Goal: Task Accomplishment & Management: Use online tool/utility

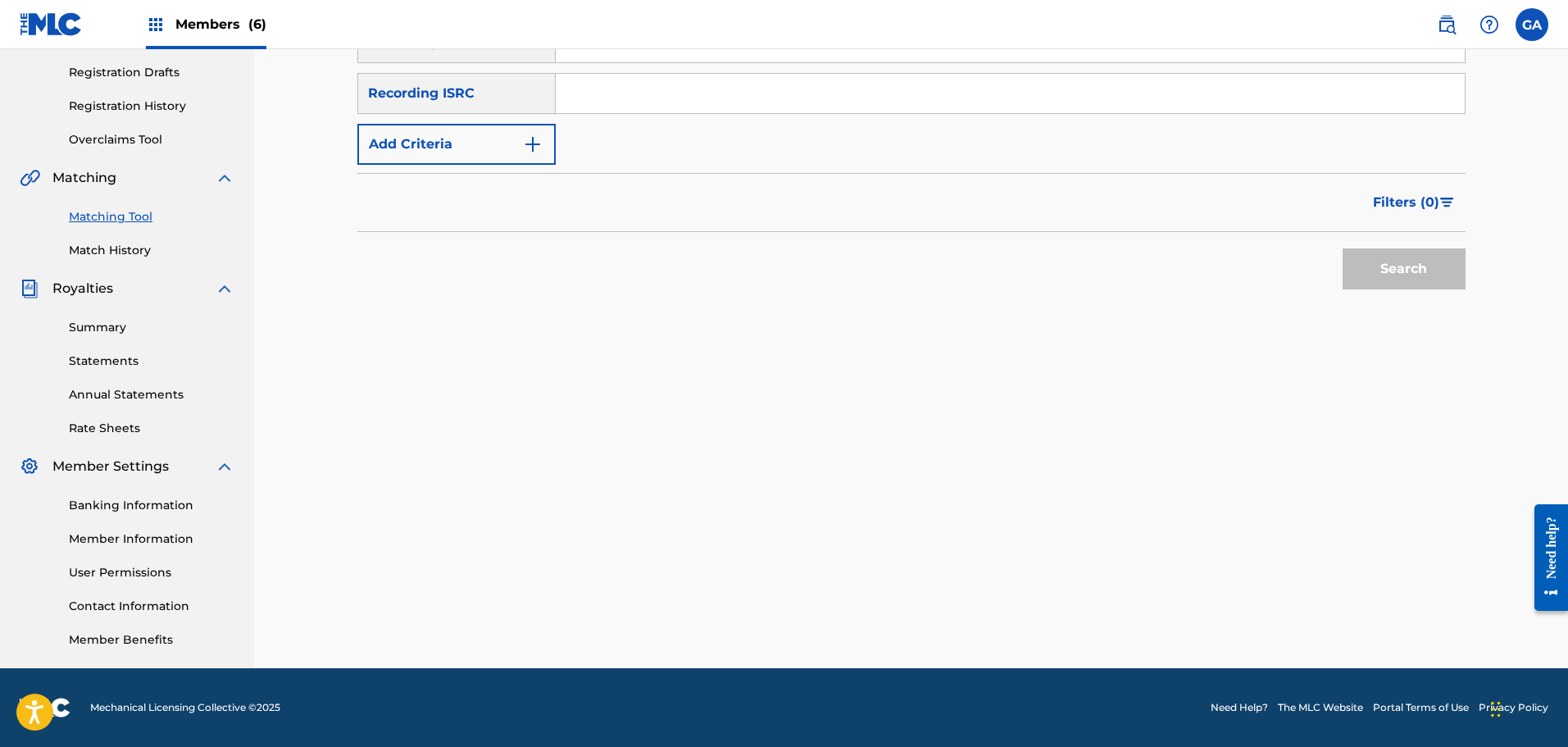
click at [155, 25] on img at bounding box center [156, 25] width 20 height 20
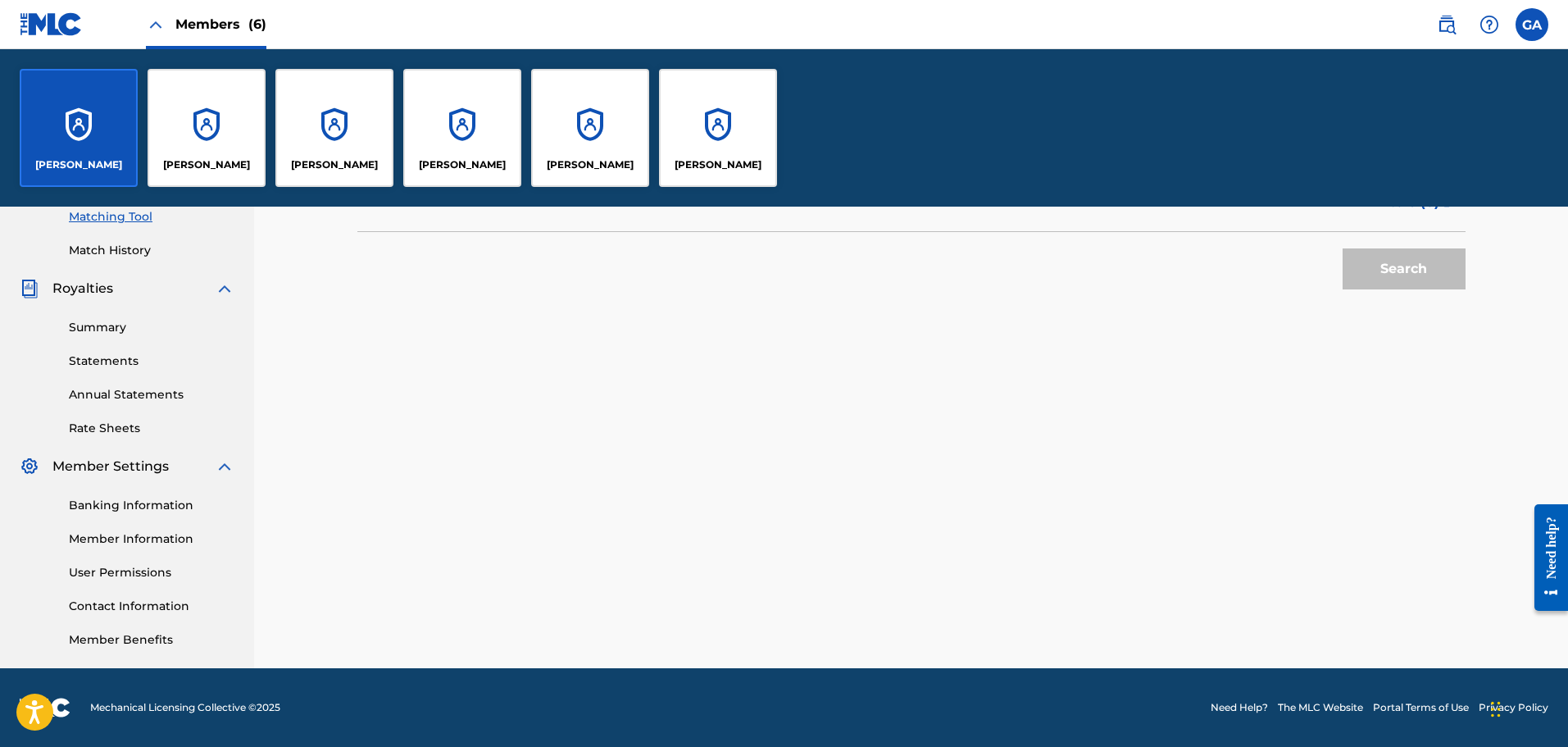
click at [79, 124] on div "[PERSON_NAME]" at bounding box center [78, 127] width 118 height 118
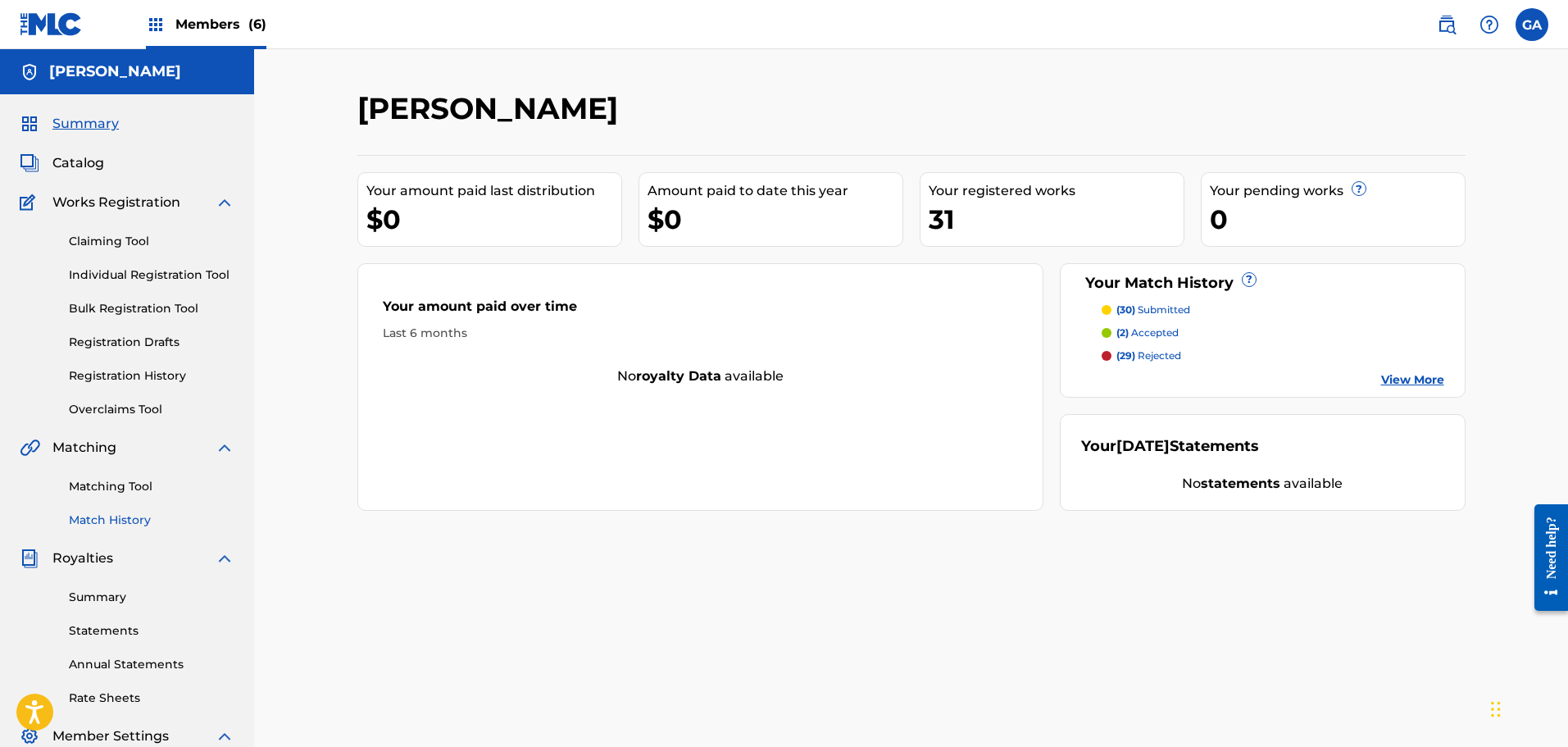
click at [120, 523] on link "Match History" at bounding box center [151, 521] width 166 height 18
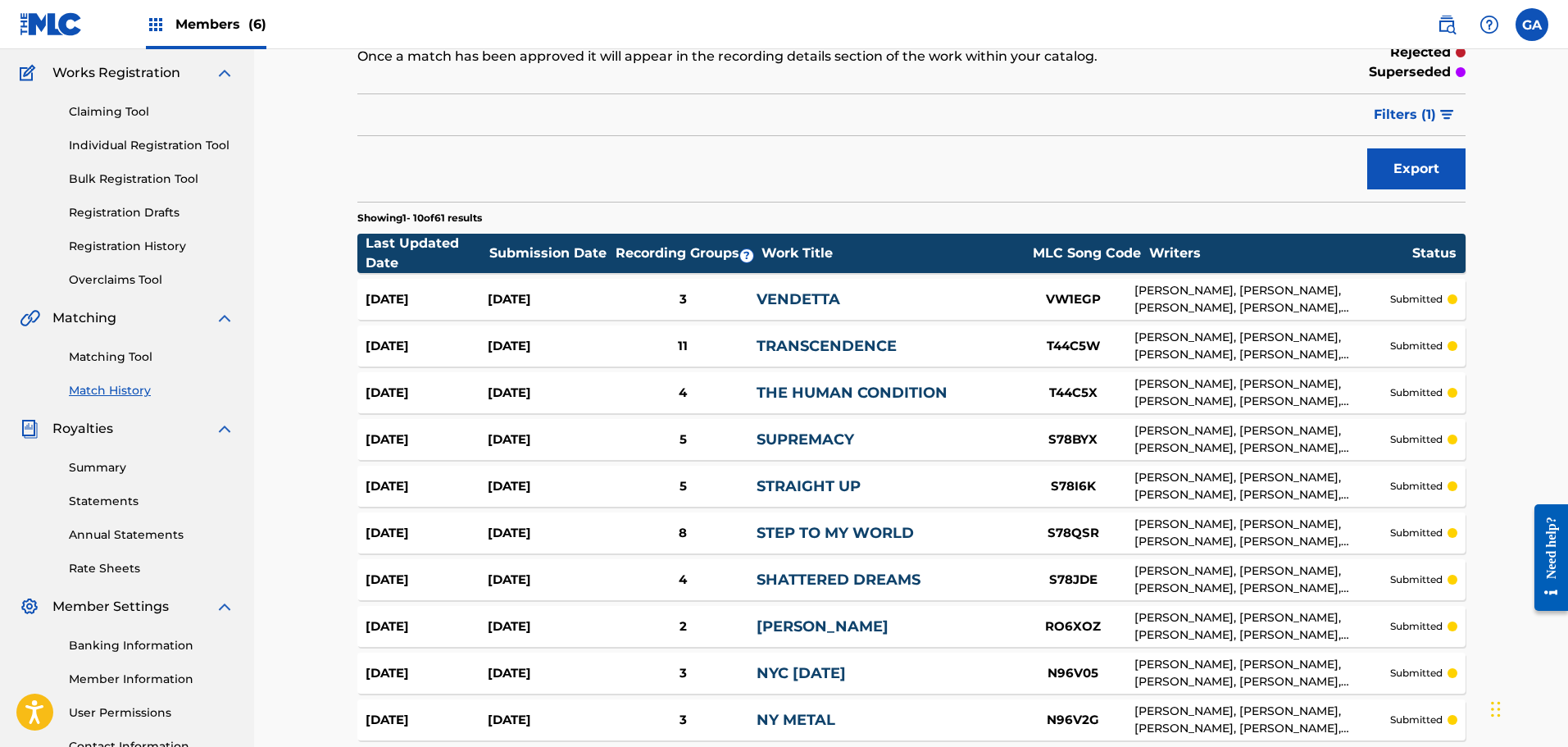
scroll to position [286, 0]
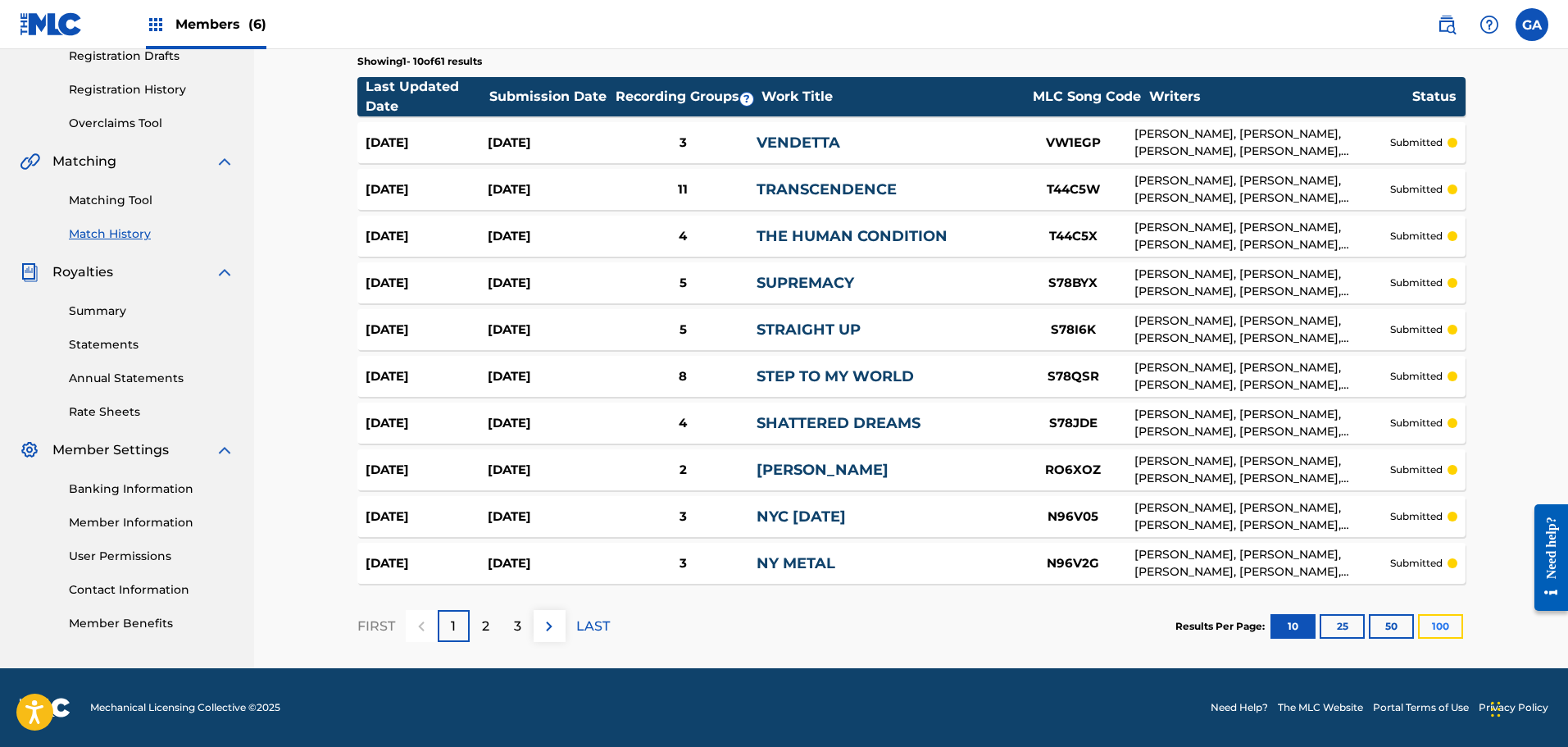
click at [1454, 628] on button "100" at bounding box center [1441, 625] width 45 height 25
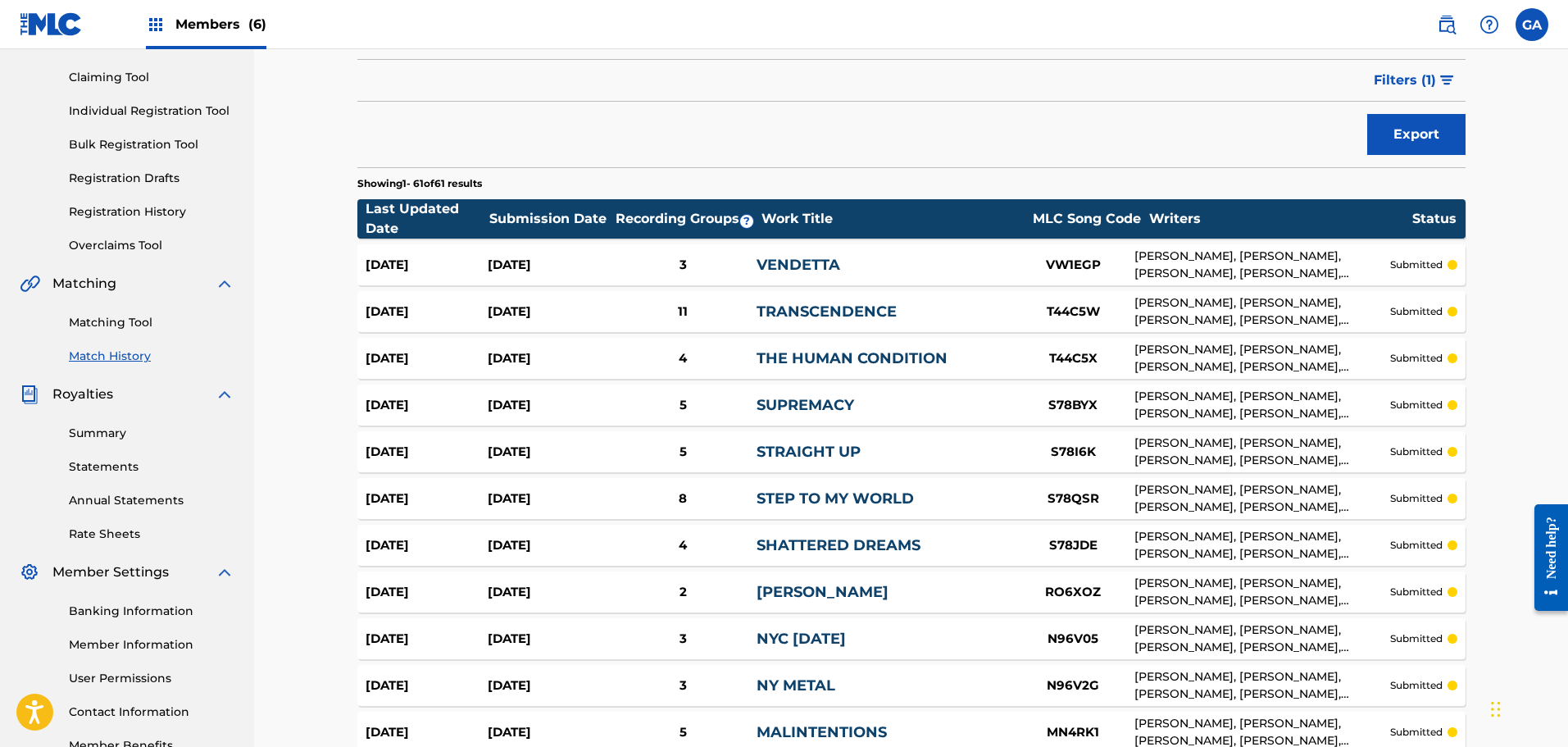
scroll to position [0, 0]
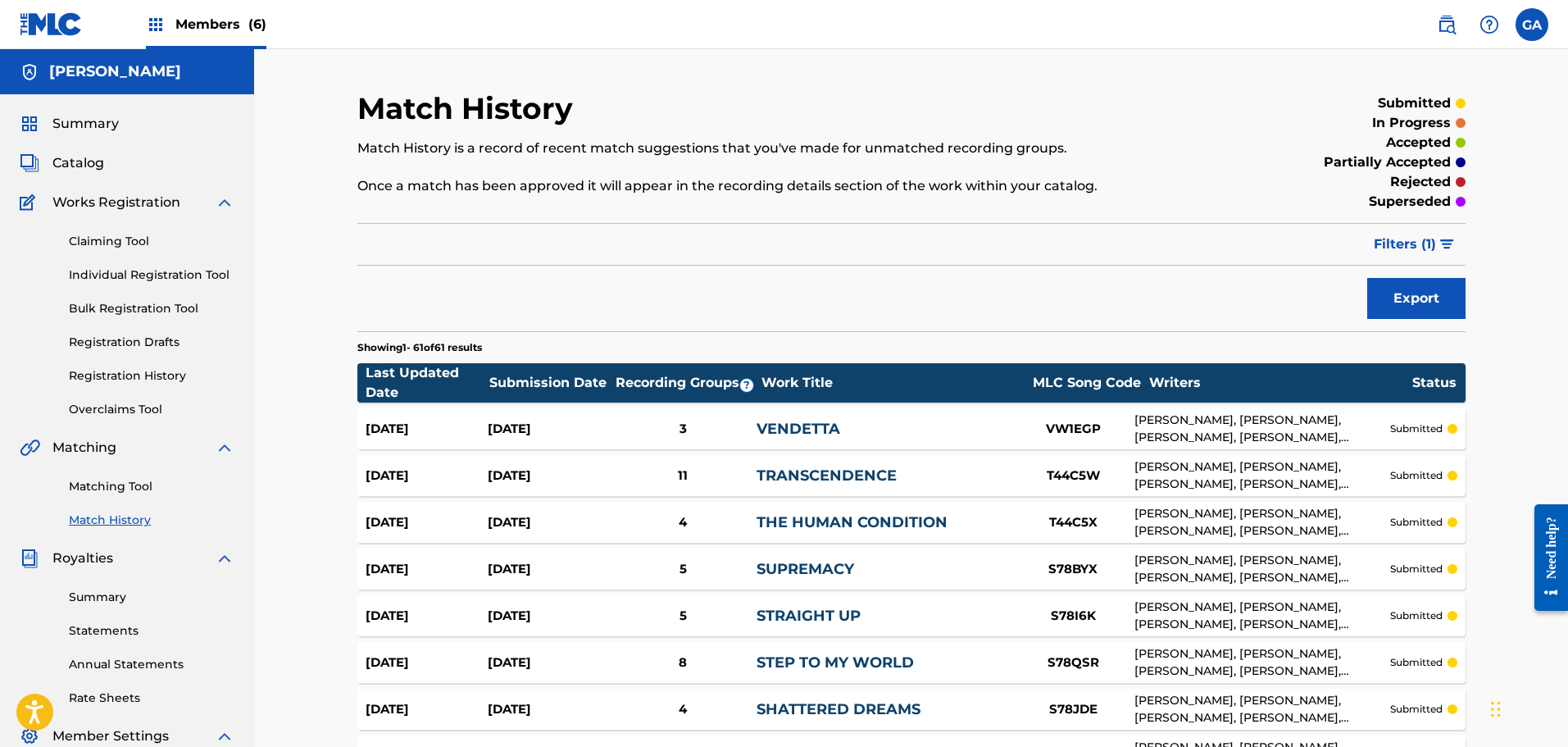
click at [732, 300] on div "Export" at bounding box center [911, 299] width 1108 height 41
click at [78, 17] on img at bounding box center [51, 25] width 63 height 24
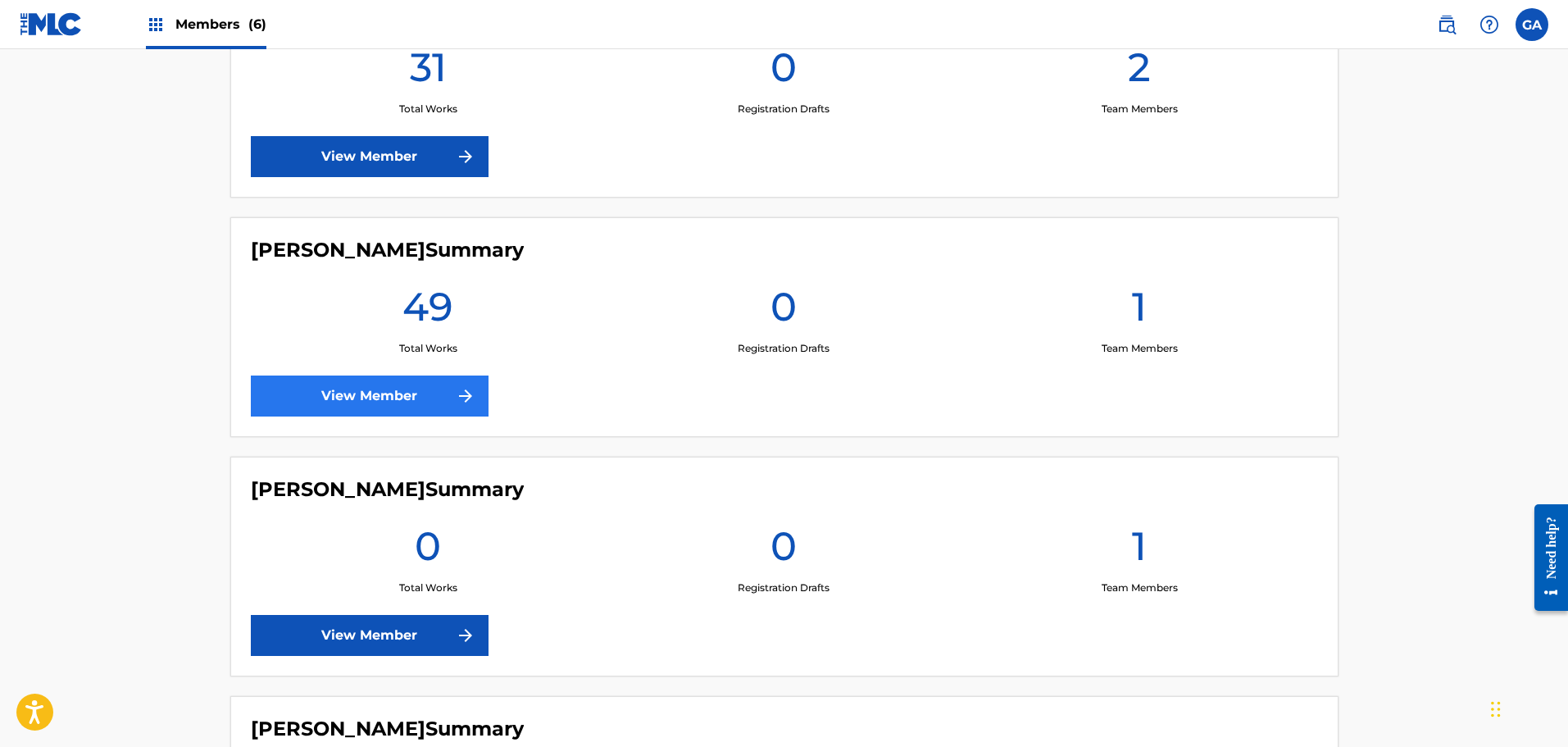
scroll to position [573, 0]
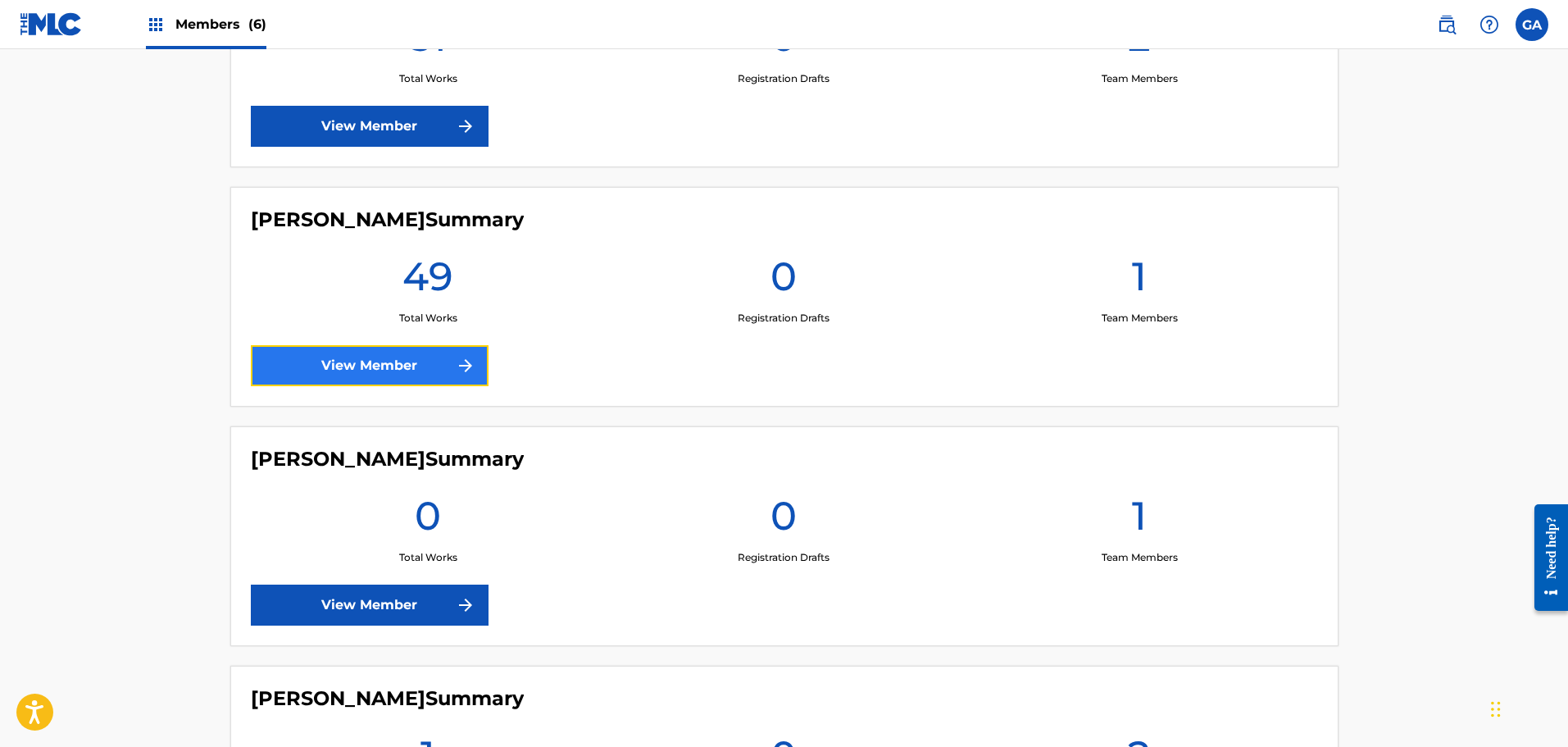
click at [424, 353] on link "View Member" at bounding box center [369, 366] width 238 height 41
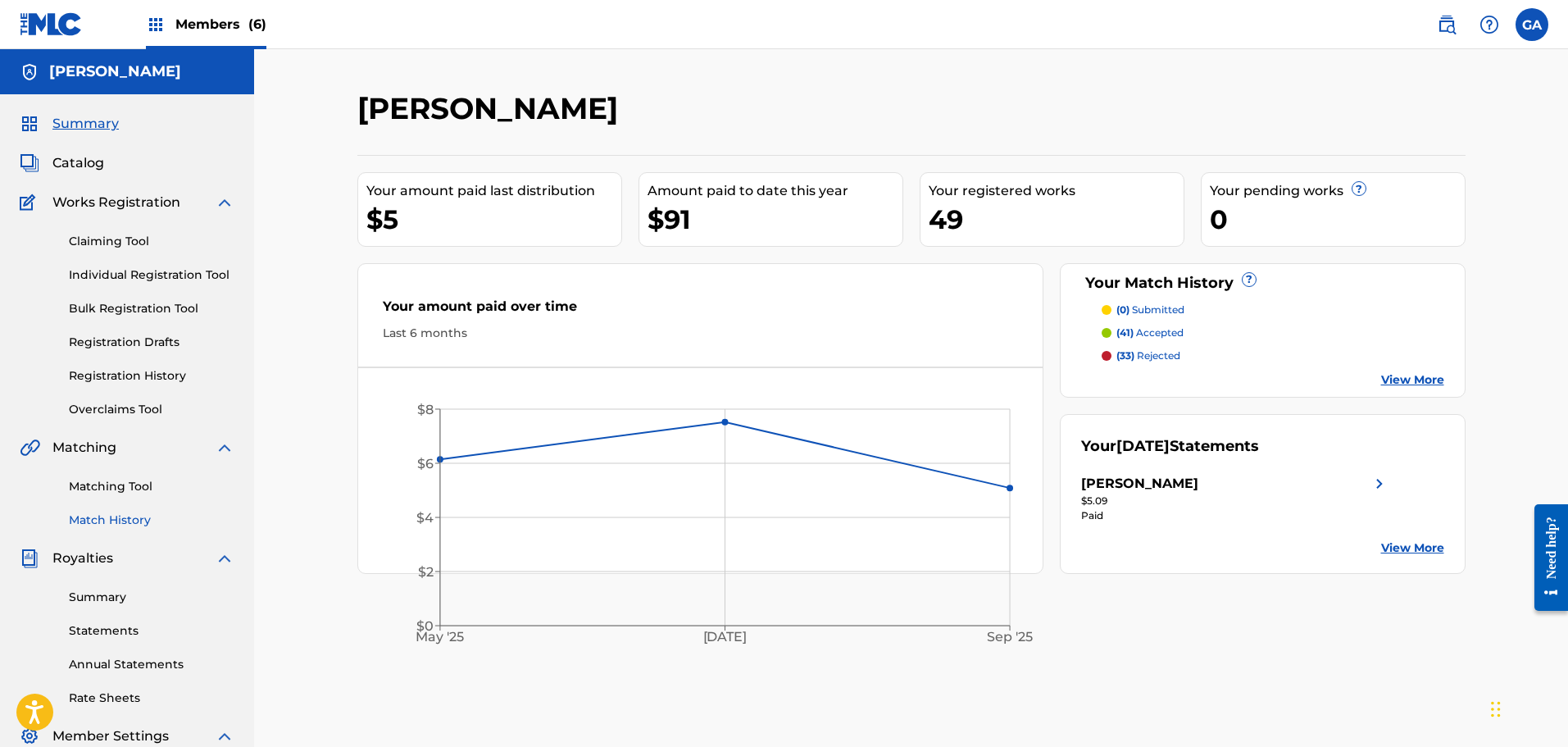
click at [124, 518] on link "Match History" at bounding box center [151, 521] width 166 height 18
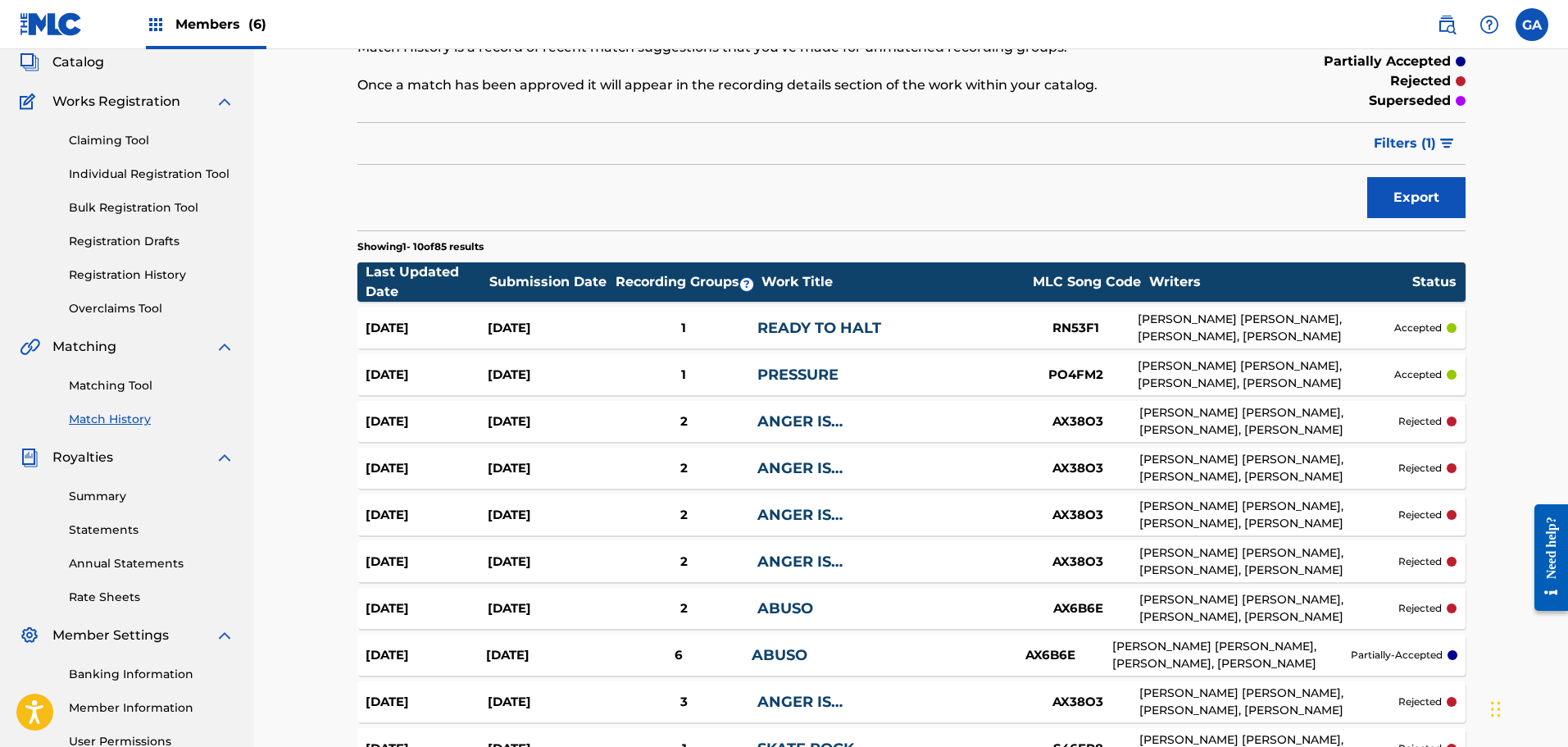
scroll to position [246, 0]
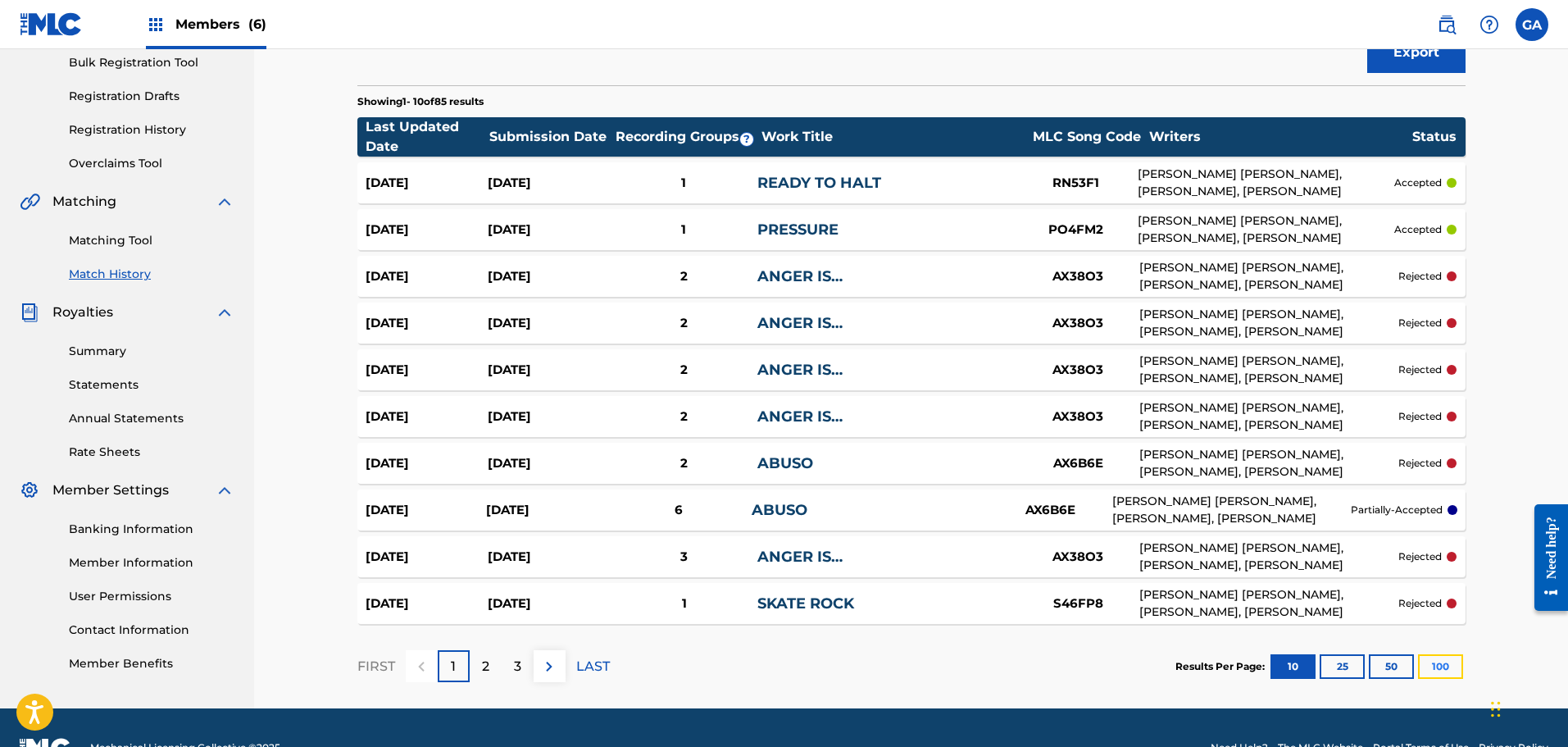
click at [1445, 664] on button "100" at bounding box center [1441, 666] width 45 height 25
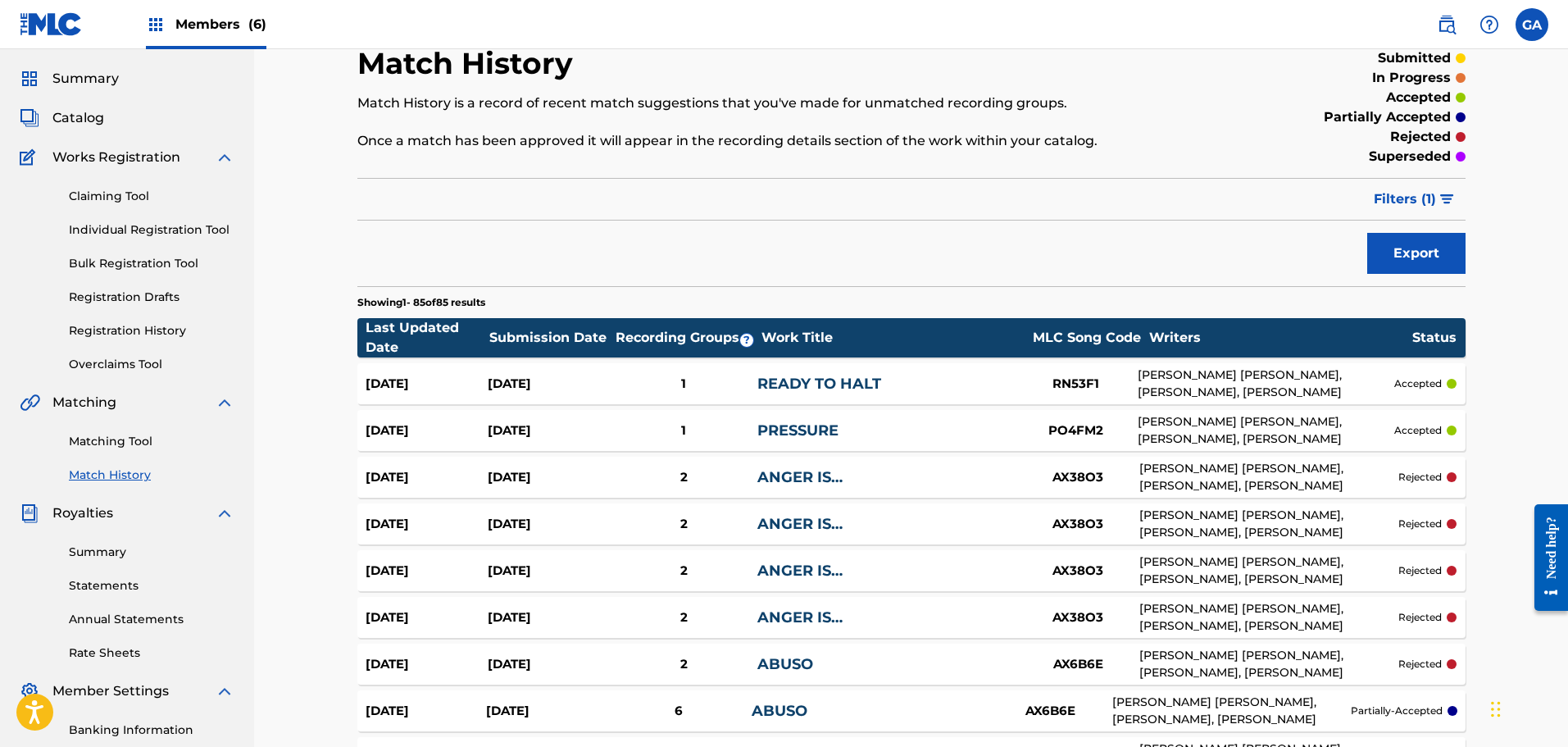
scroll to position [0, 0]
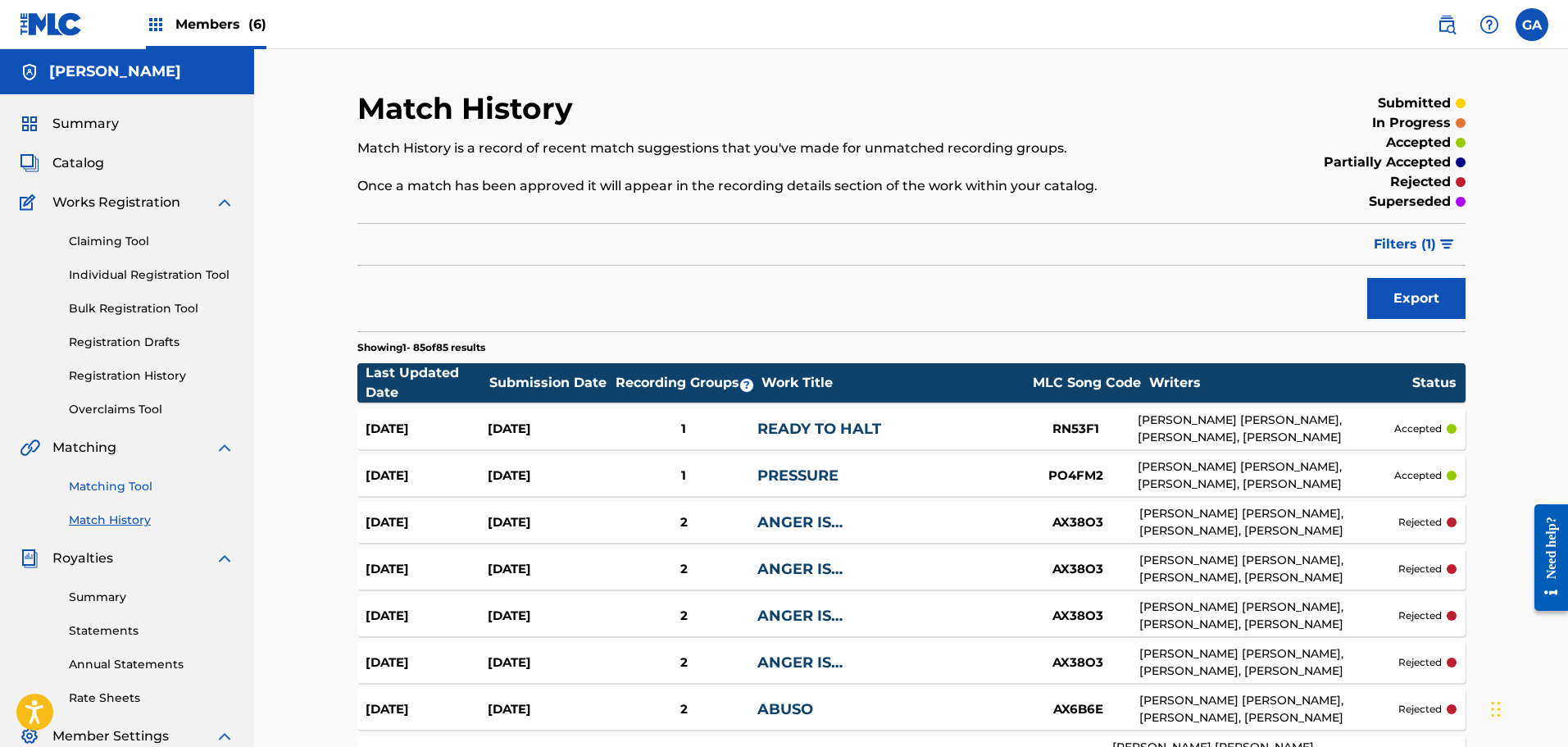
click at [113, 483] on link "Matching Tool" at bounding box center [151, 487] width 166 height 18
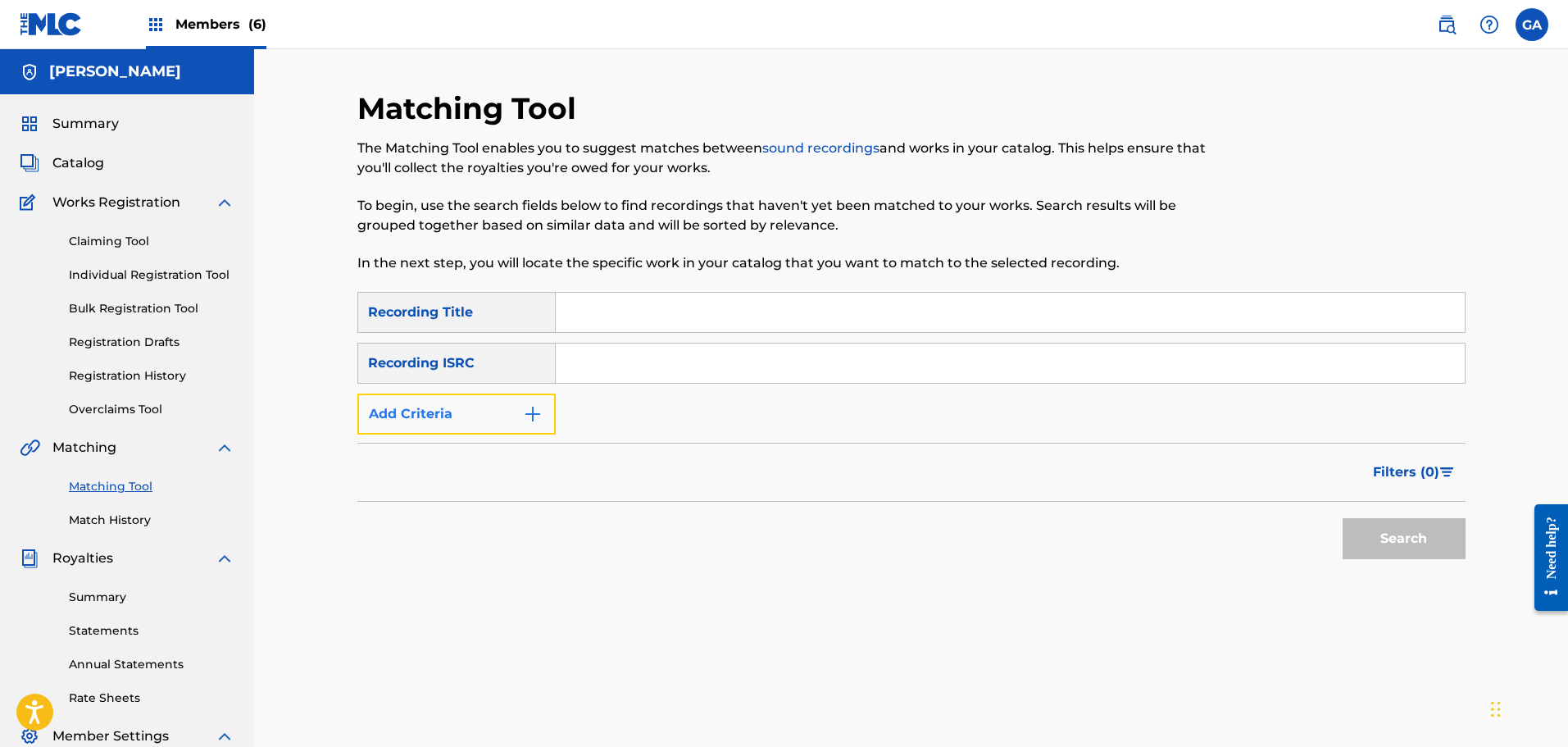
click at [435, 425] on button "Add Criteria" at bounding box center [457, 414] width 198 height 41
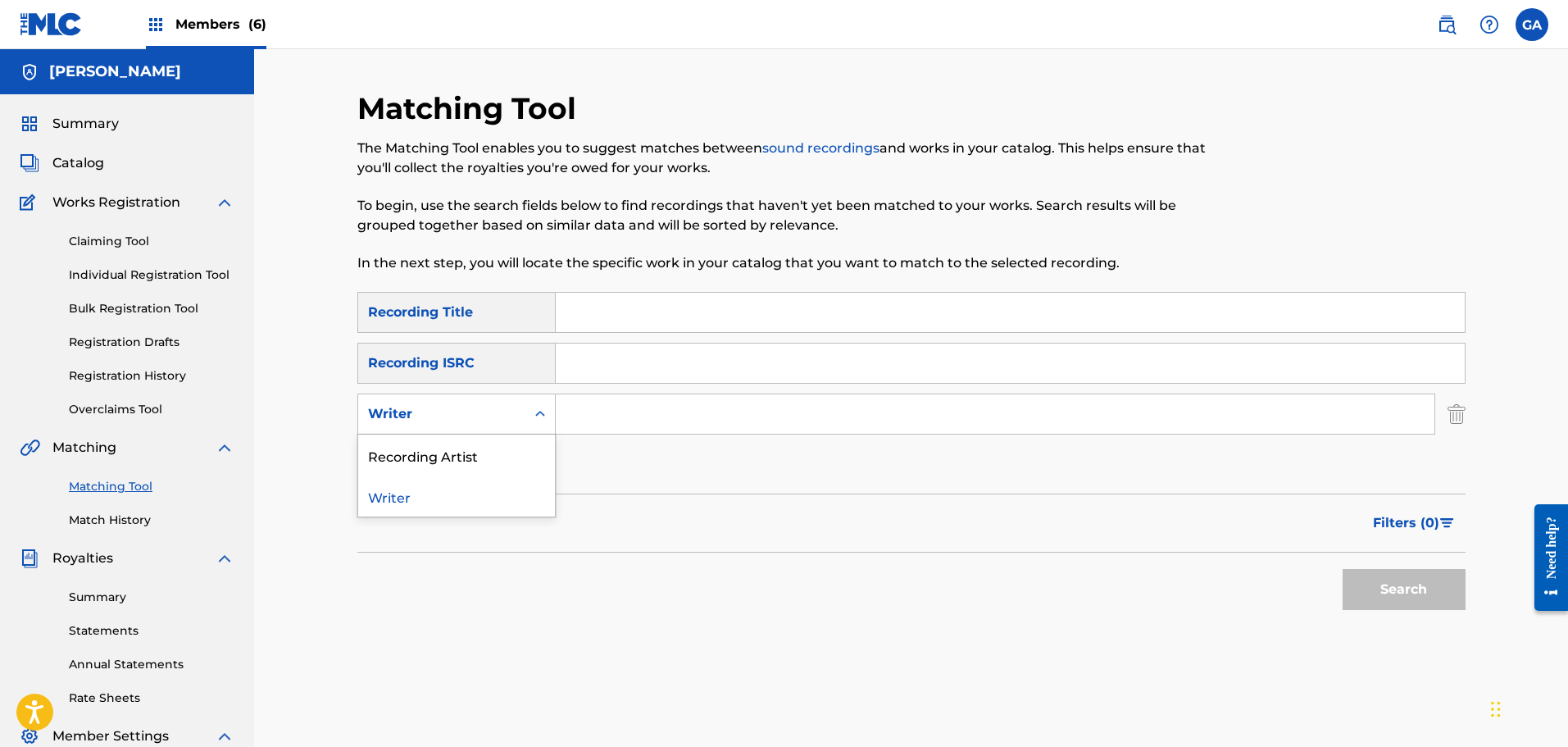
click at [468, 407] on div "Writer" at bounding box center [441, 414] width 148 height 20
click at [433, 455] on div "Recording Artist" at bounding box center [456, 455] width 197 height 41
click at [625, 406] on input "Search Form" at bounding box center [995, 414] width 879 height 39
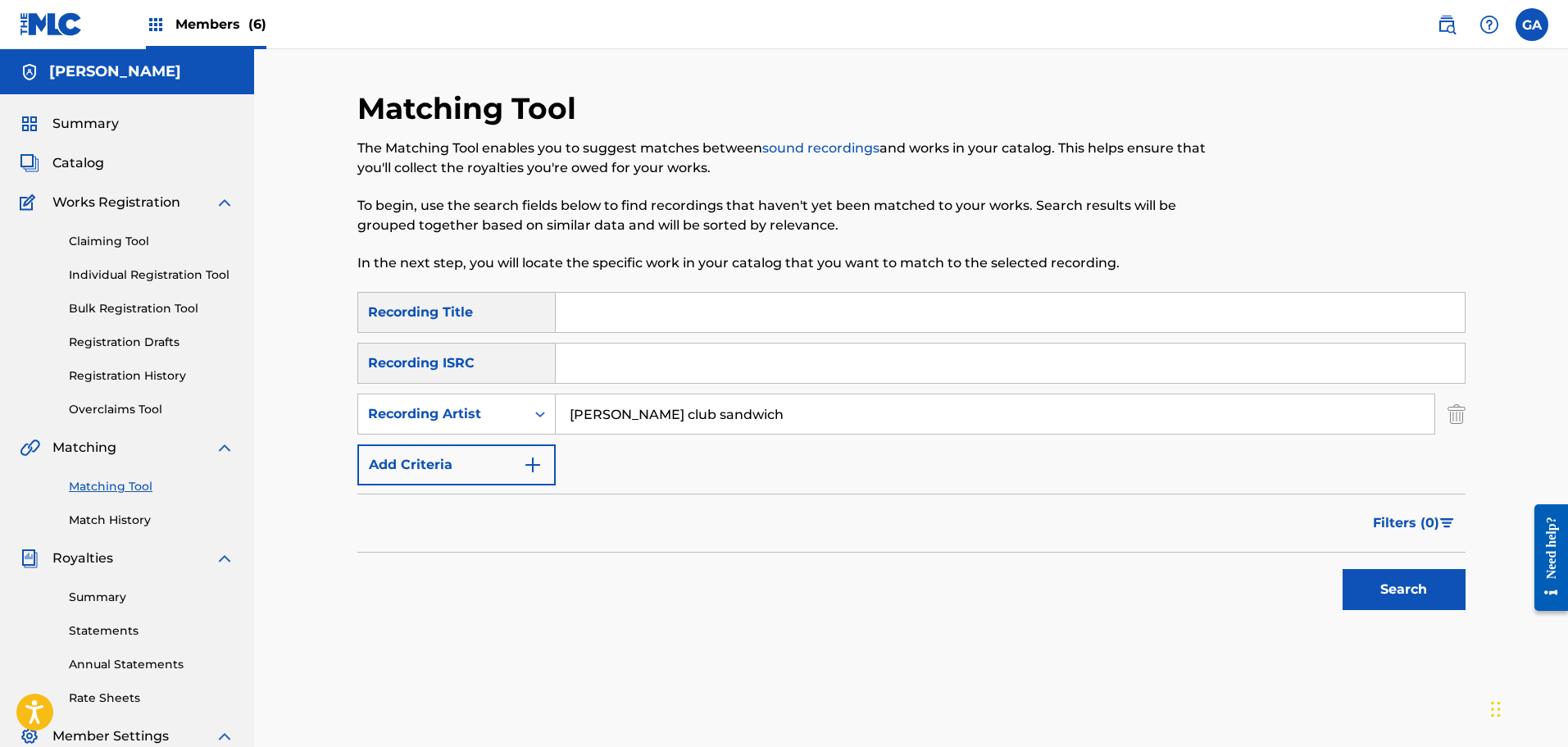
type input "[PERSON_NAME] club sandwich"
click at [1343, 569] on button "Search" at bounding box center [1403, 589] width 122 height 41
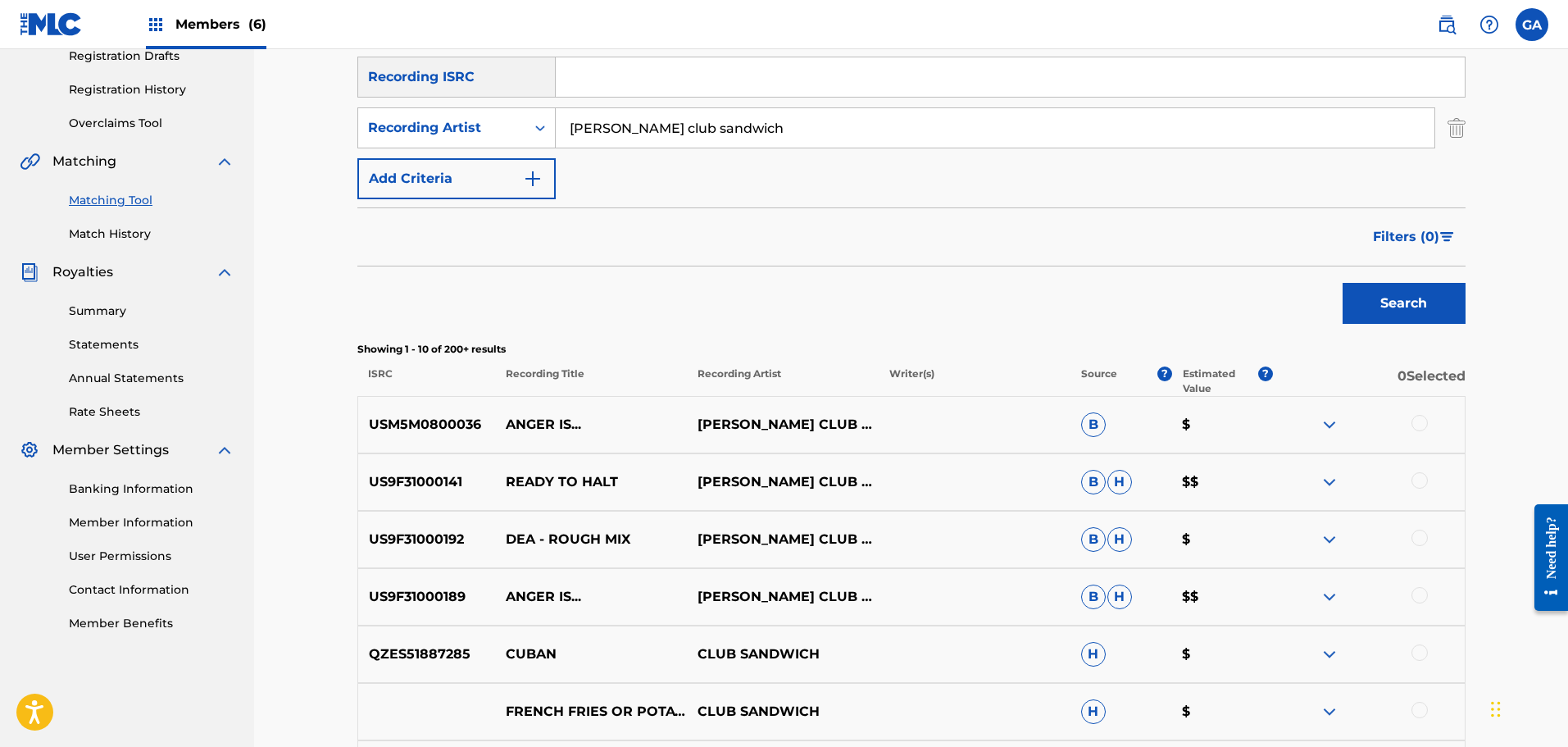
scroll to position [246, 0]
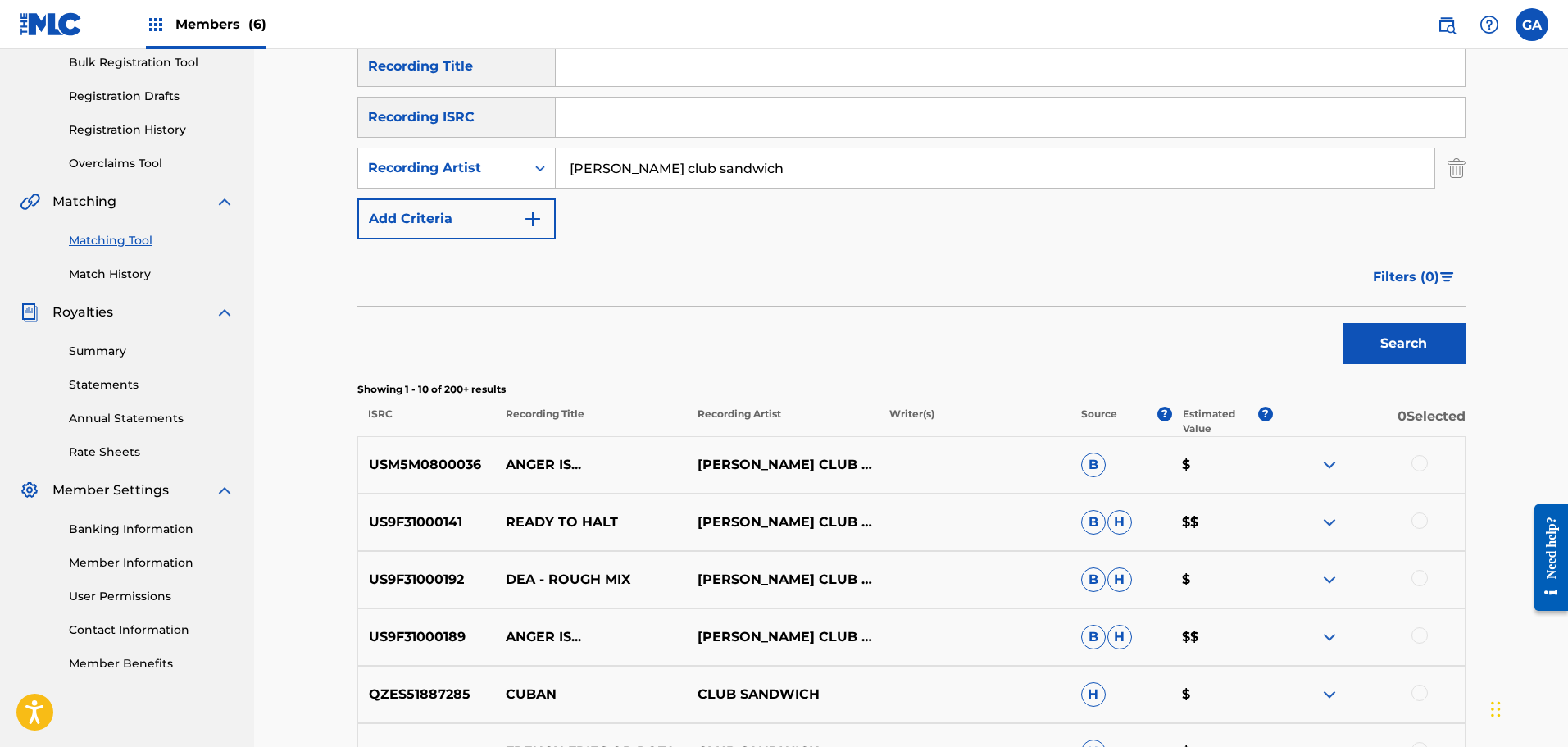
click at [1424, 635] on div at bounding box center [1419, 635] width 17 height 17
click at [1420, 462] on div at bounding box center [1419, 463] width 17 height 17
click at [1143, 613] on button "Match 2 Groups" at bounding box center [1152, 614] width 181 height 41
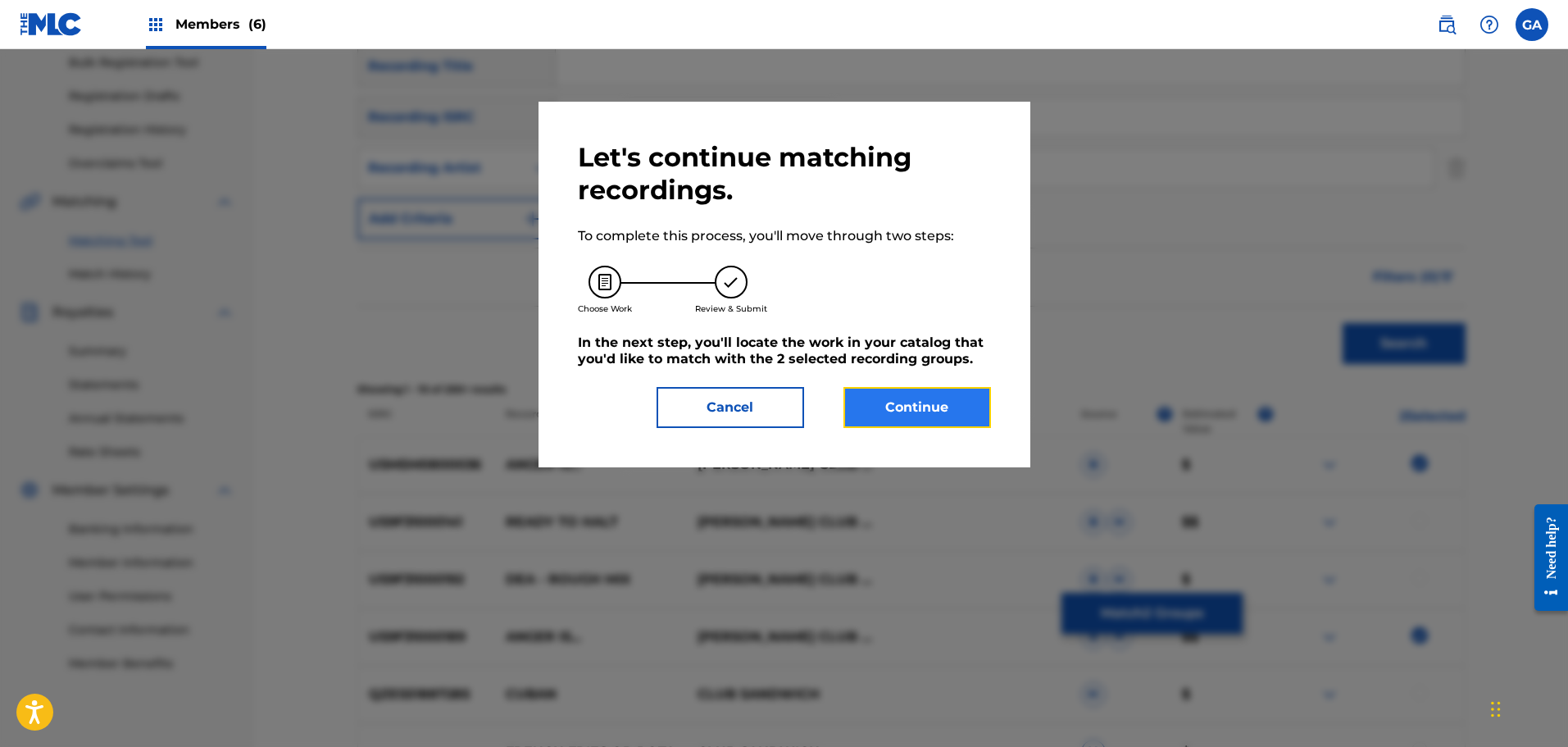
click at [913, 400] on button "Continue" at bounding box center [917, 408] width 148 height 41
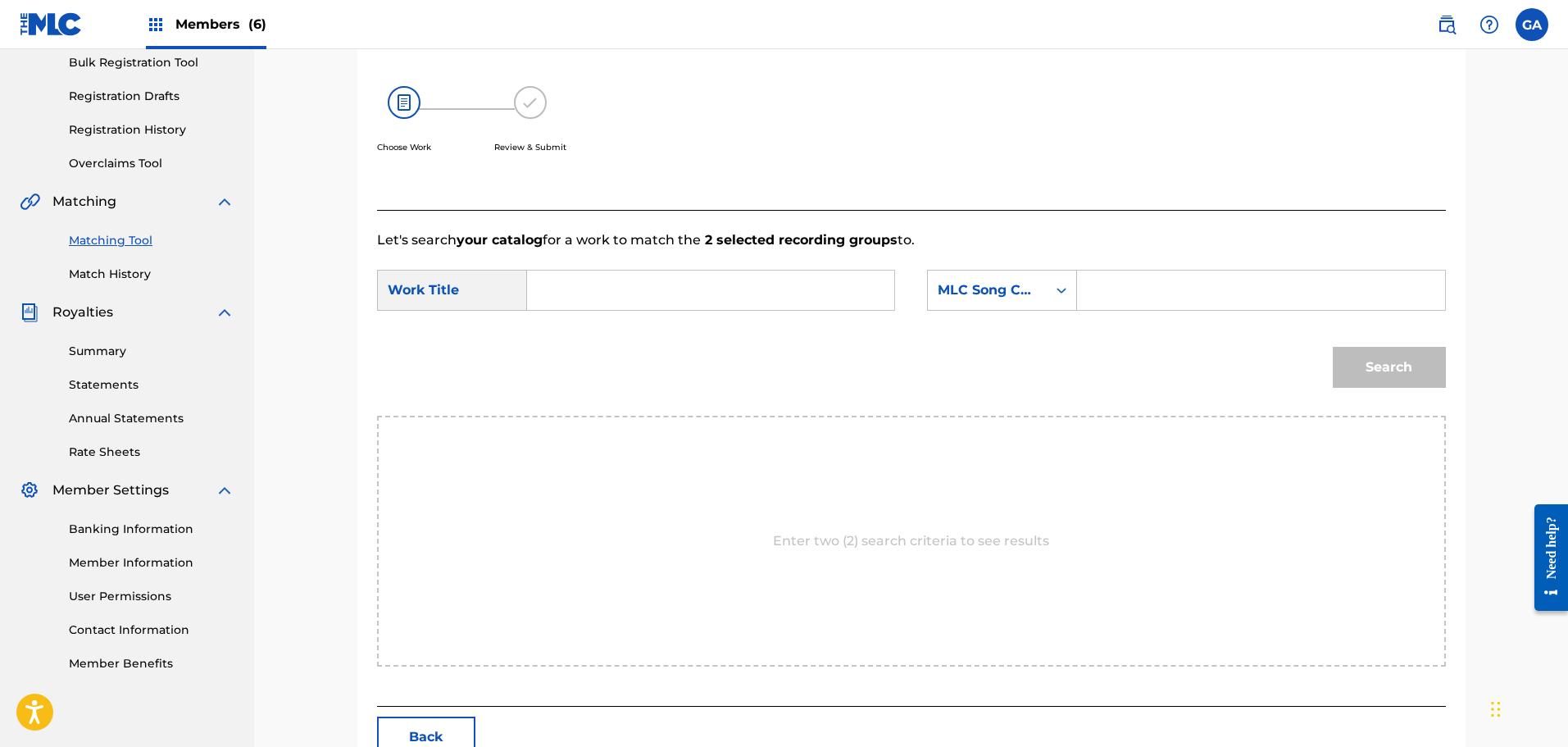
click at [647, 287] on input "Search Form" at bounding box center [710, 290] width 339 height 39
click at [580, 320] on strong "anger" at bounding box center [574, 326] width 40 height 16
type input "anger is…"
click at [1045, 288] on div "MLC Song Code" at bounding box center [987, 290] width 119 height 31
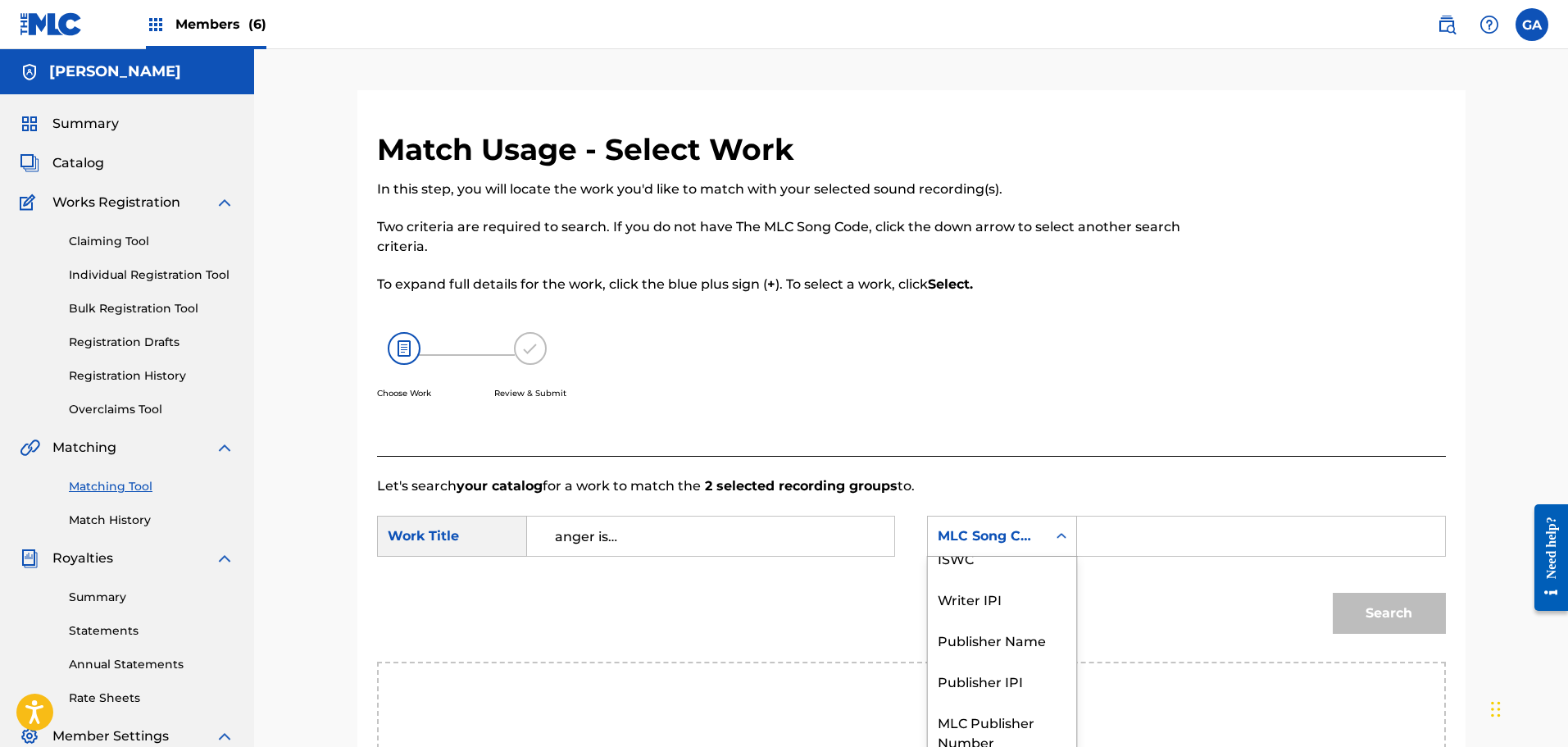
scroll to position [0, 0]
click at [1009, 576] on div "Writer Name" at bounding box center [1002, 577] width 148 height 41
click at [1116, 533] on input "Search Form" at bounding box center [1260, 536] width 339 height 39
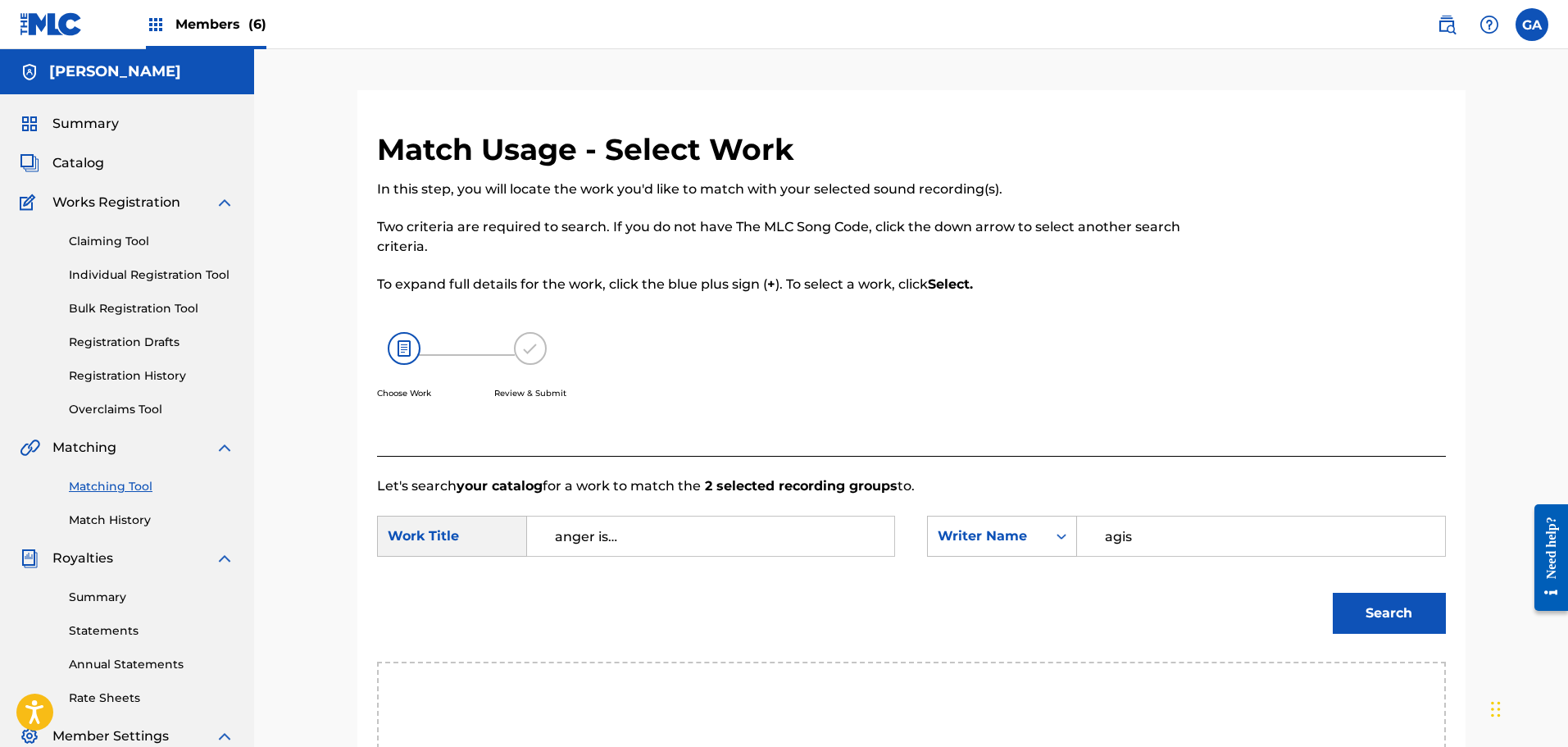
type input "agis"
click at [1333, 593] on button "Search" at bounding box center [1389, 614] width 113 height 41
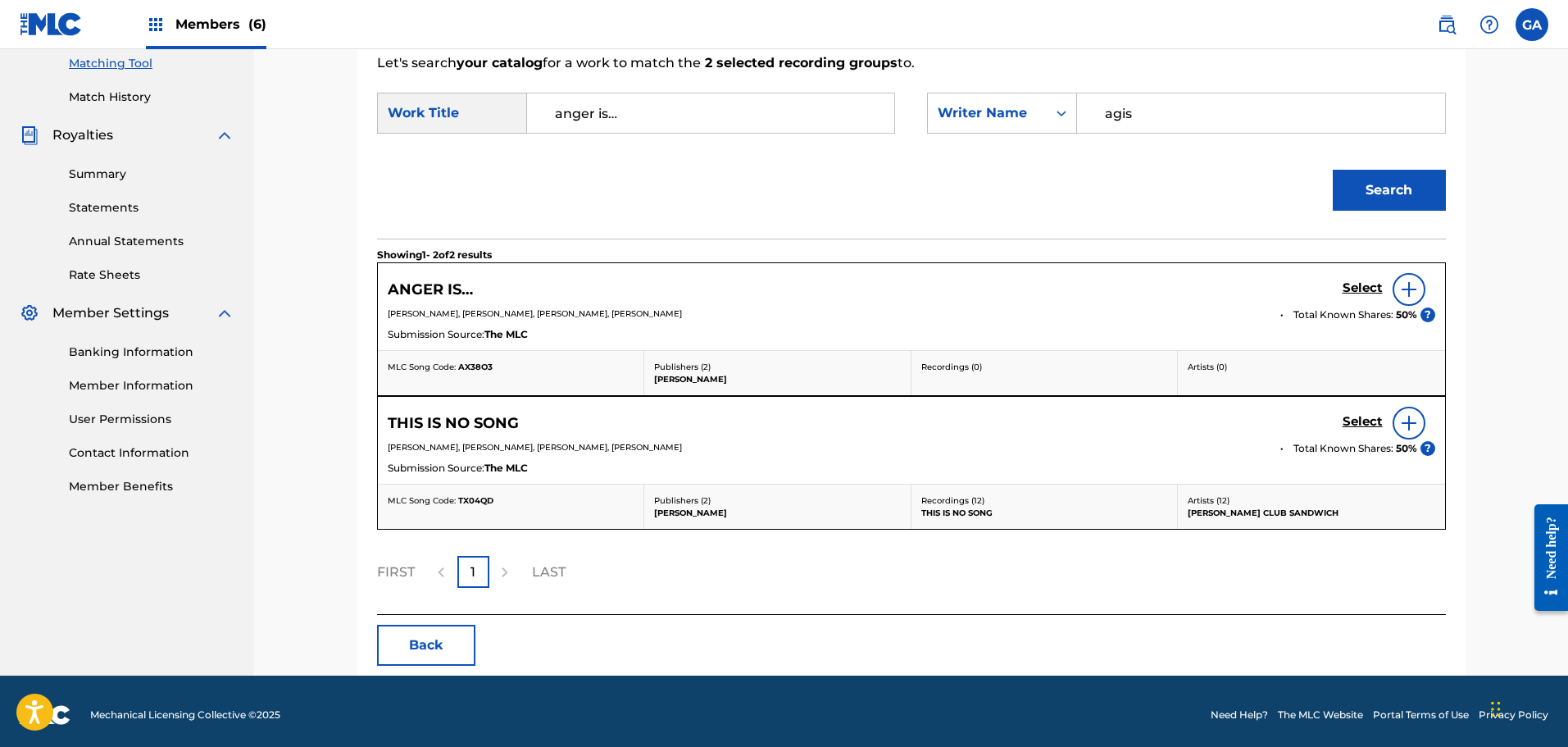
scroll to position [430, 0]
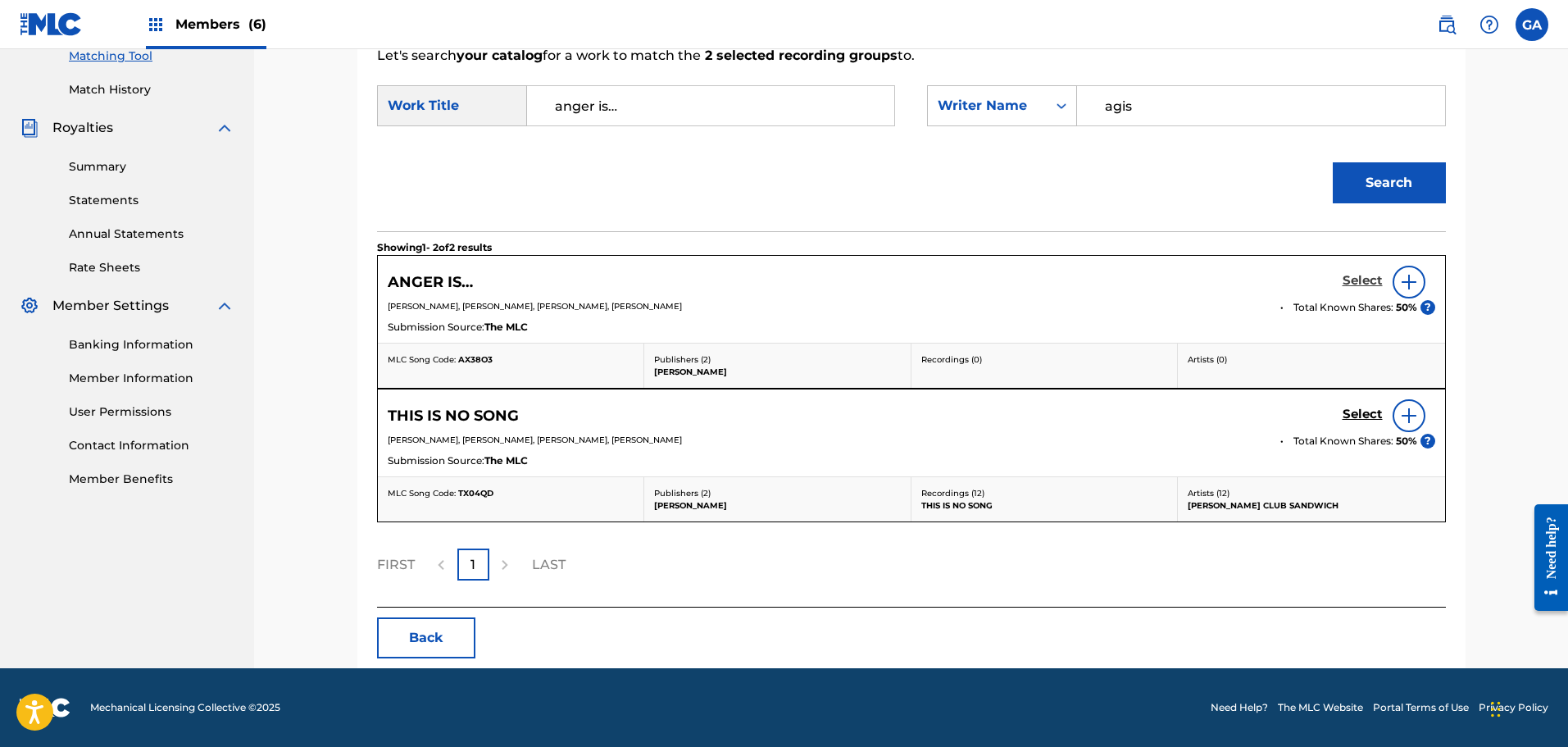
click at [1366, 278] on h5 "Select" at bounding box center [1362, 280] width 40 height 16
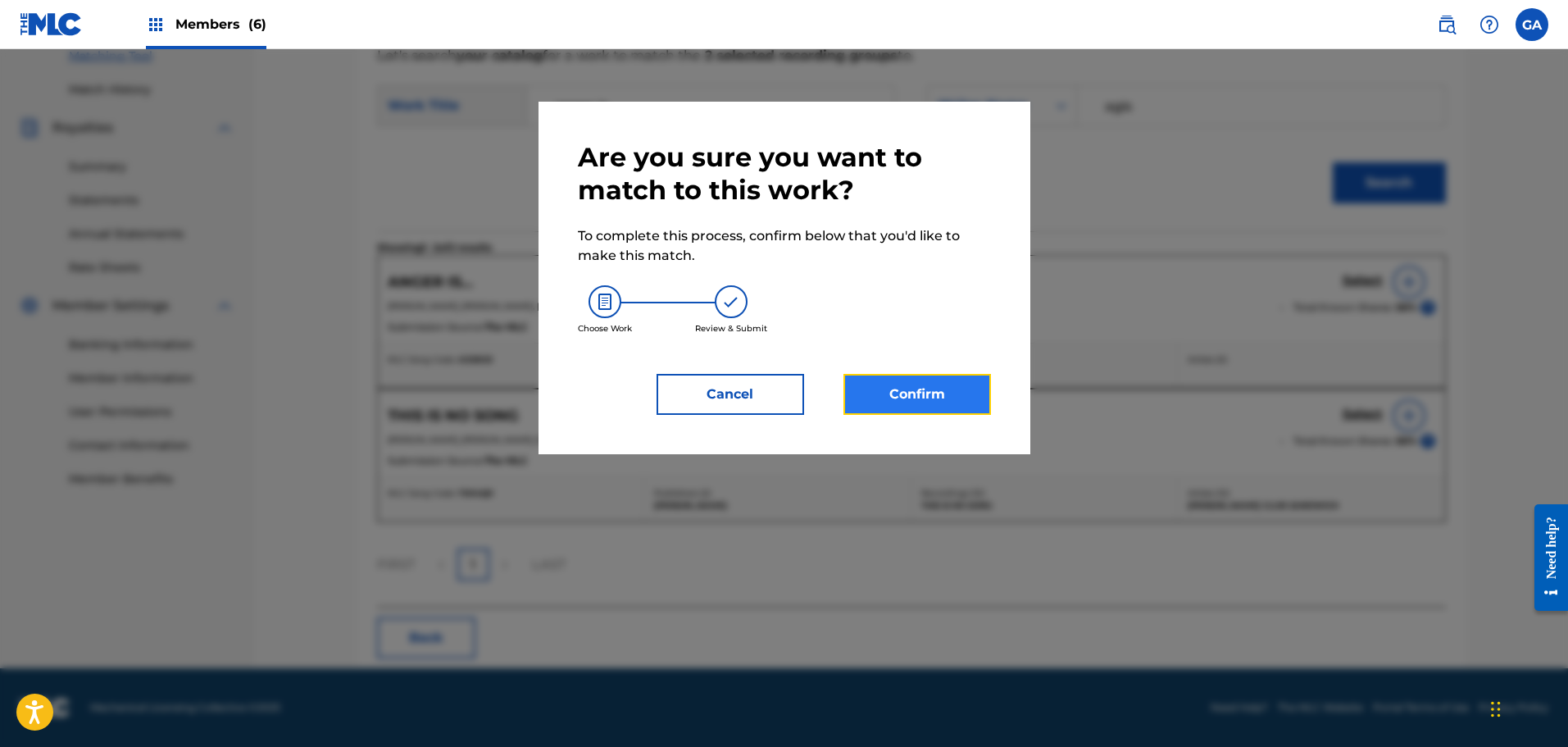
click at [907, 391] on button "Confirm" at bounding box center [917, 394] width 148 height 41
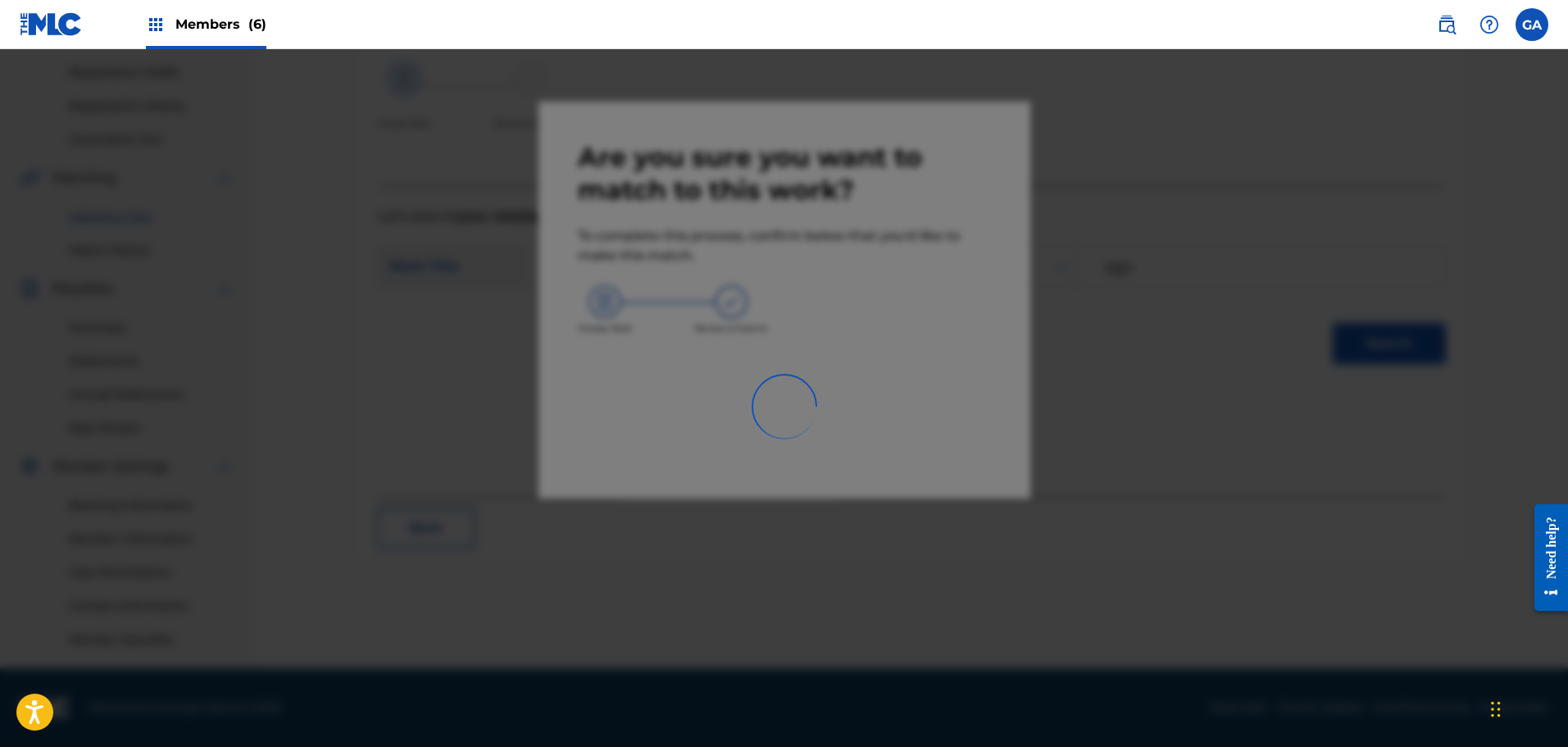
scroll to position [270, 0]
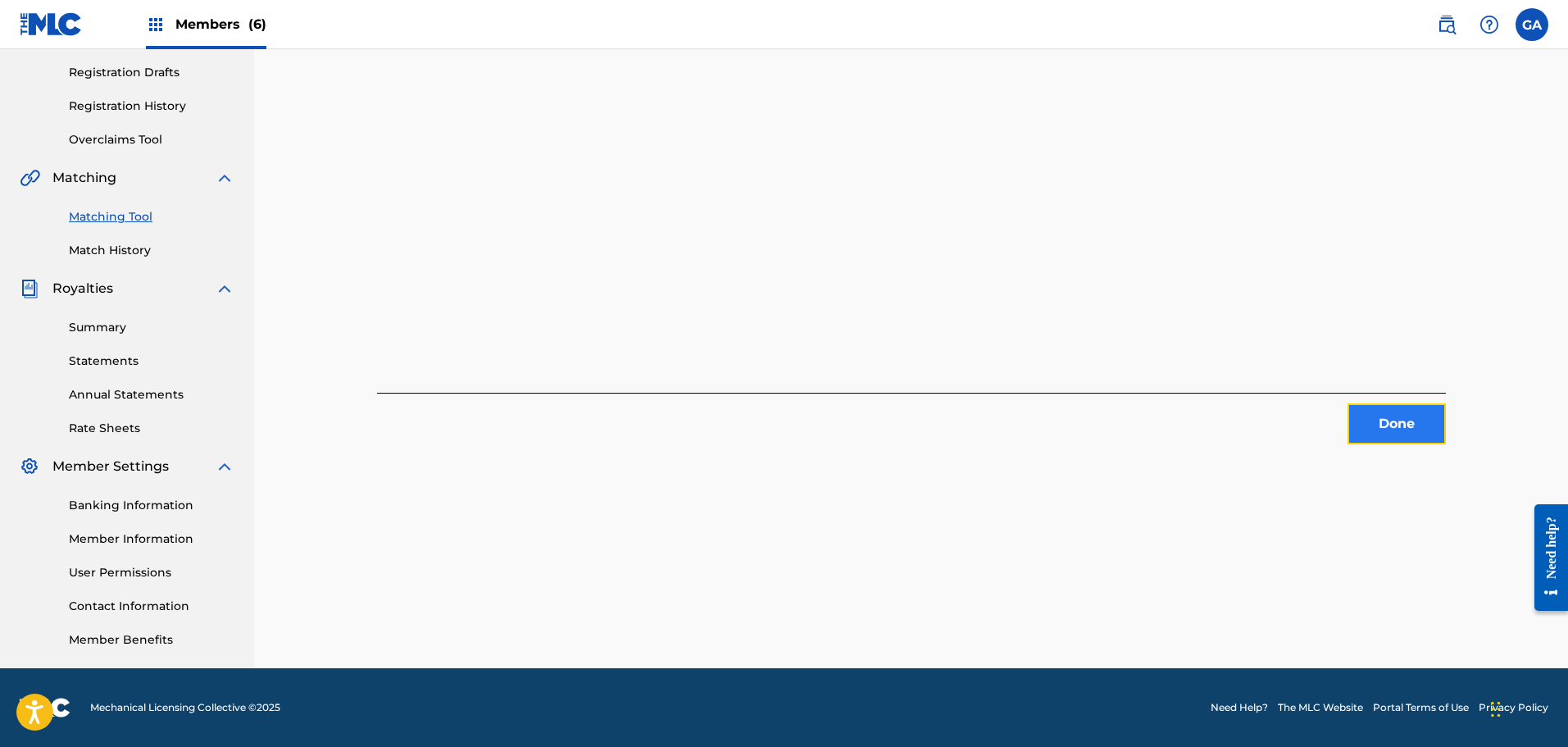
click at [1385, 413] on button "Done" at bounding box center [1396, 423] width 98 height 41
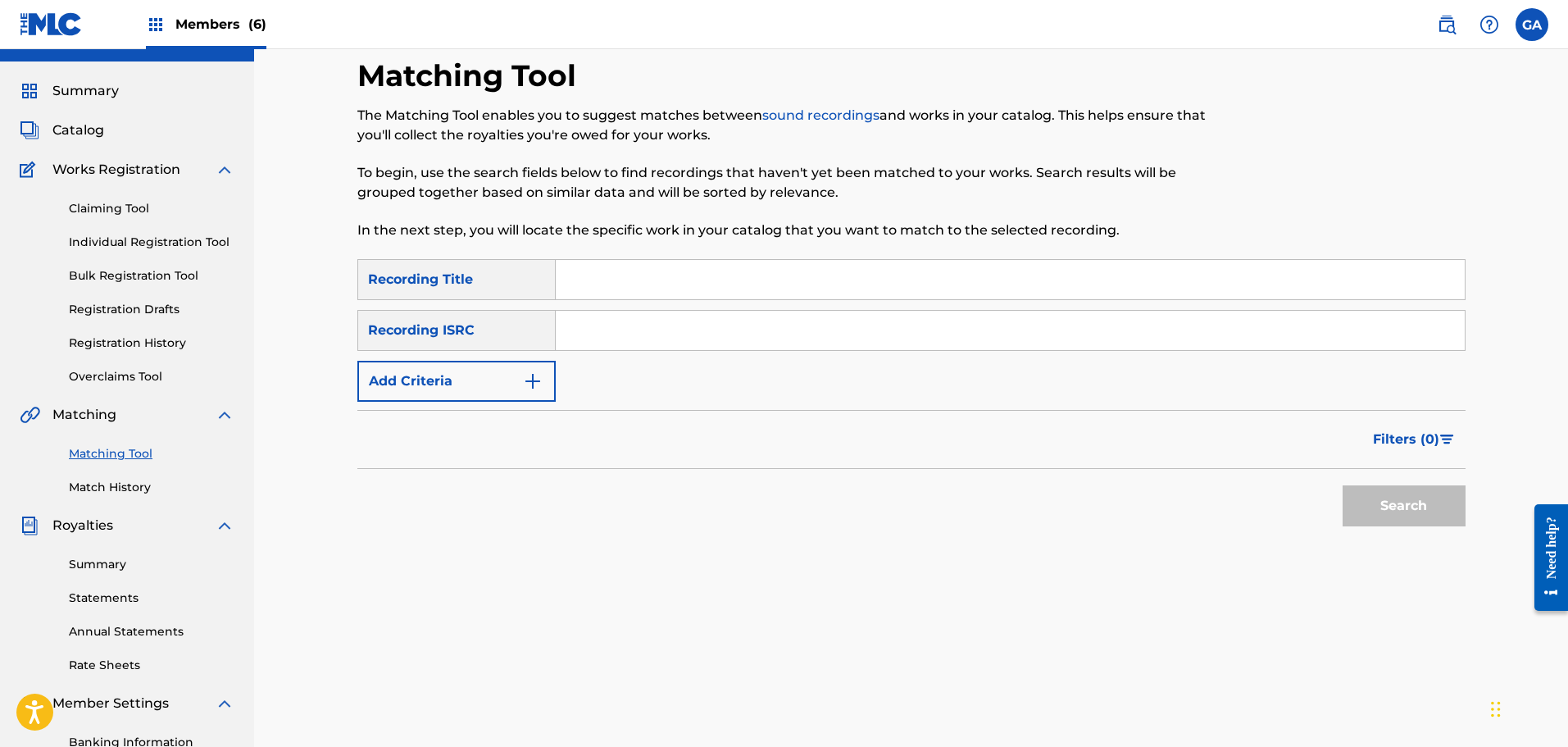
scroll to position [24, 0]
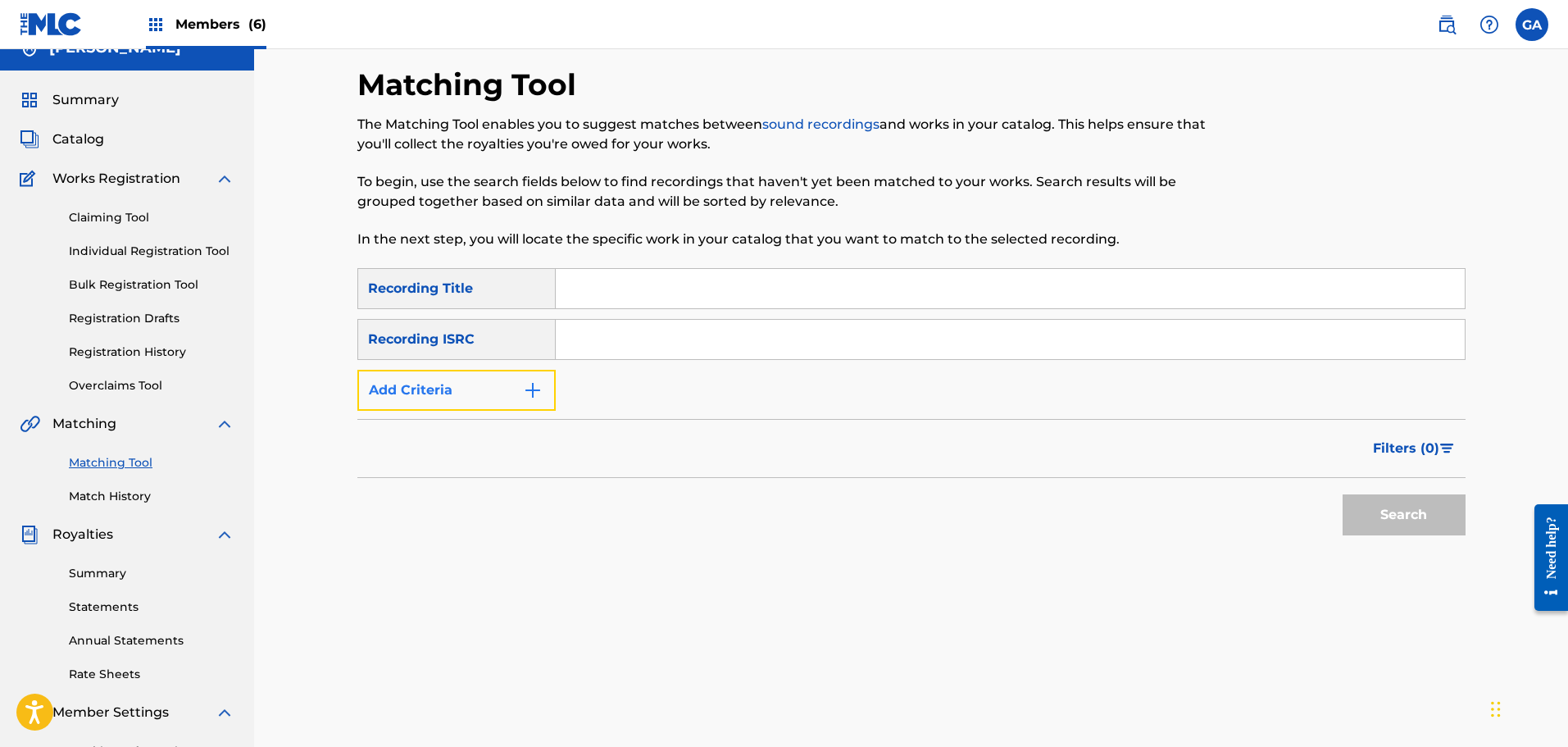
click at [479, 393] on button "Add Criteria" at bounding box center [457, 390] width 198 height 41
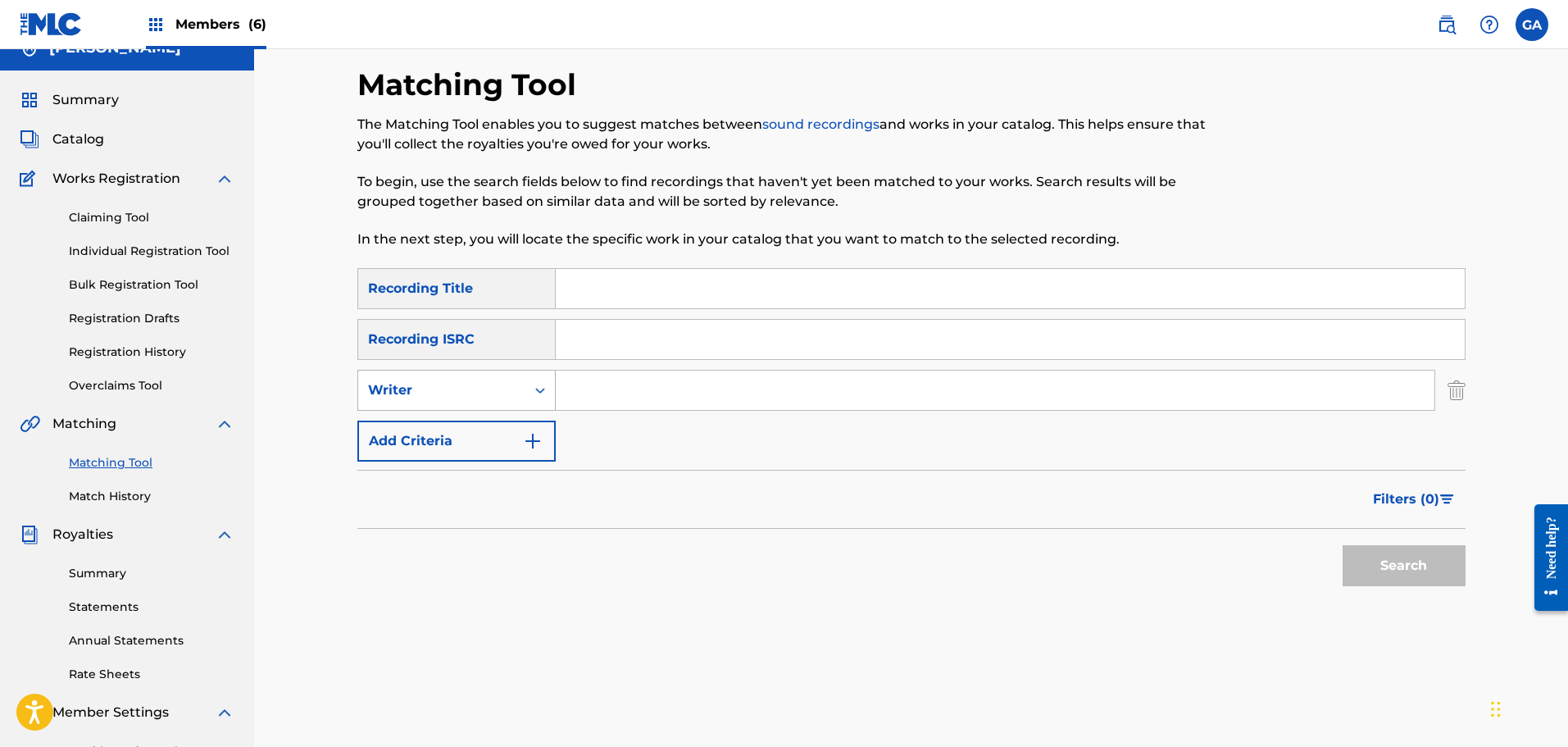
click at [473, 397] on div "Writer" at bounding box center [441, 390] width 148 height 20
click at [467, 434] on div "Recording Artist" at bounding box center [456, 431] width 197 height 41
click at [597, 383] on input "Search Form" at bounding box center [995, 390] width 879 height 39
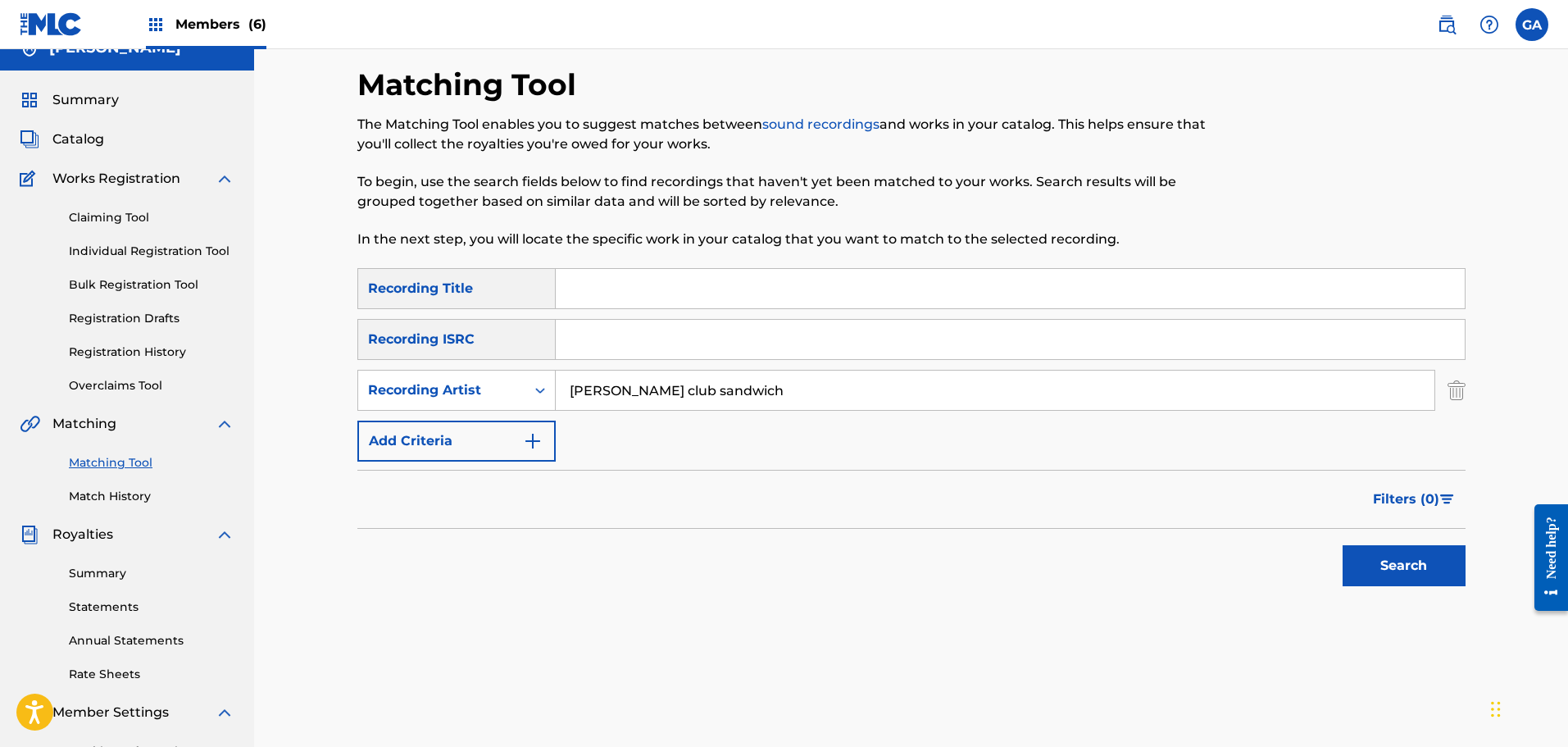
type input "[PERSON_NAME] club sandwich"
click at [1343, 545] on button "Search" at bounding box center [1403, 566] width 122 height 41
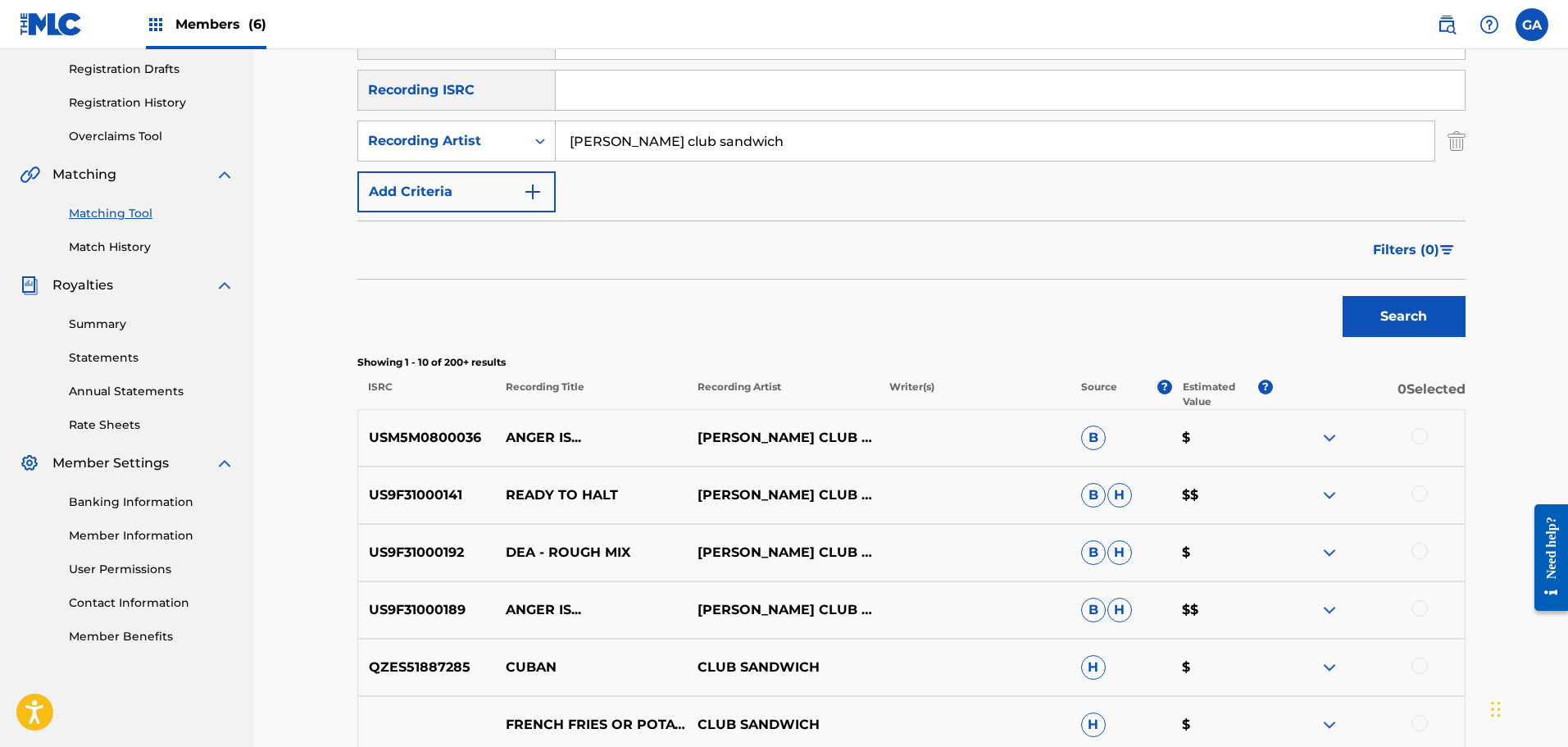
scroll to position [433, 0]
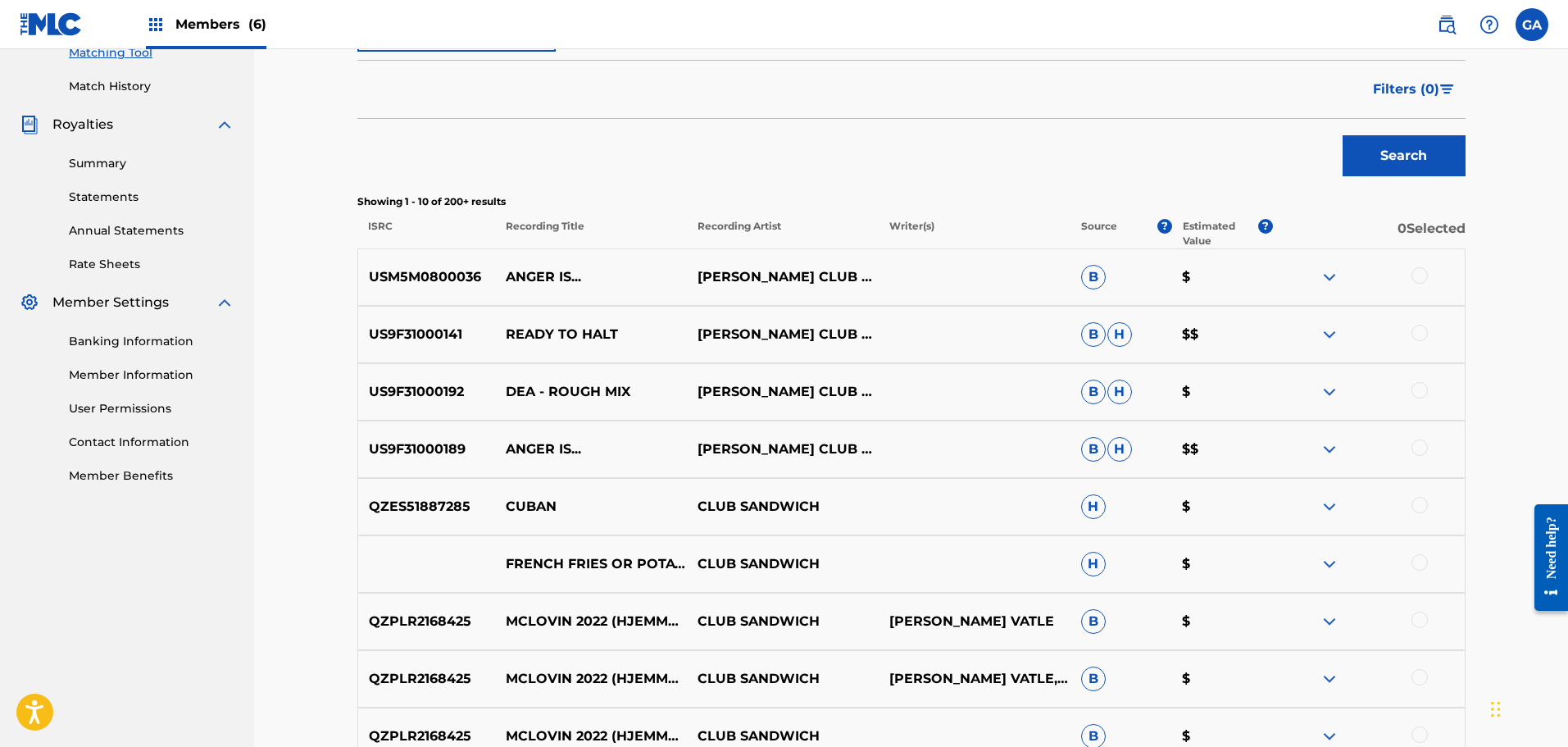
click at [1424, 335] on div at bounding box center [1419, 332] width 17 height 17
click at [1179, 619] on button "Match 1 Group" at bounding box center [1152, 614] width 181 height 41
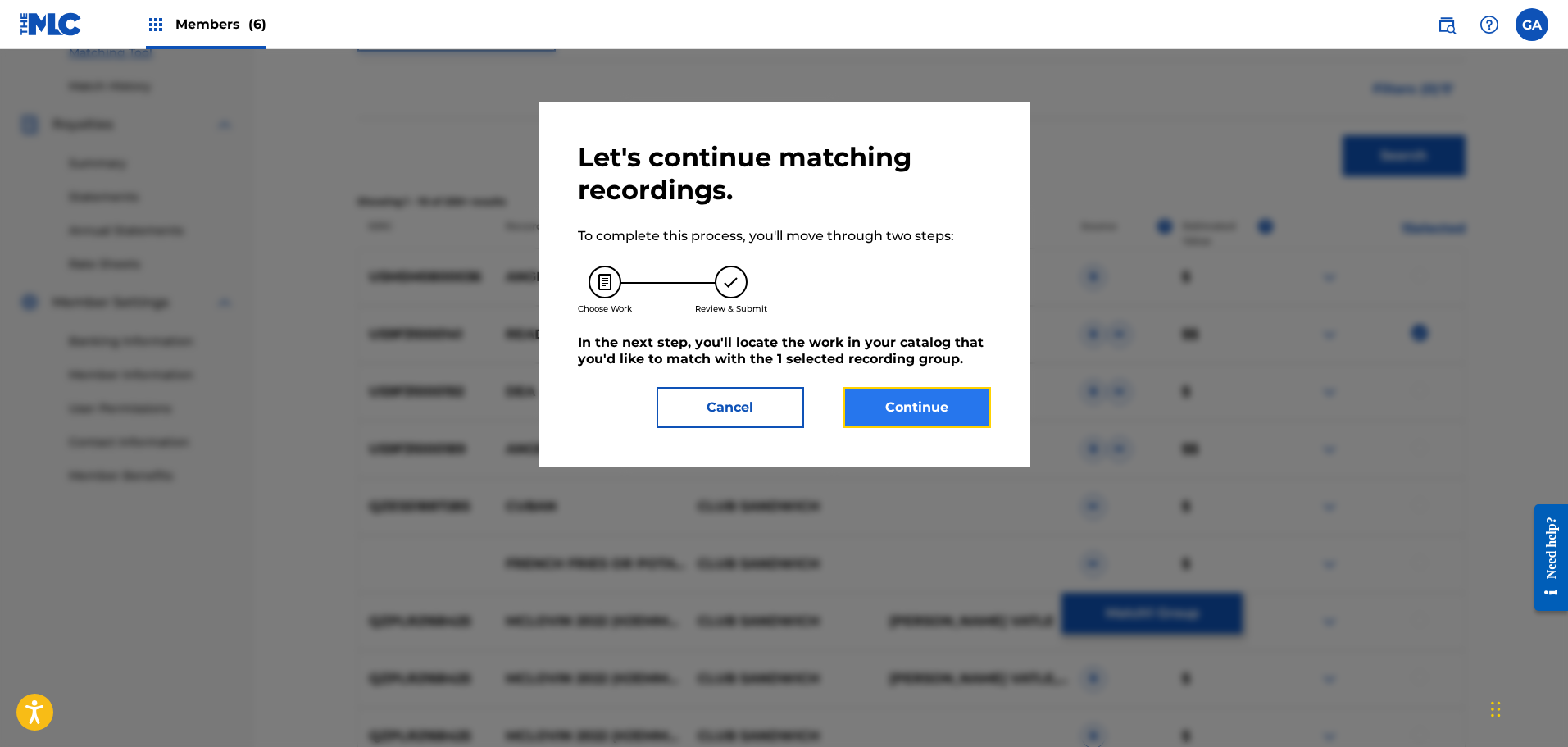
click at [931, 403] on button "Continue" at bounding box center [917, 408] width 148 height 41
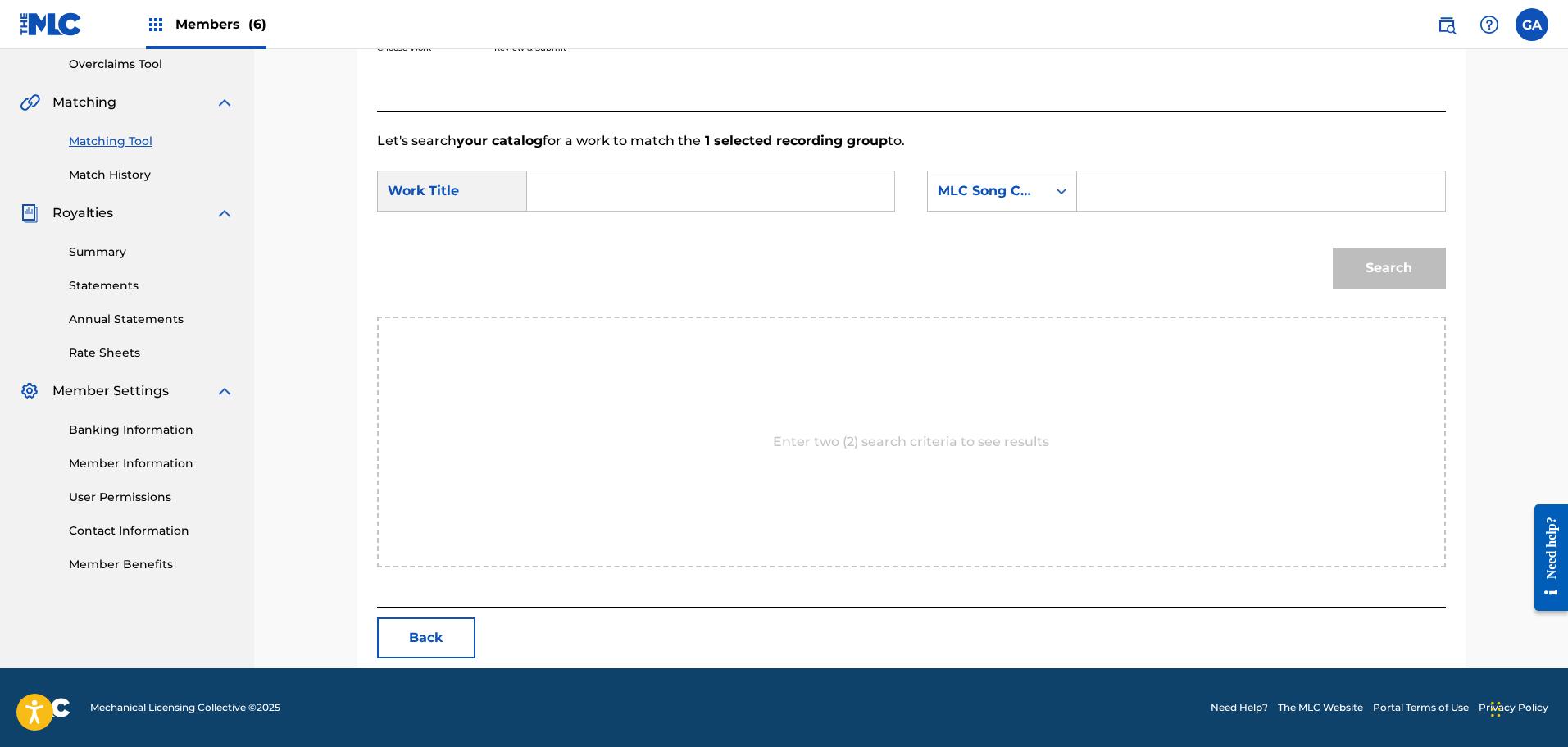
click at [588, 185] on input "Search Form" at bounding box center [710, 191] width 339 height 39
type input "ready to halt"
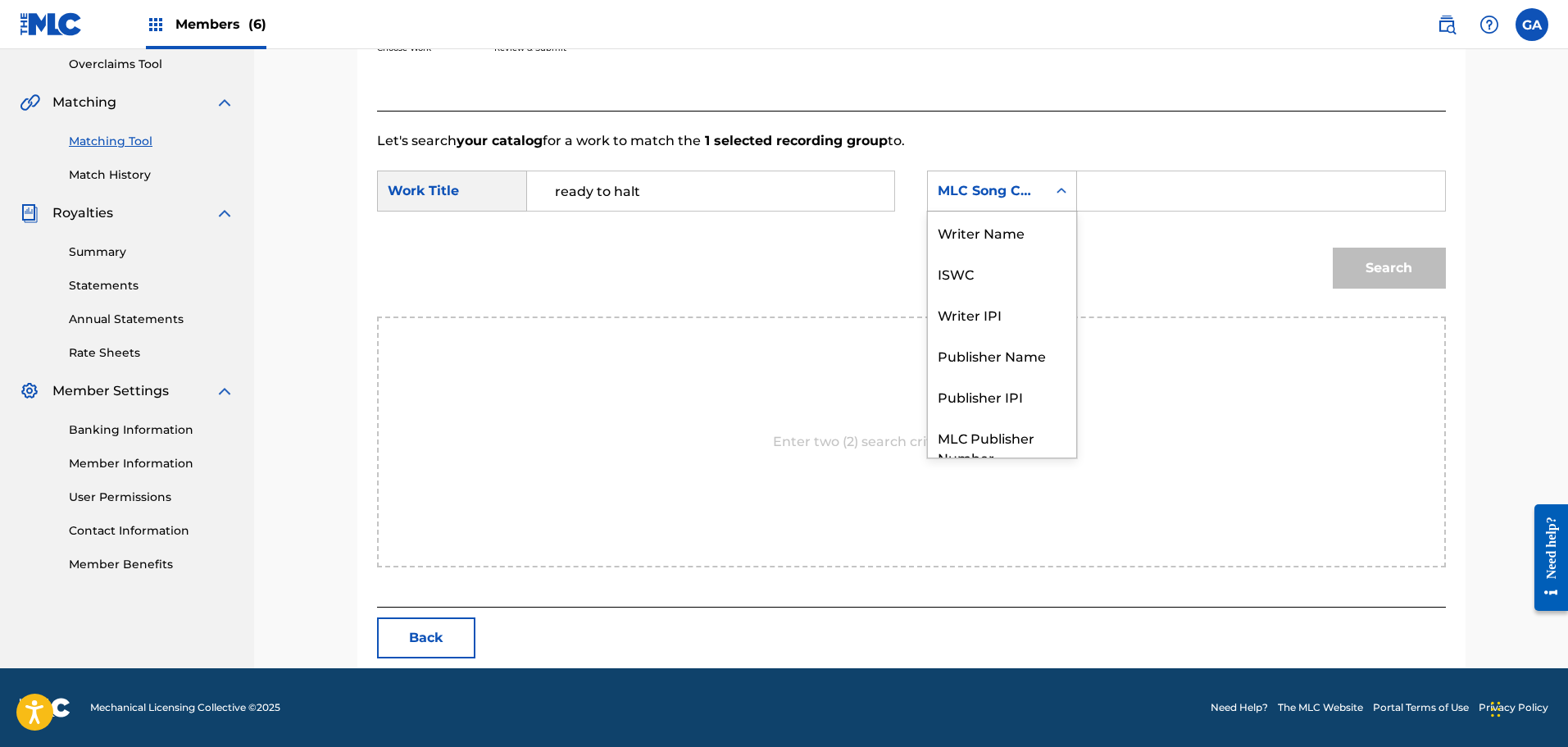
click at [1005, 196] on div "MLC Song Code" at bounding box center [987, 191] width 99 height 20
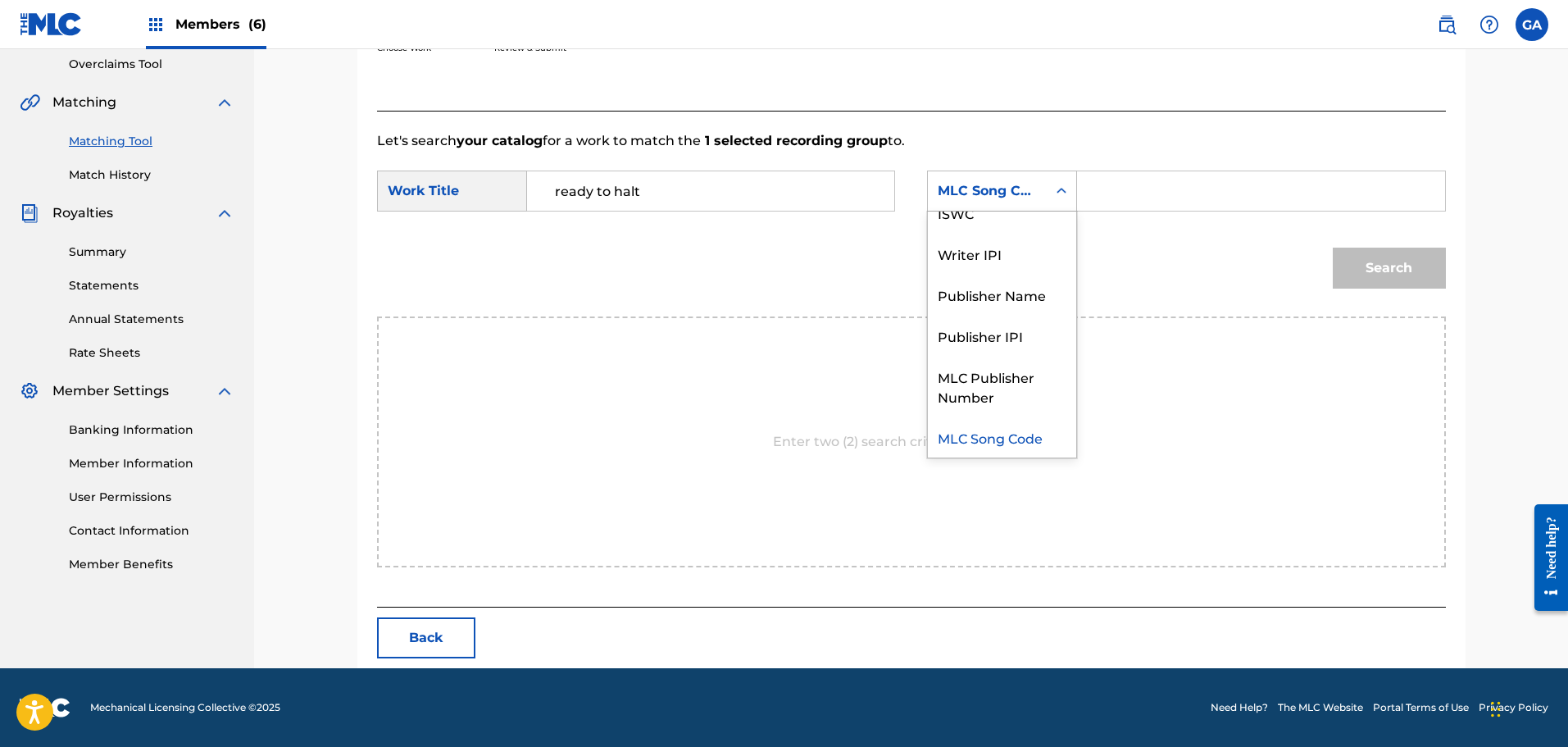
scroll to position [0, 0]
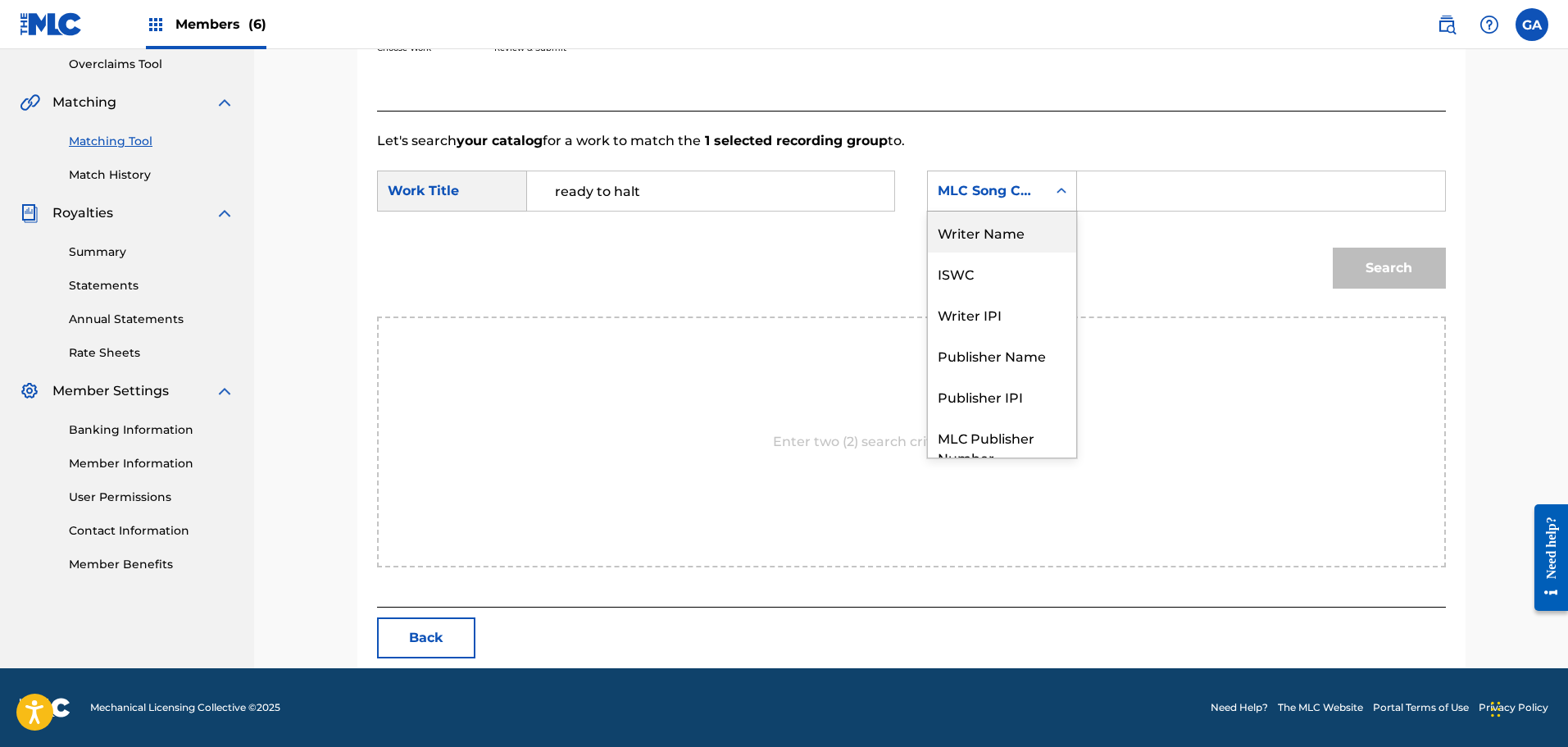
click at [1000, 242] on div "Writer Name" at bounding box center [1002, 232] width 148 height 41
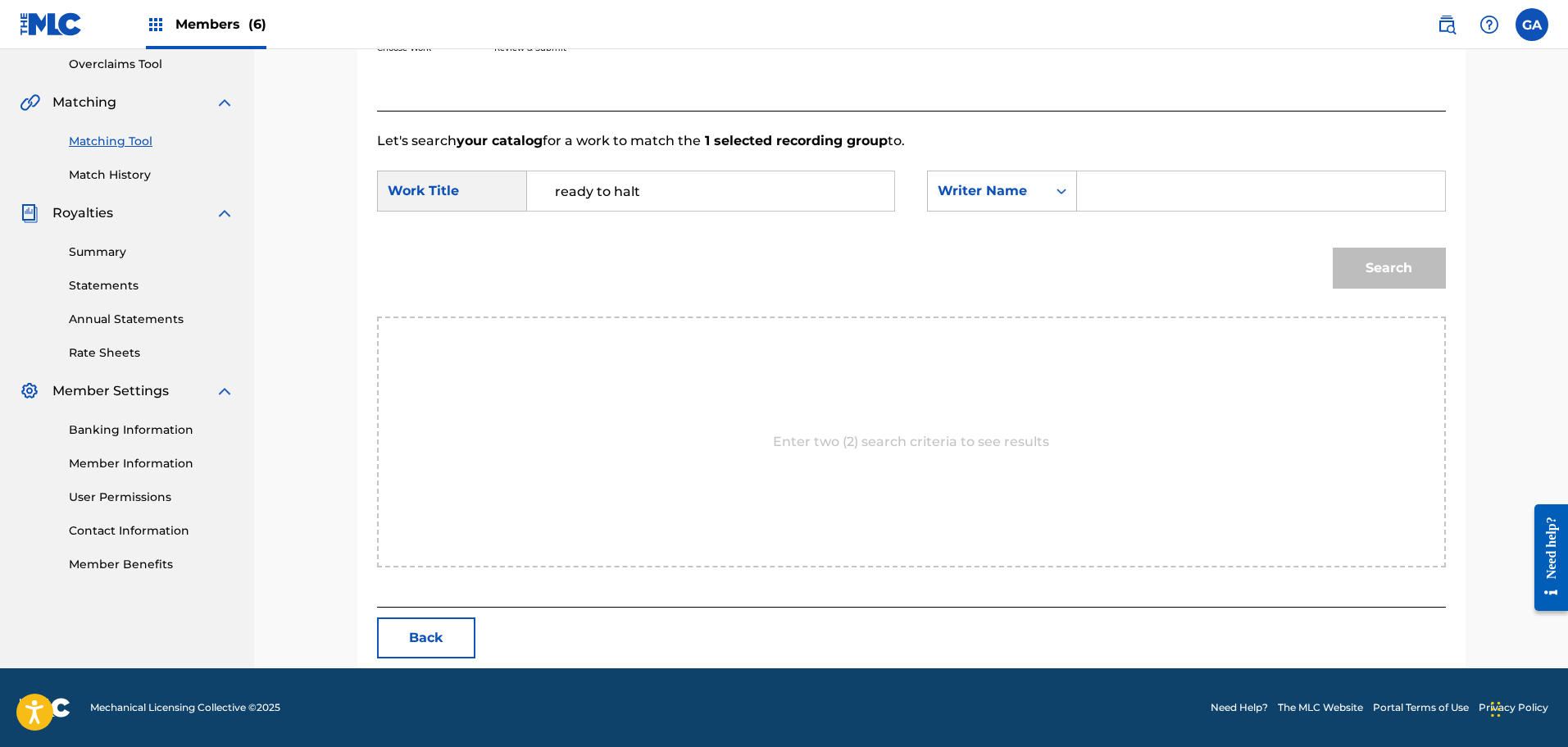
click at [1097, 182] on input "Search Form" at bounding box center [1260, 191] width 339 height 39
type input "agis"
click at [1333, 248] on button "Search" at bounding box center [1389, 269] width 113 height 41
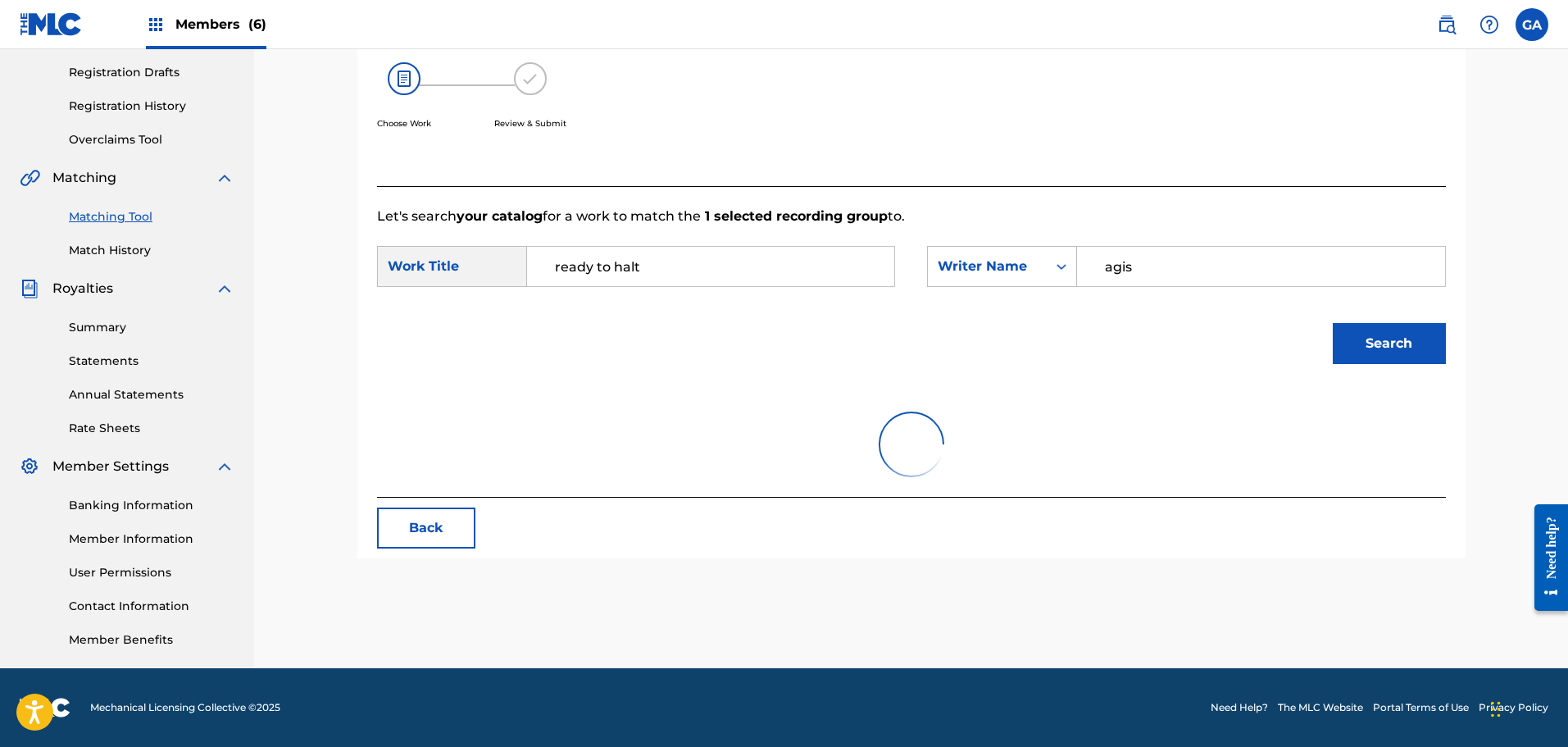
scroll to position [345, 0]
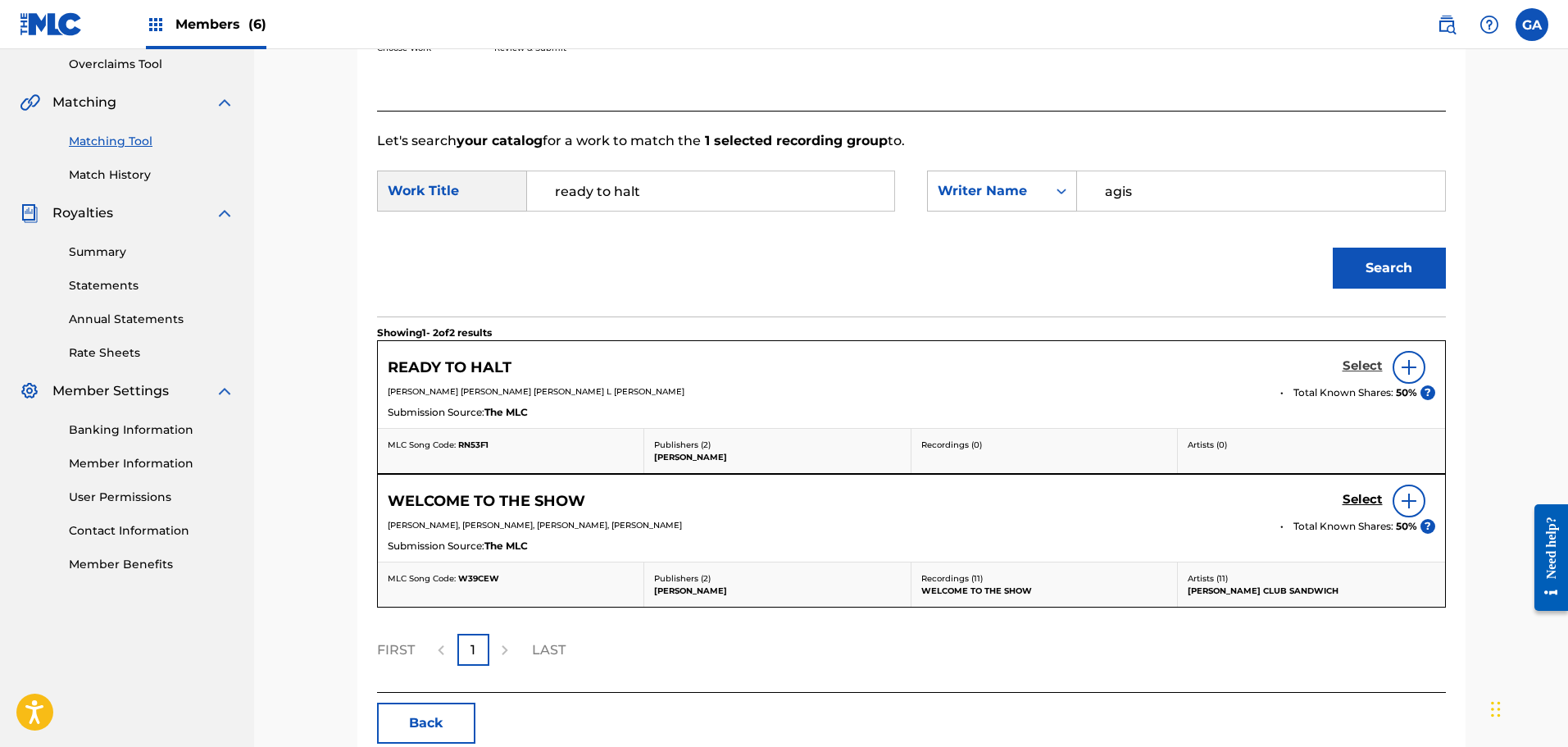
click at [1355, 365] on h5 "Select" at bounding box center [1362, 366] width 40 height 16
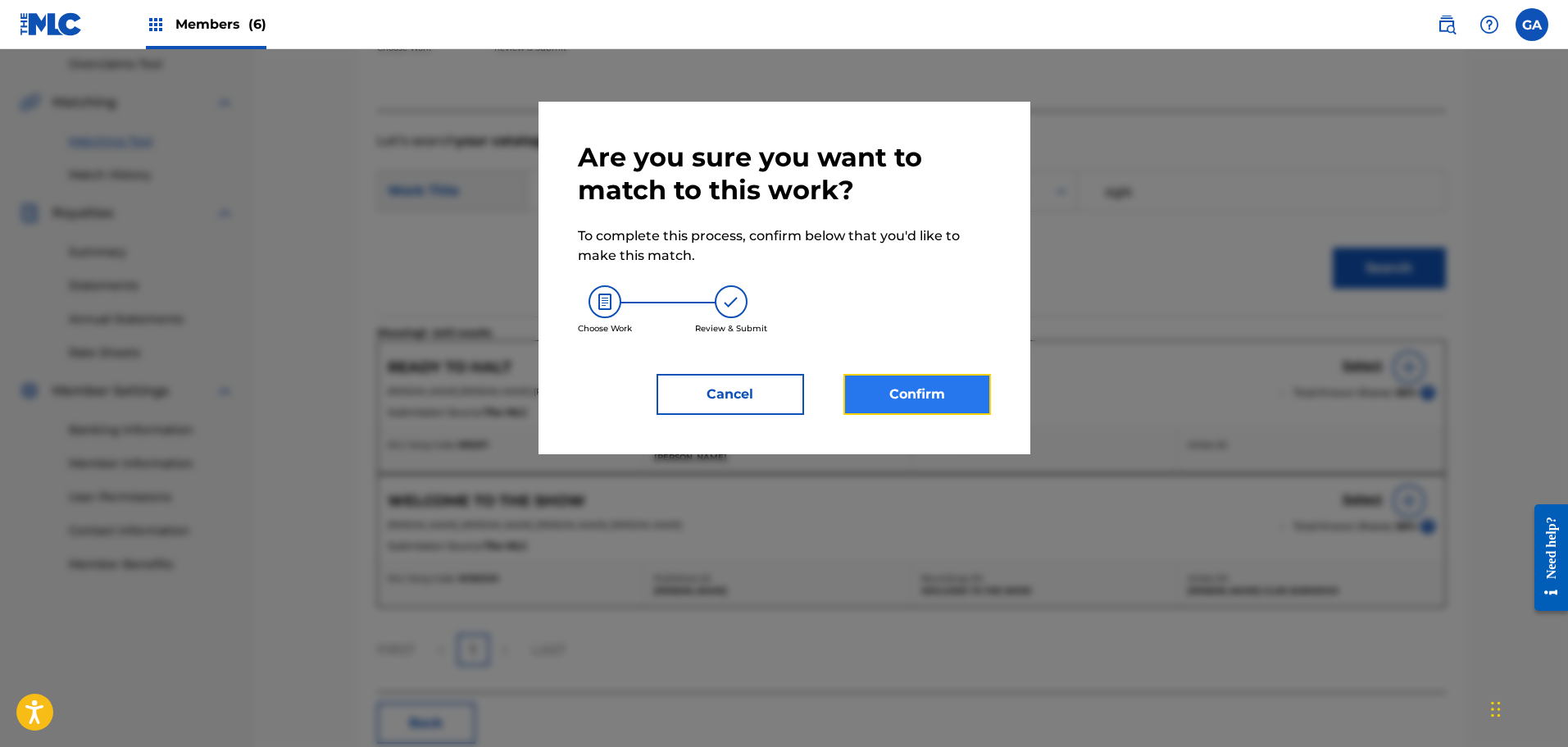
click at [956, 399] on button "Confirm" at bounding box center [917, 394] width 148 height 41
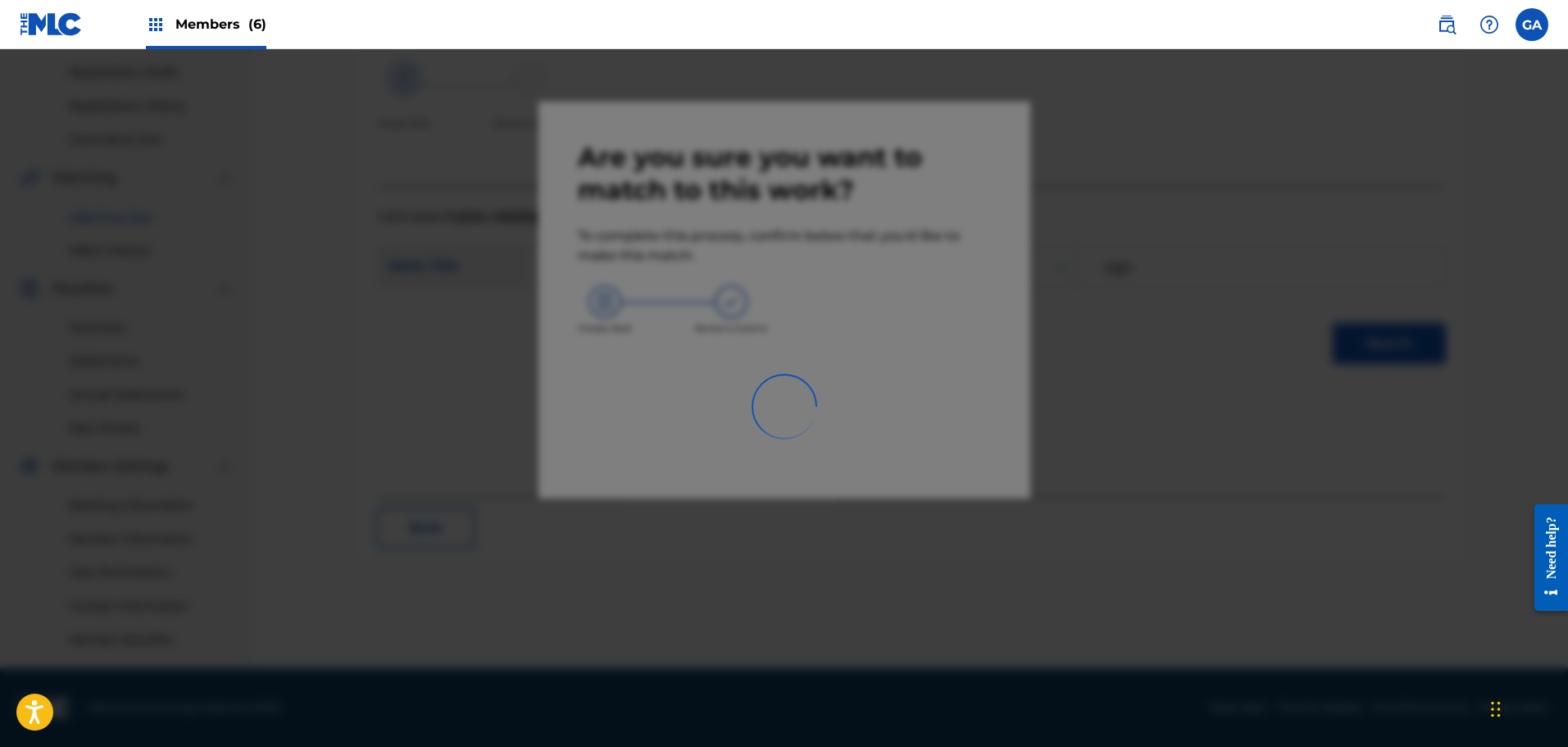
scroll to position [270, 0]
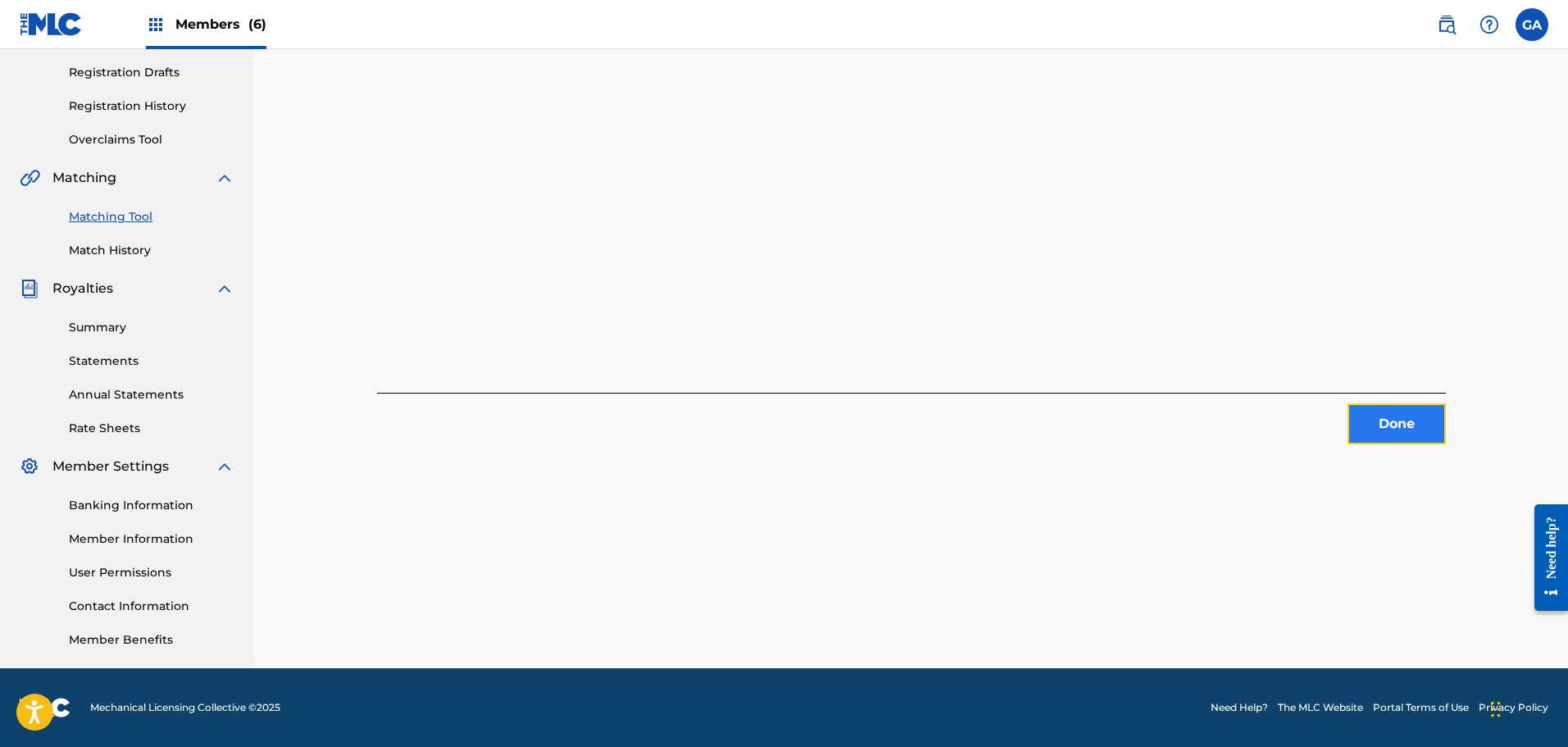
click at [1390, 414] on button "Done" at bounding box center [1396, 423] width 98 height 41
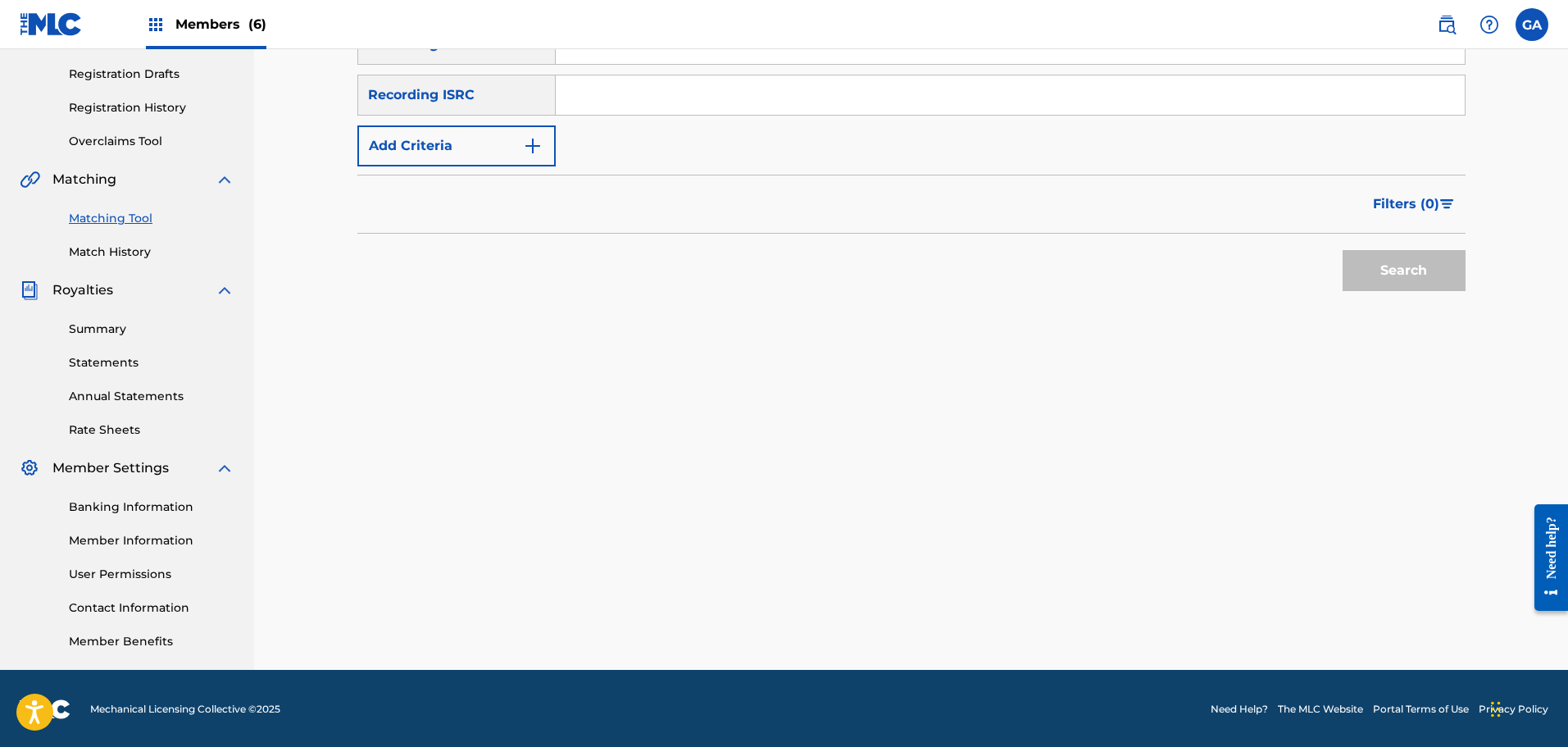
scroll to position [0, 0]
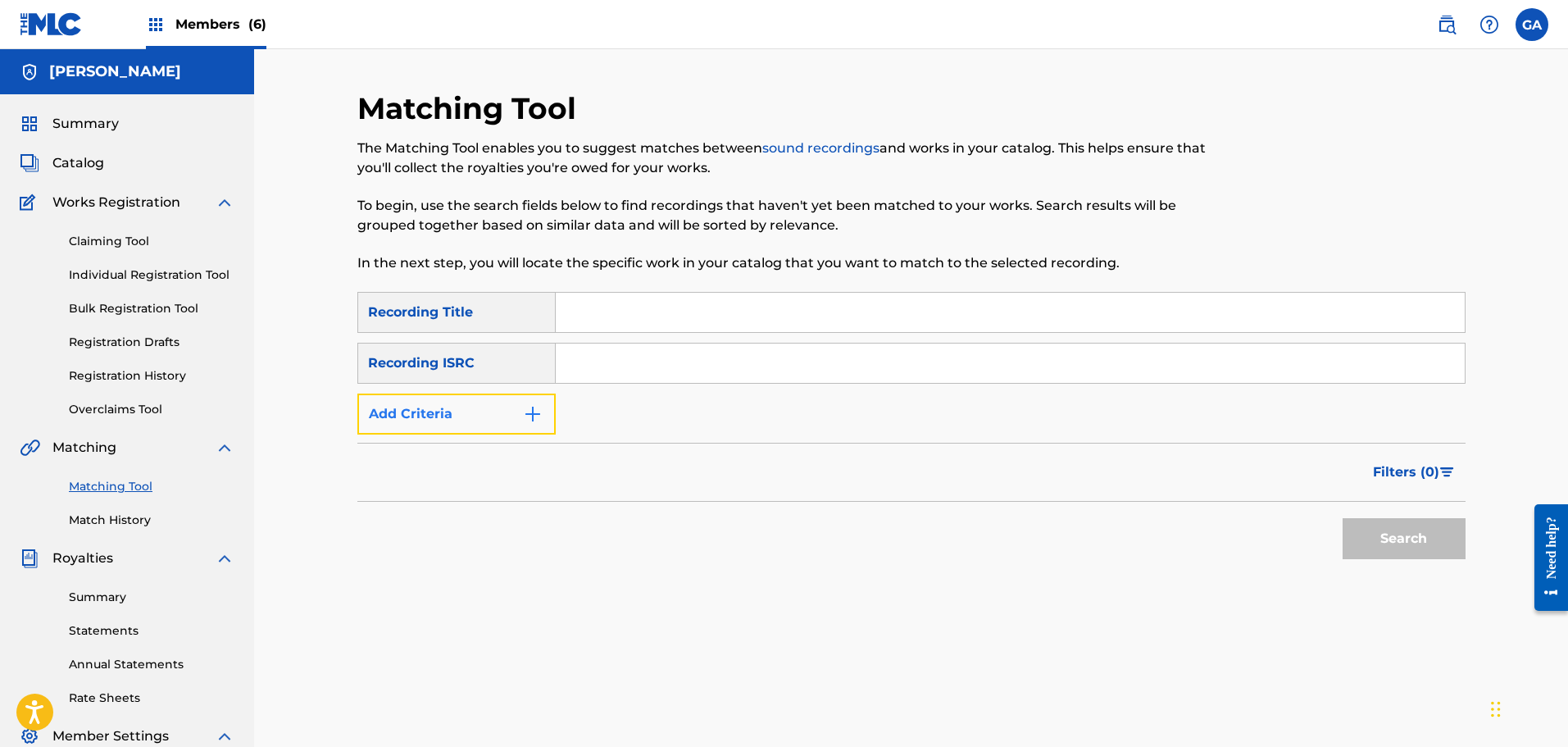
click at [493, 418] on button "Add Criteria" at bounding box center [457, 414] width 198 height 41
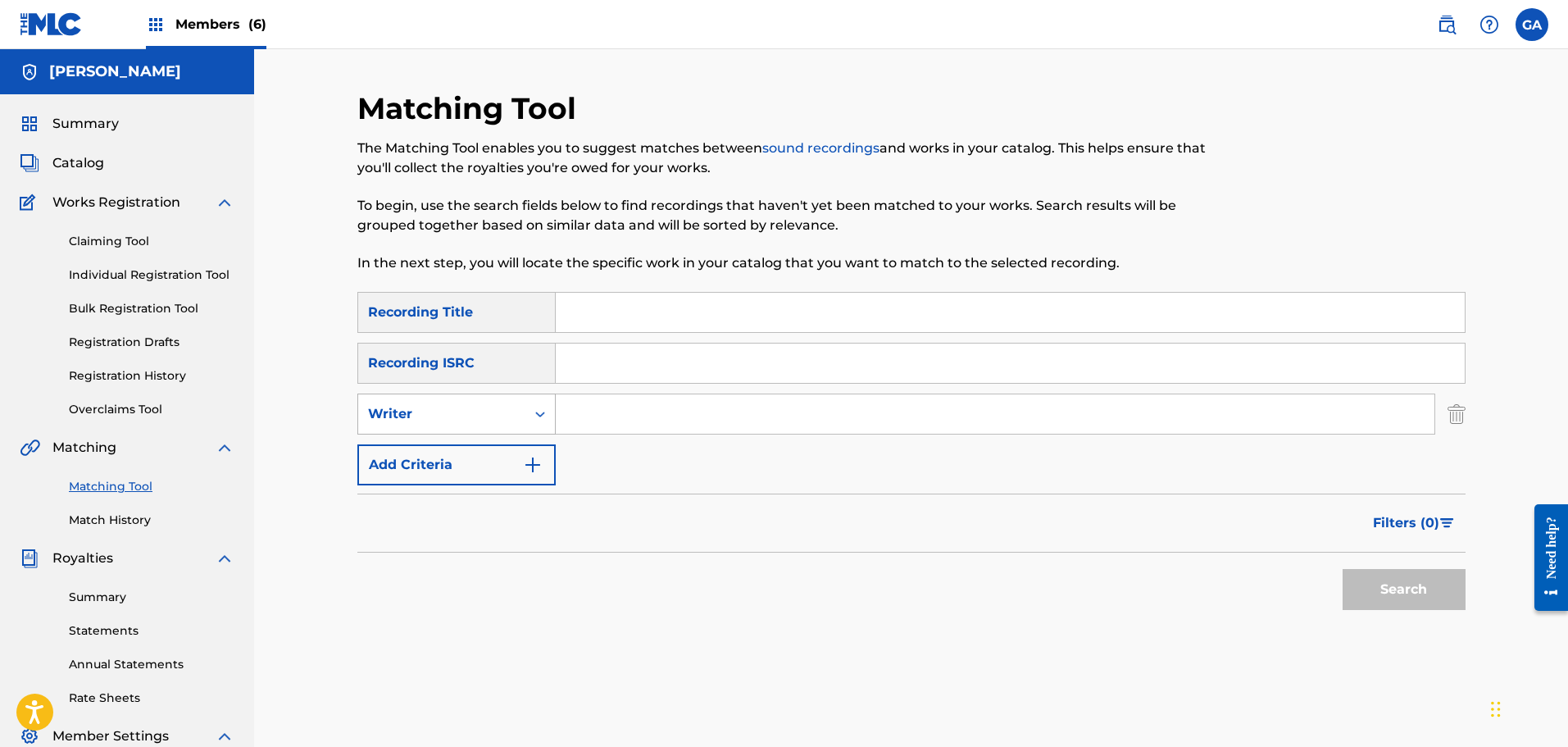
click at [483, 418] on div "Writer" at bounding box center [441, 414] width 148 height 20
click at [469, 450] on div "Recording Artist" at bounding box center [456, 455] width 197 height 41
click at [610, 414] on input "Search Form" at bounding box center [995, 414] width 879 height 39
type input "[PERSON_NAME] club sandwich"
click at [1343, 569] on button "Search" at bounding box center [1403, 589] width 122 height 41
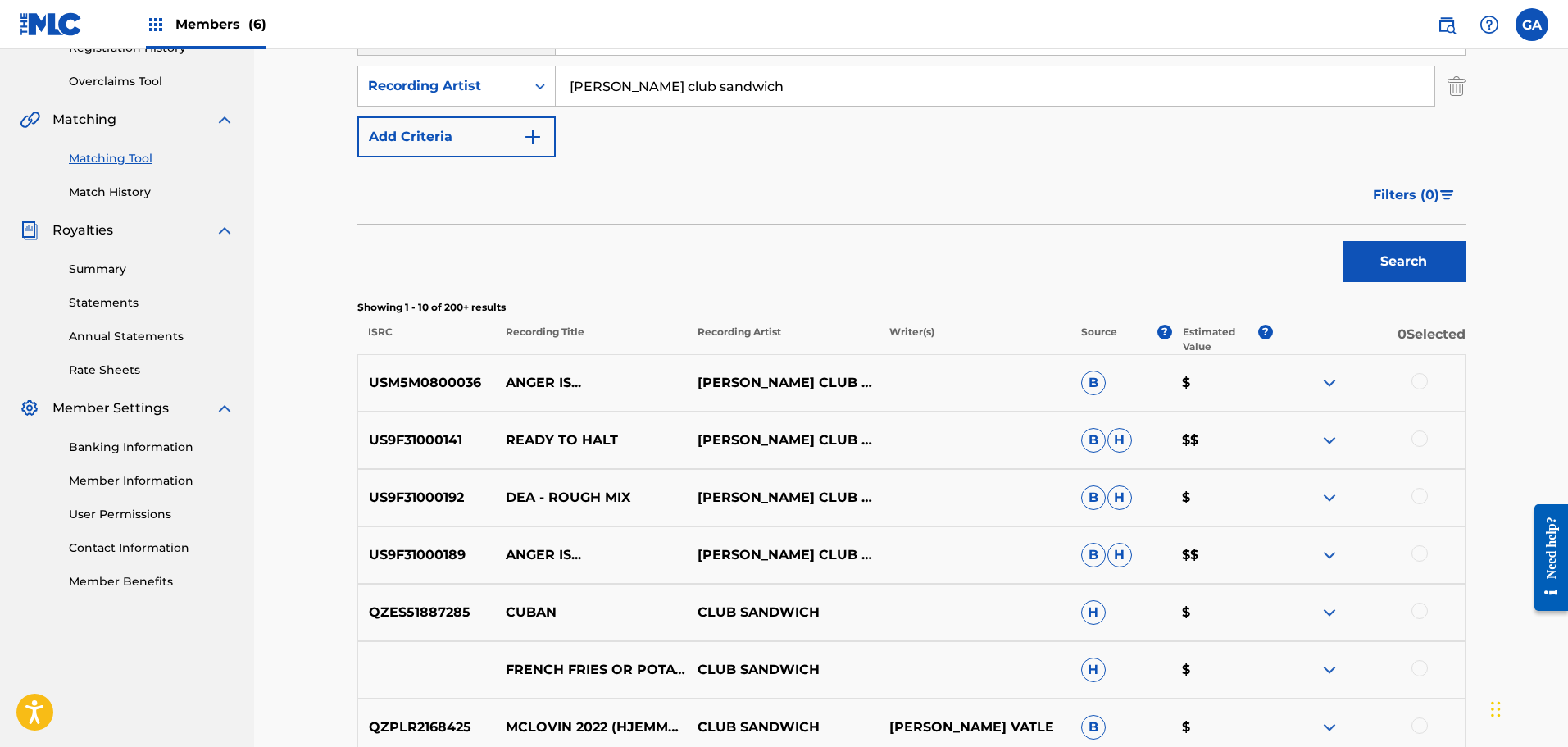
scroll to position [410, 0]
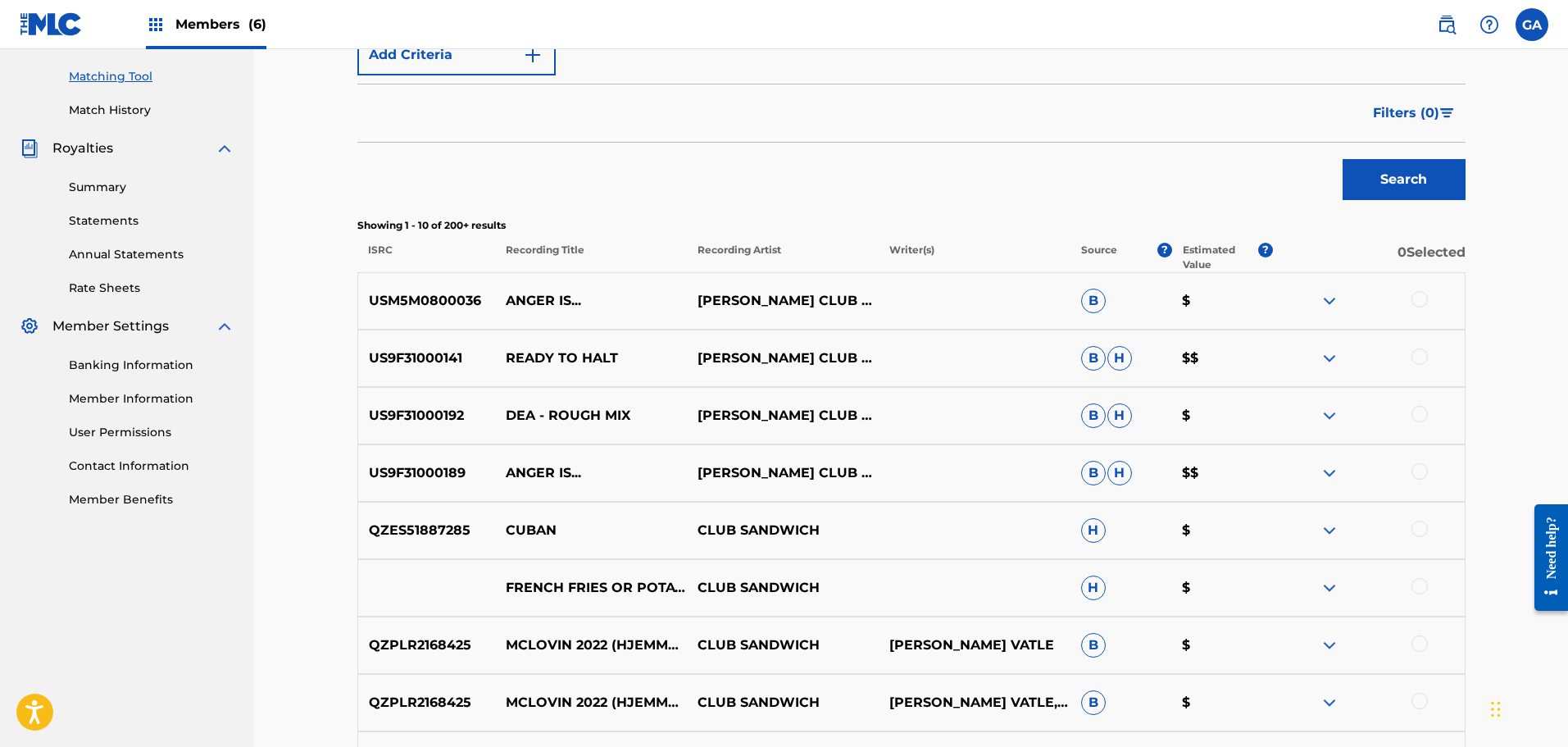
click at [1422, 416] on div at bounding box center [1419, 414] width 17 height 17
click at [1164, 614] on button "Match 1 Group" at bounding box center [1152, 614] width 181 height 41
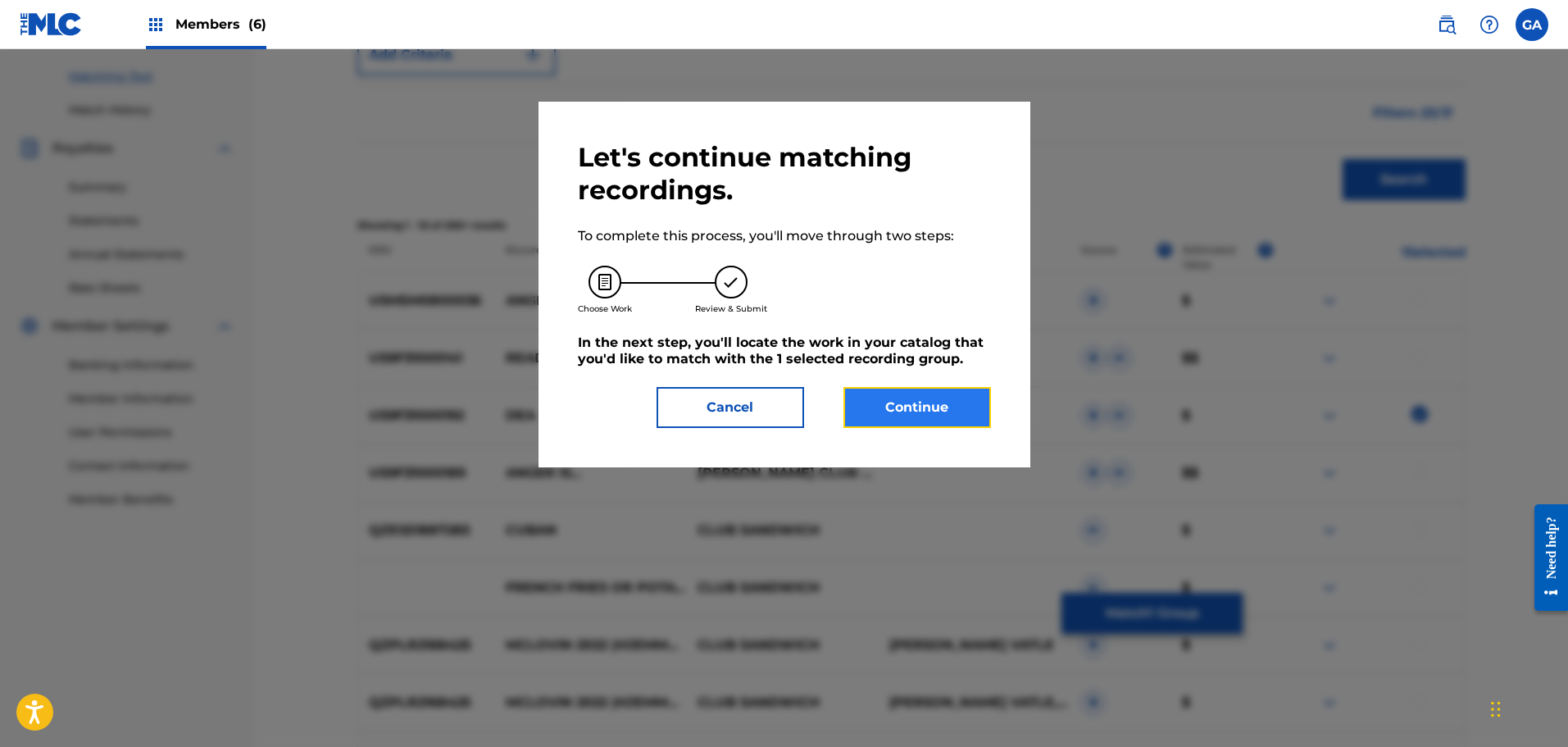
click at [901, 399] on button "Continue" at bounding box center [917, 408] width 148 height 41
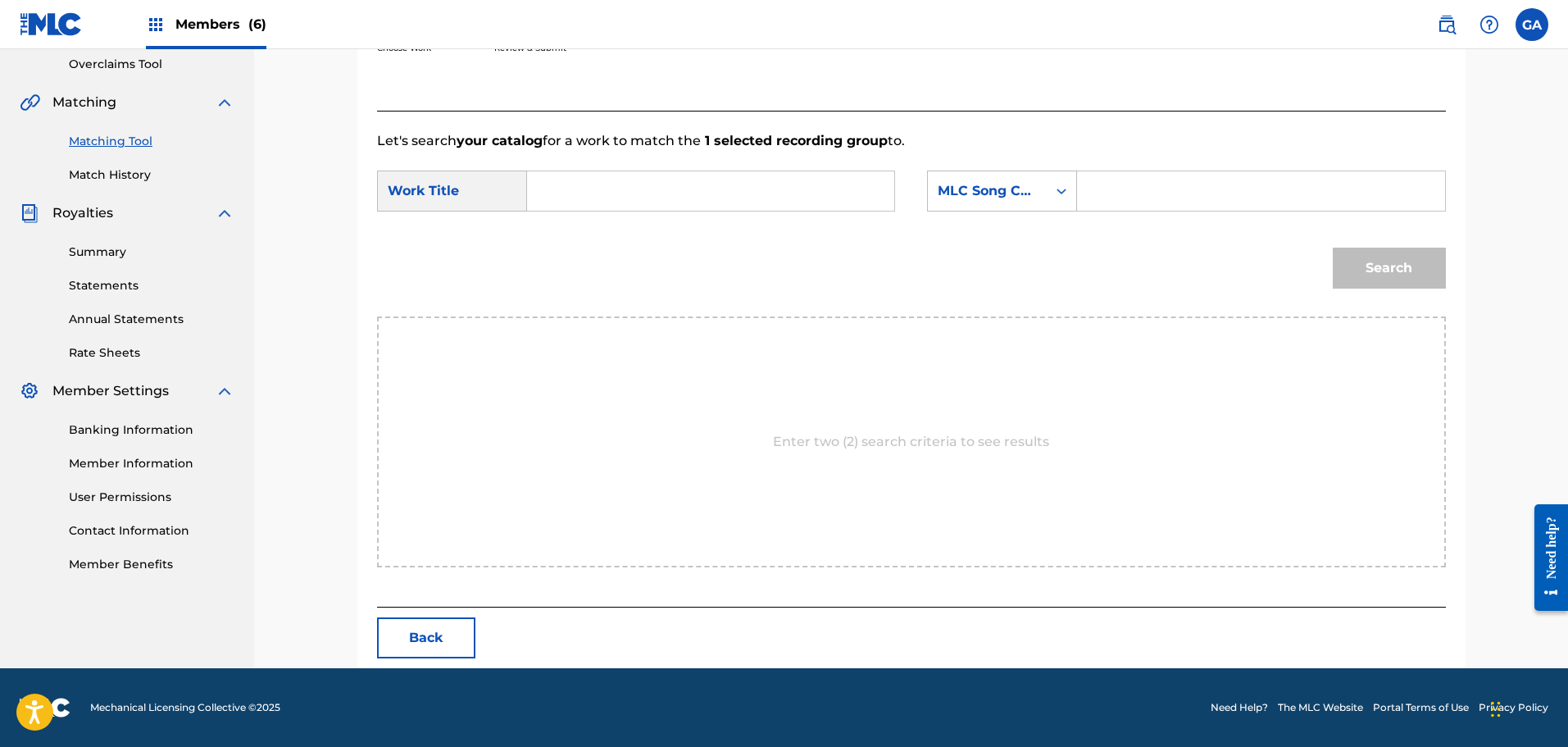
click at [625, 173] on input "Search Form" at bounding box center [710, 191] width 339 height 39
type input "dea"
click at [962, 186] on div "MLC Song Code" at bounding box center [987, 191] width 99 height 20
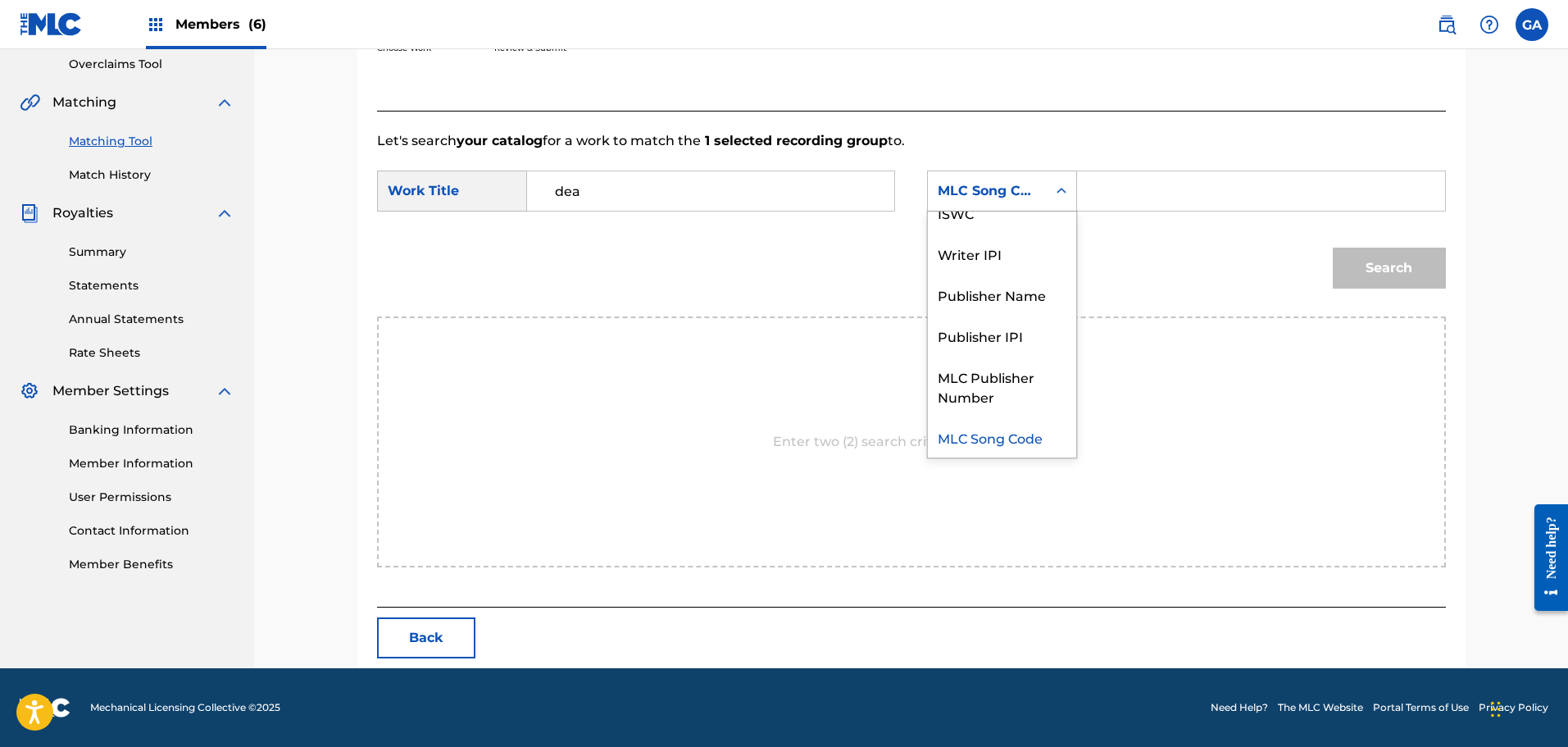
scroll to position [0, 0]
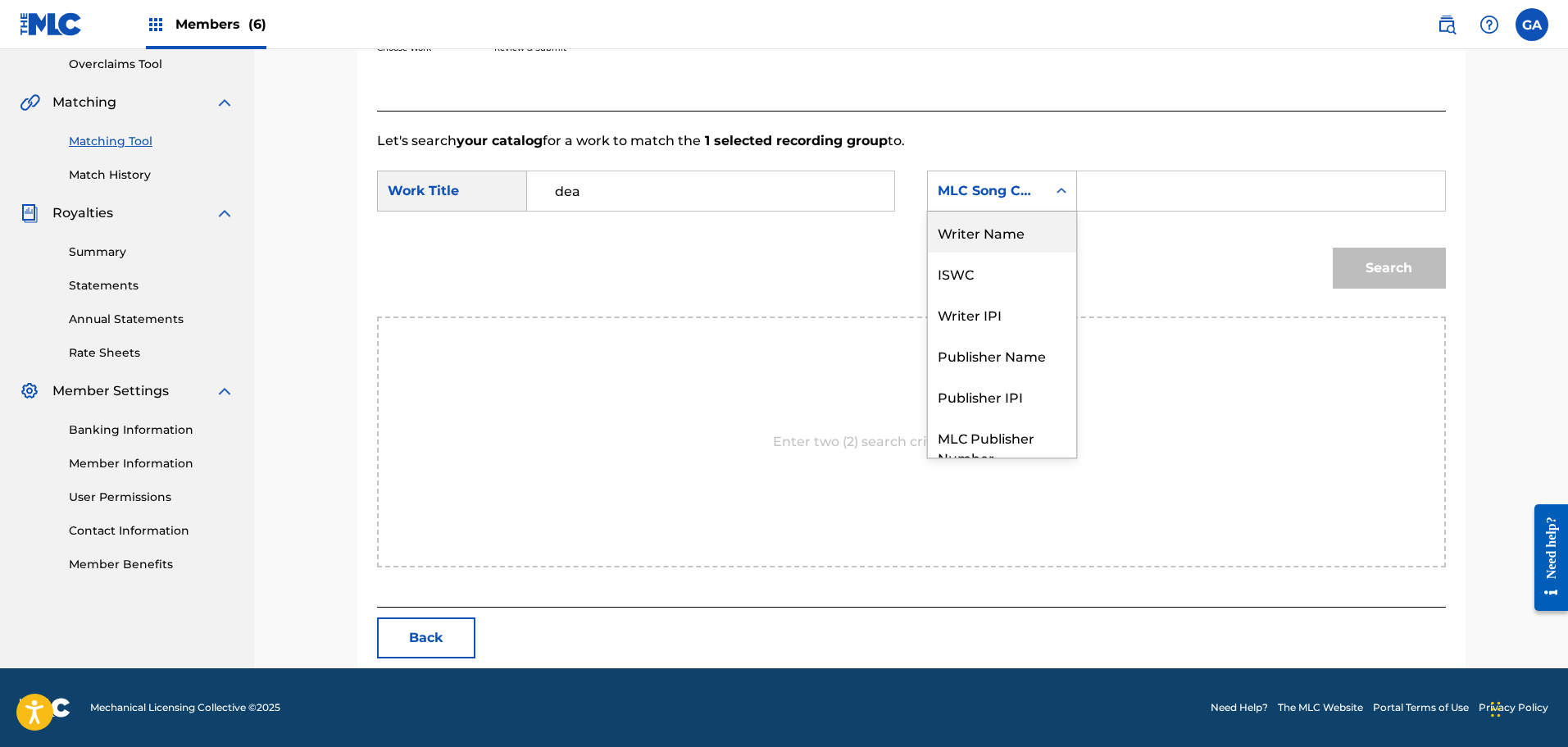
click at [1013, 236] on div "Writer Name" at bounding box center [1002, 232] width 148 height 41
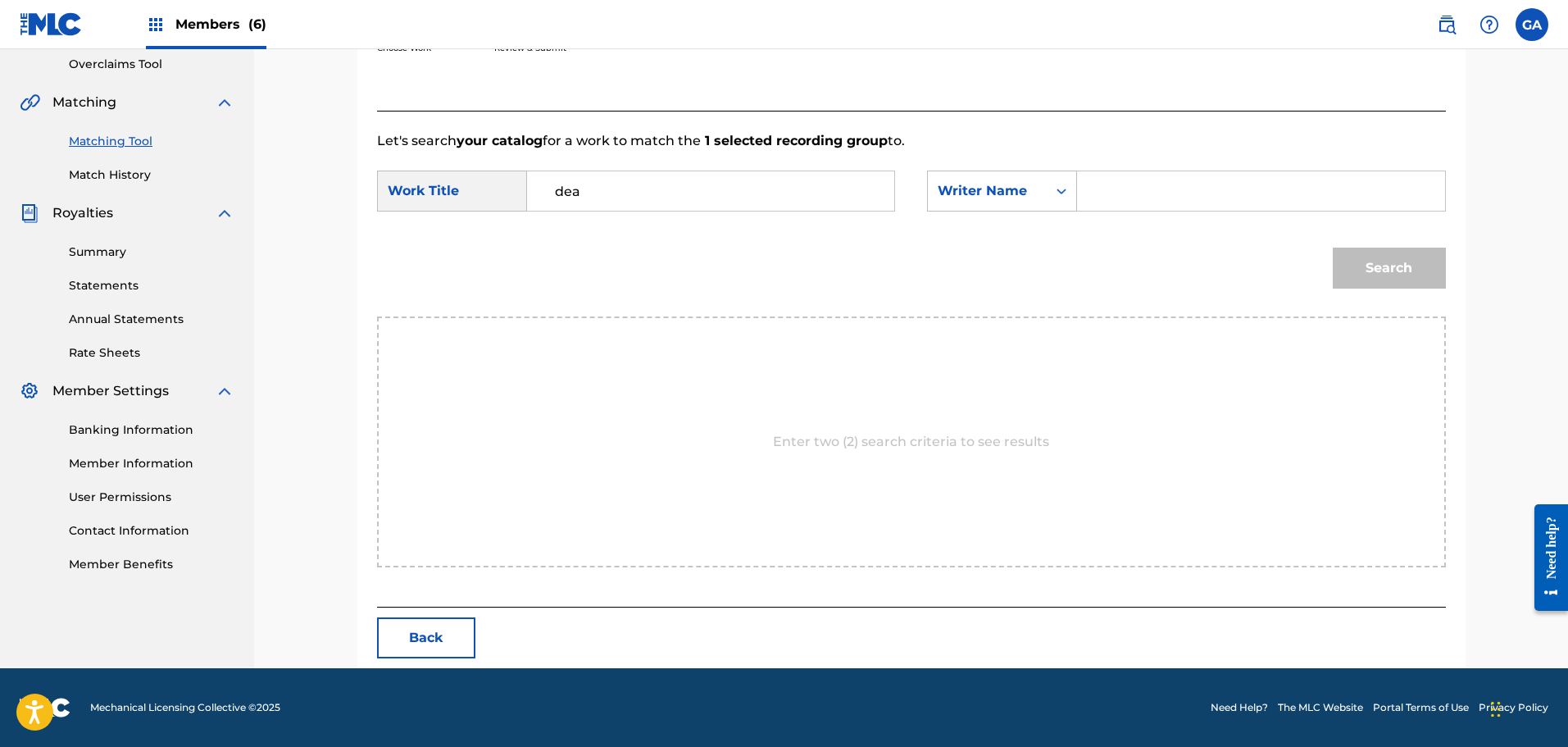
drag, startPoint x: 1109, startPoint y: 190, endPoint x: 1117, endPoint y: 208, distance: 19.7
click at [1110, 190] on input "Search Form" at bounding box center [1260, 191] width 339 height 39
type input "agis"
click at [1333, 248] on button "Search" at bounding box center [1389, 269] width 113 height 41
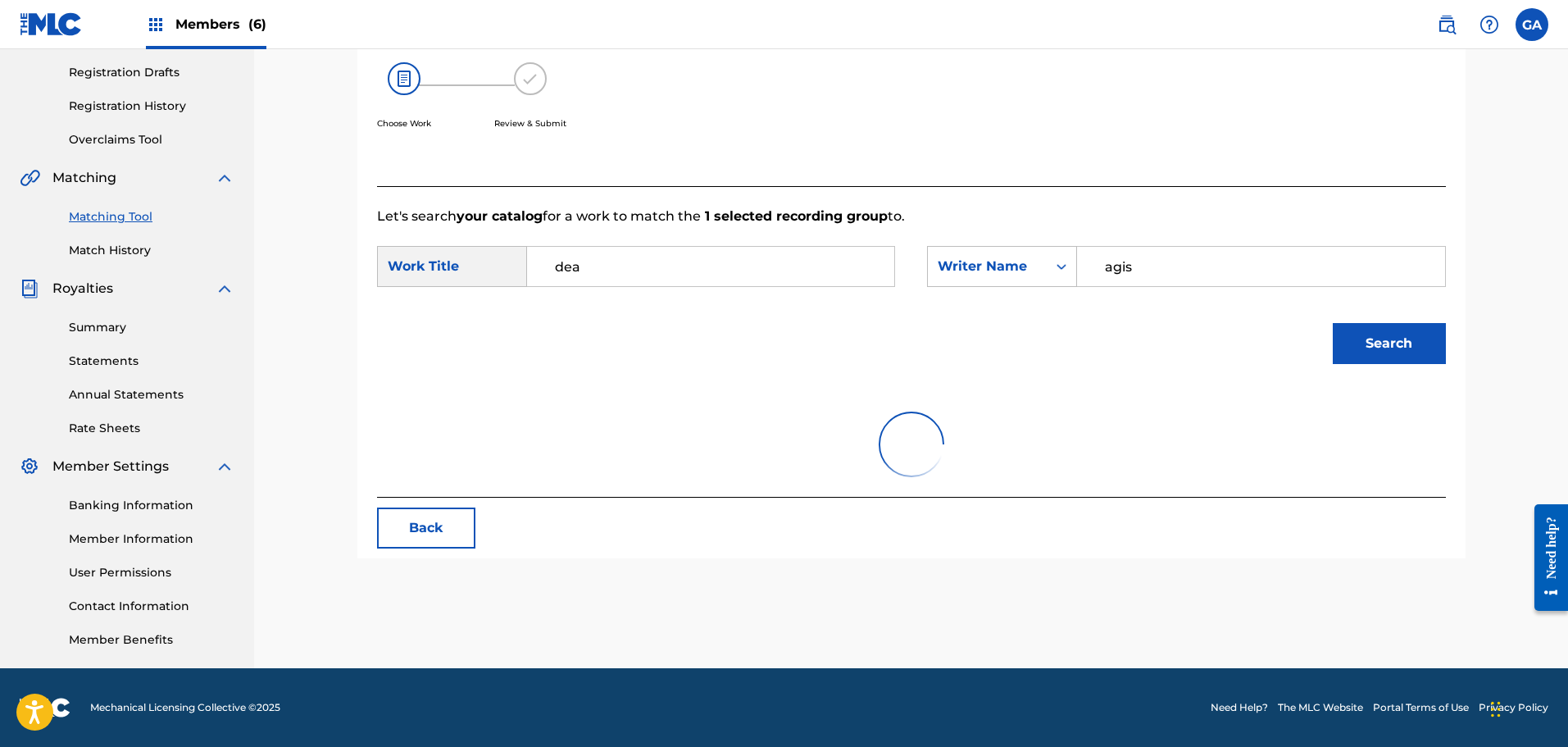
scroll to position [297, 0]
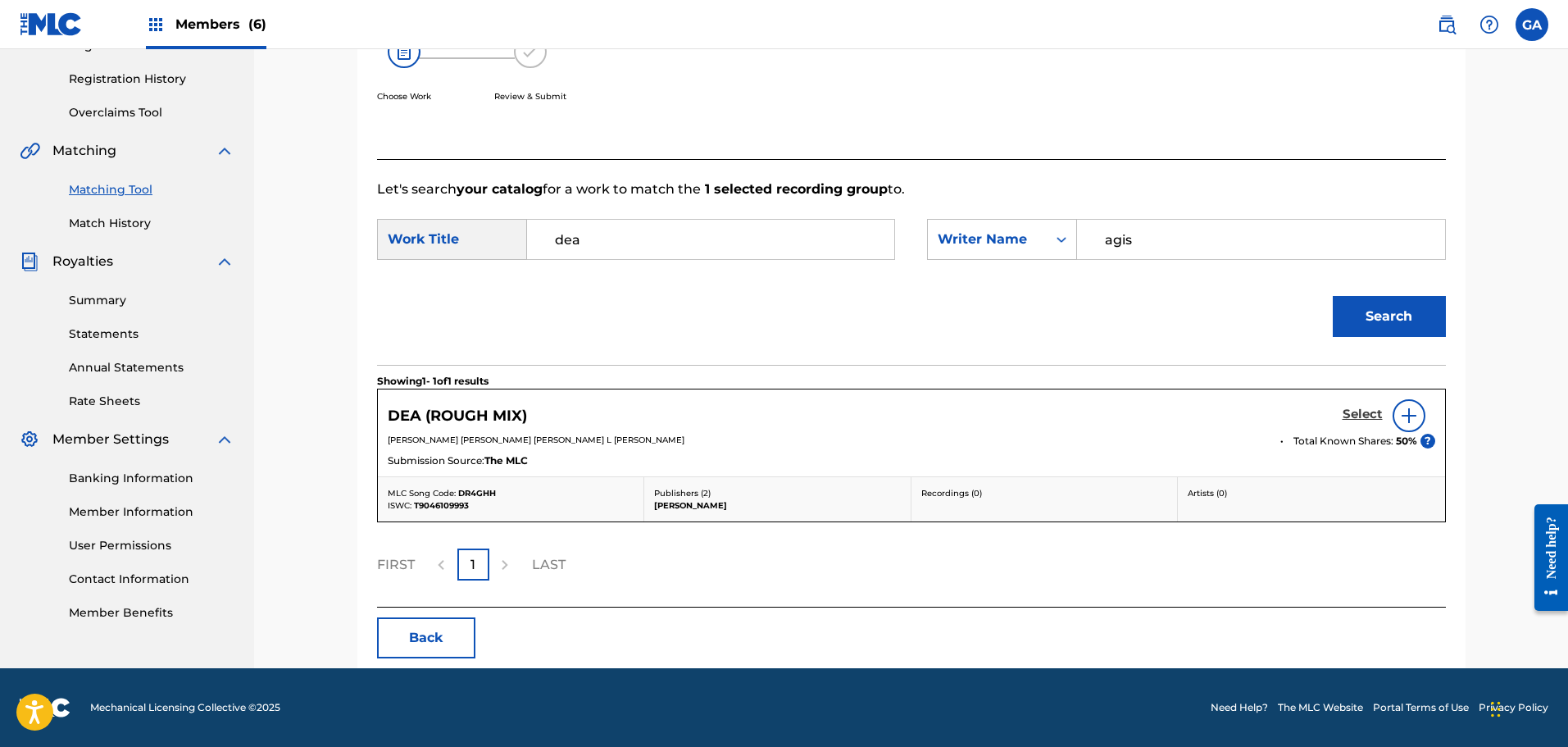
click at [1366, 413] on h5 "Select" at bounding box center [1362, 415] width 40 height 16
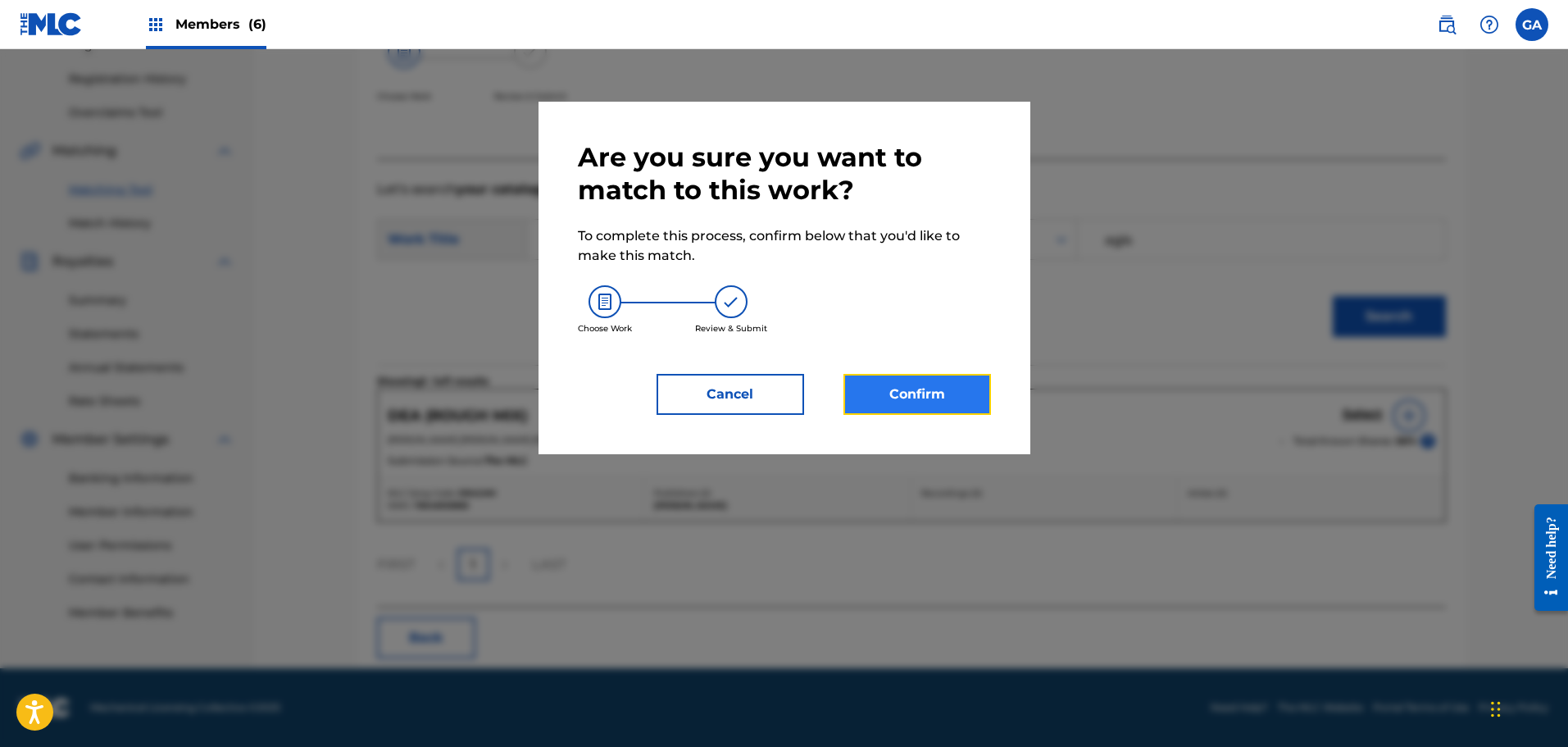
click at [956, 396] on button "Confirm" at bounding box center [917, 394] width 148 height 41
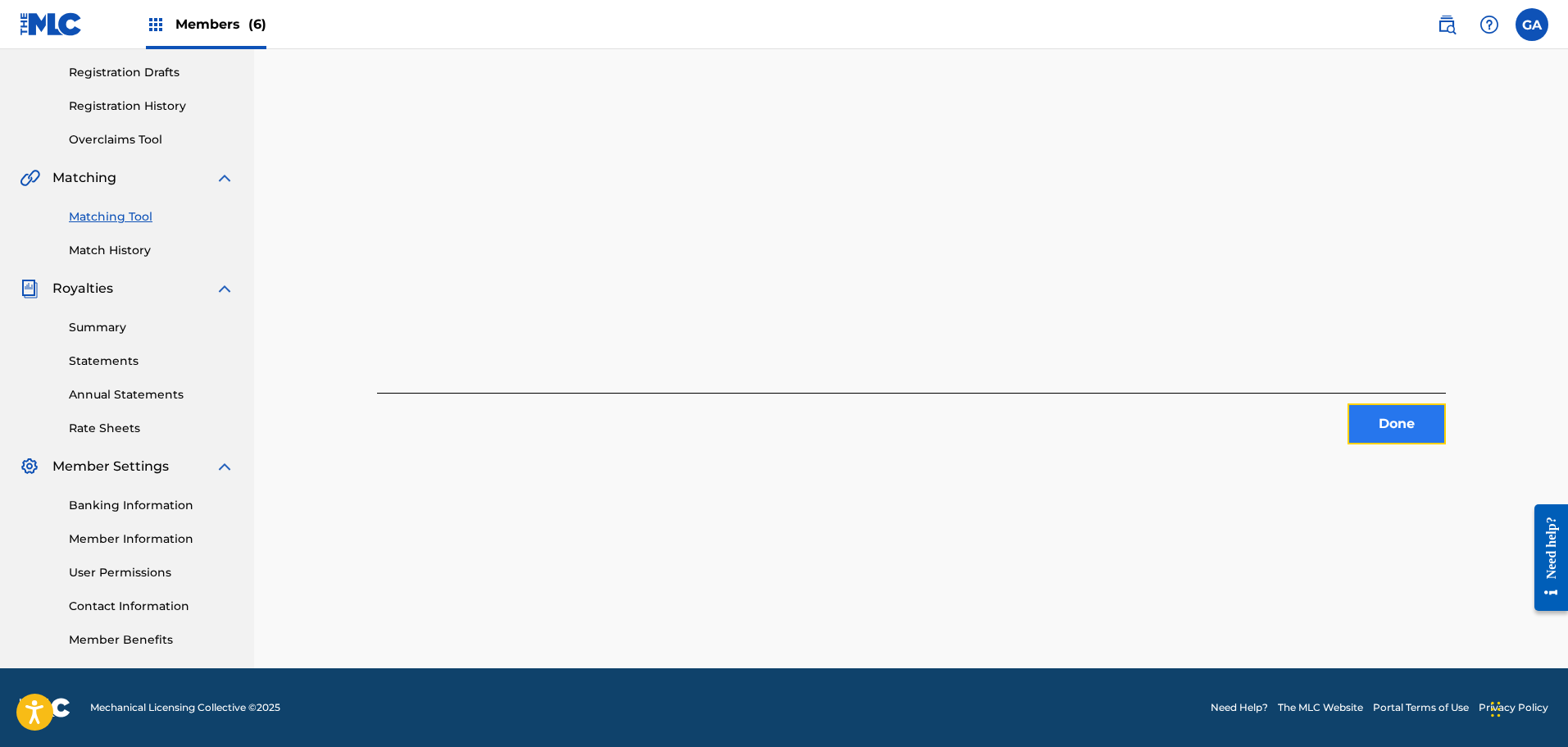
click at [1413, 425] on button "Done" at bounding box center [1396, 423] width 98 height 41
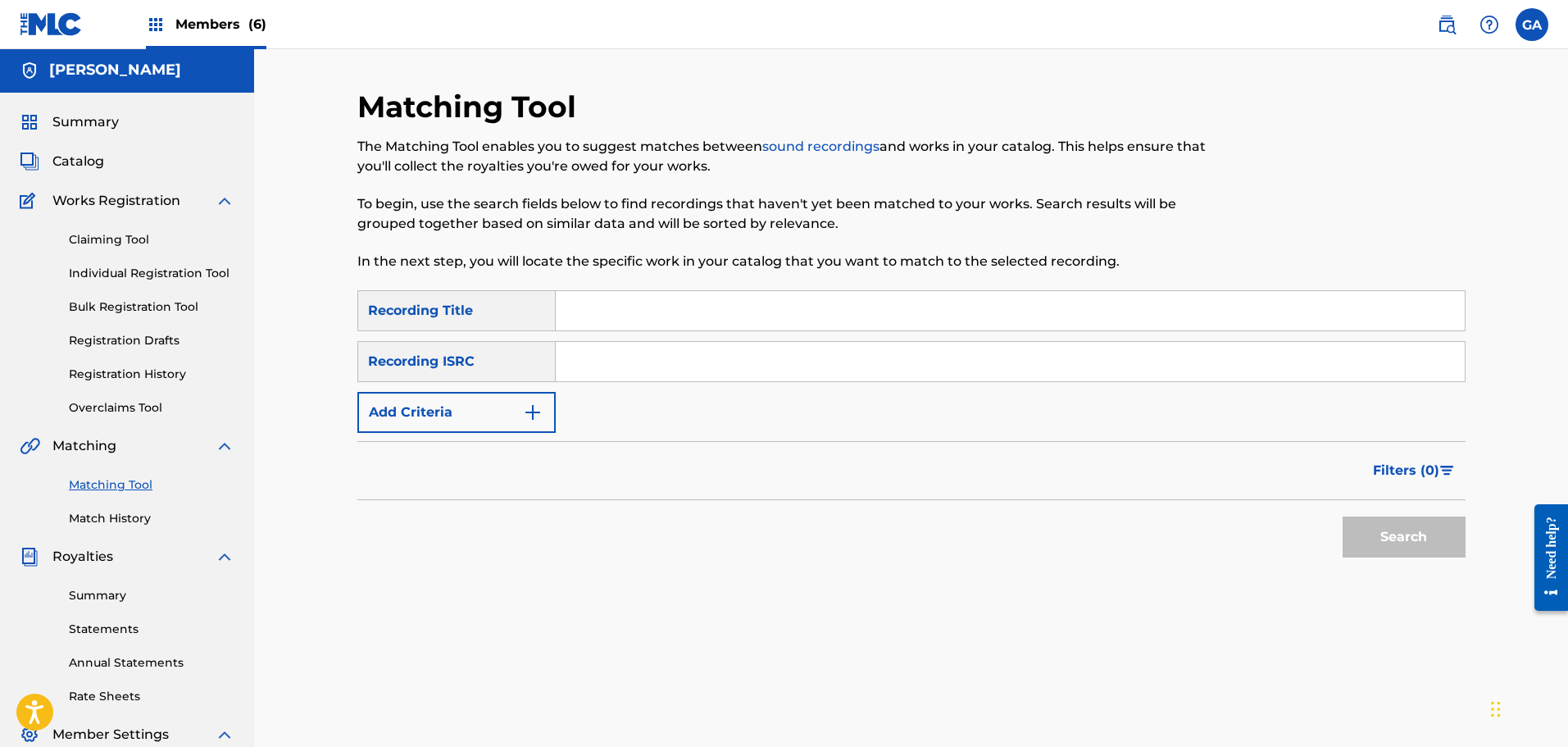
scroll to position [0, 0]
click at [143, 487] on link "Matching Tool" at bounding box center [151, 487] width 166 height 18
click at [428, 428] on button "Add Criteria" at bounding box center [457, 414] width 198 height 41
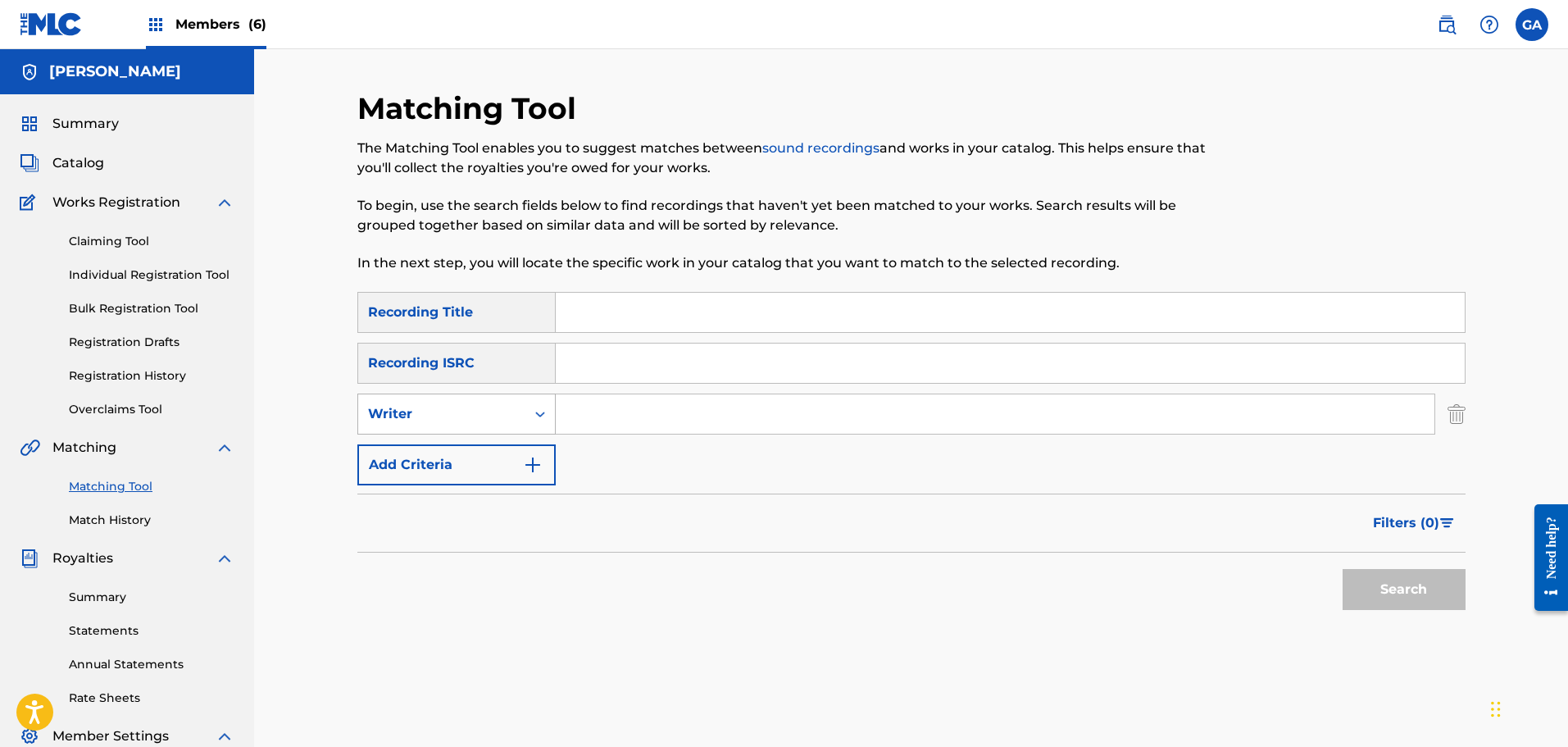
click at [463, 426] on div "Writer" at bounding box center [441, 414] width 168 height 31
click at [464, 465] on div "Recording Artist" at bounding box center [456, 455] width 197 height 41
click at [590, 422] on input "Search Form" at bounding box center [995, 414] width 879 height 39
click at [1343, 569] on button "Search" at bounding box center [1403, 589] width 122 height 41
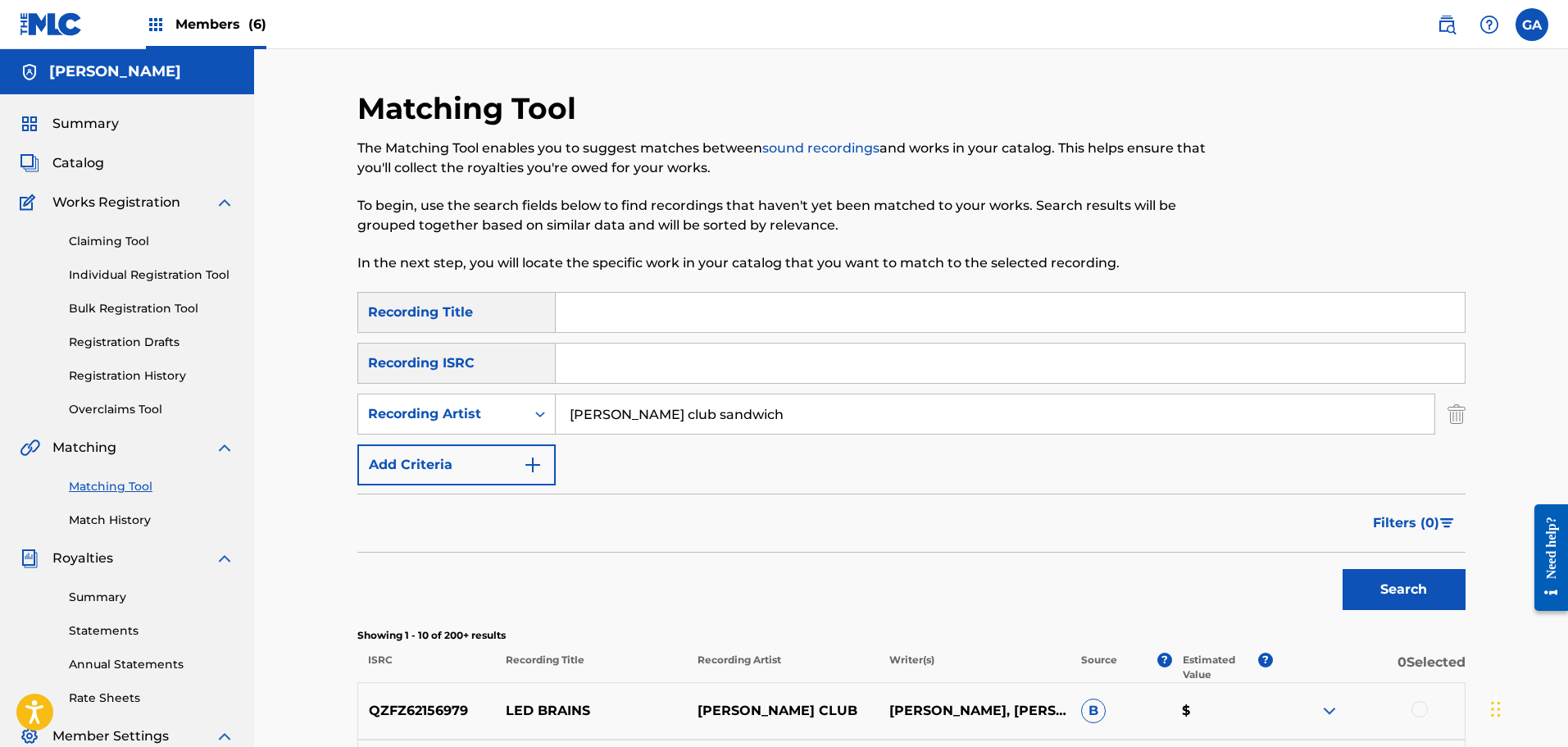
type input "[PERSON_NAME] club sandwich"
click at [1343, 569] on button "Search" at bounding box center [1403, 589] width 122 height 41
click at [599, 317] on input "Search Form" at bounding box center [1009, 313] width 908 height 39
type input "skate rock"
click at [1343, 569] on button "Search" at bounding box center [1403, 589] width 122 height 41
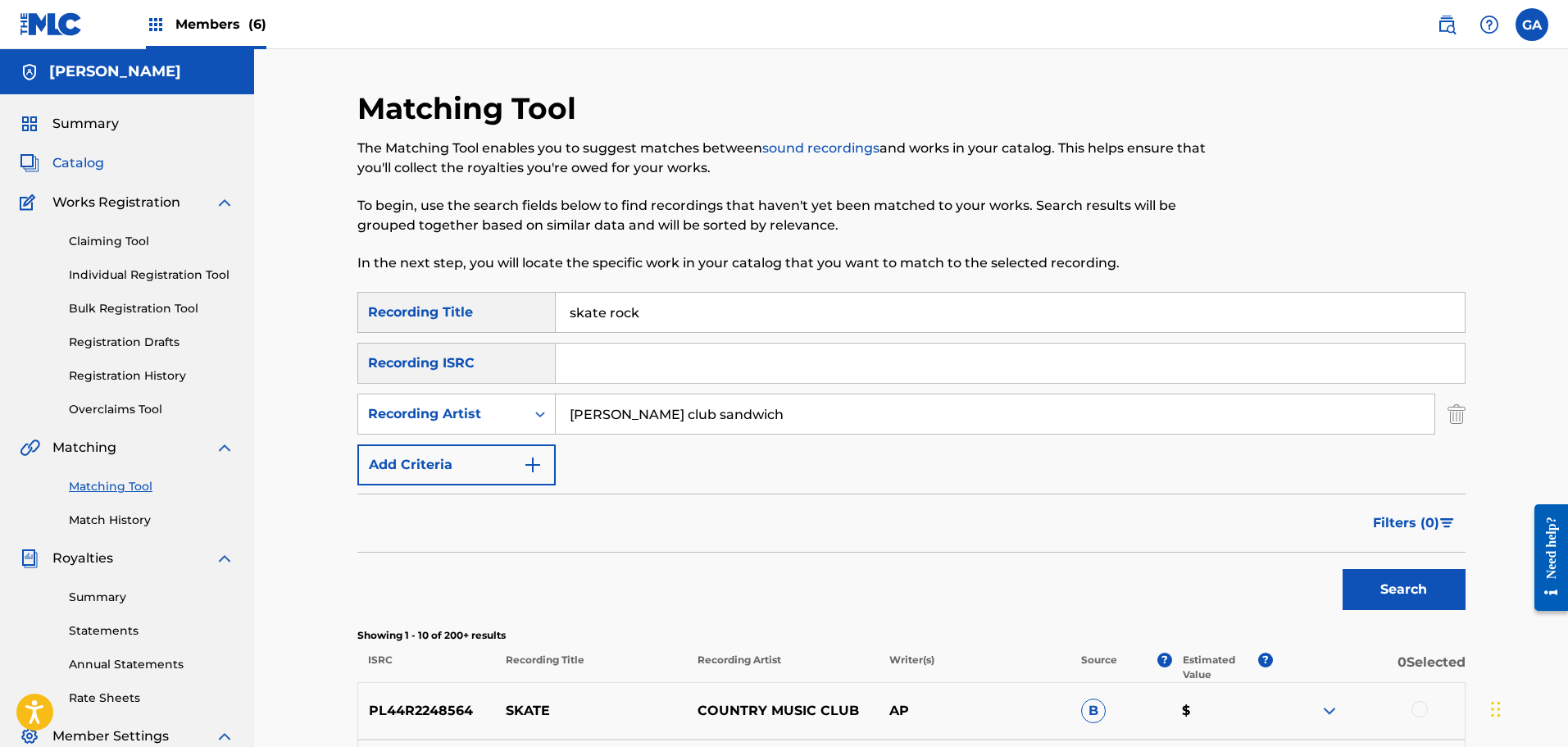
click at [74, 163] on span "Catalog" at bounding box center [78, 163] width 52 height 20
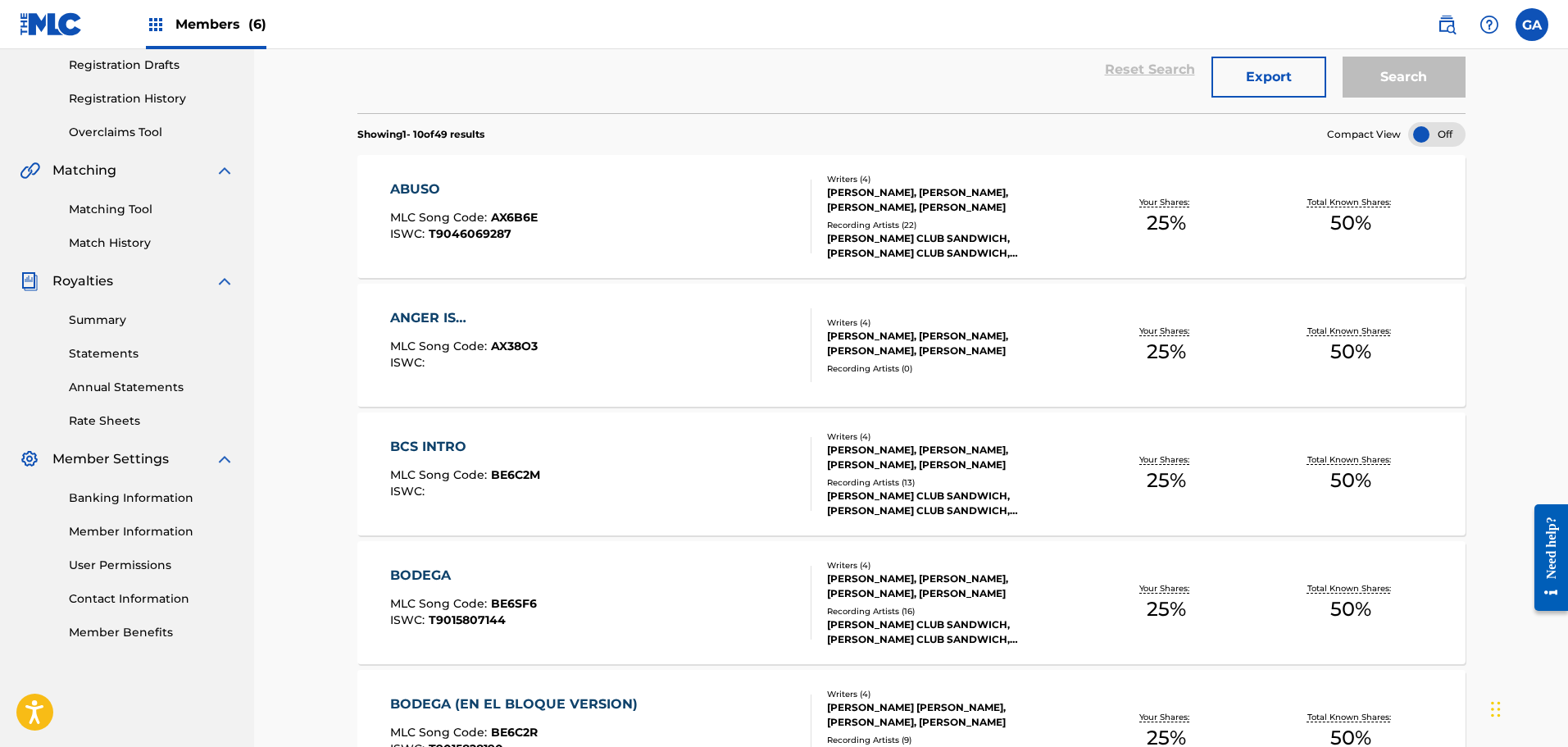
scroll to position [492, 0]
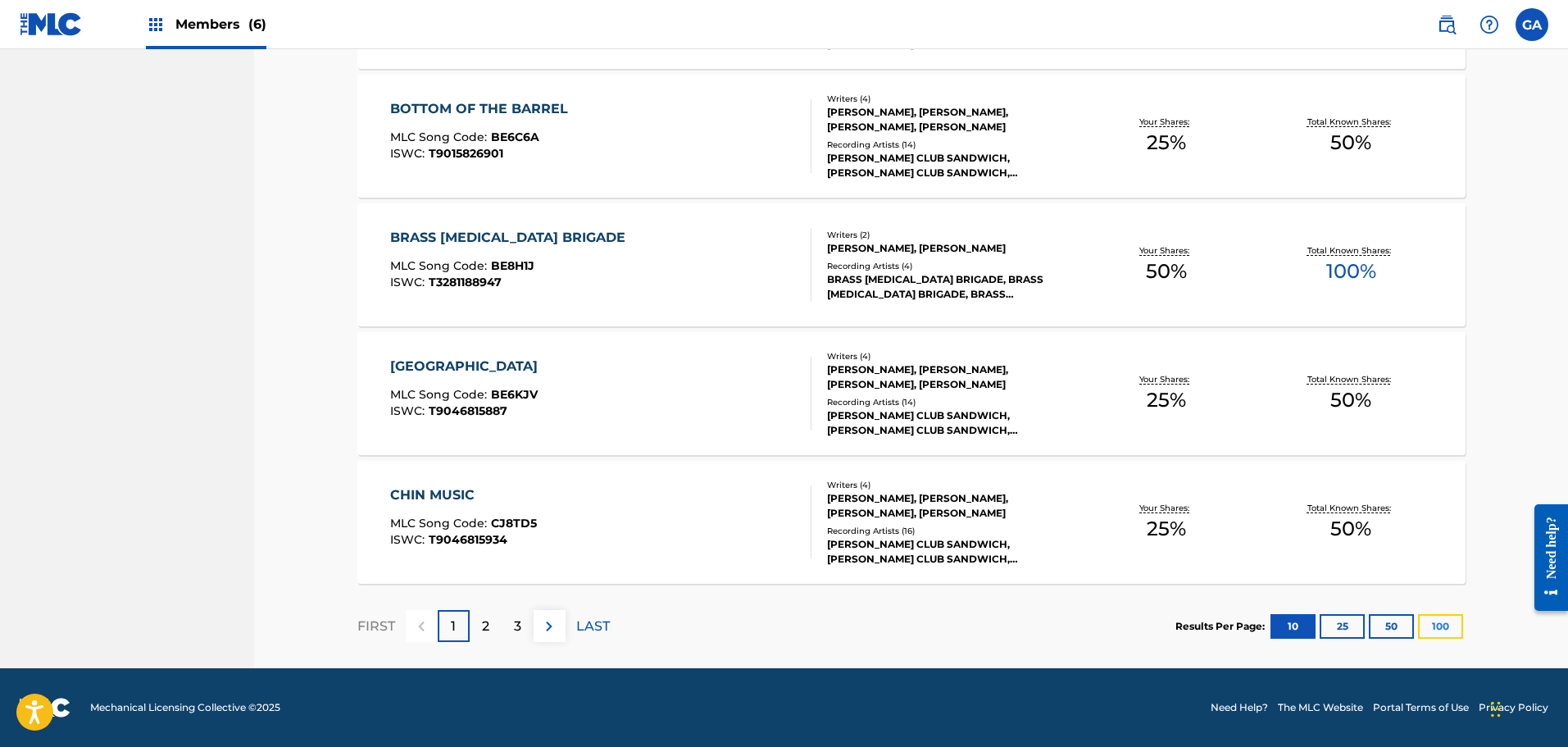
click at [1449, 621] on button "100" at bounding box center [1441, 625] width 45 height 25
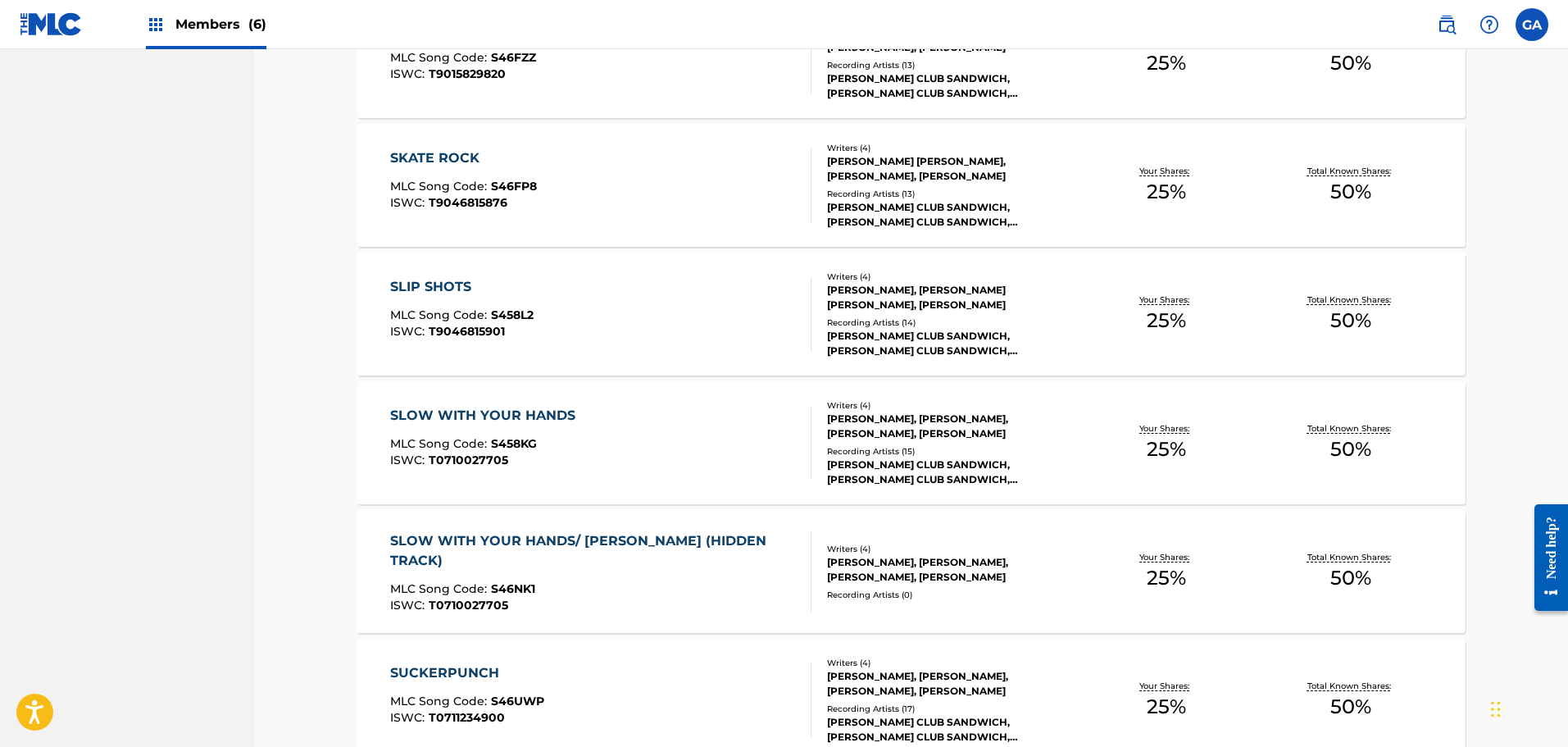
scroll to position [4983, 0]
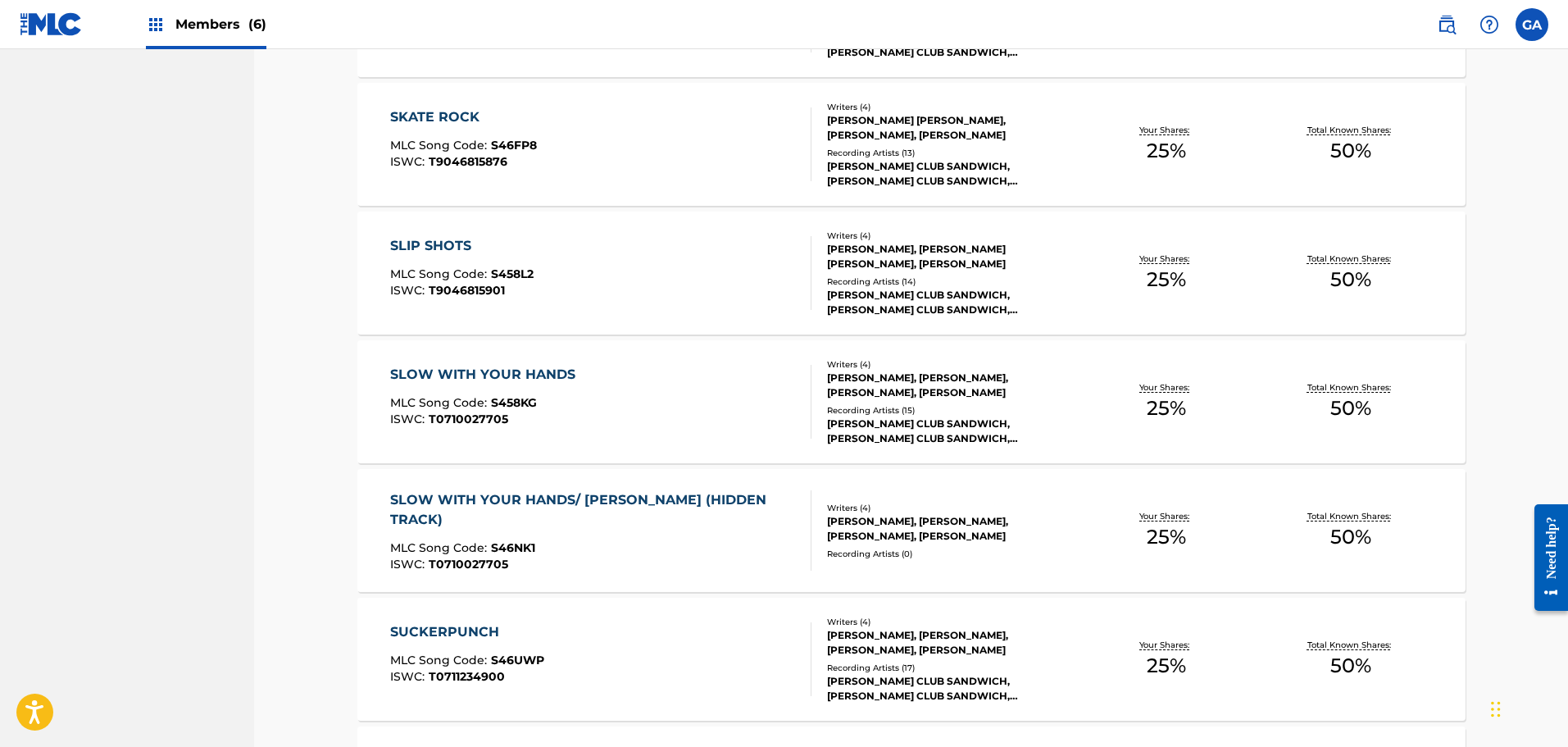
click at [1004, 150] on div "Recording Artists ( 13 )" at bounding box center [951, 153] width 248 height 13
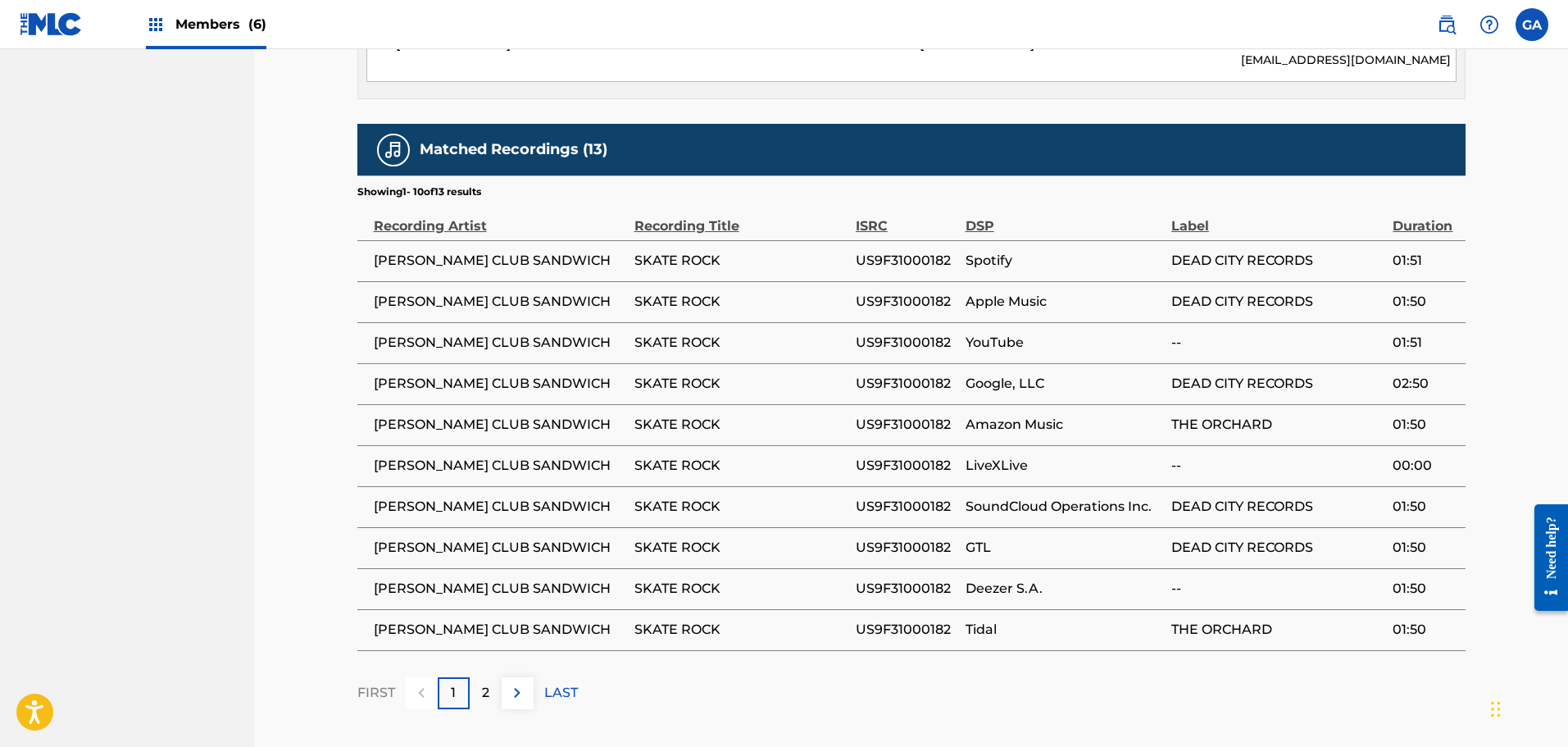
scroll to position [1148, 0]
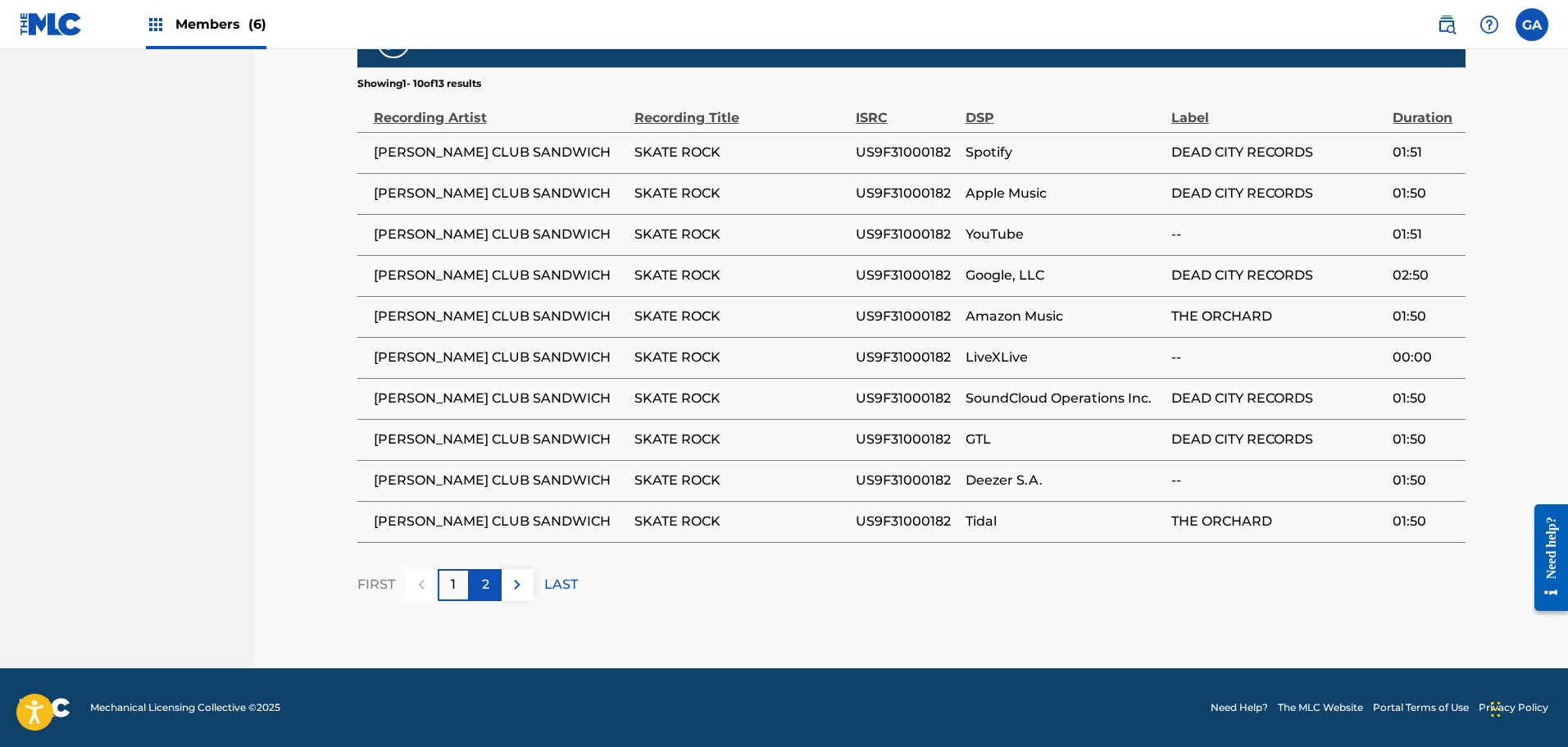
click at [488, 586] on p "2" at bounding box center [486, 584] width 8 height 20
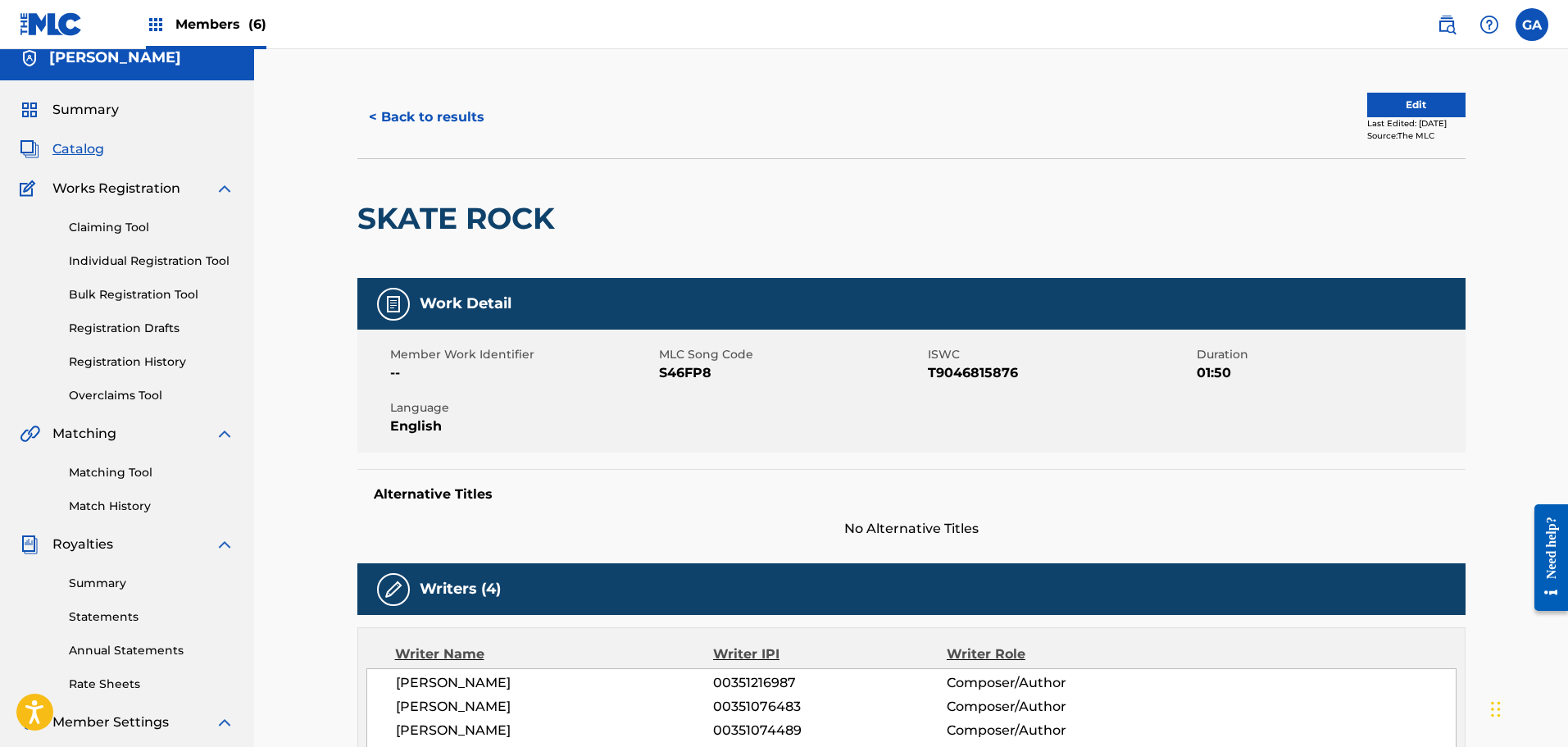
scroll to position [0, 0]
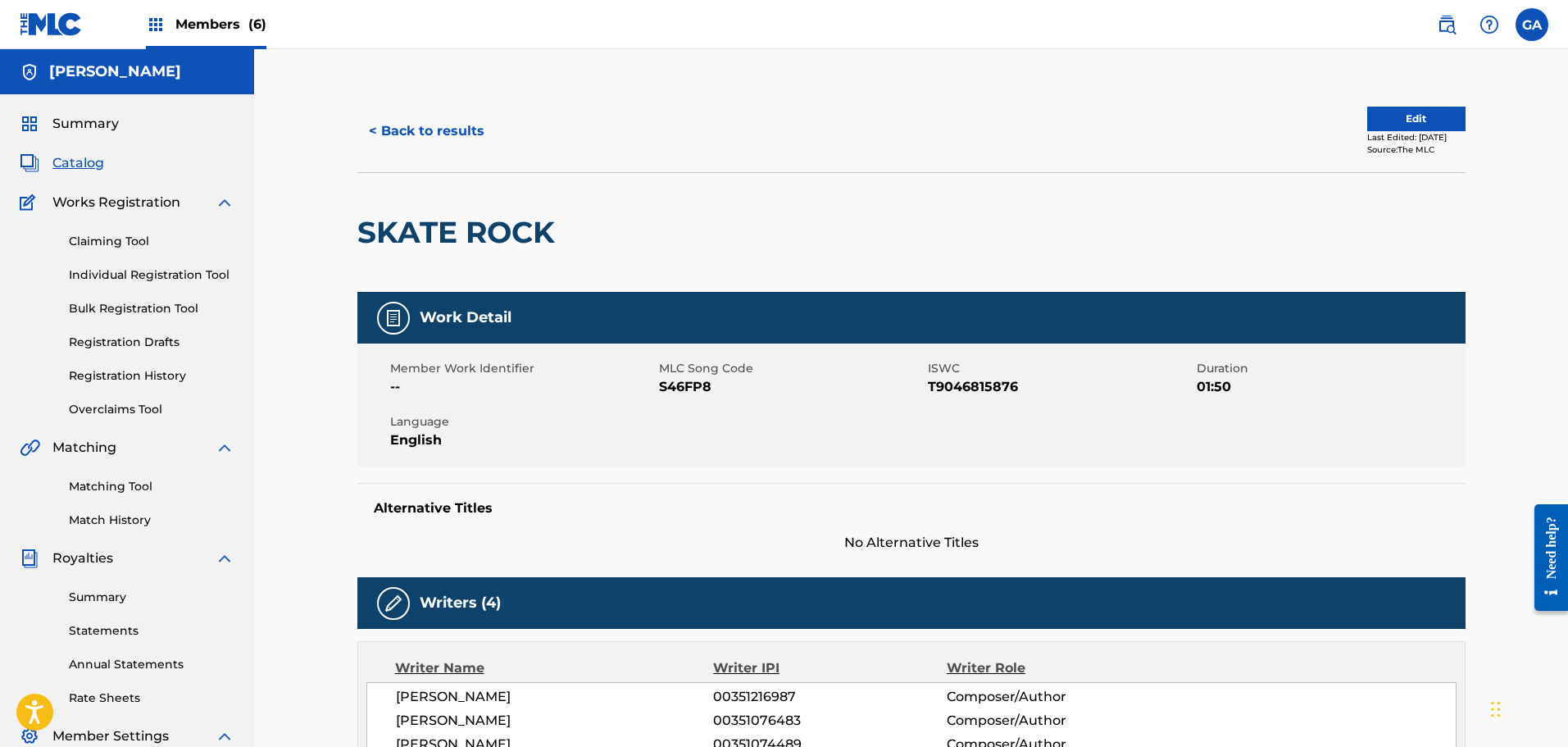
click at [59, 17] on img at bounding box center [51, 25] width 63 height 24
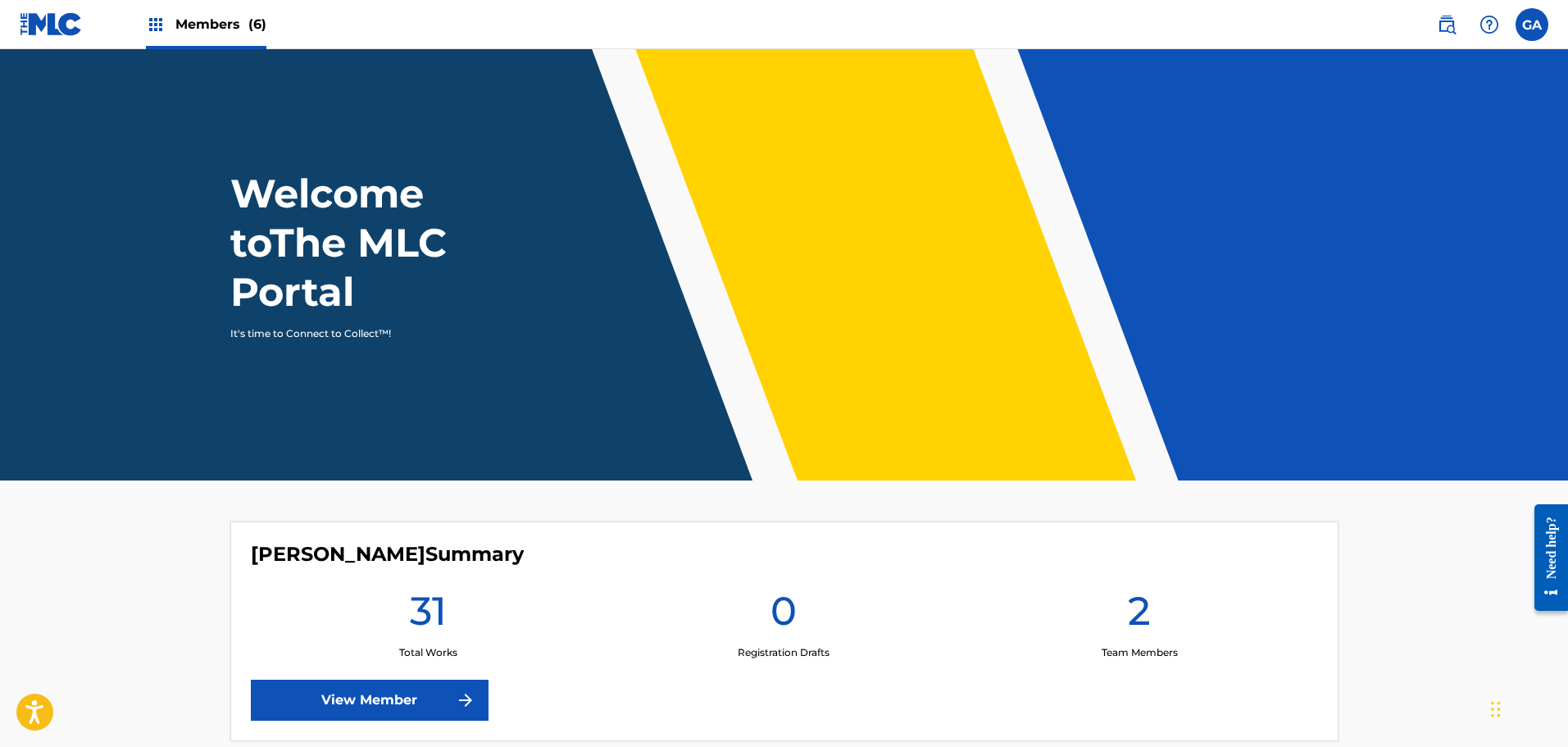
click at [198, 25] on span "Members (6)" at bounding box center [220, 24] width 91 height 19
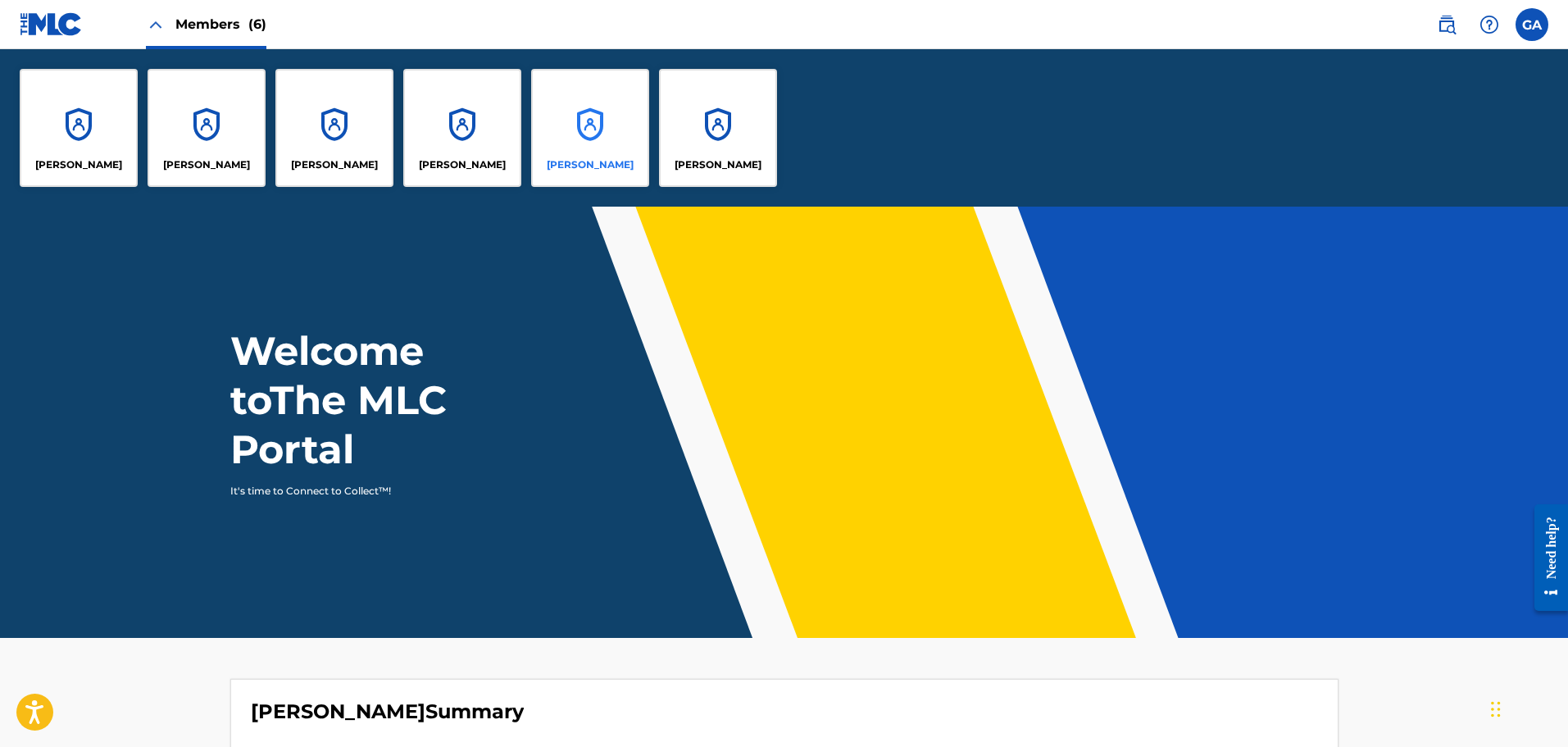
click at [595, 158] on p "[PERSON_NAME]" at bounding box center [590, 165] width 87 height 15
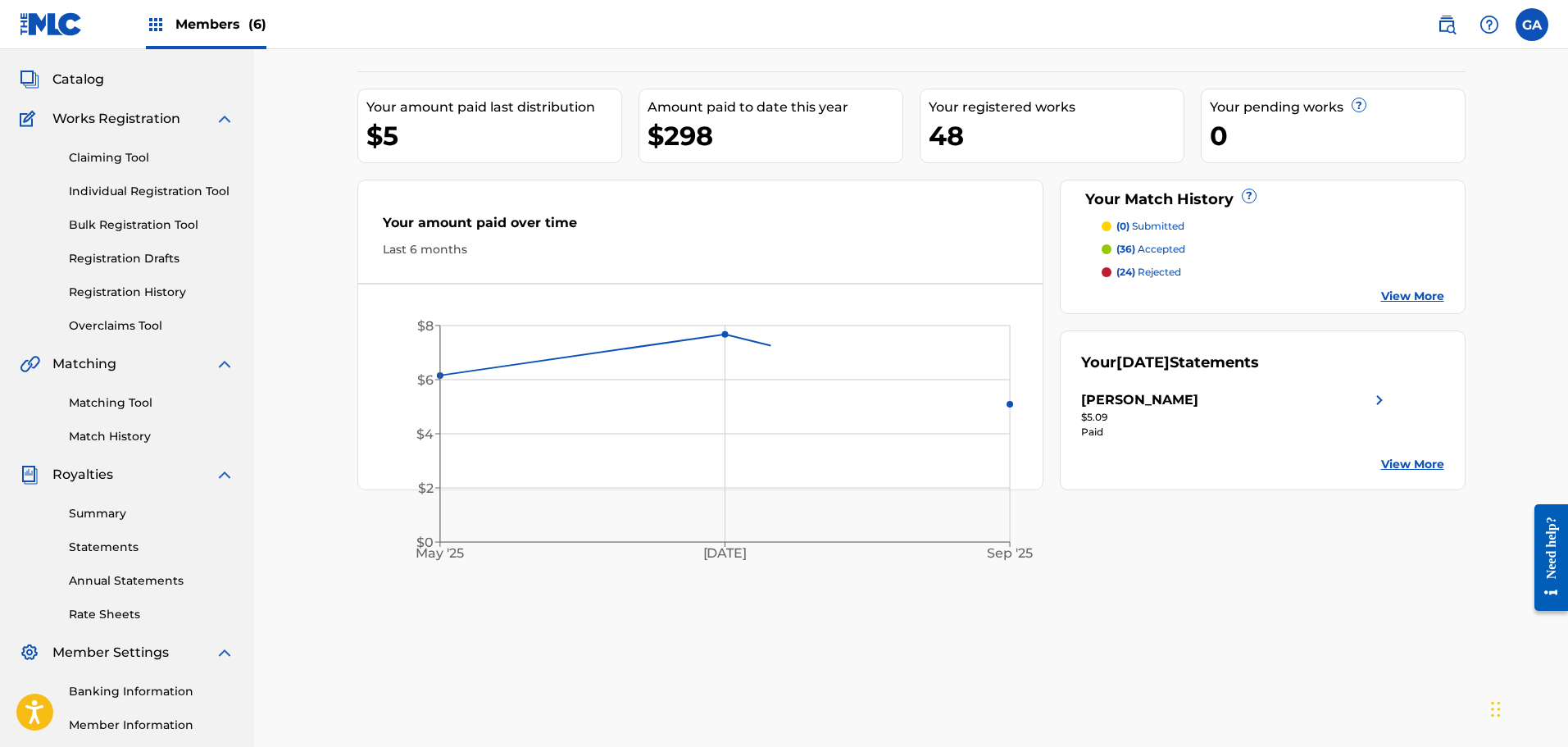
scroll to position [164, 0]
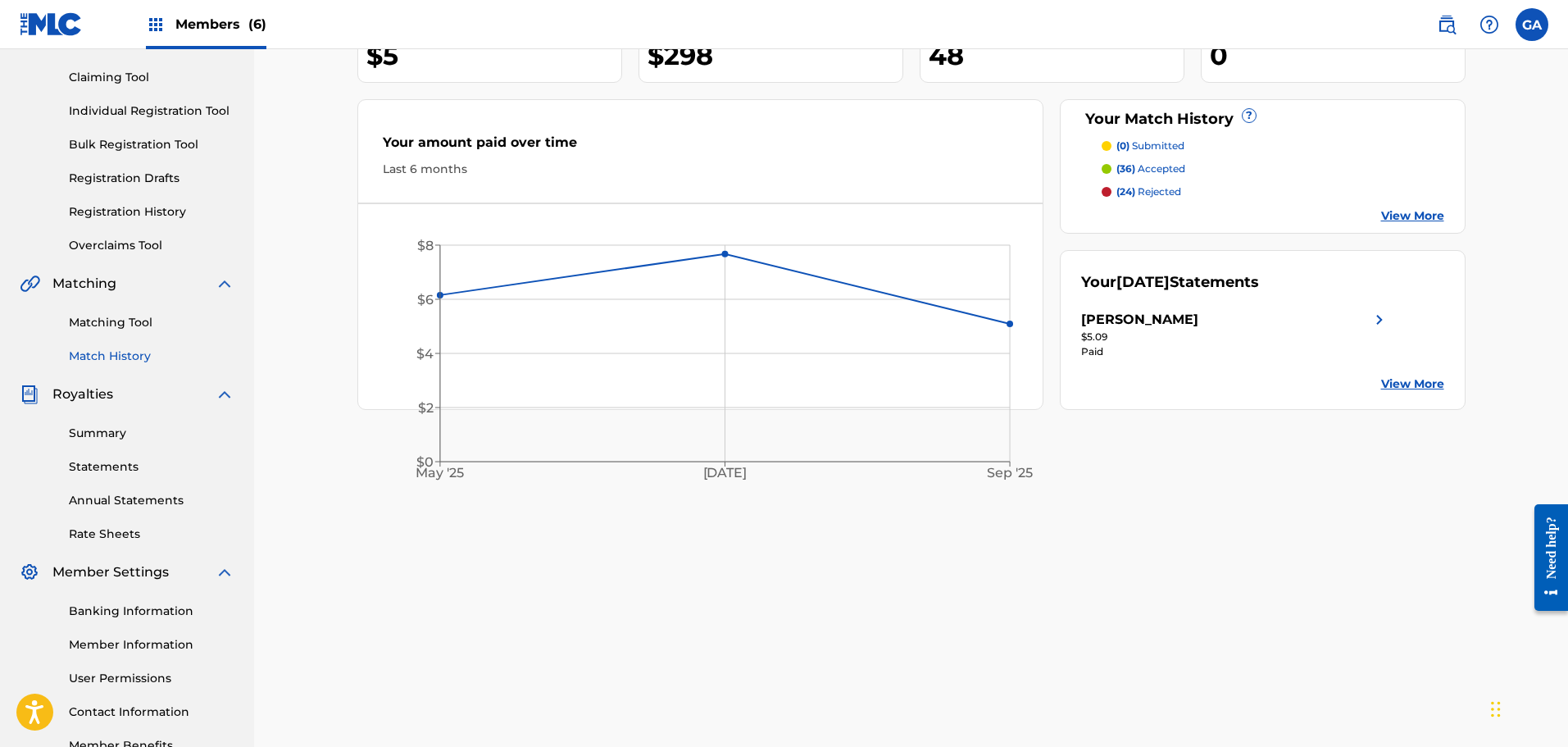
click at [105, 351] on link "Match History" at bounding box center [151, 357] width 166 height 18
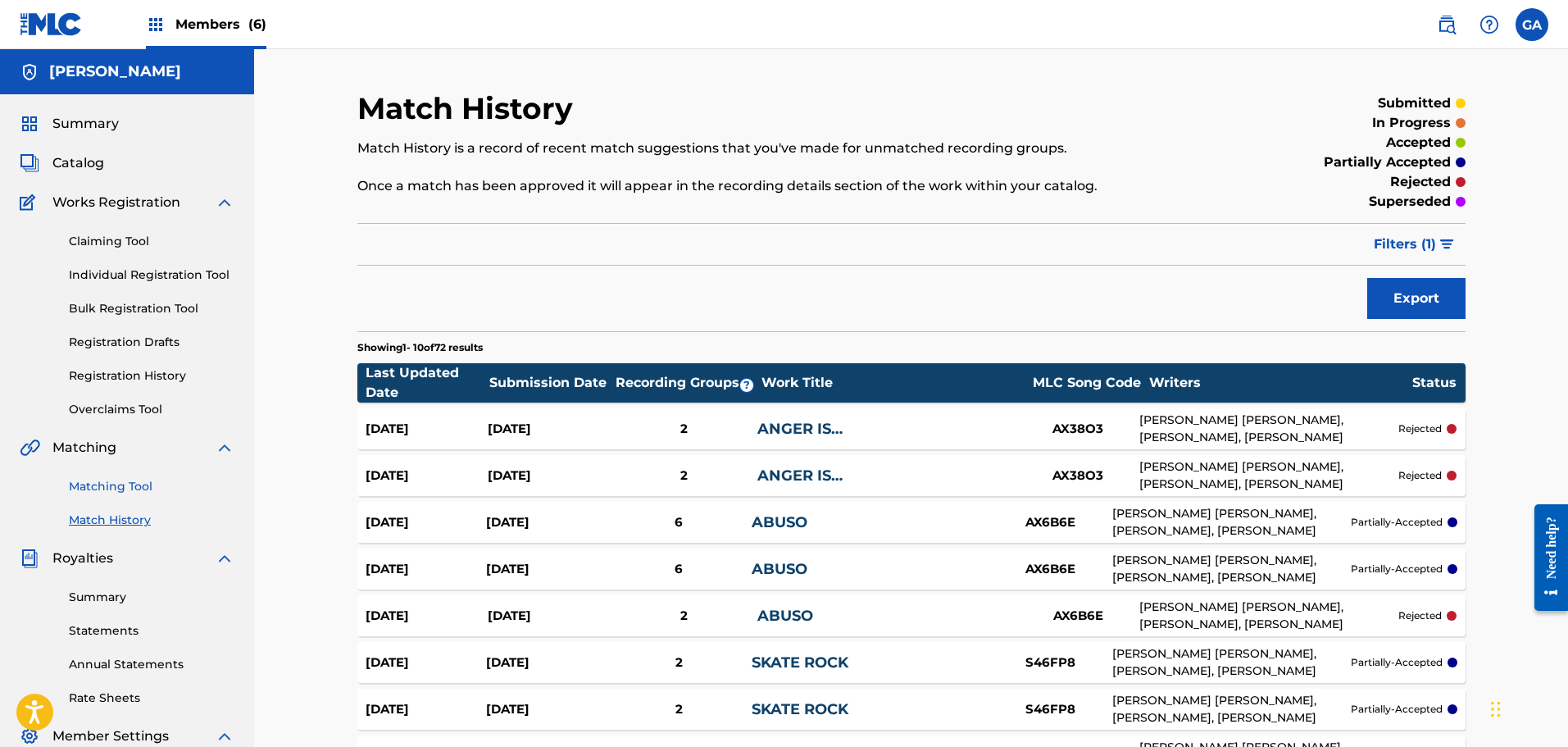
click at [111, 486] on link "Matching Tool" at bounding box center [151, 487] width 166 height 18
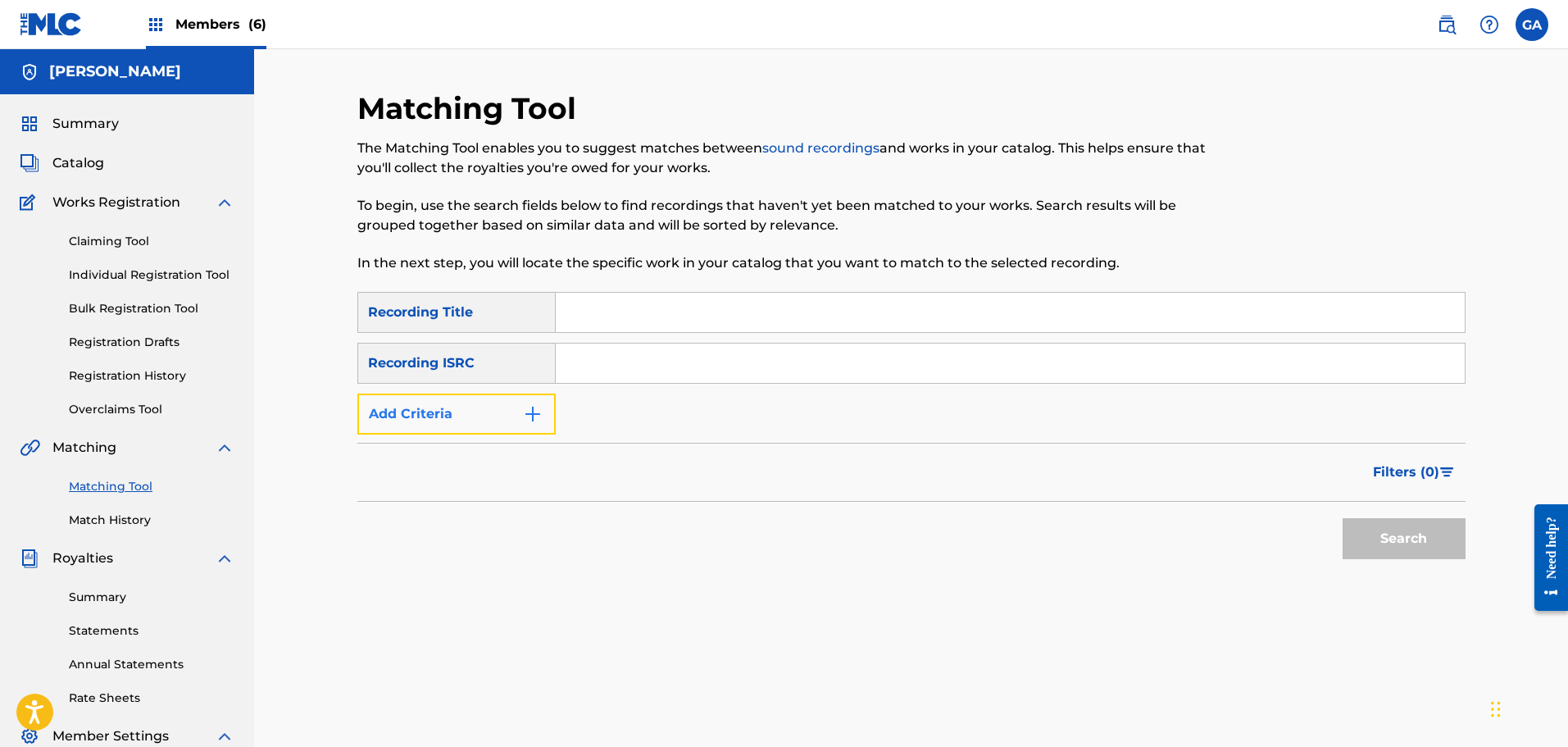
click at [457, 419] on button "Add Criteria" at bounding box center [457, 414] width 198 height 41
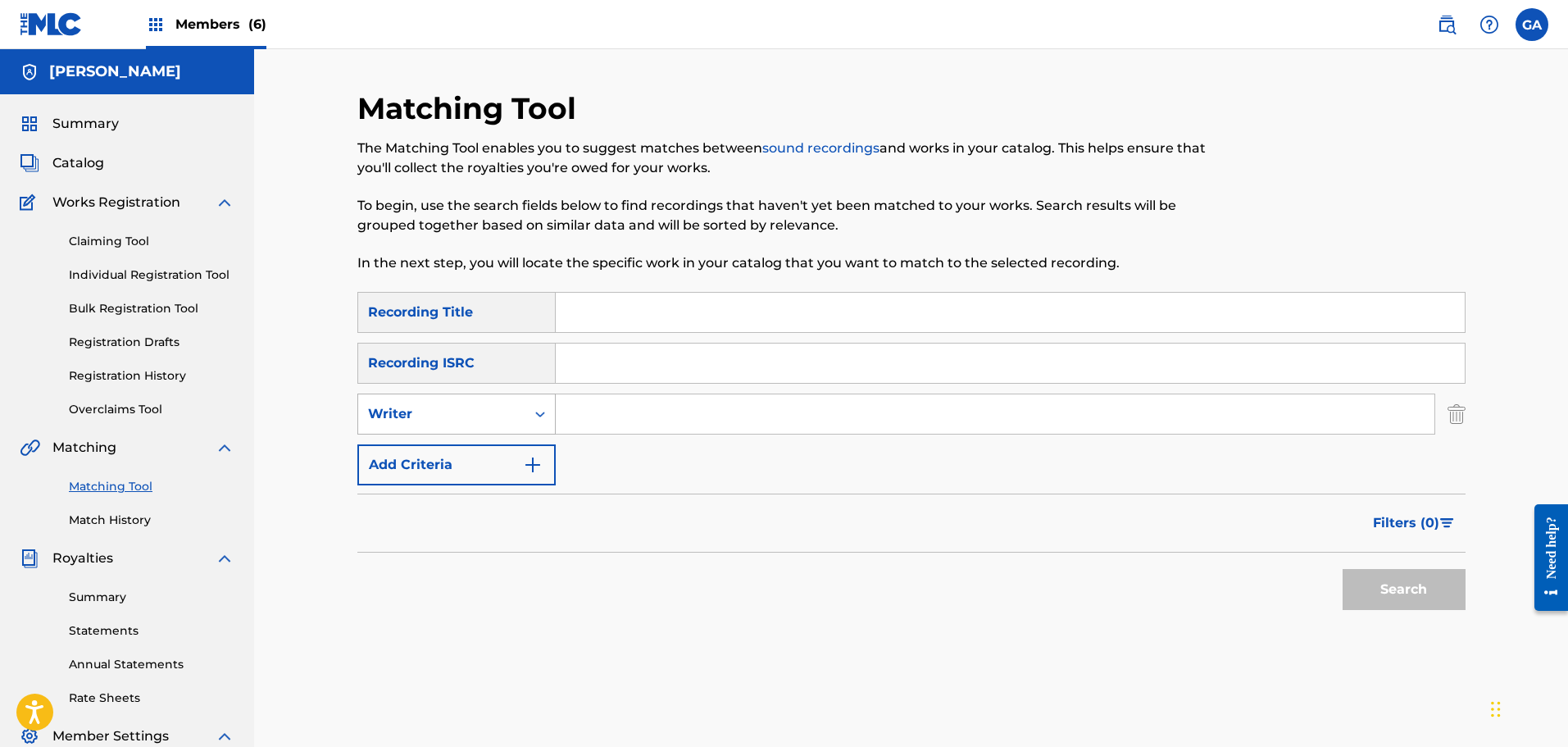
click at [437, 417] on div "Writer" at bounding box center [441, 414] width 148 height 20
click at [430, 458] on div "Recording Artist" at bounding box center [456, 455] width 197 height 41
click at [590, 418] on input "Search Form" at bounding box center [995, 414] width 879 height 39
type input "[PERSON_NAME] club sandwich"
click at [1343, 569] on button "Search" at bounding box center [1403, 589] width 122 height 41
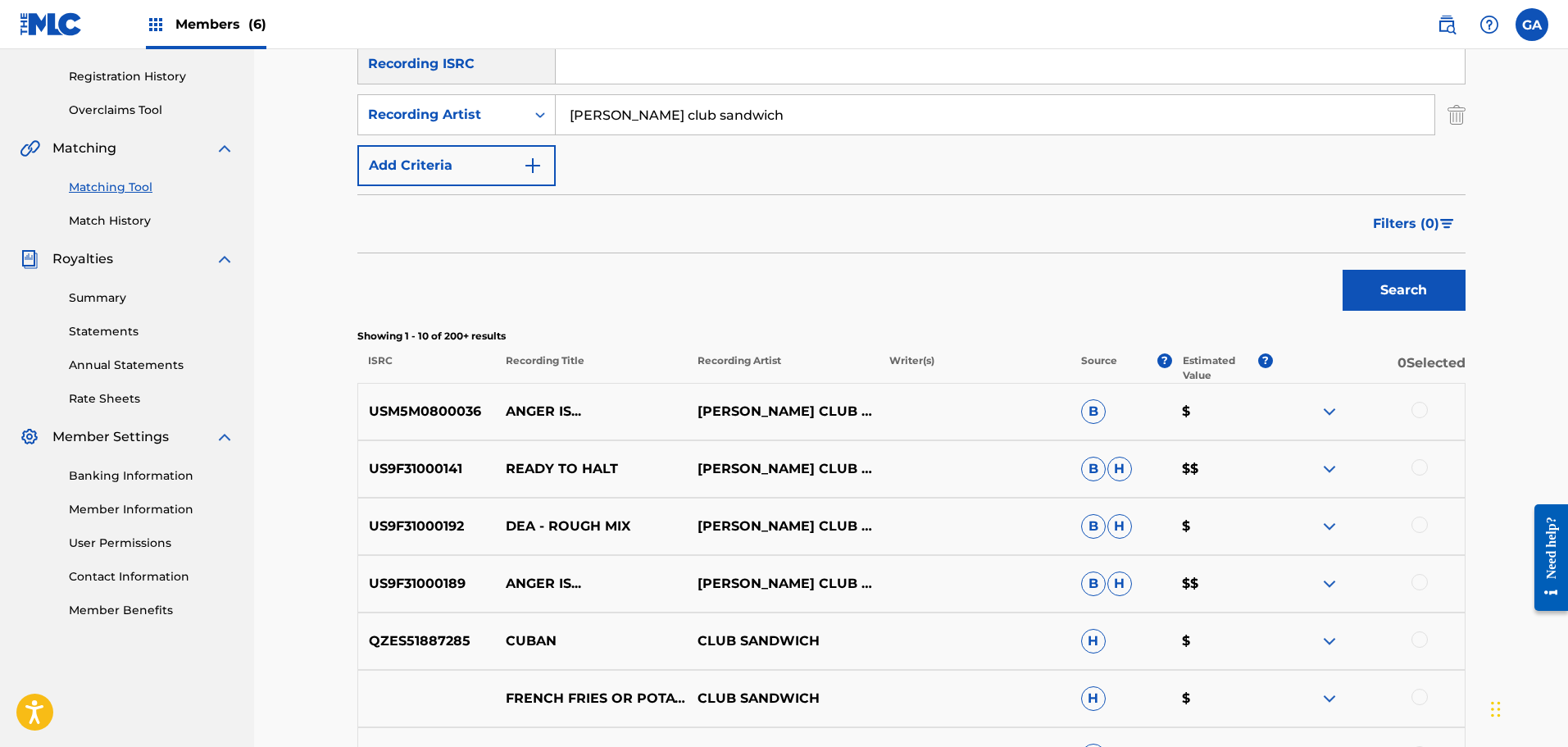
scroll to position [328, 0]
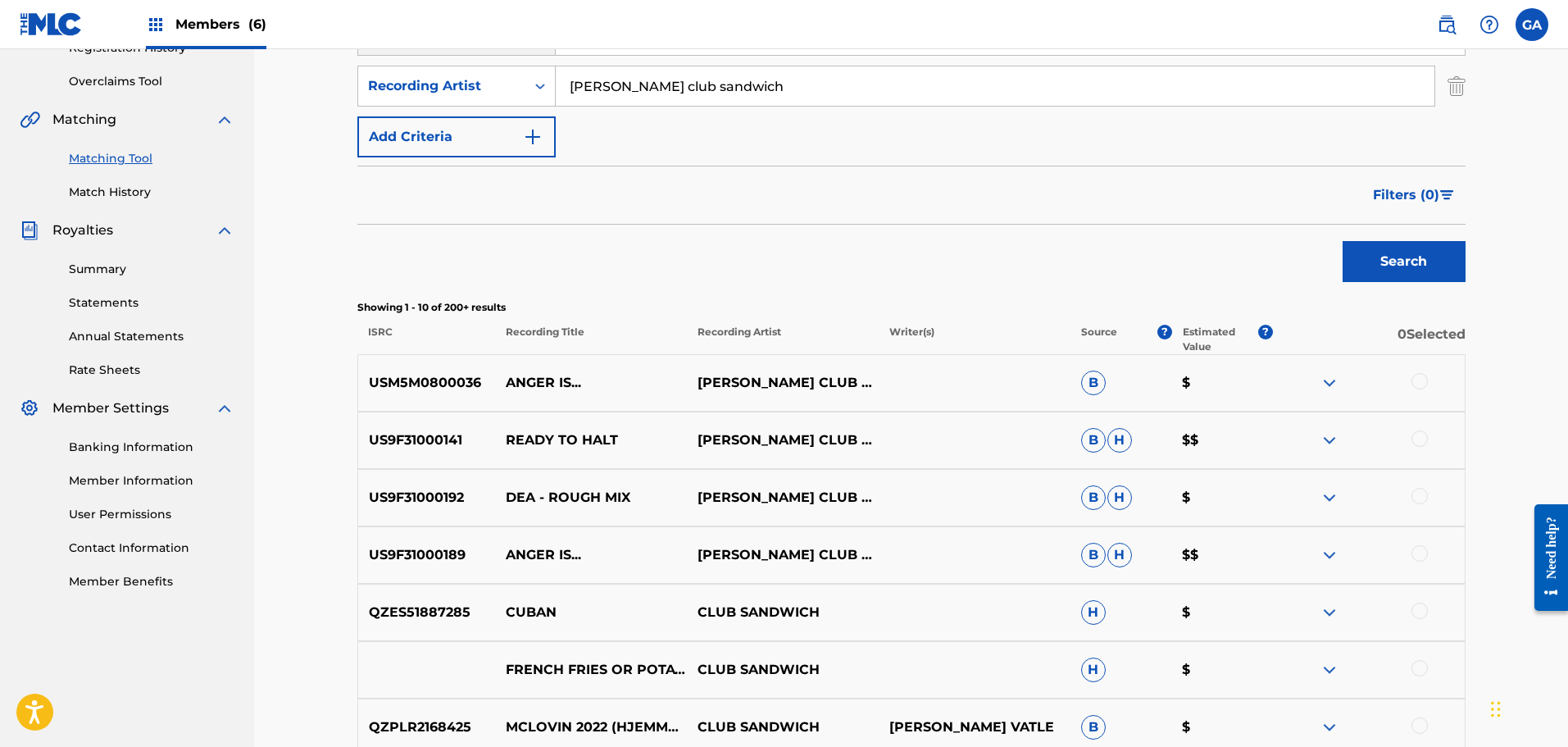
click at [1425, 557] on div at bounding box center [1419, 553] width 17 height 17
click at [1417, 381] on div at bounding box center [1419, 381] width 17 height 17
click at [1212, 618] on button "Match 2 Groups" at bounding box center [1152, 614] width 181 height 41
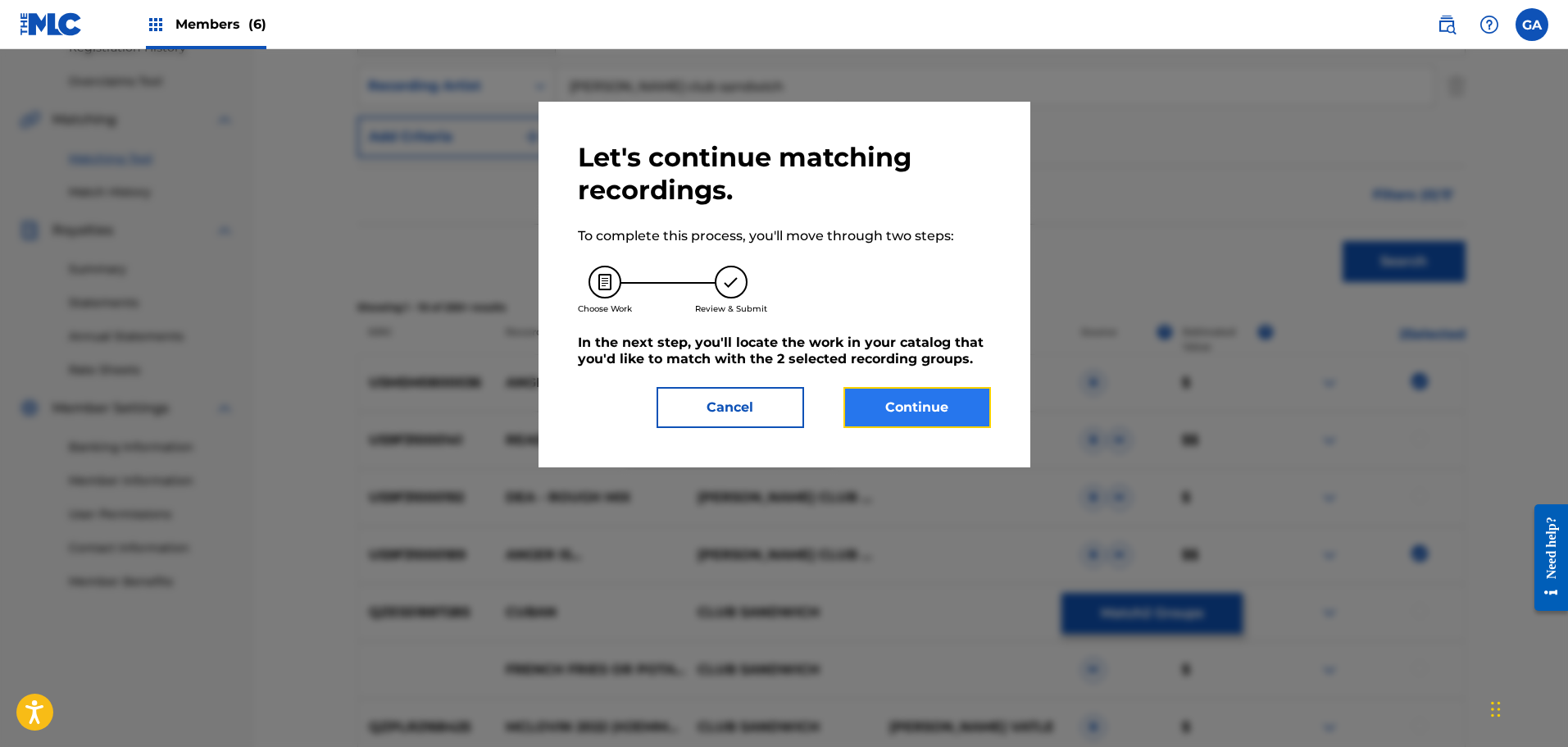
click at [932, 404] on button "Continue" at bounding box center [917, 408] width 148 height 41
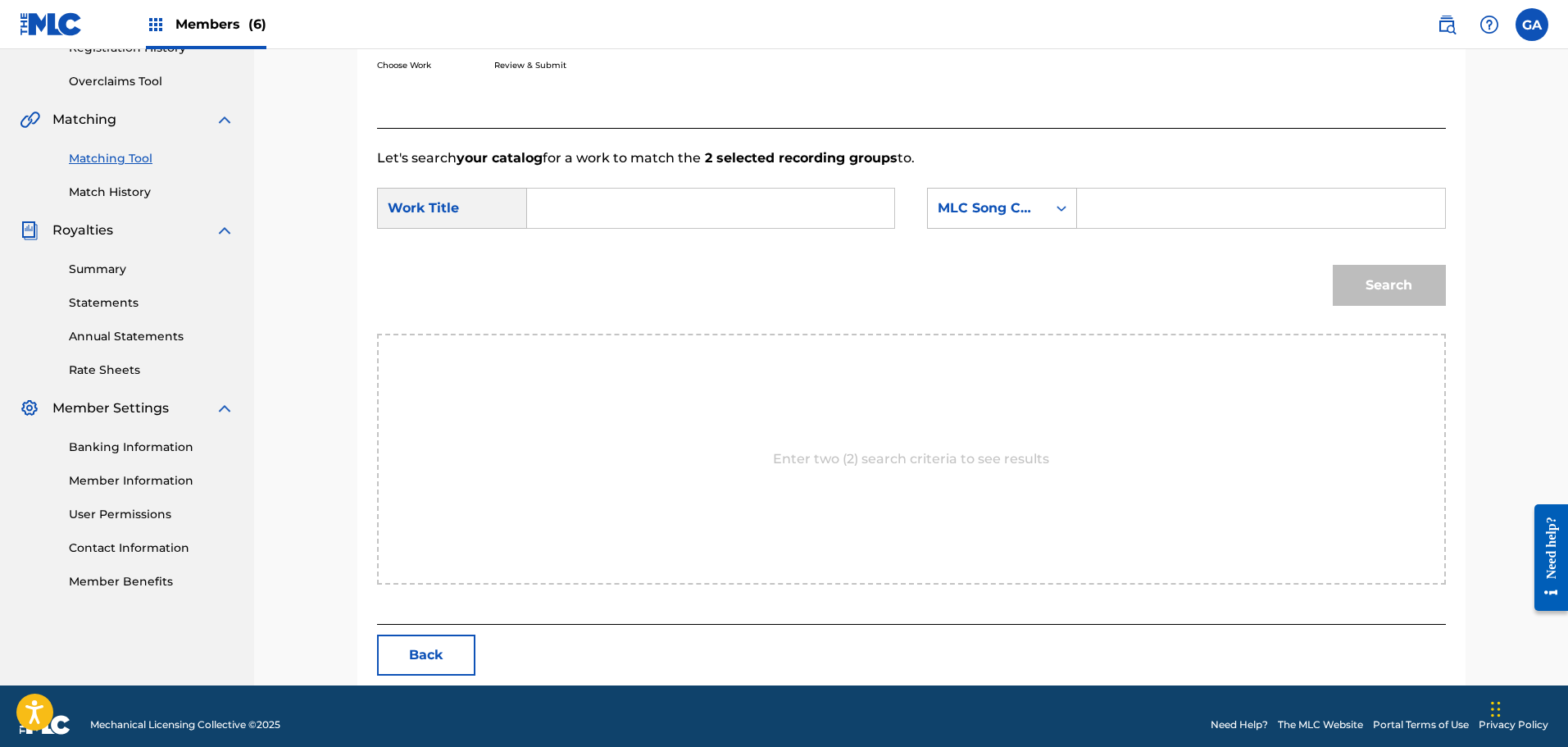
click at [617, 217] on input "Search Form" at bounding box center [710, 208] width 339 height 39
type input "anger is"
click at [970, 203] on div "MLC Song Code" at bounding box center [987, 208] width 99 height 20
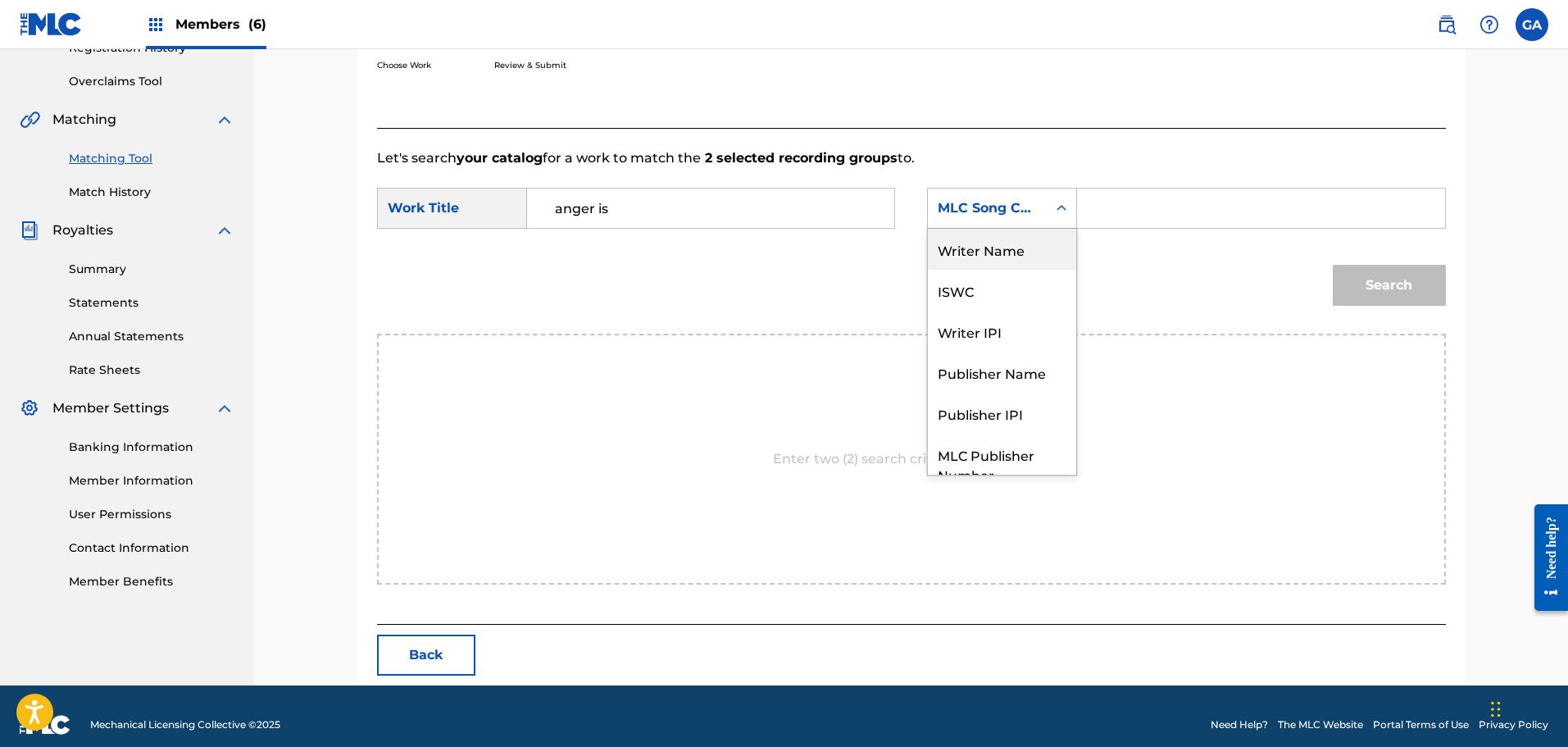
click at [995, 258] on div "Writer Name" at bounding box center [1002, 249] width 148 height 41
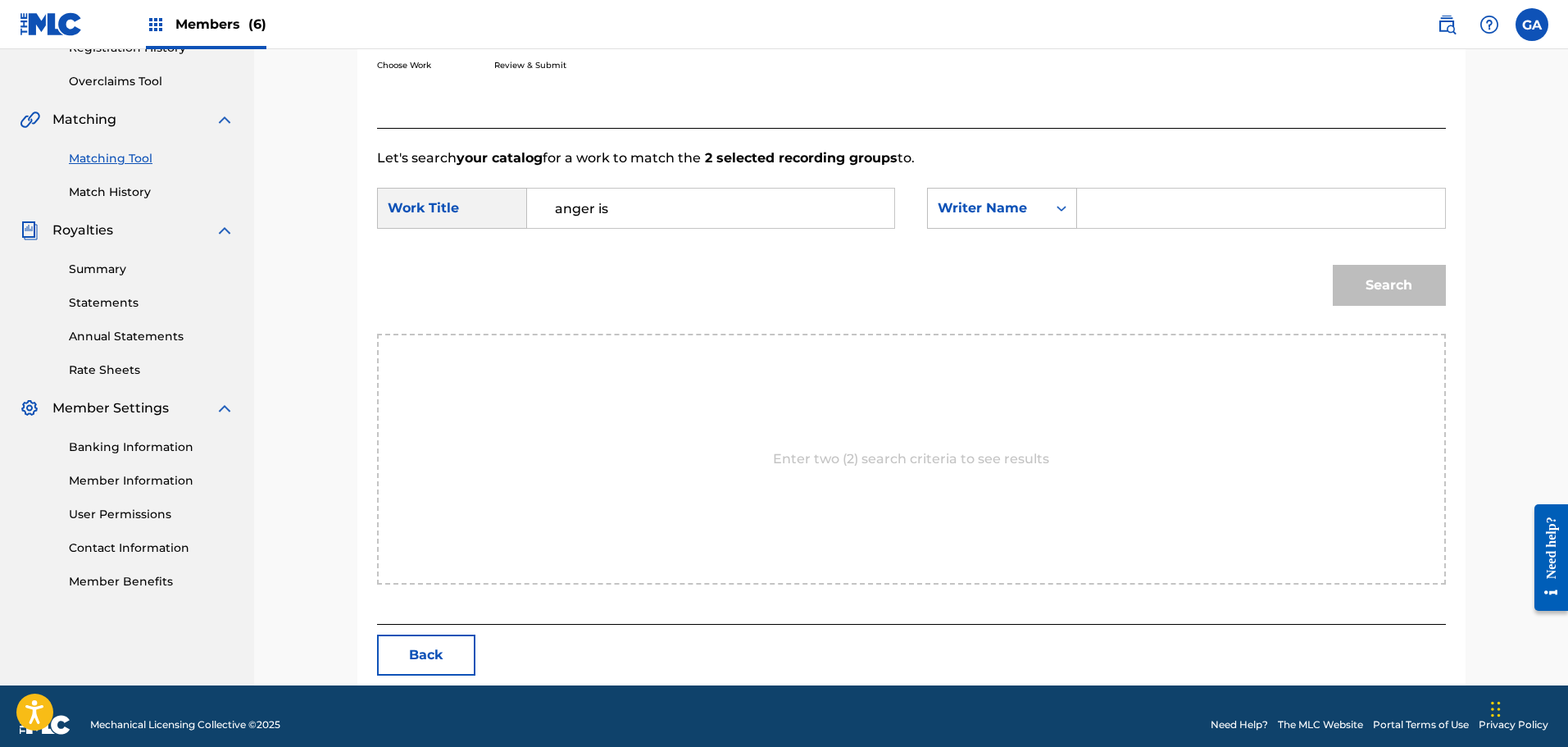
click at [1102, 209] on input "Search Form" at bounding box center [1260, 208] width 339 height 39
type input "agis"
click at [1333, 265] on button "Search" at bounding box center [1389, 285] width 113 height 41
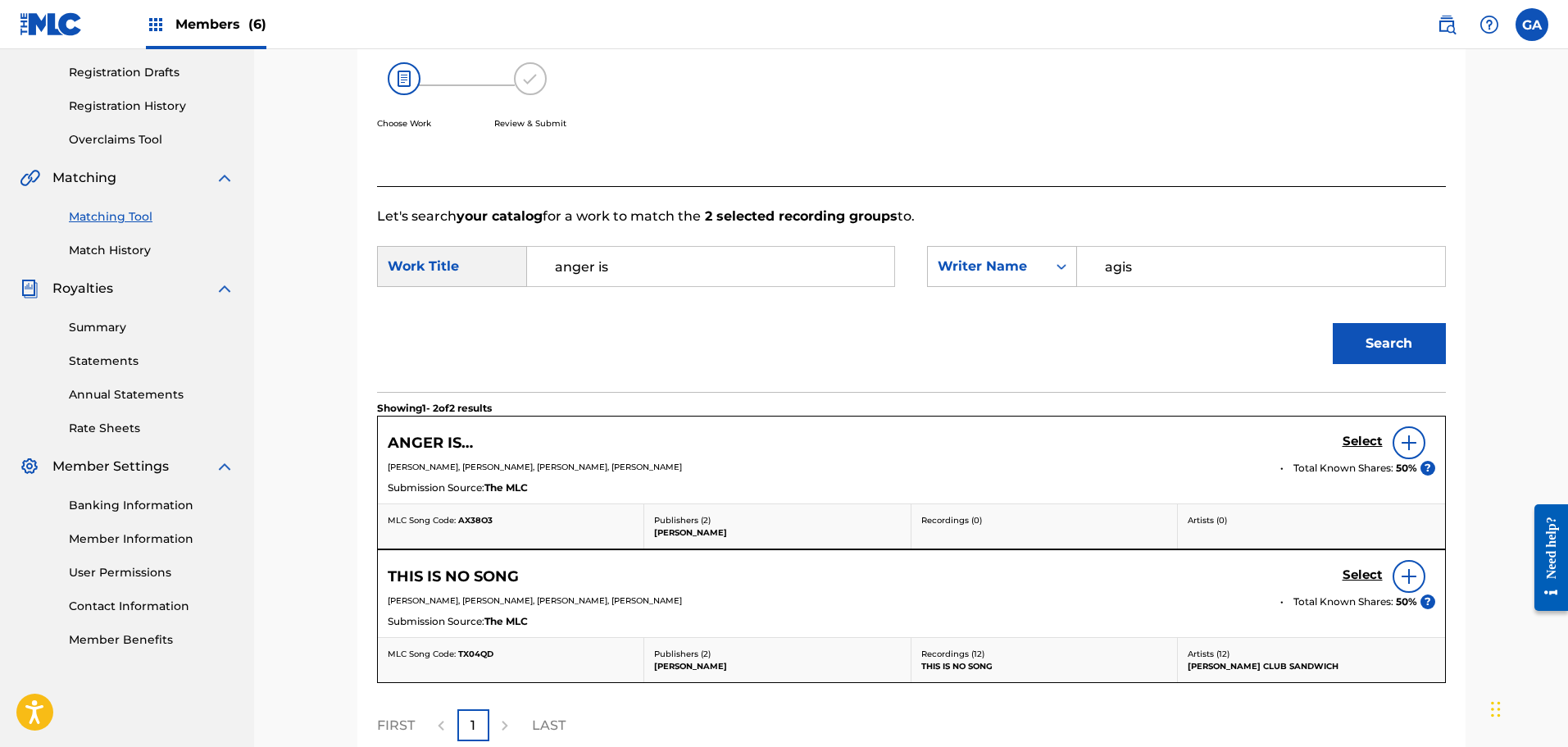
scroll to position [328, 0]
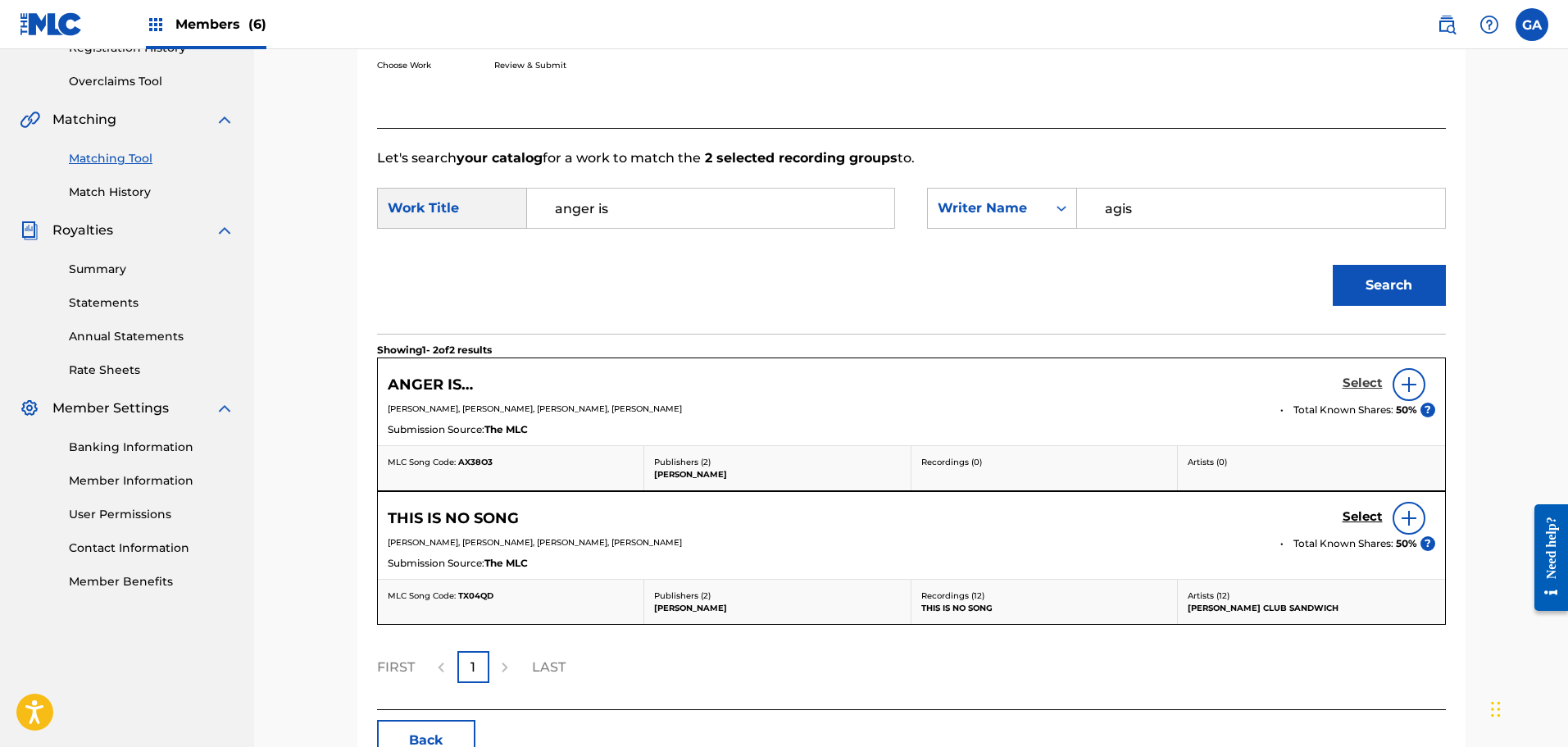
click at [1362, 384] on h5 "Select" at bounding box center [1362, 383] width 40 height 16
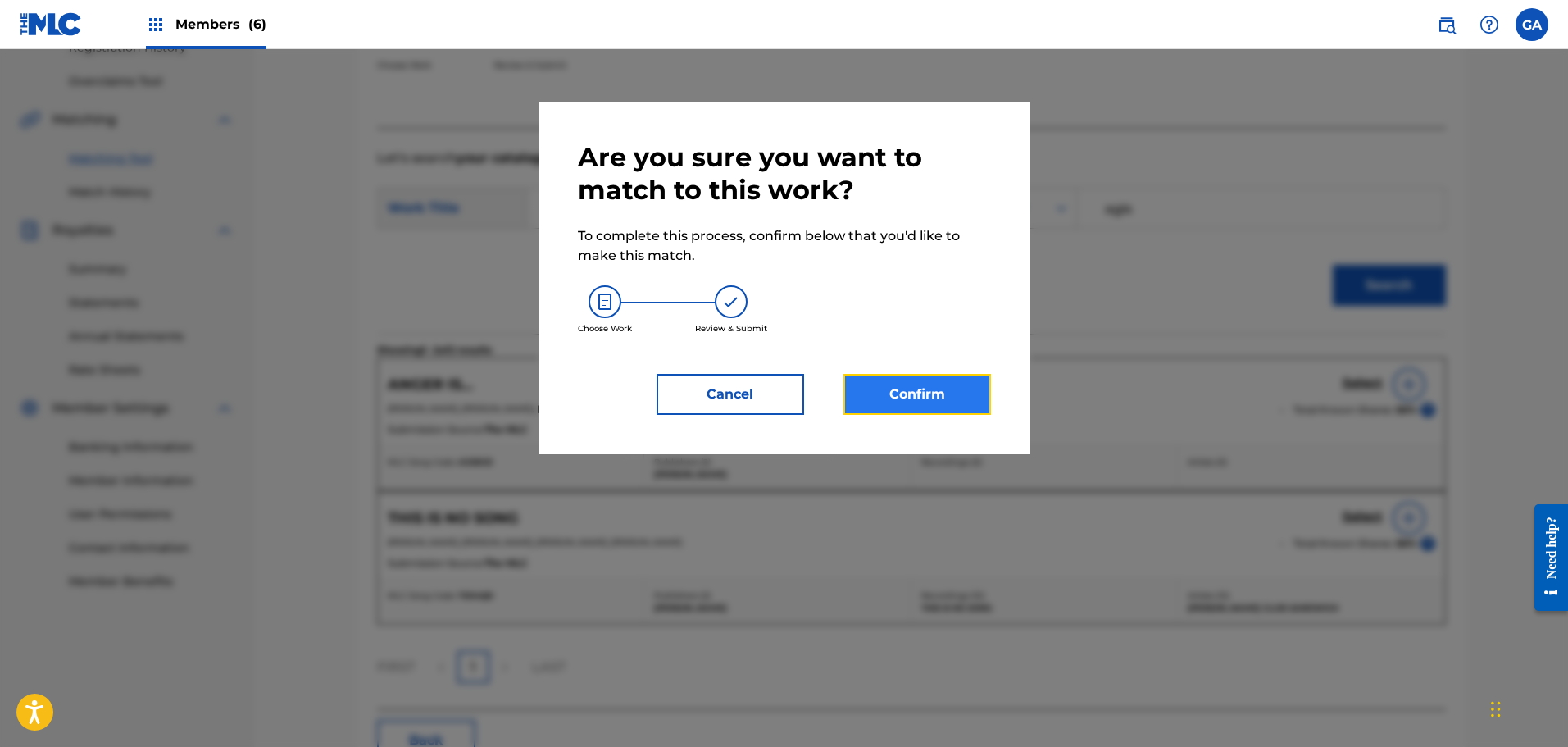
click at [906, 395] on button "Confirm" at bounding box center [917, 394] width 148 height 41
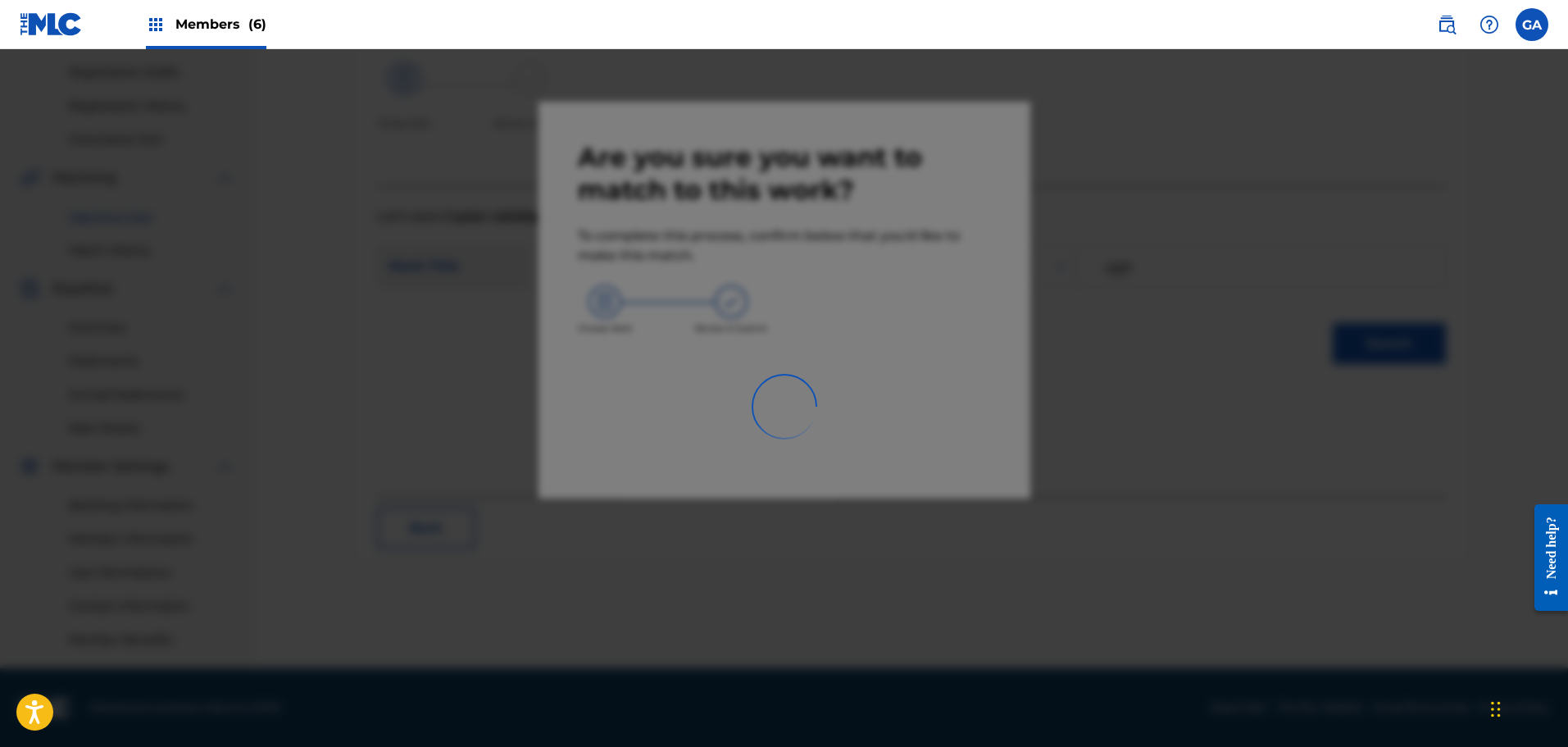
scroll to position [270, 0]
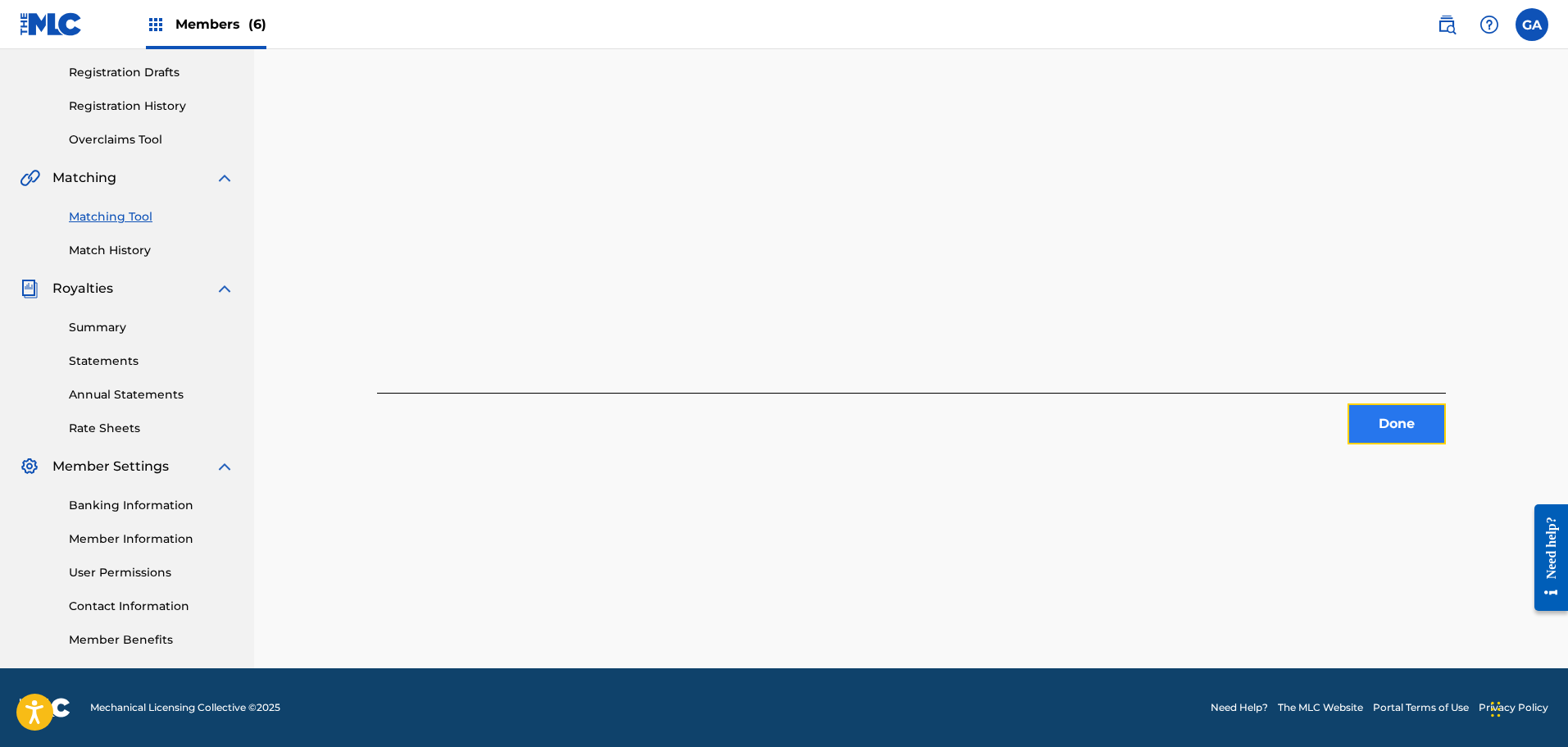
click at [1390, 438] on button "Done" at bounding box center [1396, 423] width 98 height 41
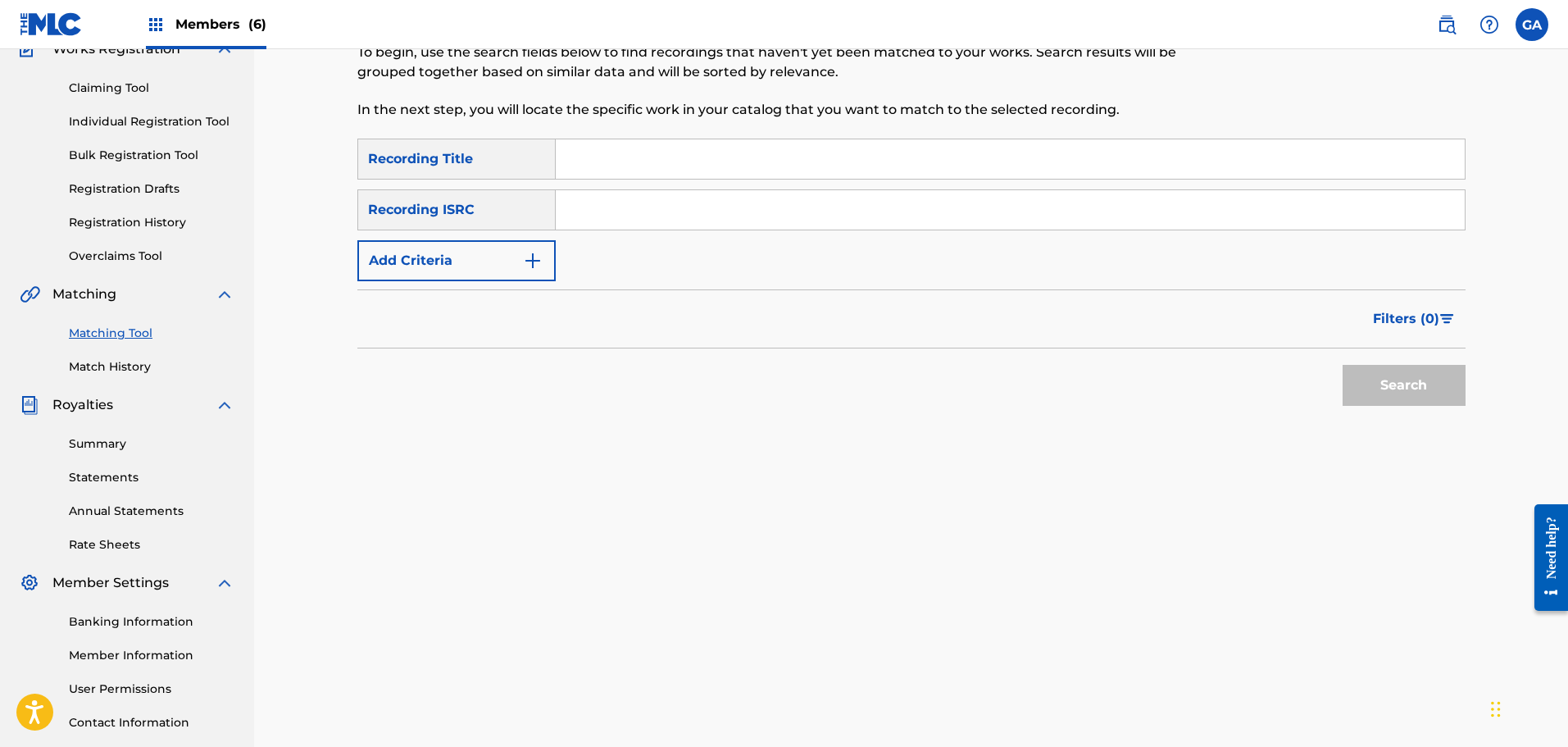
scroll to position [0, 0]
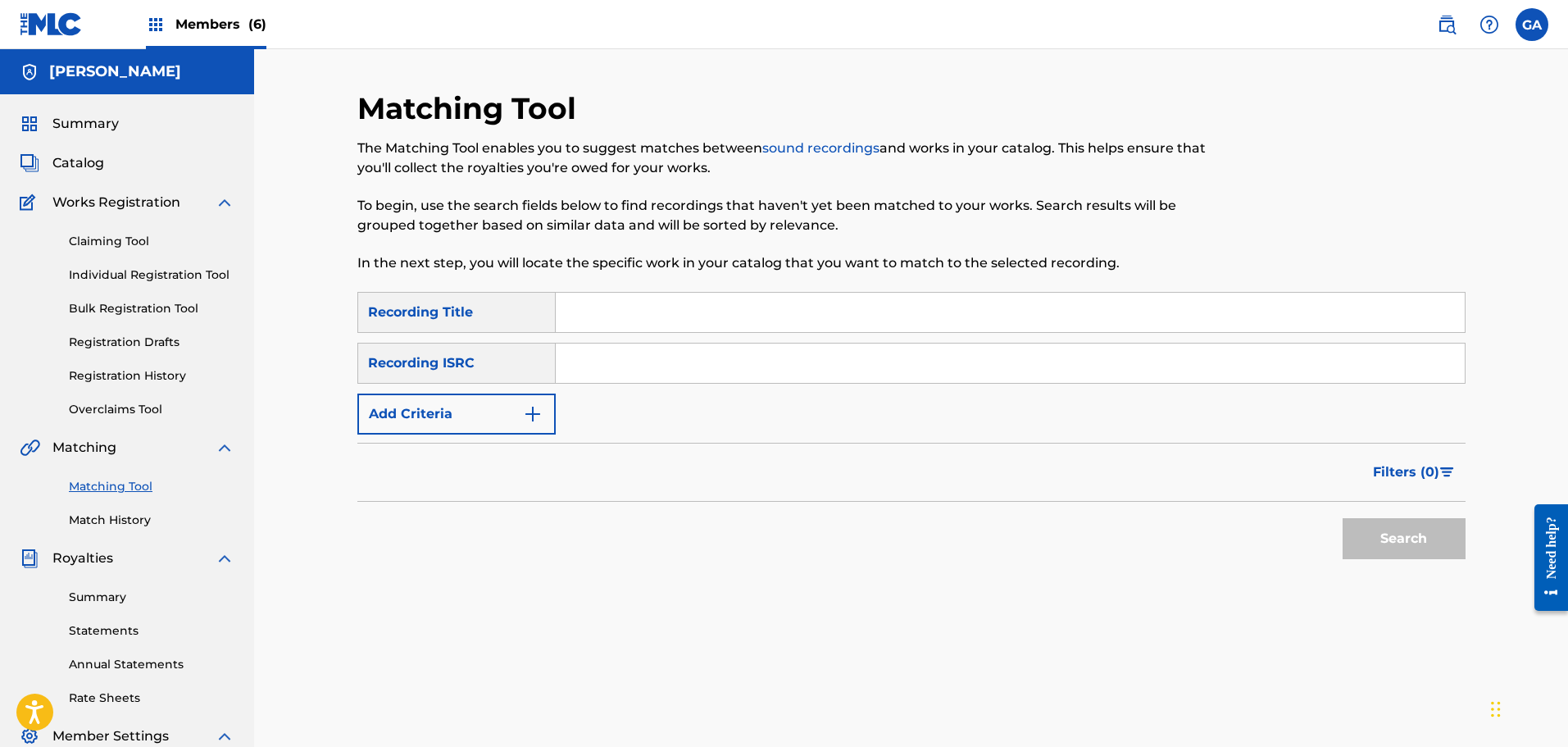
click at [122, 486] on link "Matching Tool" at bounding box center [151, 487] width 166 height 18
click at [466, 428] on button "Add Criteria" at bounding box center [457, 414] width 198 height 41
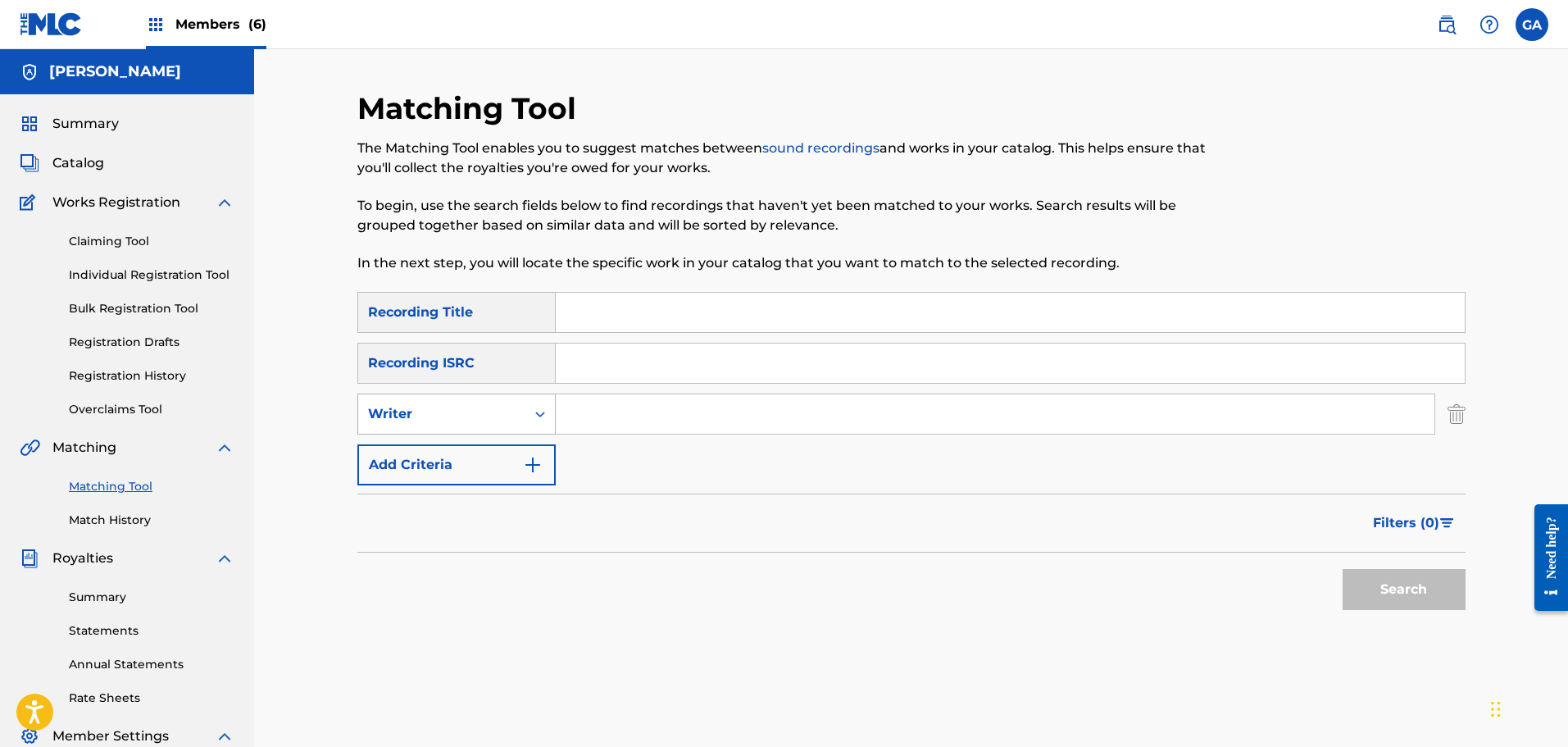
click at [448, 425] on div "Writer" at bounding box center [441, 414] width 168 height 31
drag, startPoint x: 435, startPoint y: 452, endPoint x: 492, endPoint y: 434, distance: 59.8
click at [436, 452] on div "Recording Artist" at bounding box center [456, 455] width 197 height 41
click at [578, 422] on input "Search Form" at bounding box center [995, 414] width 879 height 39
type input "[PERSON_NAME] club sandwich"
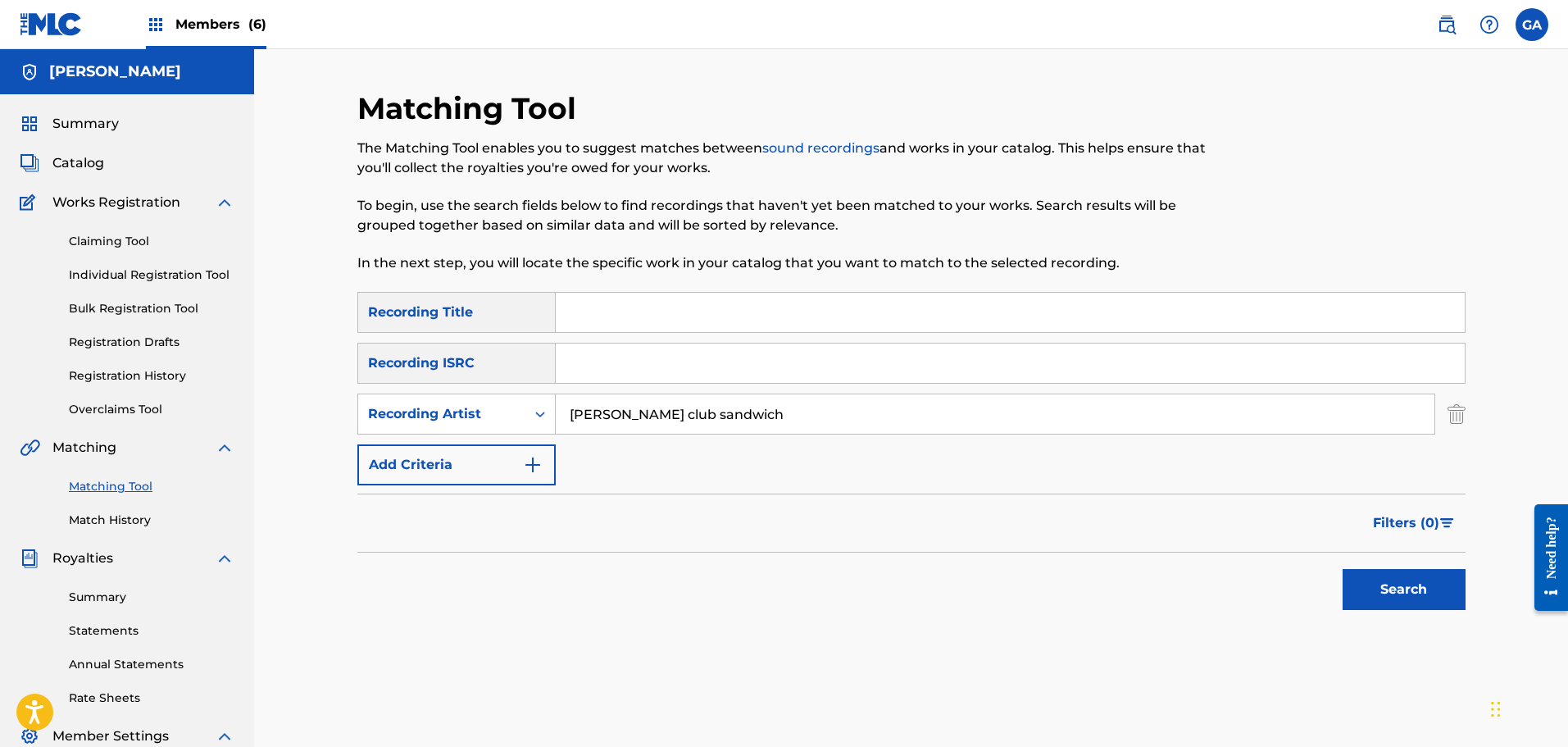
click at [1343, 569] on button "Search" at bounding box center [1403, 589] width 122 height 41
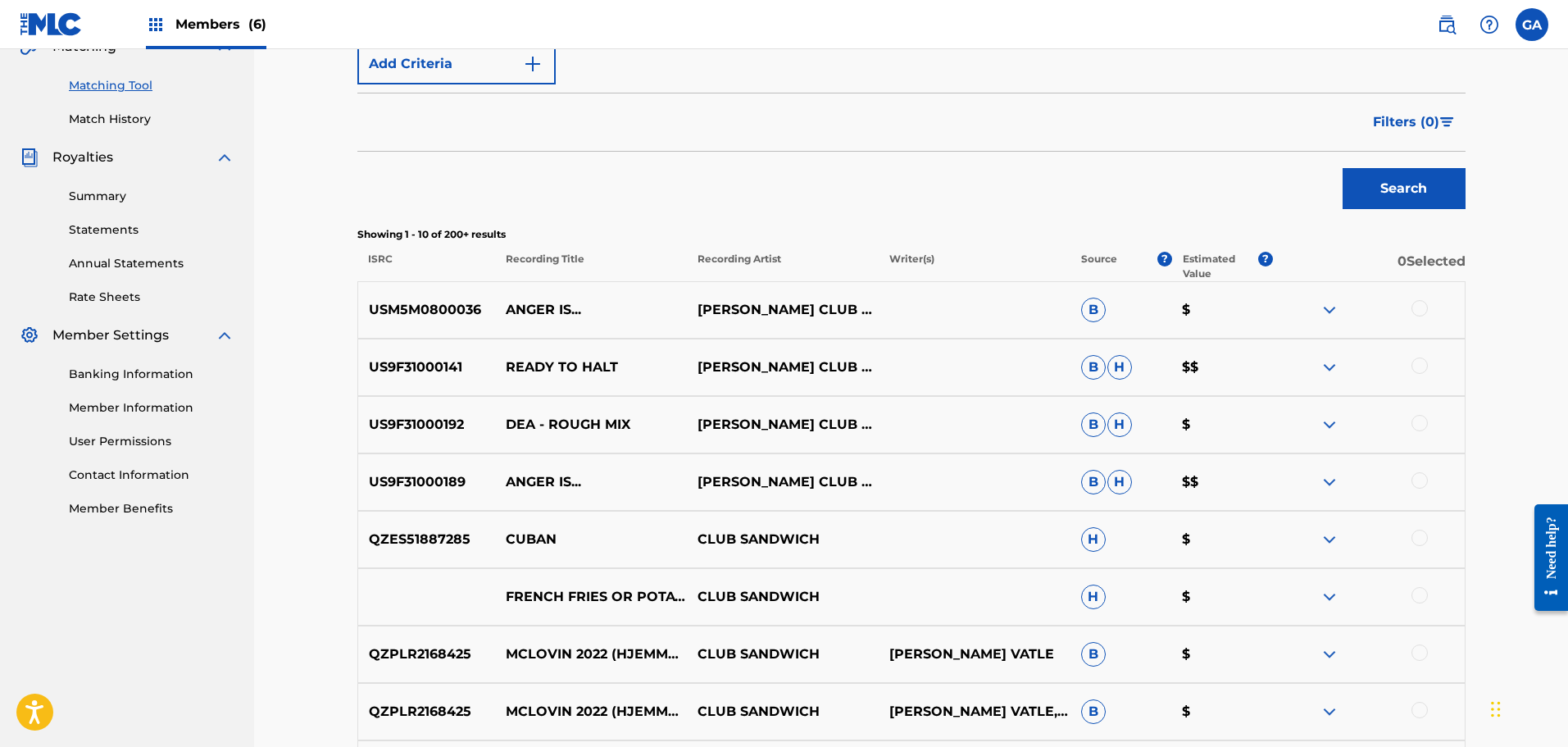
scroll to position [410, 0]
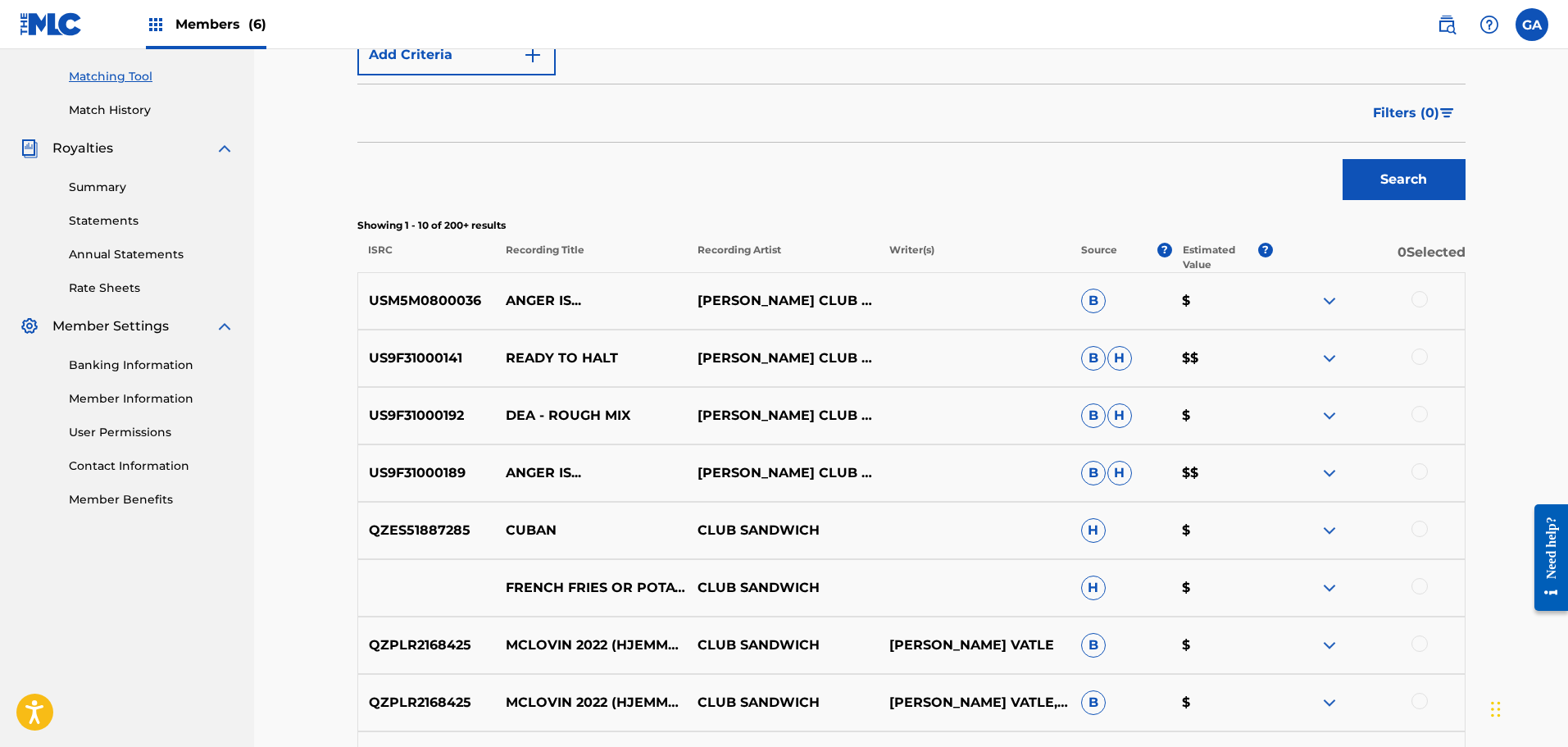
click at [1413, 353] on div at bounding box center [1419, 356] width 17 height 17
click at [1152, 612] on button "Match 1 Group" at bounding box center [1152, 614] width 181 height 41
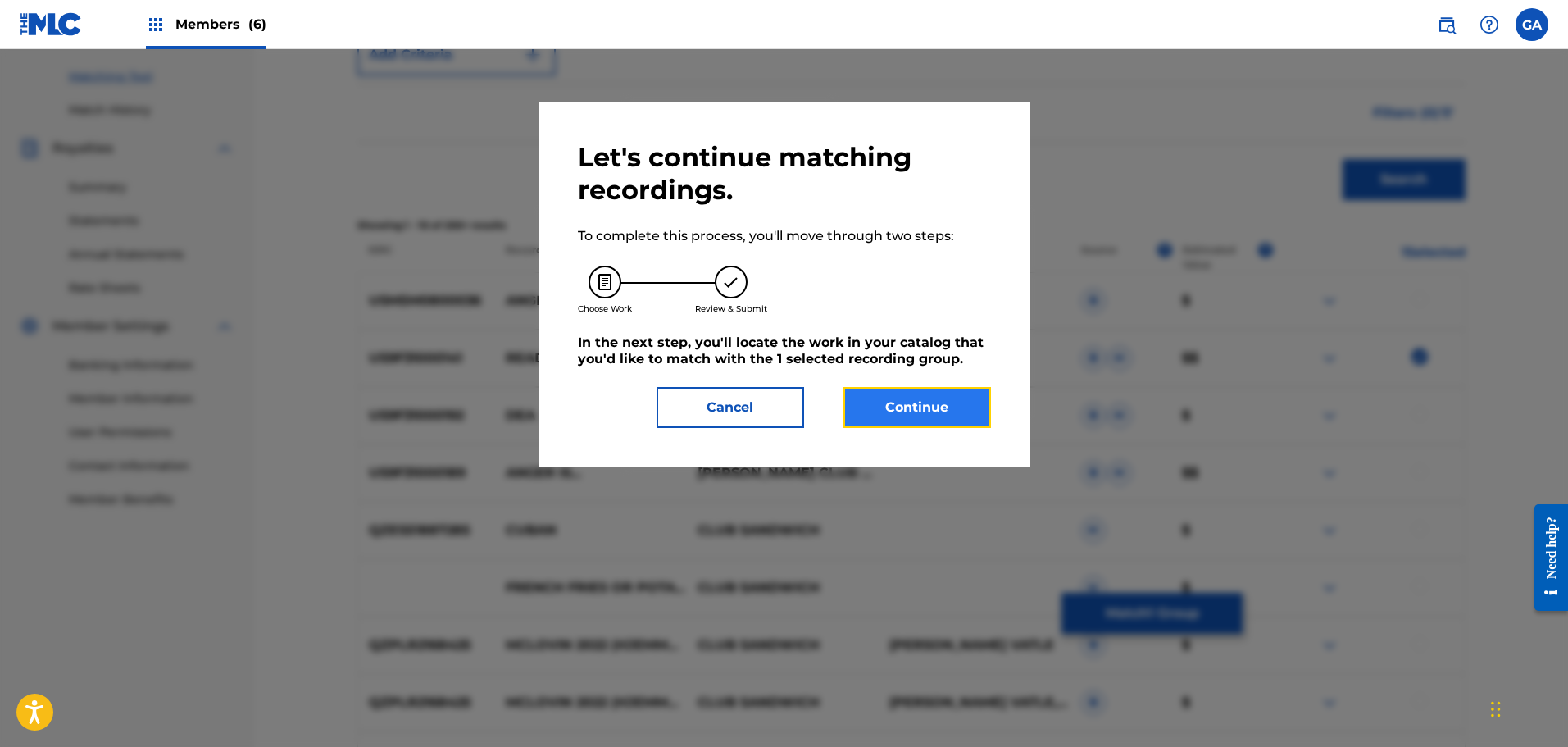
click at [894, 403] on button "Continue" at bounding box center [917, 408] width 148 height 41
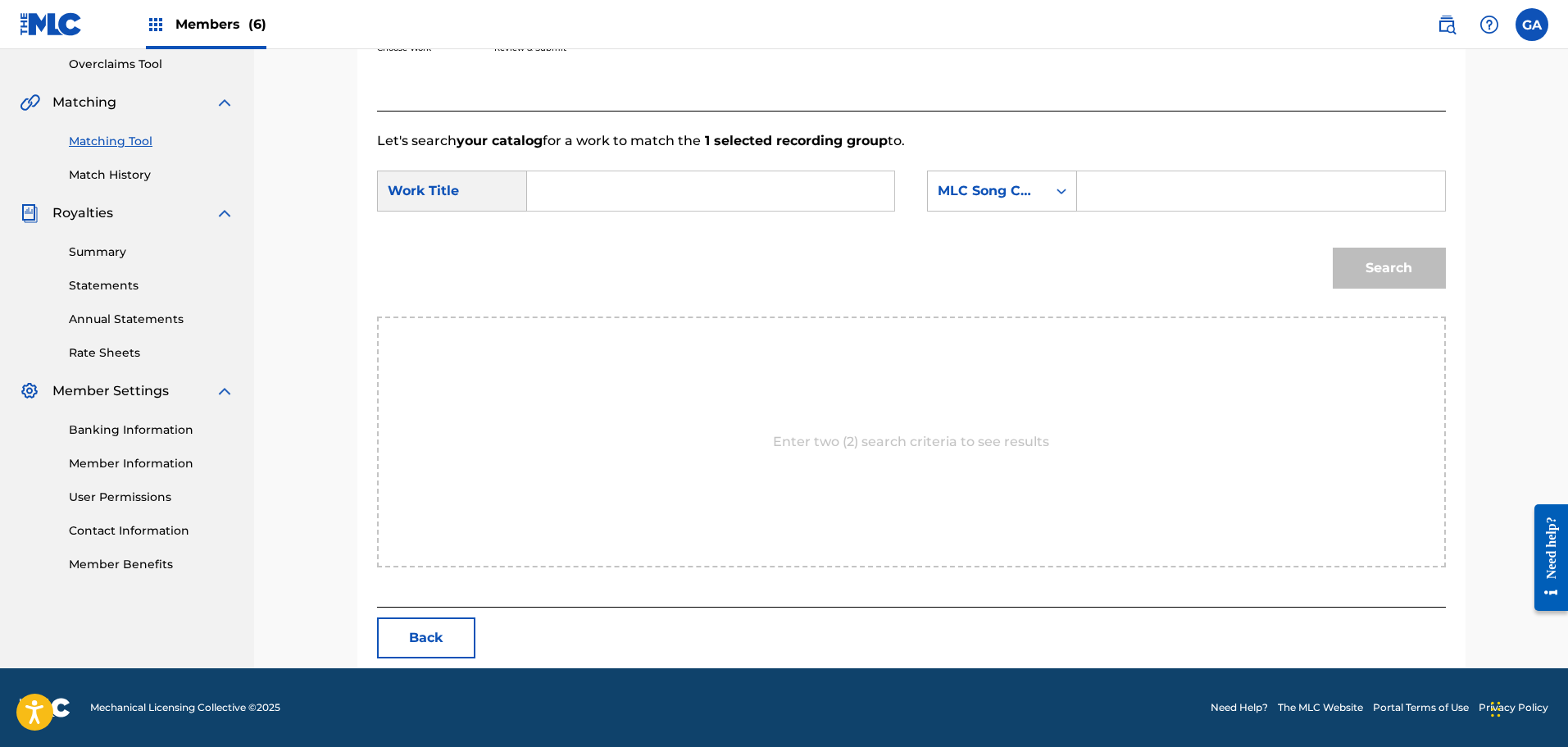
click at [594, 200] on input "Search Form" at bounding box center [710, 191] width 339 height 39
type input "ready to halt"
click at [997, 199] on div "MLC Song Code" at bounding box center [987, 191] width 99 height 20
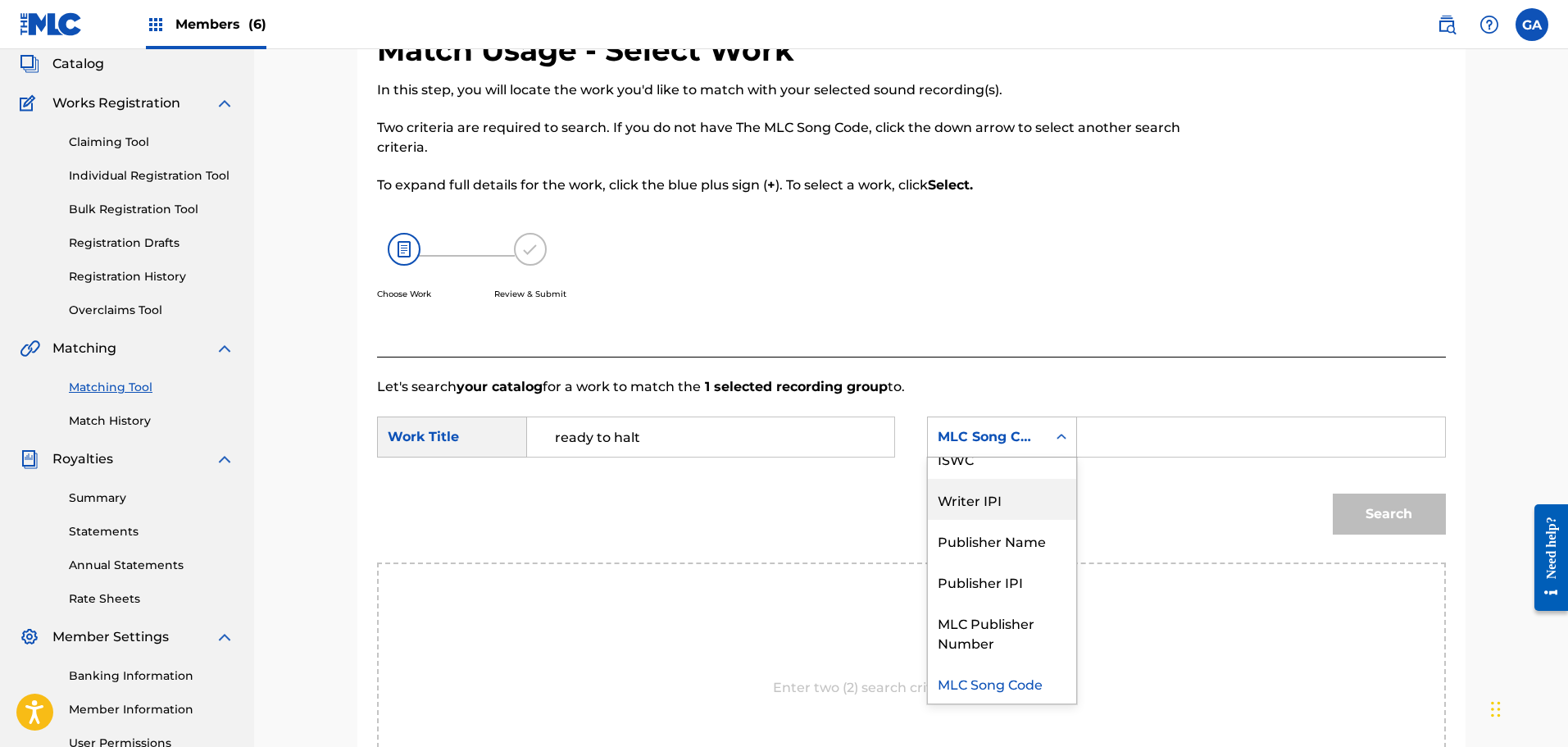
scroll to position [0, 0]
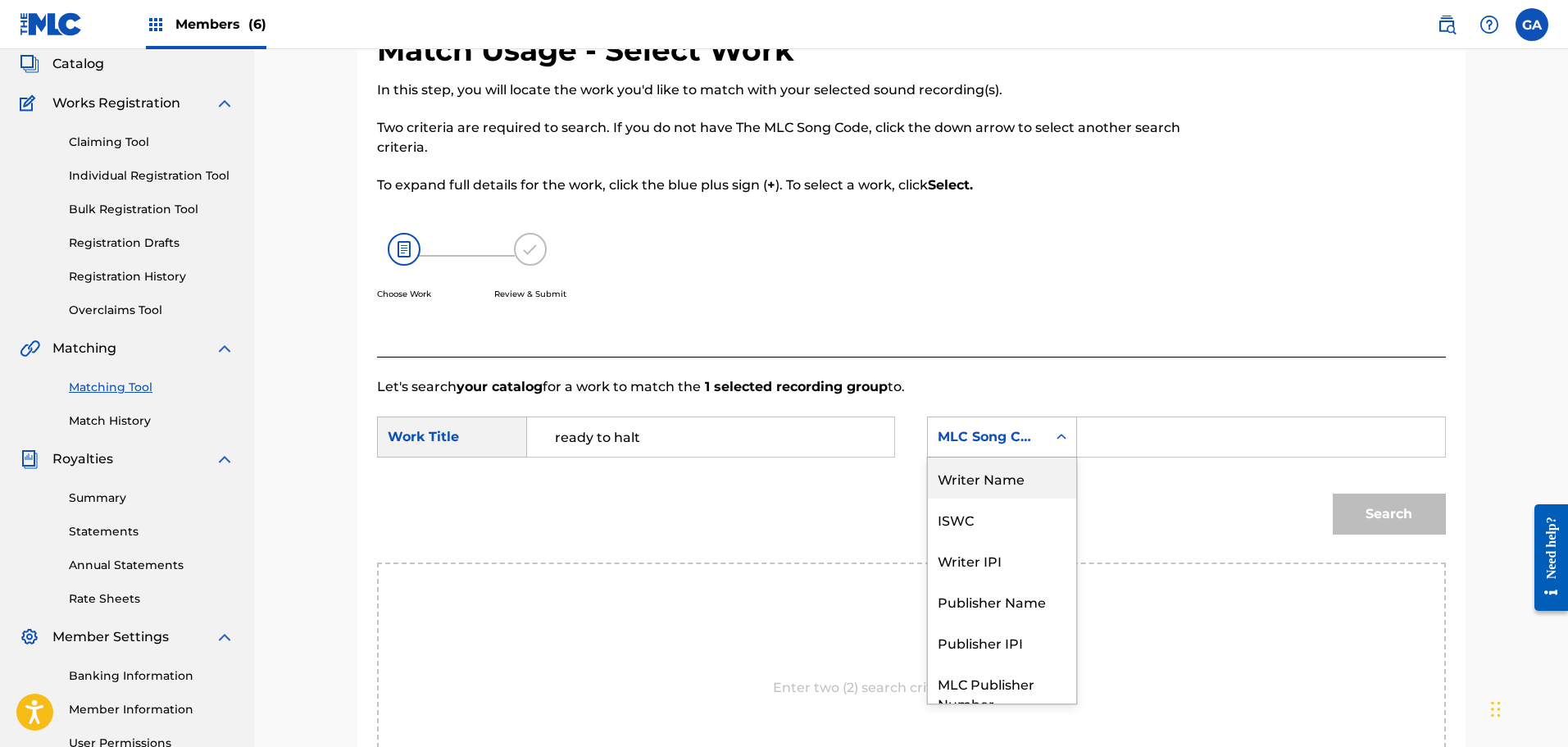
click at [988, 488] on div "Writer Name" at bounding box center [1002, 478] width 148 height 41
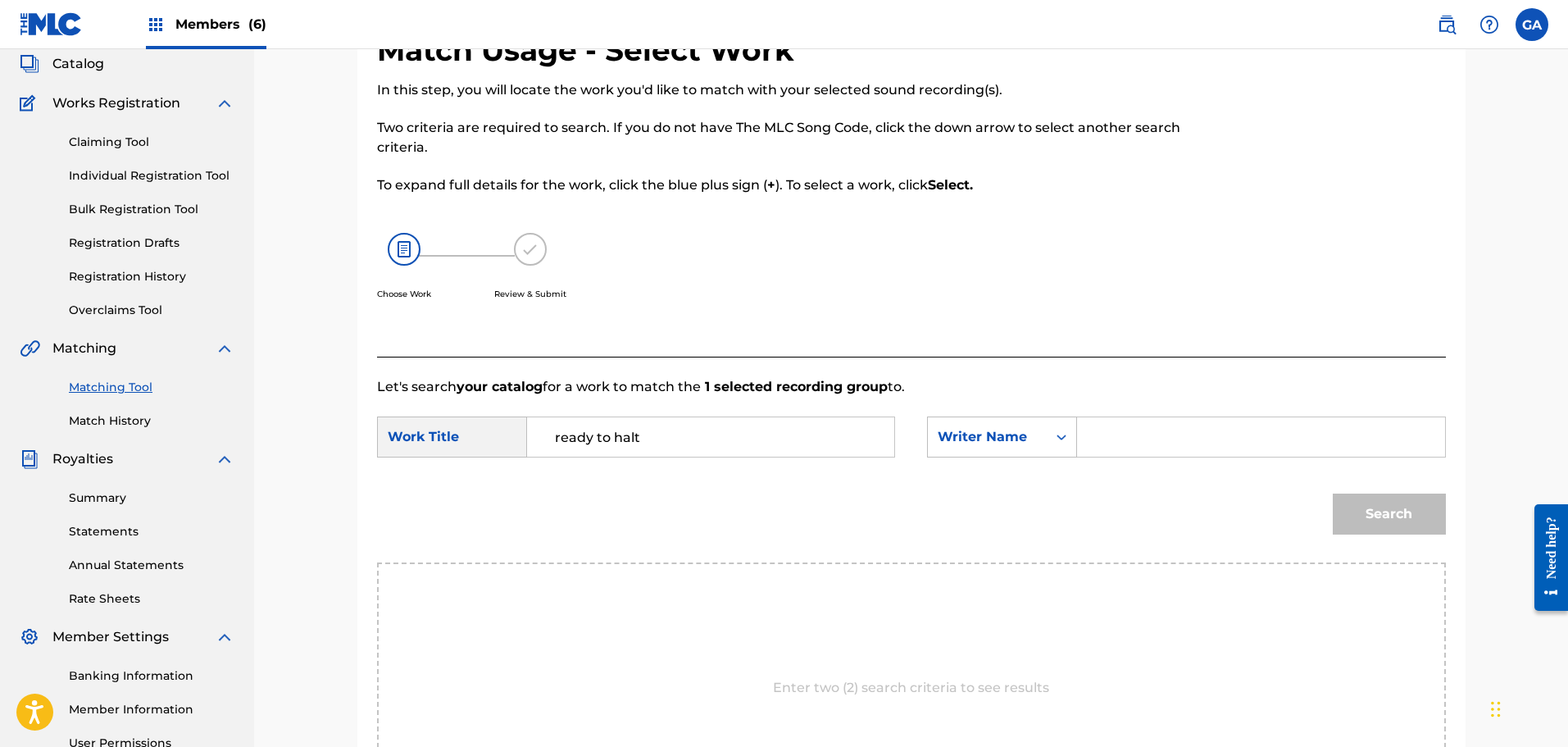
click at [1129, 447] on input "Search Form" at bounding box center [1260, 437] width 339 height 39
type input "agis"
click at [1333, 493] on button "Search" at bounding box center [1389, 514] width 113 height 41
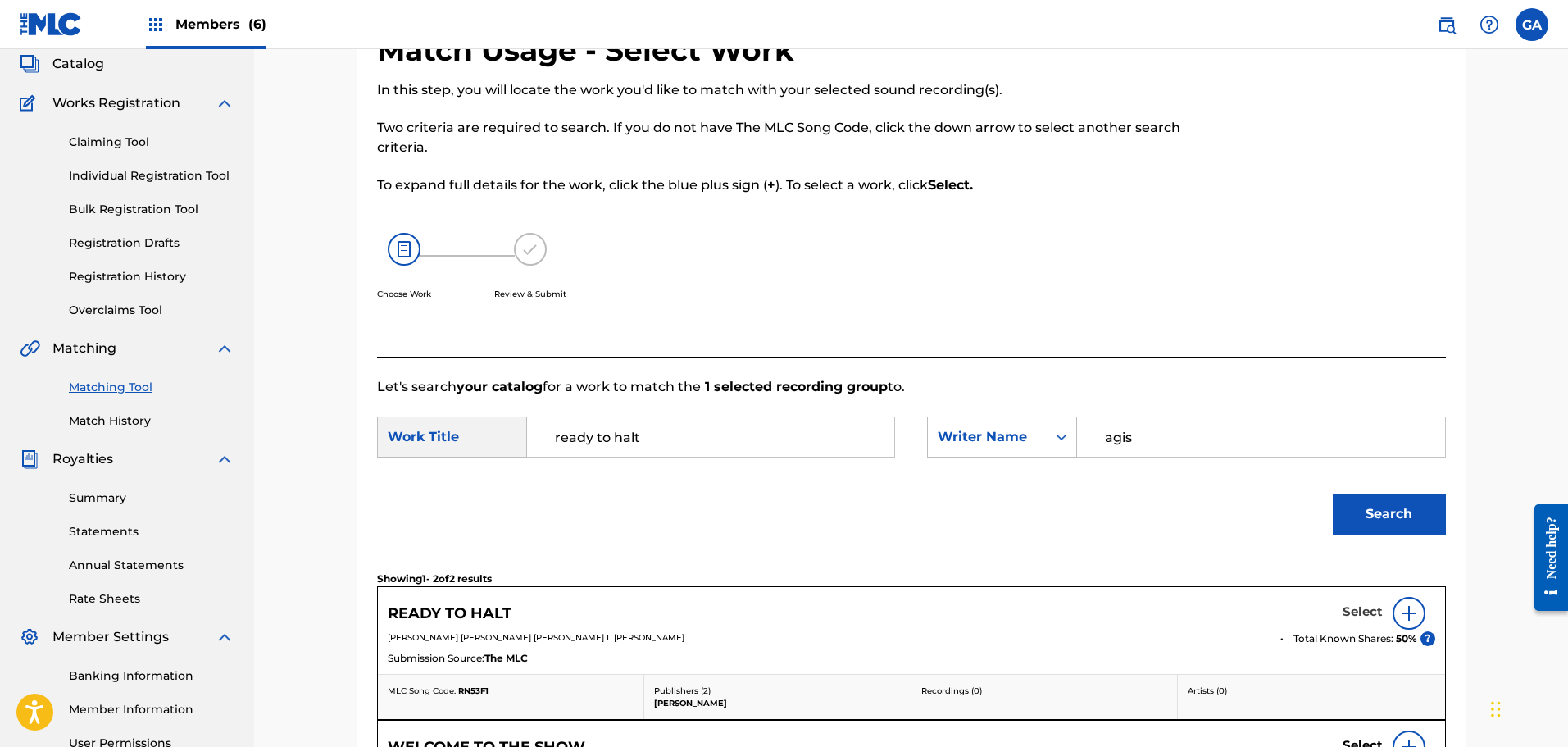
click at [1370, 612] on h5 "Select" at bounding box center [1362, 612] width 40 height 16
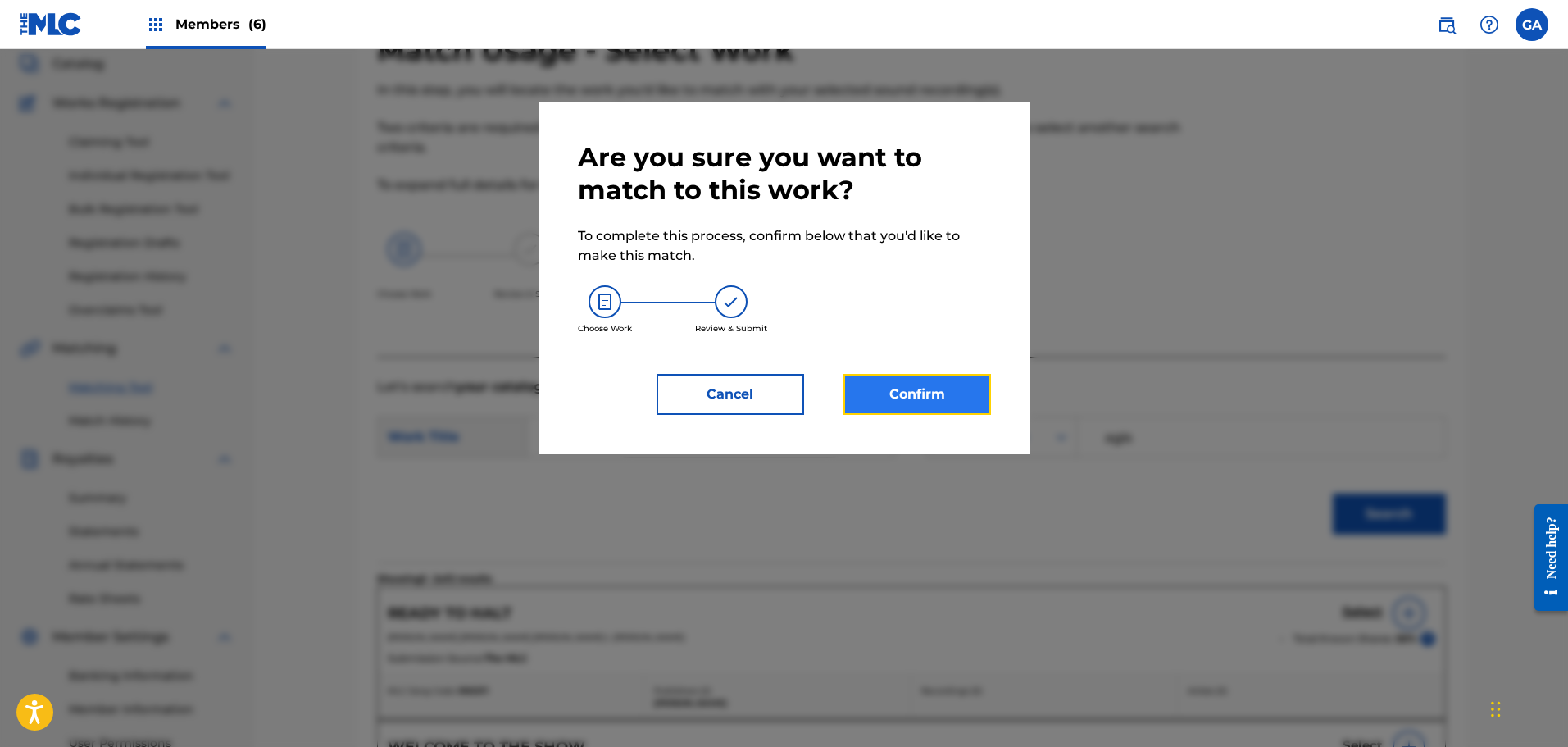
click at [885, 393] on button "Confirm" at bounding box center [917, 394] width 148 height 41
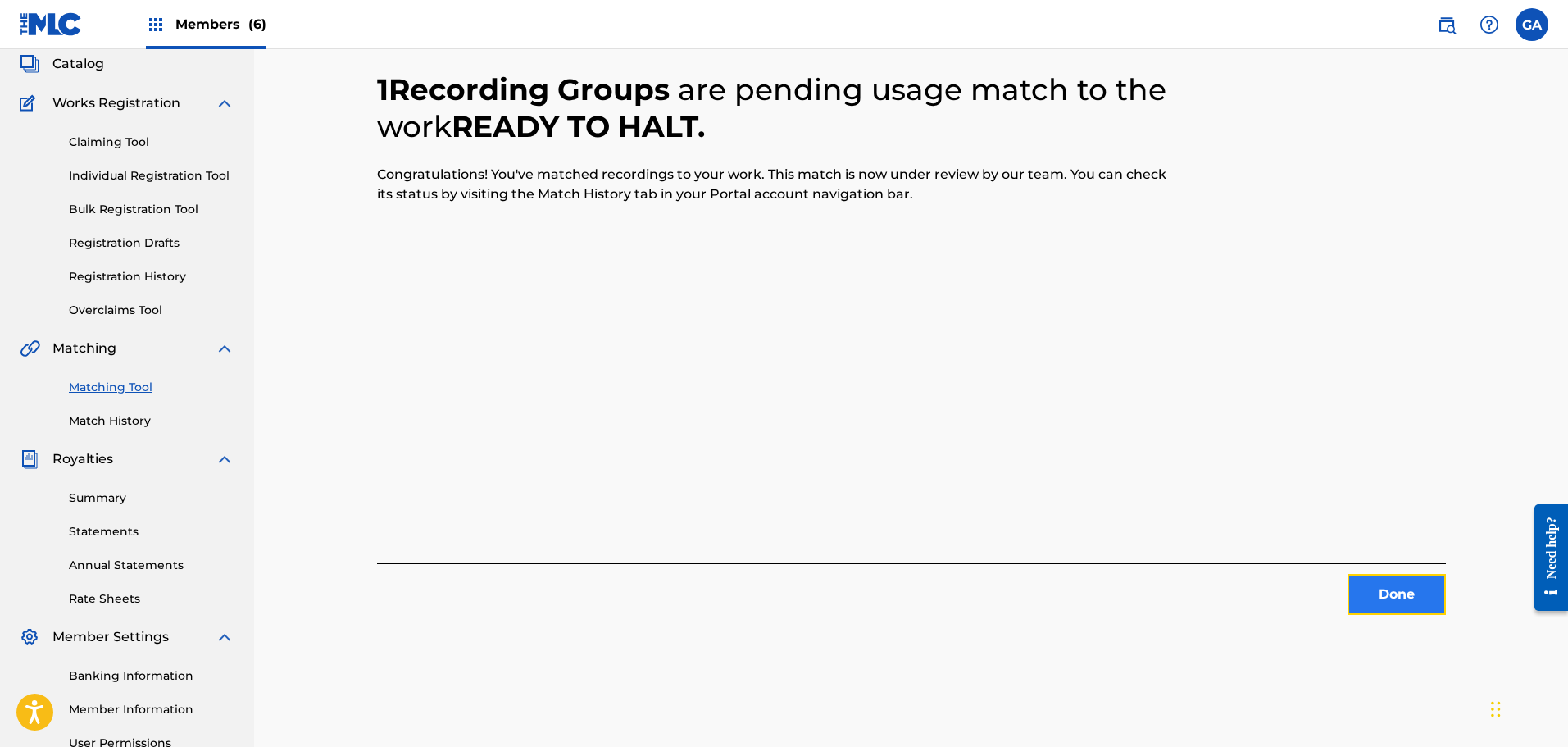
click at [1409, 602] on button "Done" at bounding box center [1396, 594] width 98 height 41
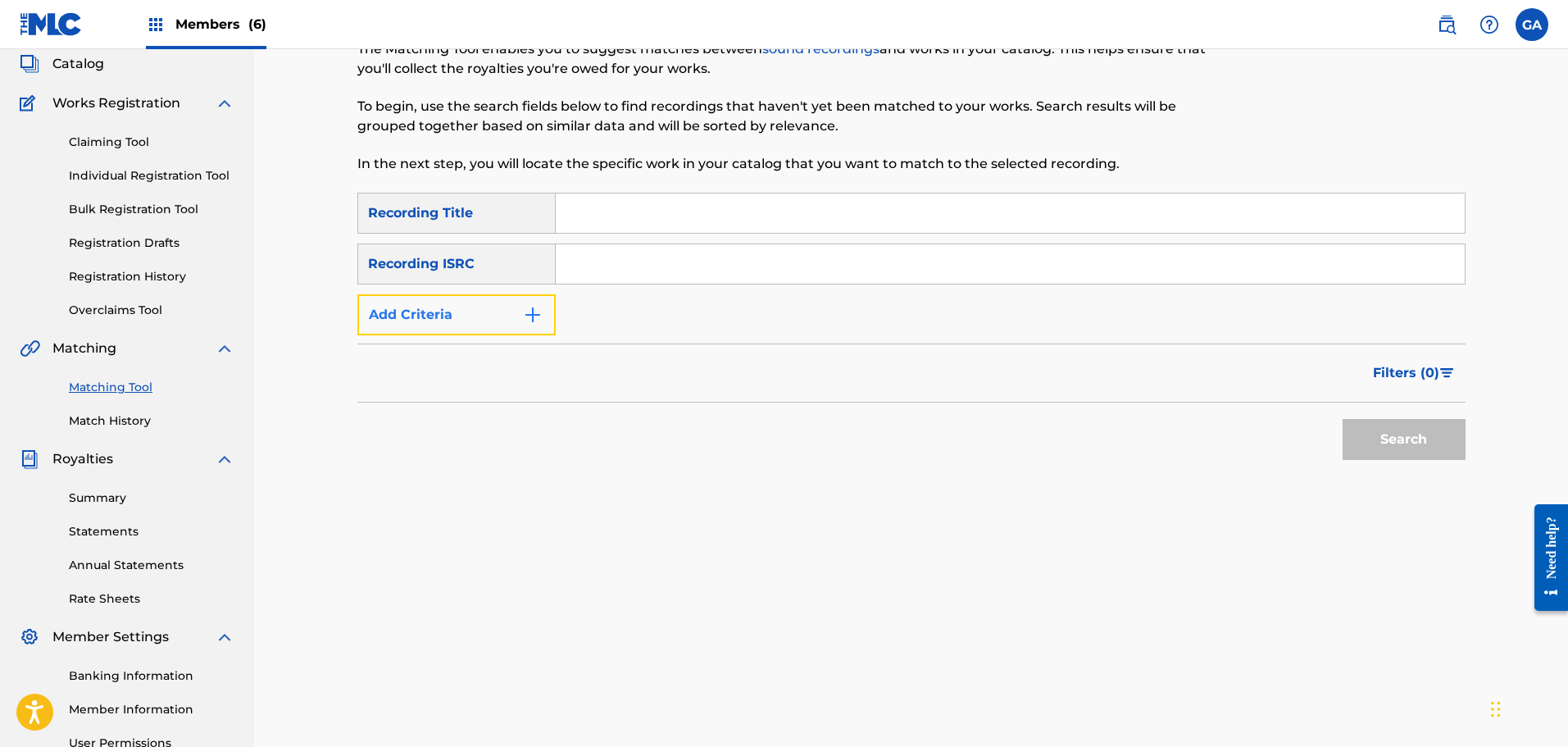
click at [492, 303] on button "Add Criteria" at bounding box center [457, 315] width 198 height 41
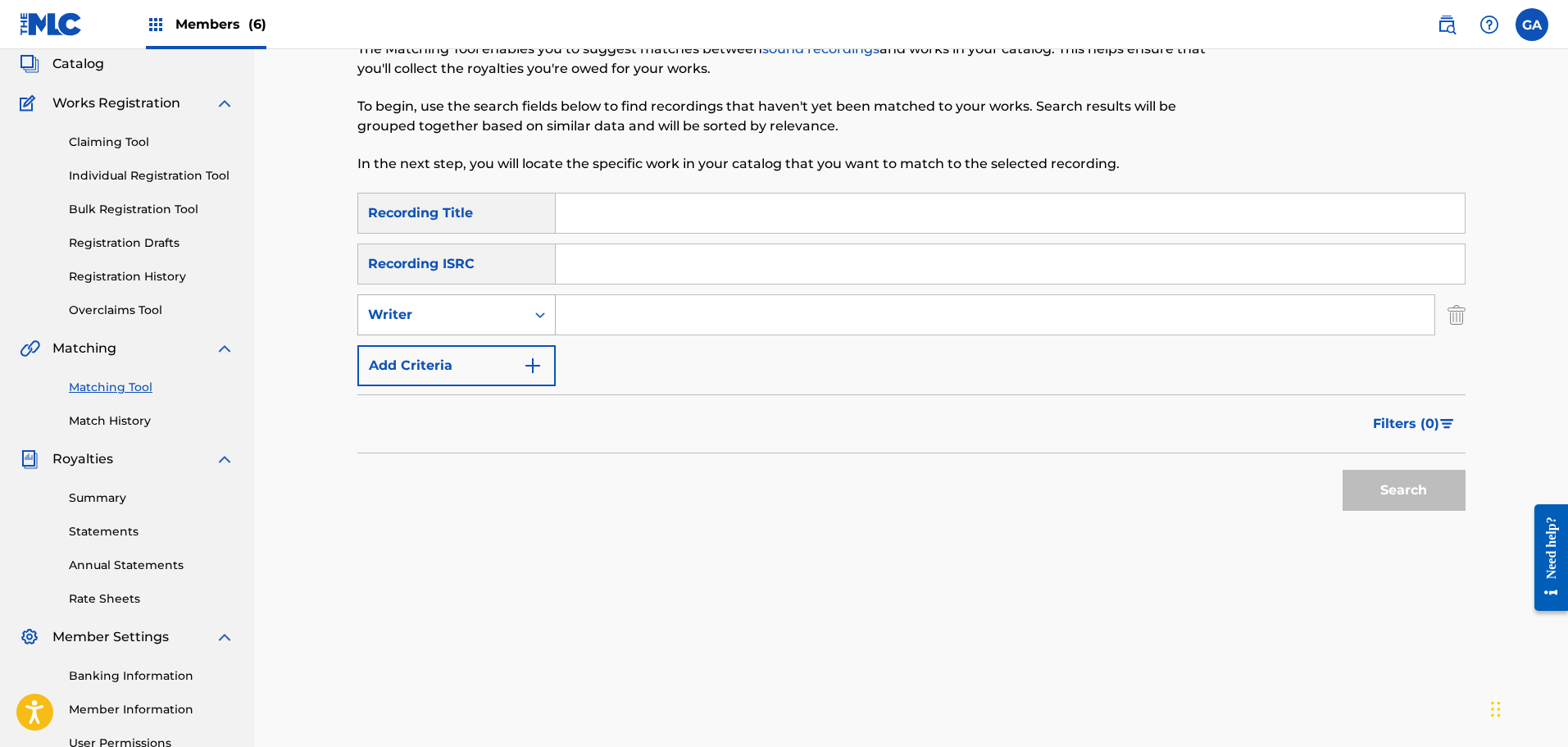
click at [487, 311] on div "Writer" at bounding box center [441, 315] width 148 height 20
drag, startPoint x: 480, startPoint y: 348, endPoint x: 595, endPoint y: 338, distance: 115.4
click at [488, 349] on div "Recording Artist" at bounding box center [456, 356] width 197 height 41
click at [610, 325] on input "Search Form" at bounding box center [995, 315] width 879 height 39
type input "[PERSON_NAME] club sandwich"
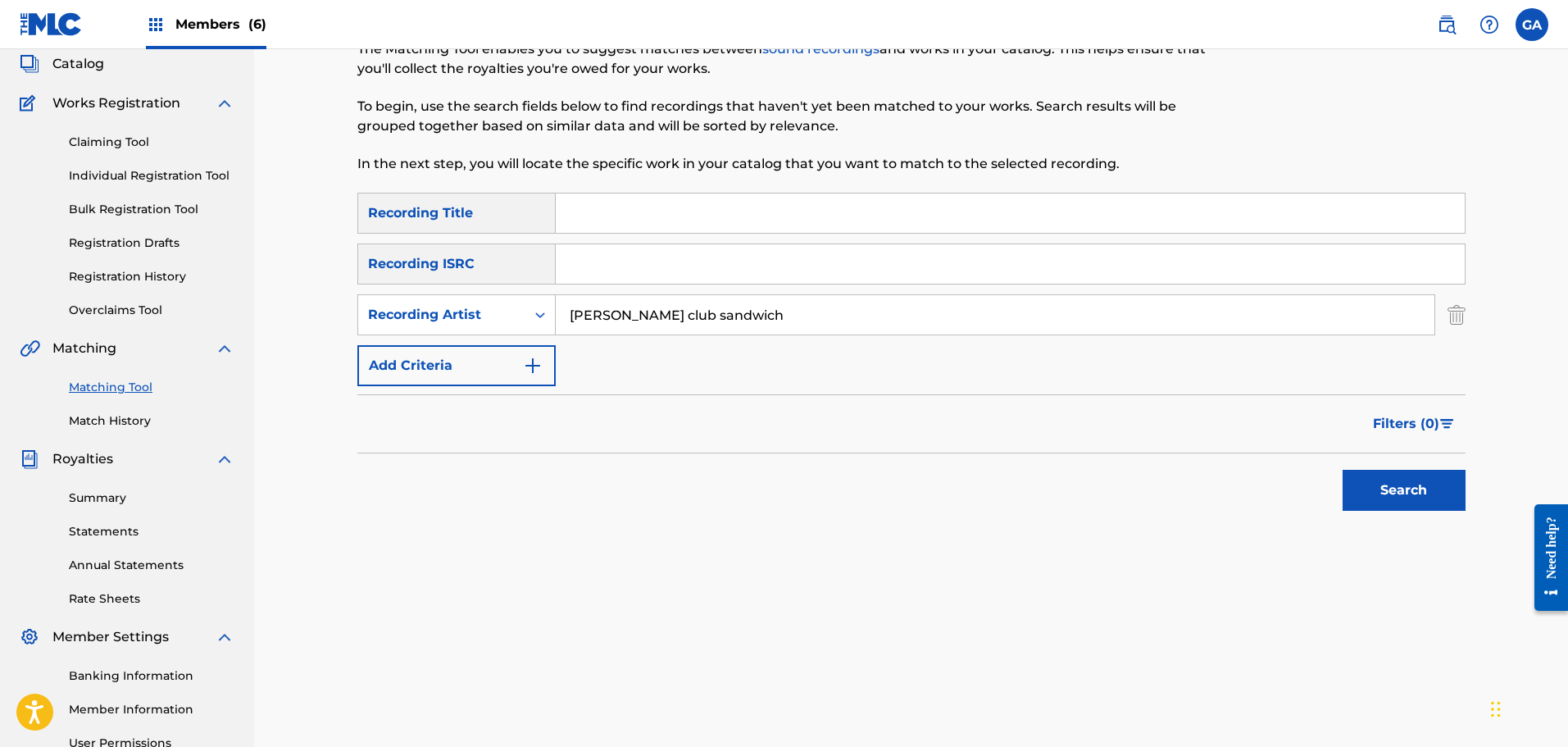
click at [1343, 470] on button "Search" at bounding box center [1403, 490] width 122 height 41
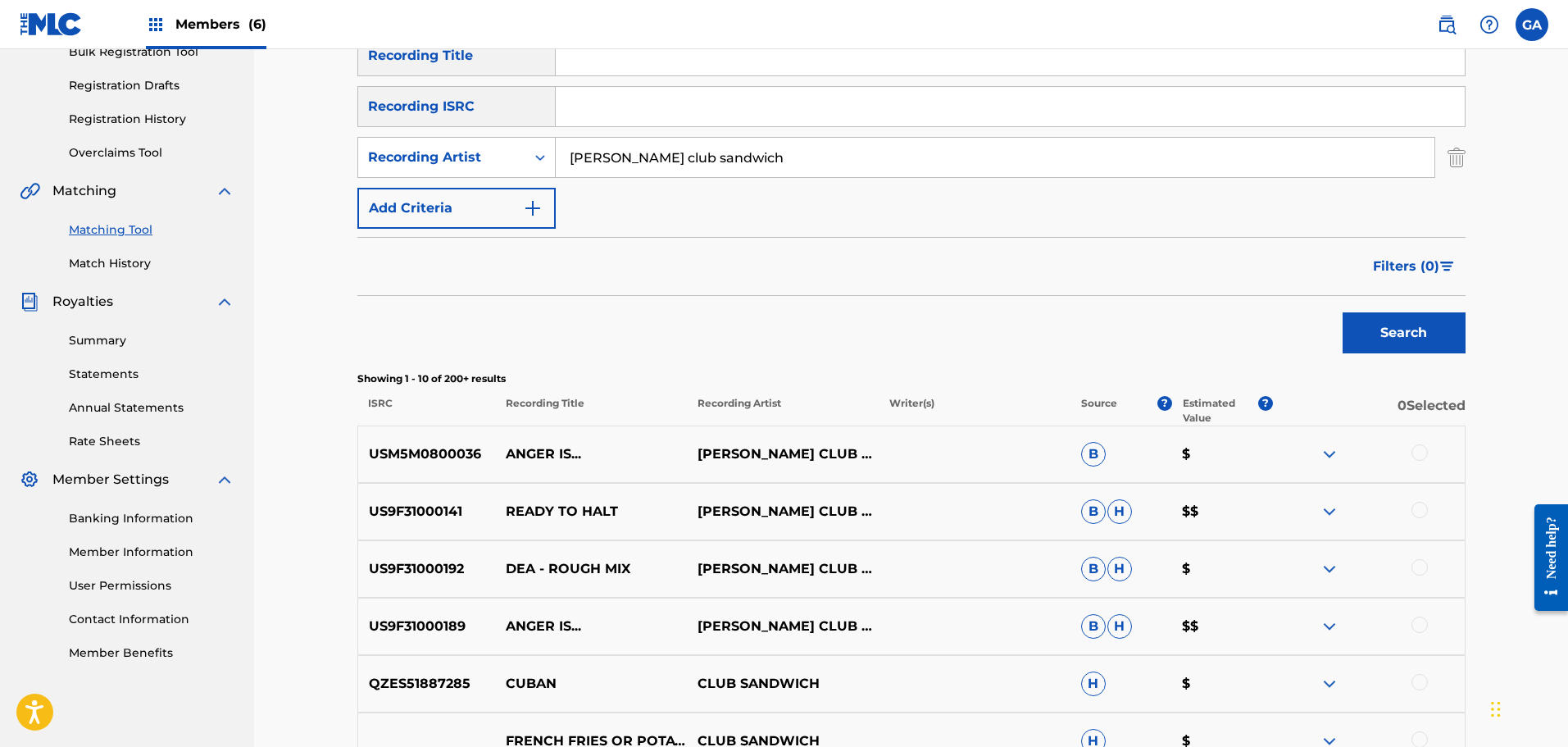
scroll to position [263, 0]
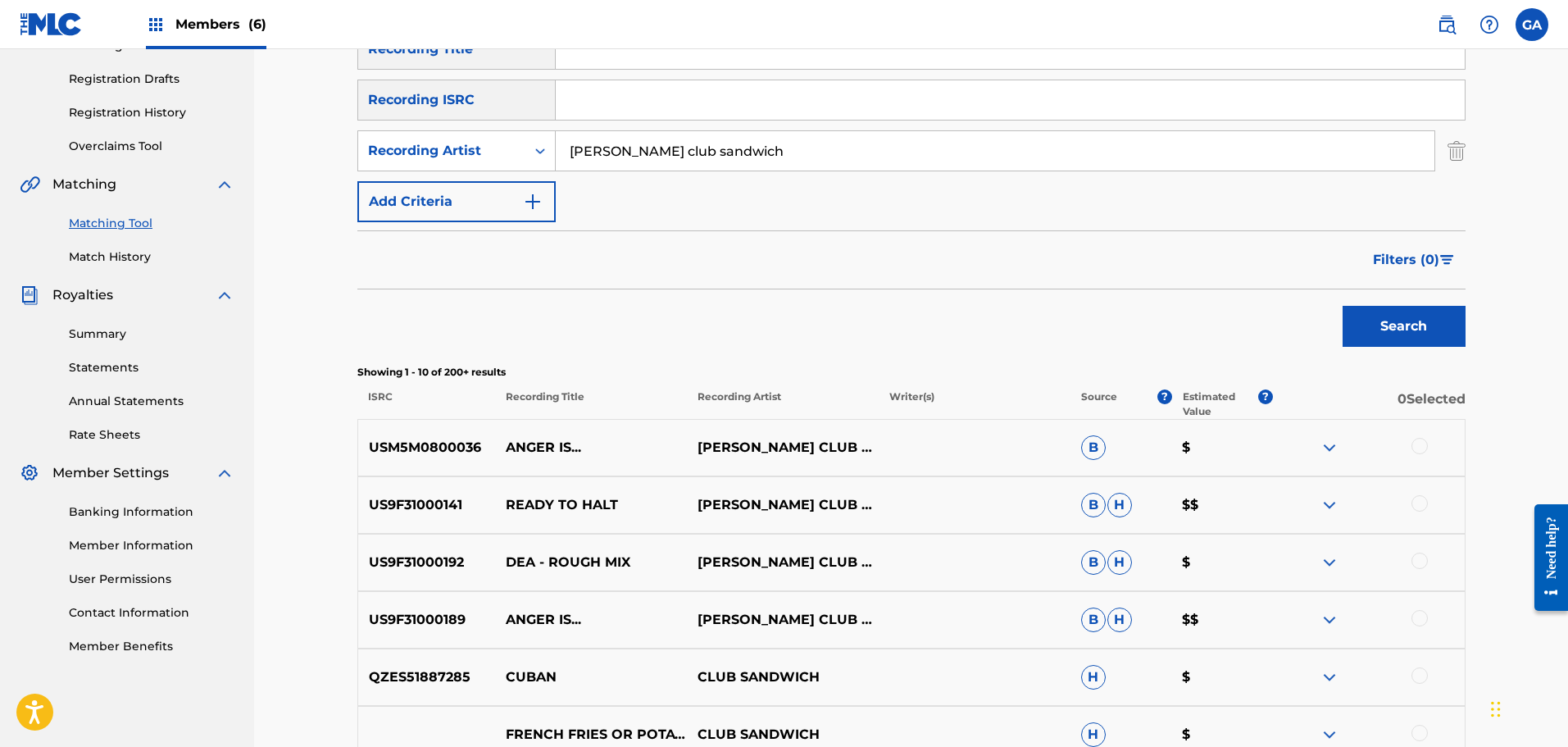
click at [1417, 564] on div at bounding box center [1419, 561] width 17 height 17
click at [1091, 614] on button "Match 1 Group" at bounding box center [1152, 614] width 181 height 41
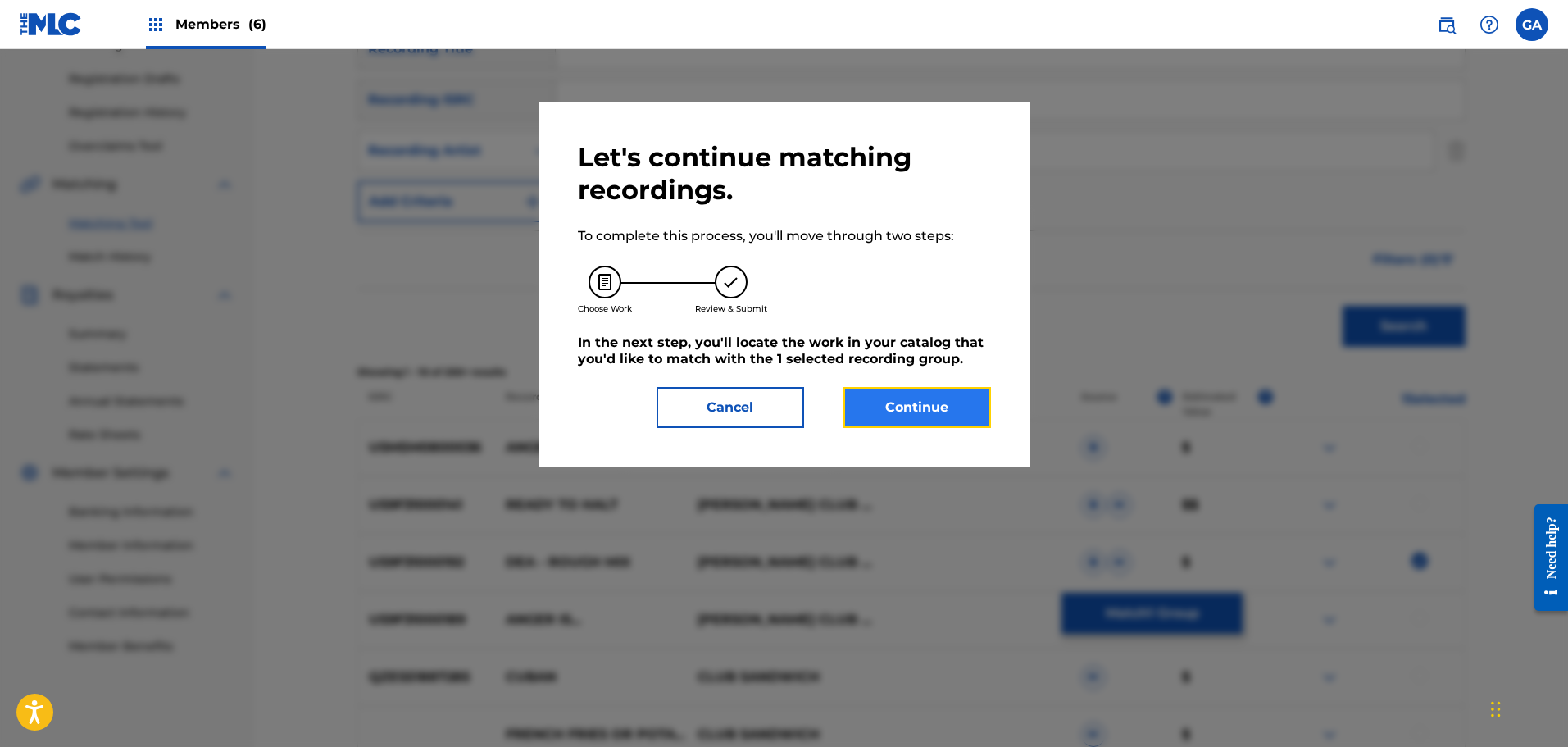
click at [894, 388] on button "Continue" at bounding box center [917, 408] width 148 height 41
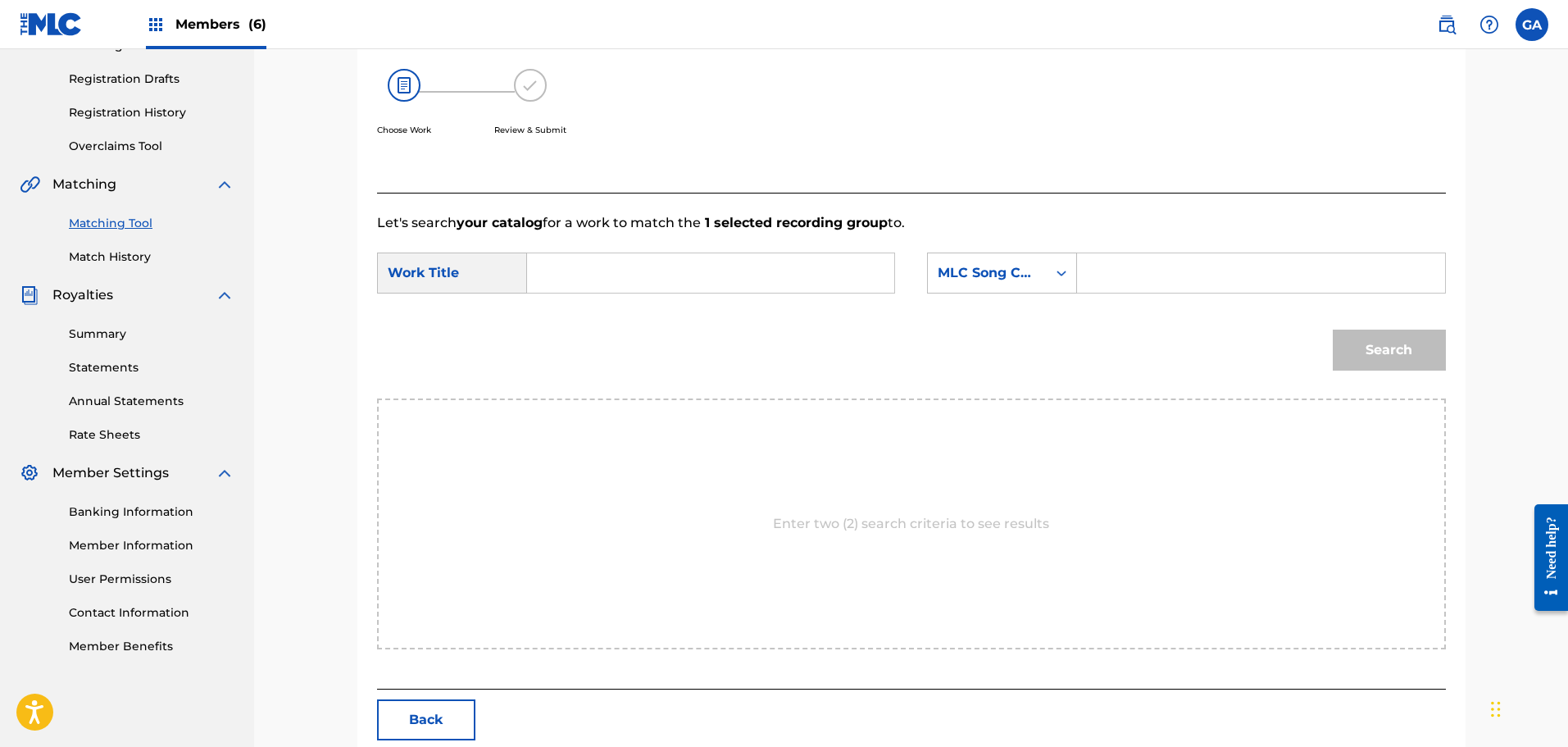
click at [594, 277] on input "Search Form" at bounding box center [710, 273] width 339 height 39
click at [606, 311] on div "dea (rough mix)" at bounding box center [587, 320] width 93 height 49
type input "dea (rough mix)"
click at [1019, 273] on div "MLC Song Code" at bounding box center [987, 273] width 99 height 20
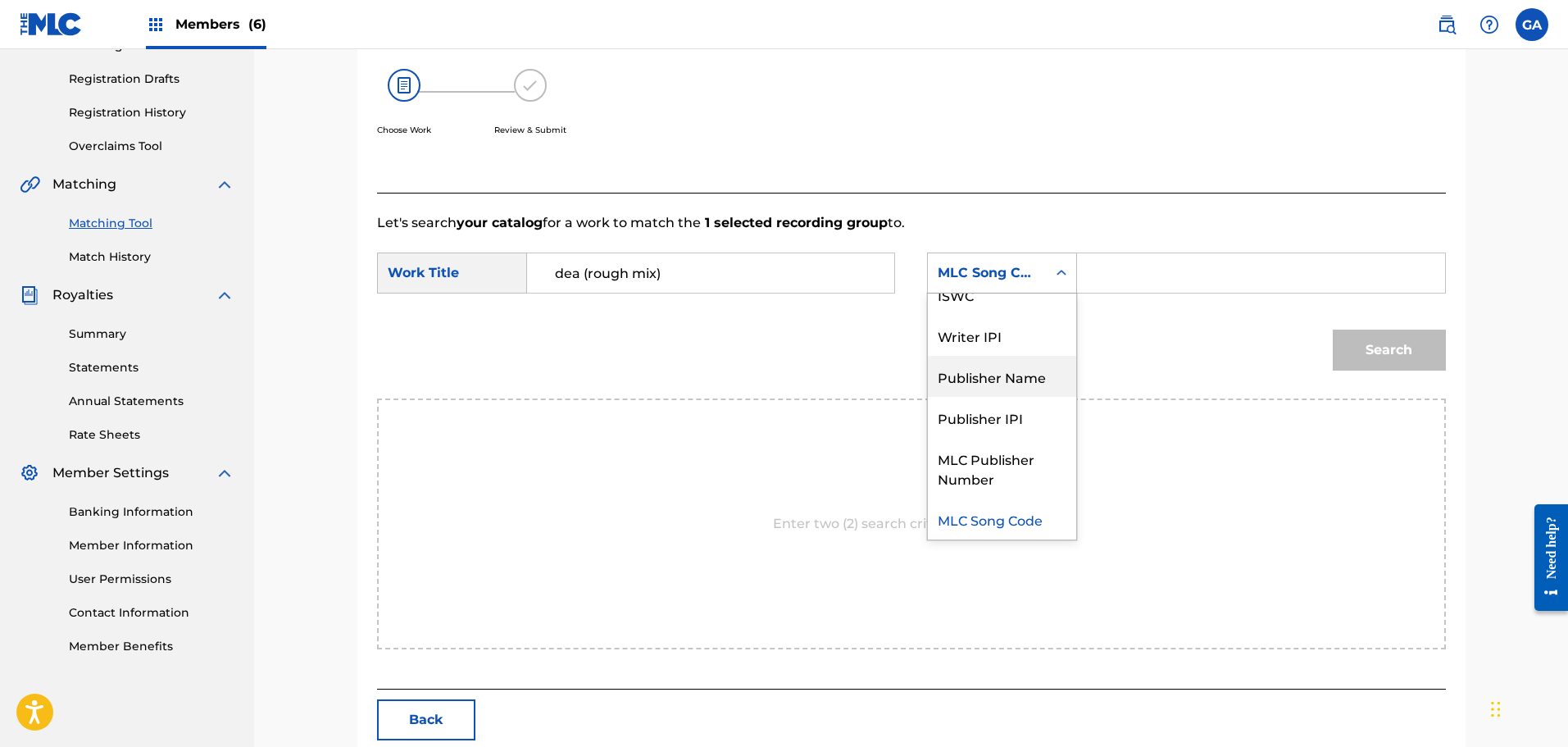
scroll to position [0, 0]
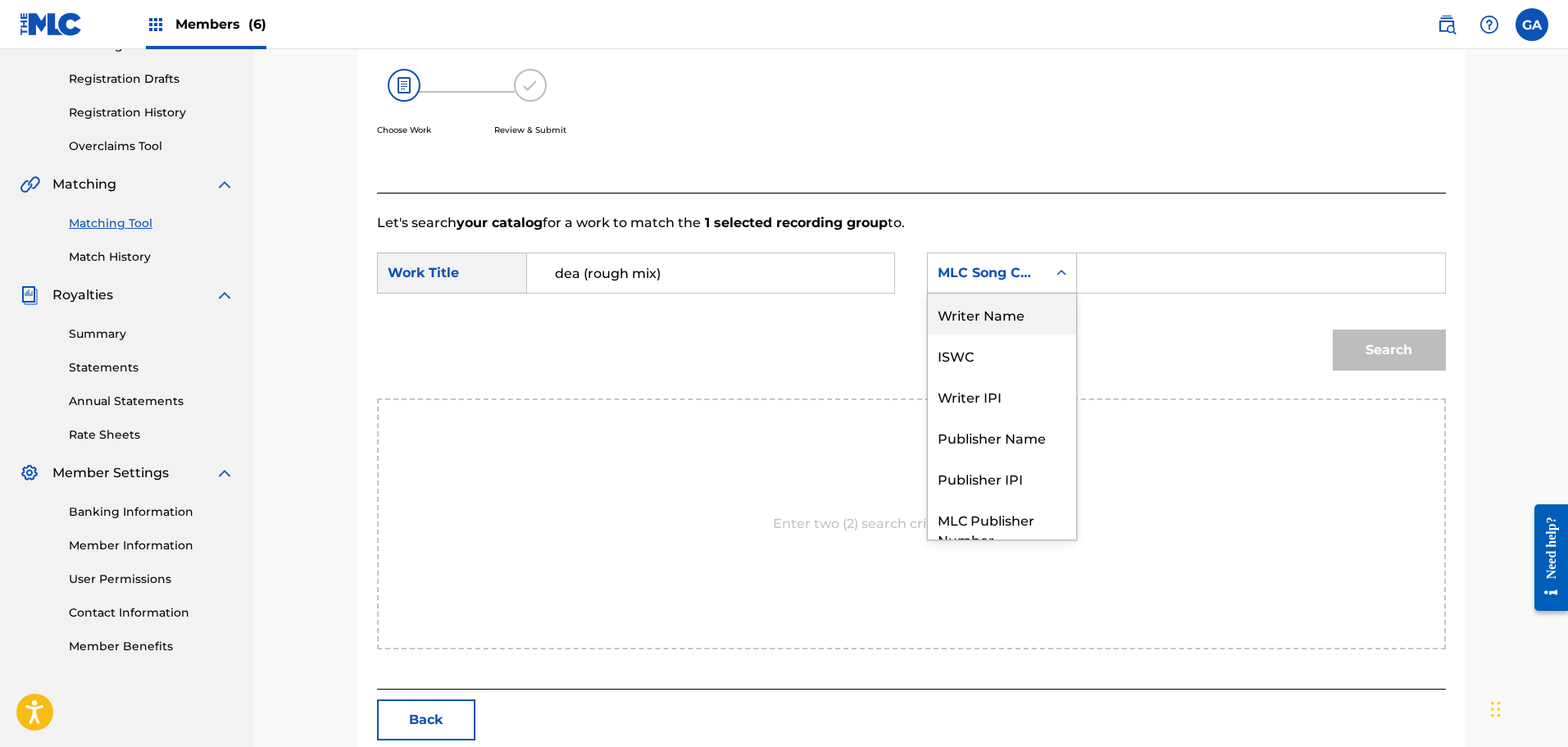
click at [992, 324] on div "Writer Name" at bounding box center [1002, 314] width 148 height 41
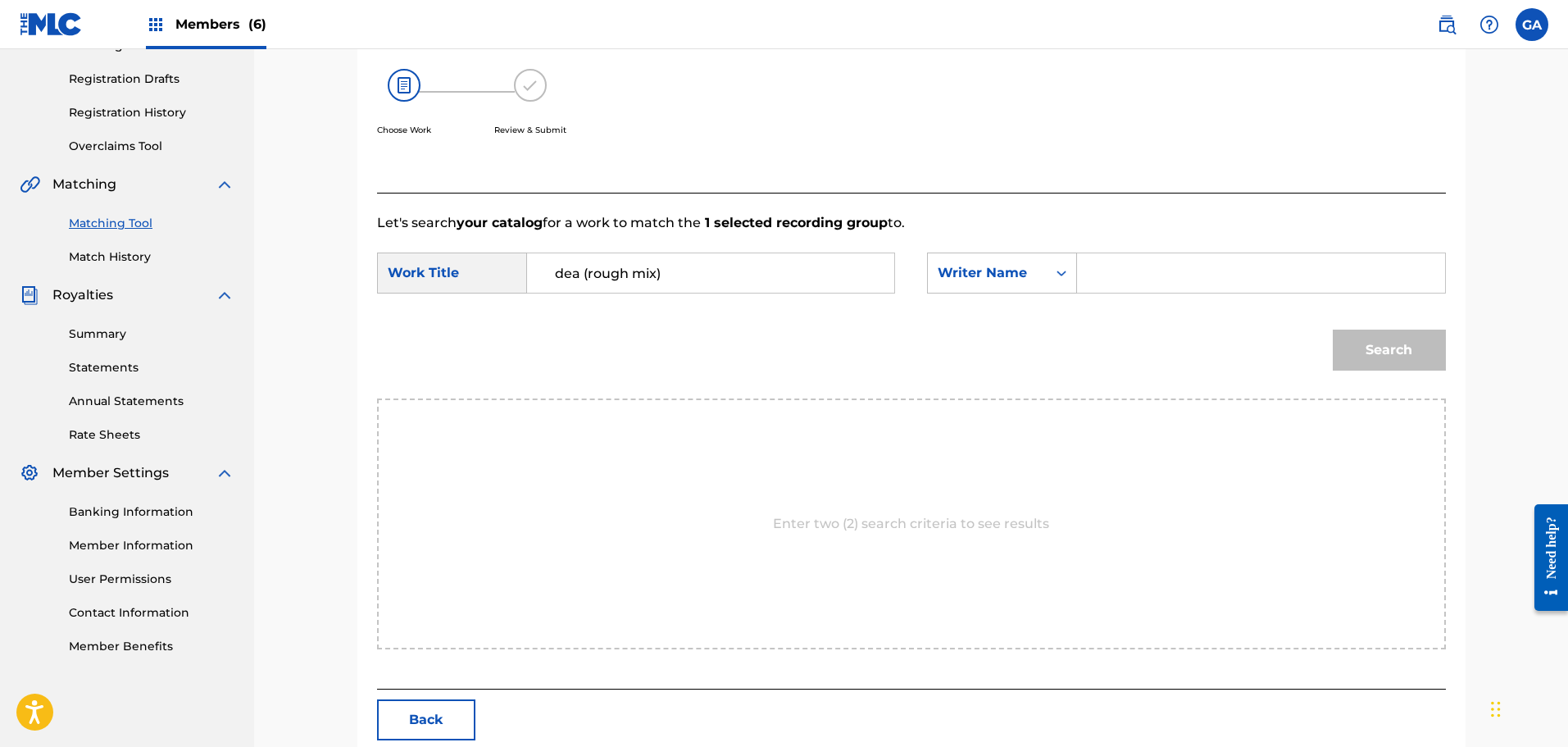
click at [1113, 283] on input "Search Form" at bounding box center [1260, 273] width 339 height 39
type input "agis"
click at [1333, 329] on button "Search" at bounding box center [1389, 350] width 113 height 41
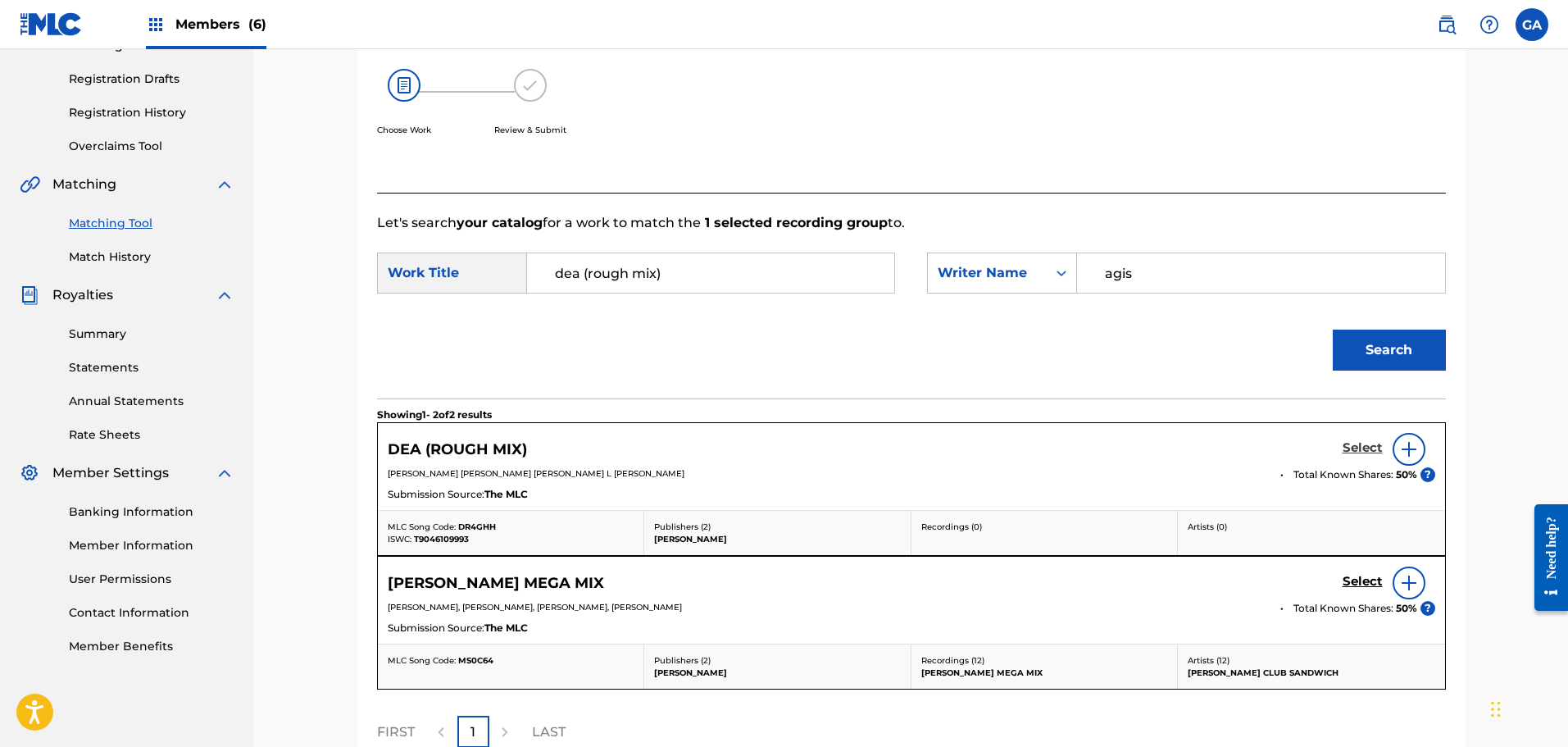
click at [1354, 444] on h5 "Select" at bounding box center [1362, 448] width 40 height 16
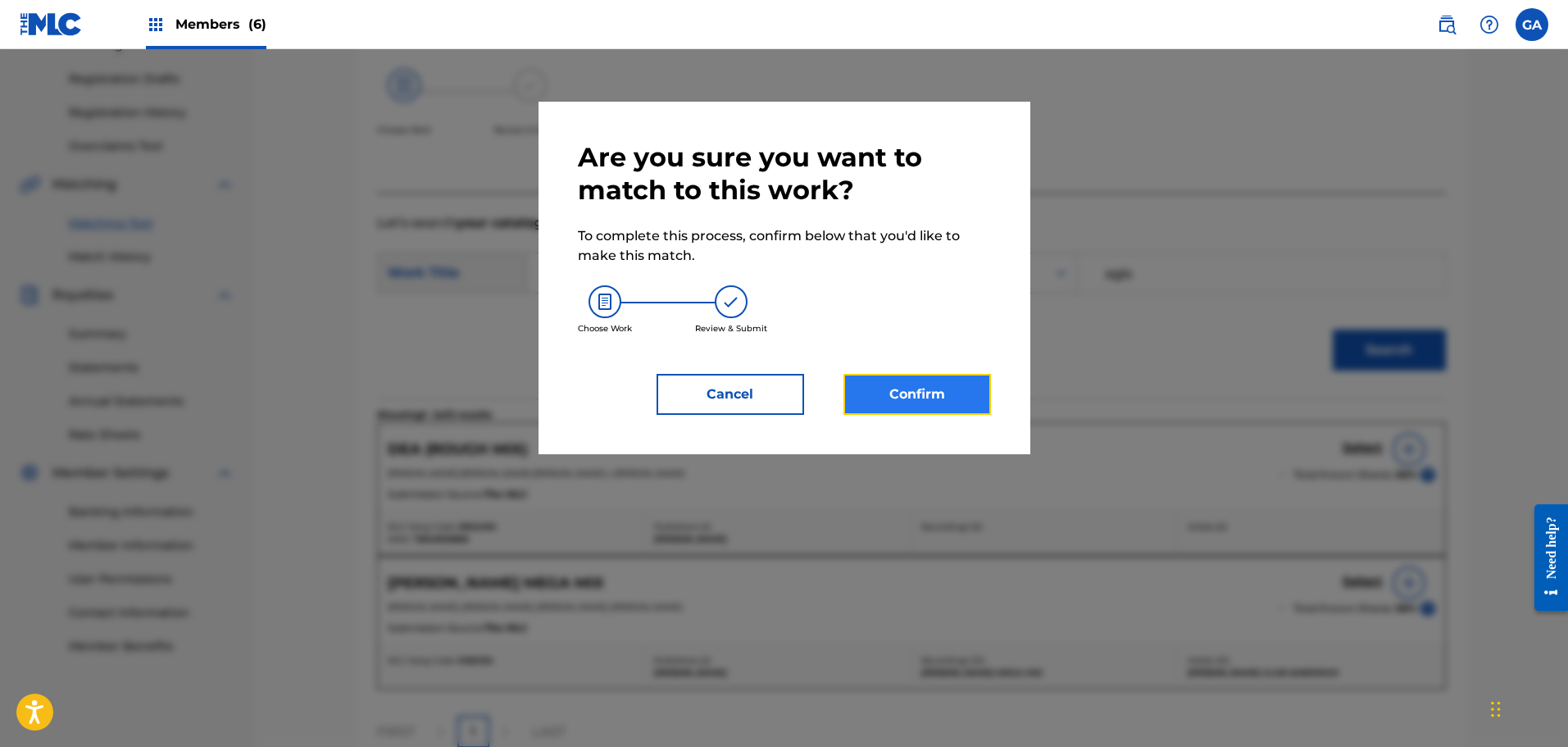
click at [931, 407] on button "Confirm" at bounding box center [917, 394] width 148 height 41
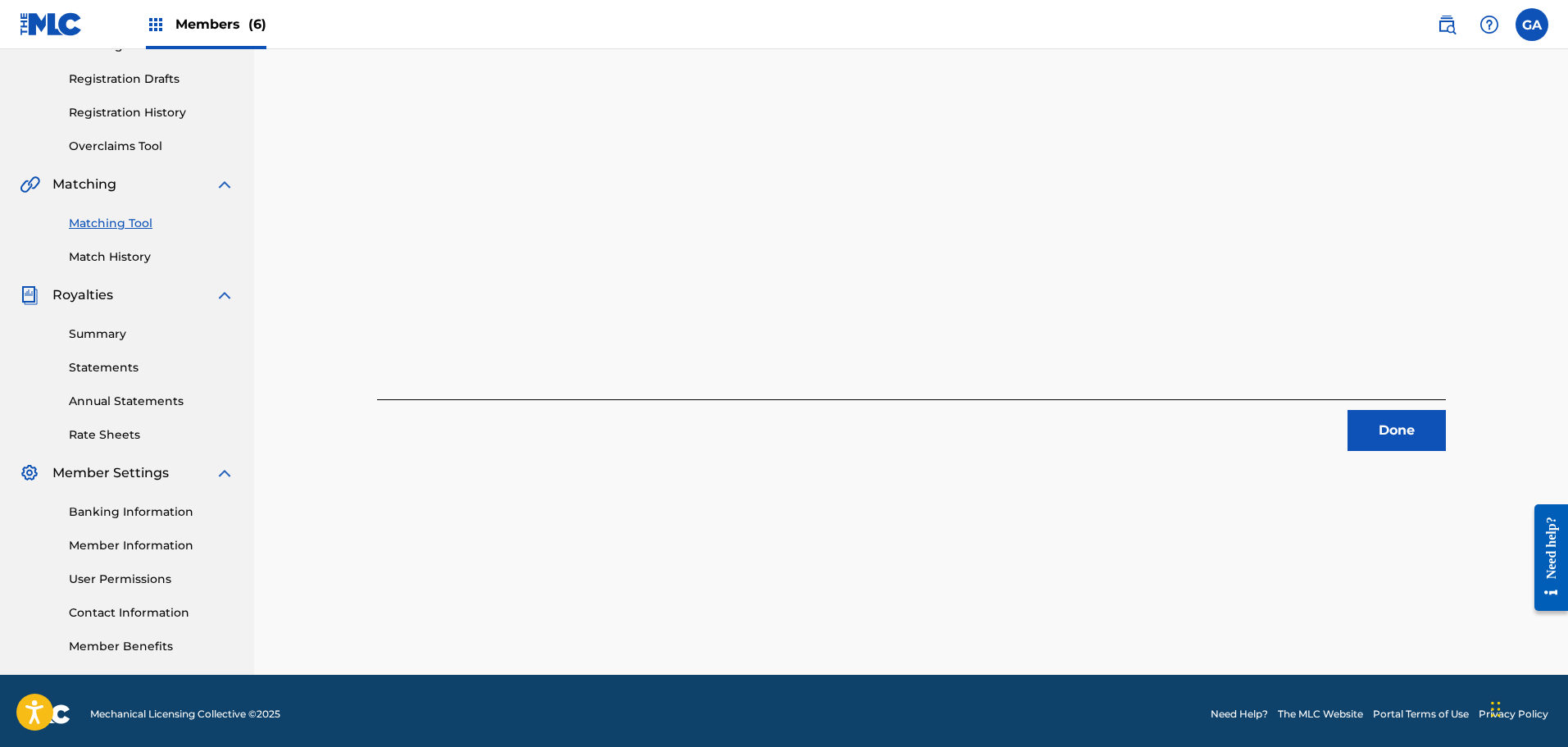
click at [1446, 423] on div "1 Recording Groups are pending usage match to the work DEA (ROUGH MIX) . Congra…" at bounding box center [911, 159] width 1108 height 583
click at [1410, 426] on button "Done" at bounding box center [1396, 430] width 98 height 41
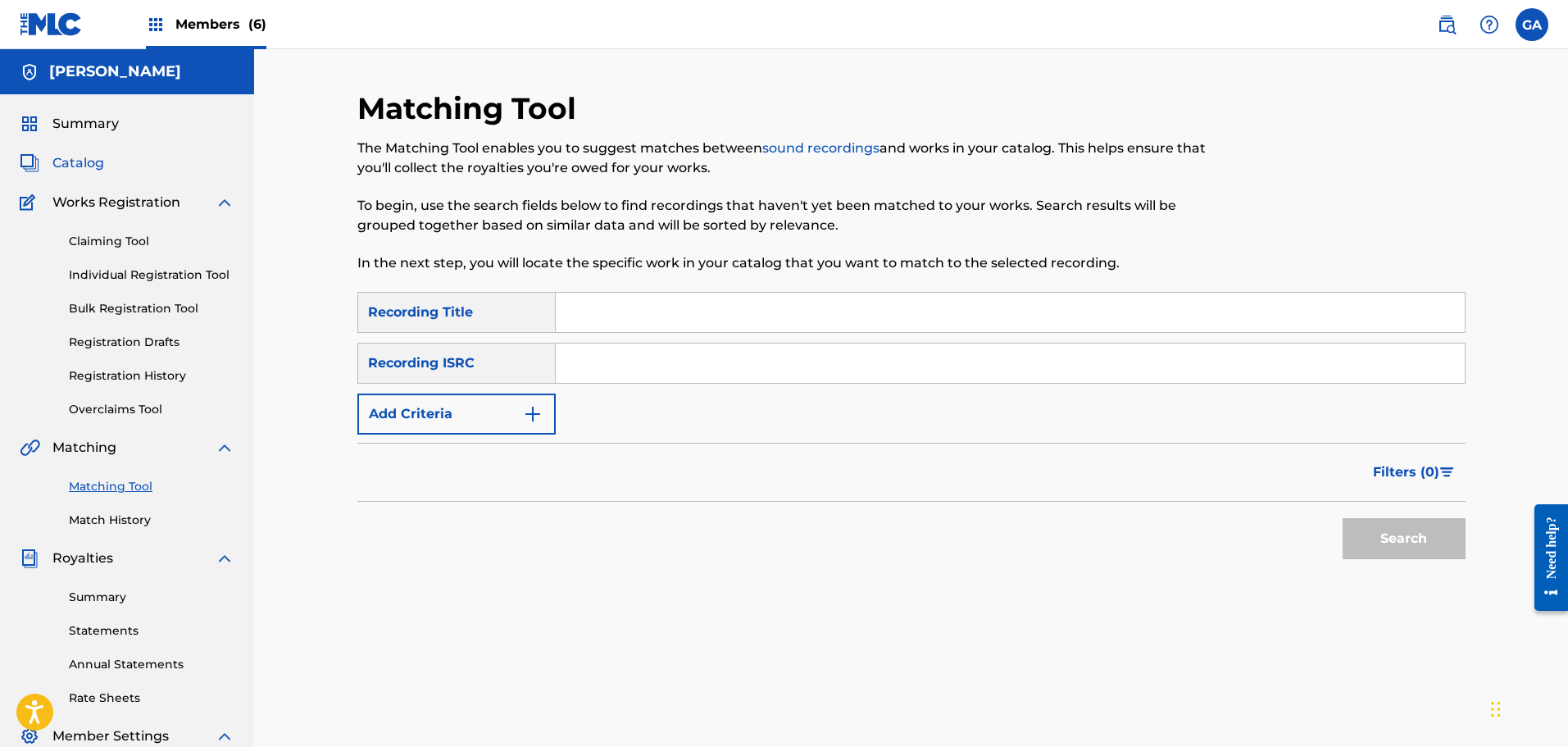
click at [81, 162] on span "Catalog" at bounding box center [78, 163] width 52 height 20
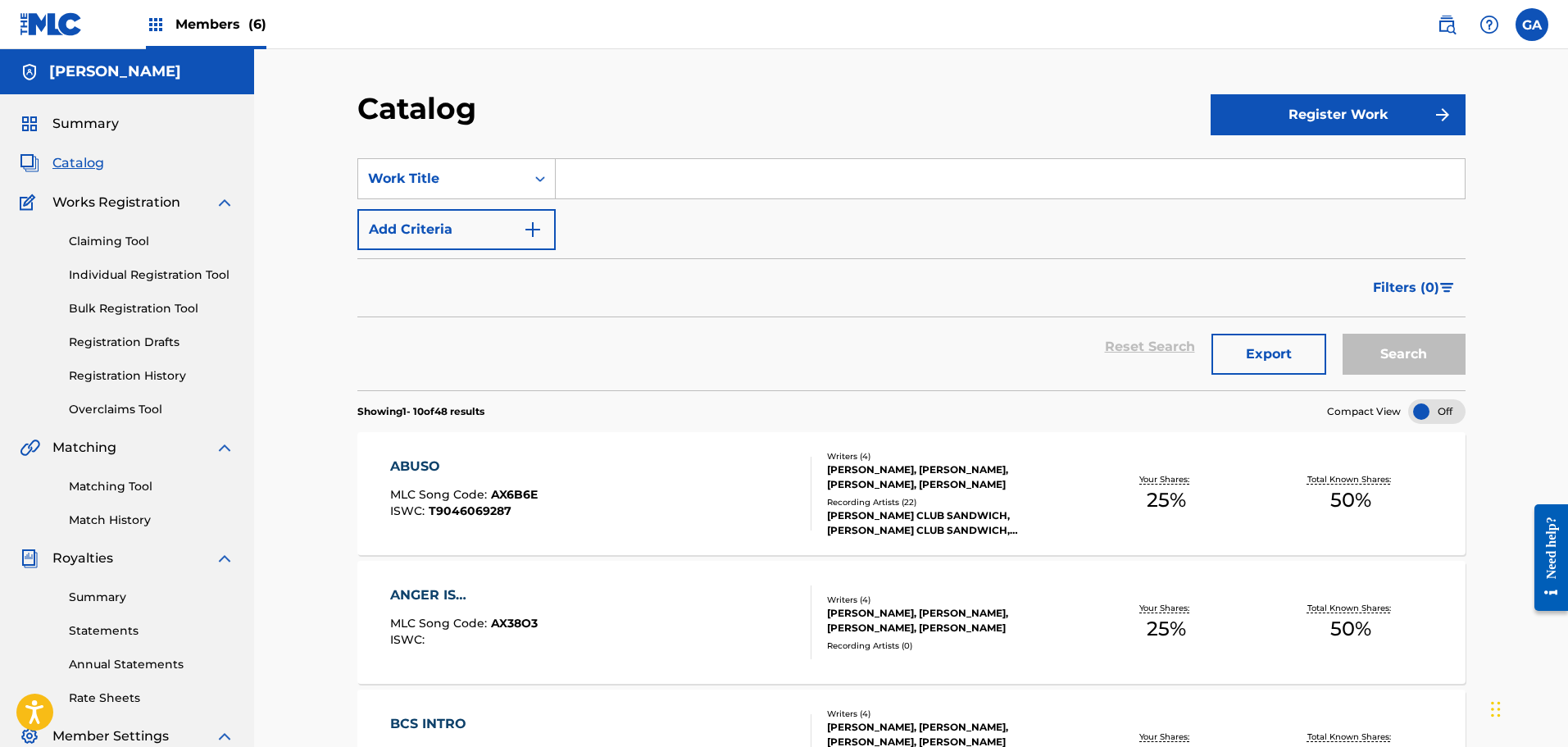
click at [604, 181] on input "Search Form" at bounding box center [1009, 178] width 908 height 39
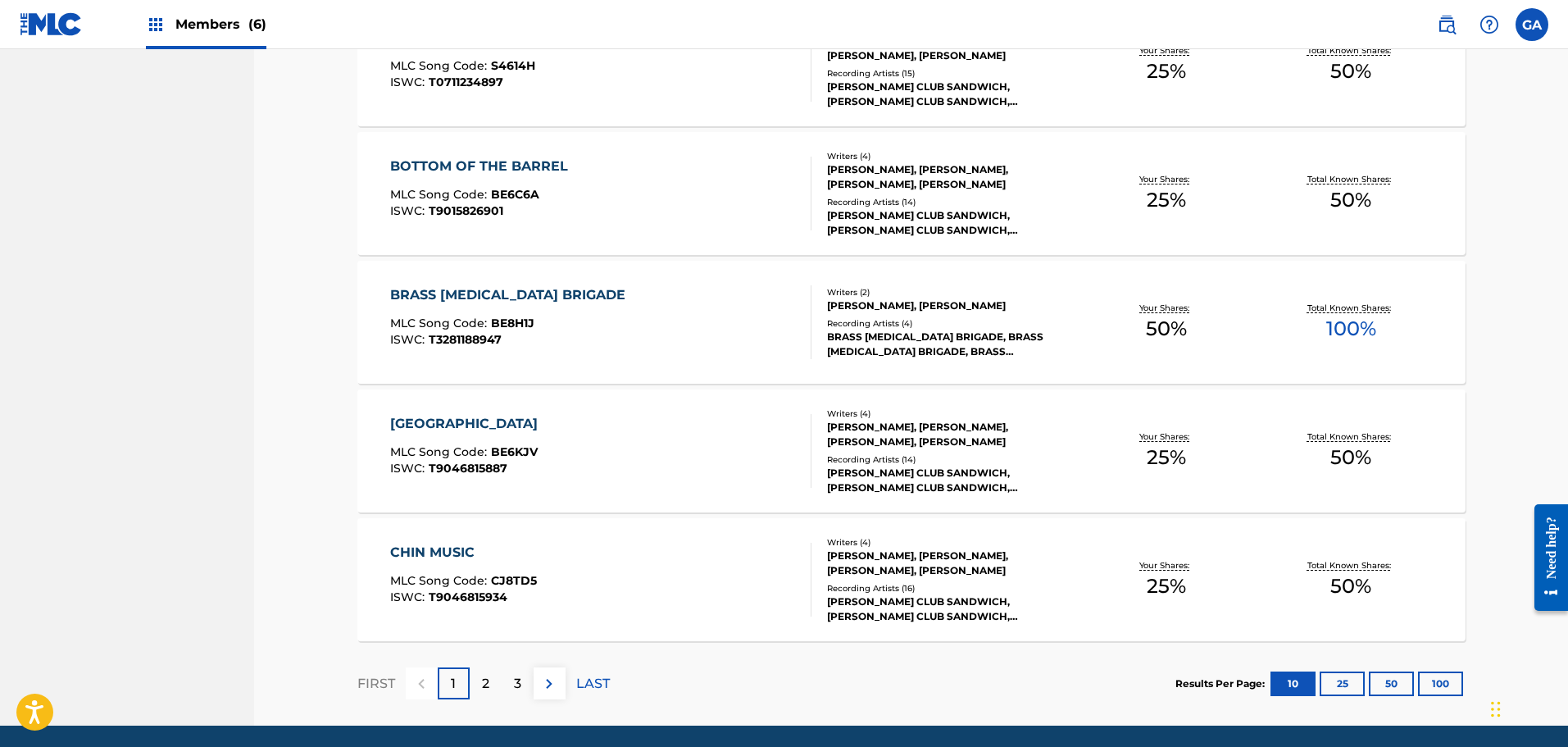
scroll to position [1129, 0]
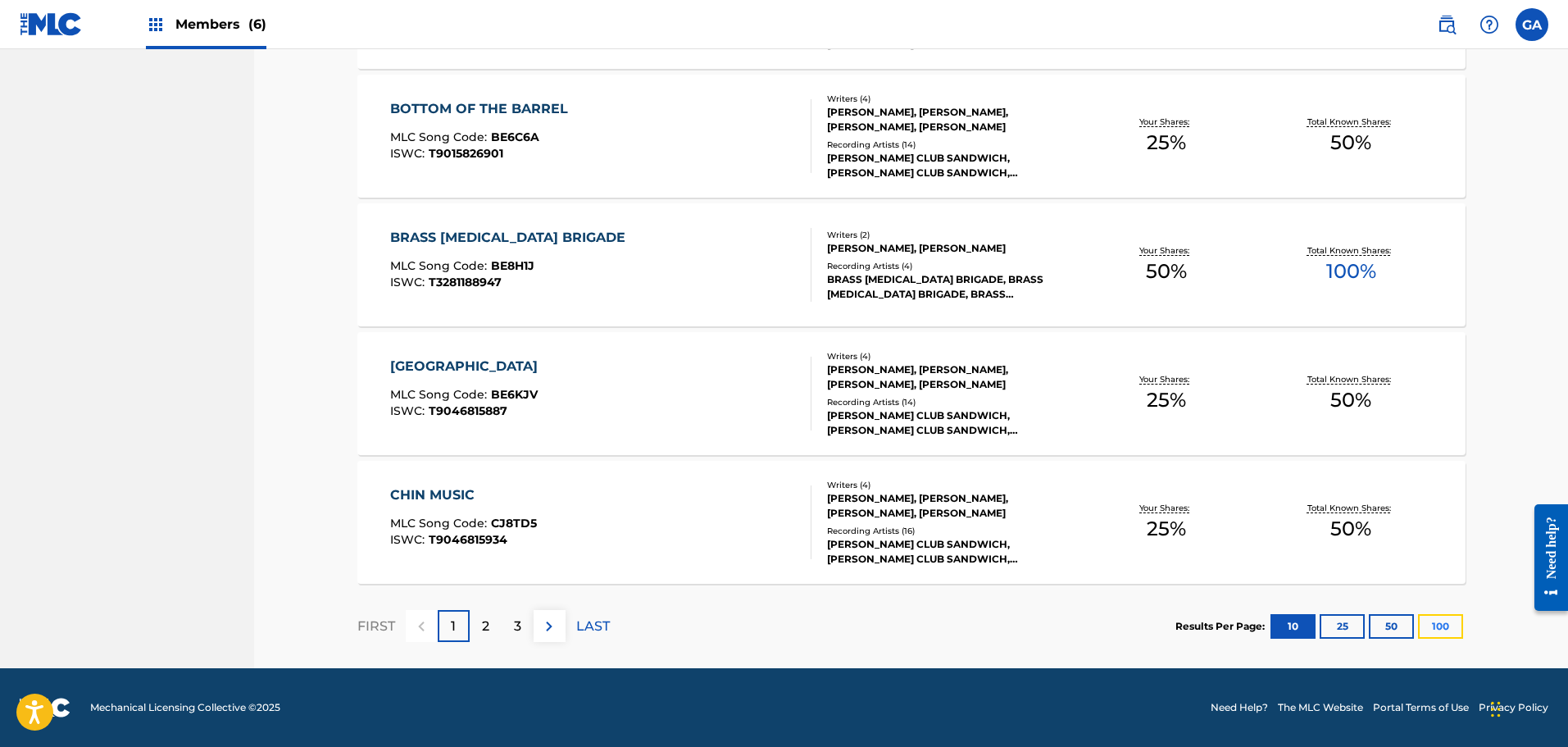
click at [1449, 624] on button "100" at bounding box center [1441, 625] width 45 height 25
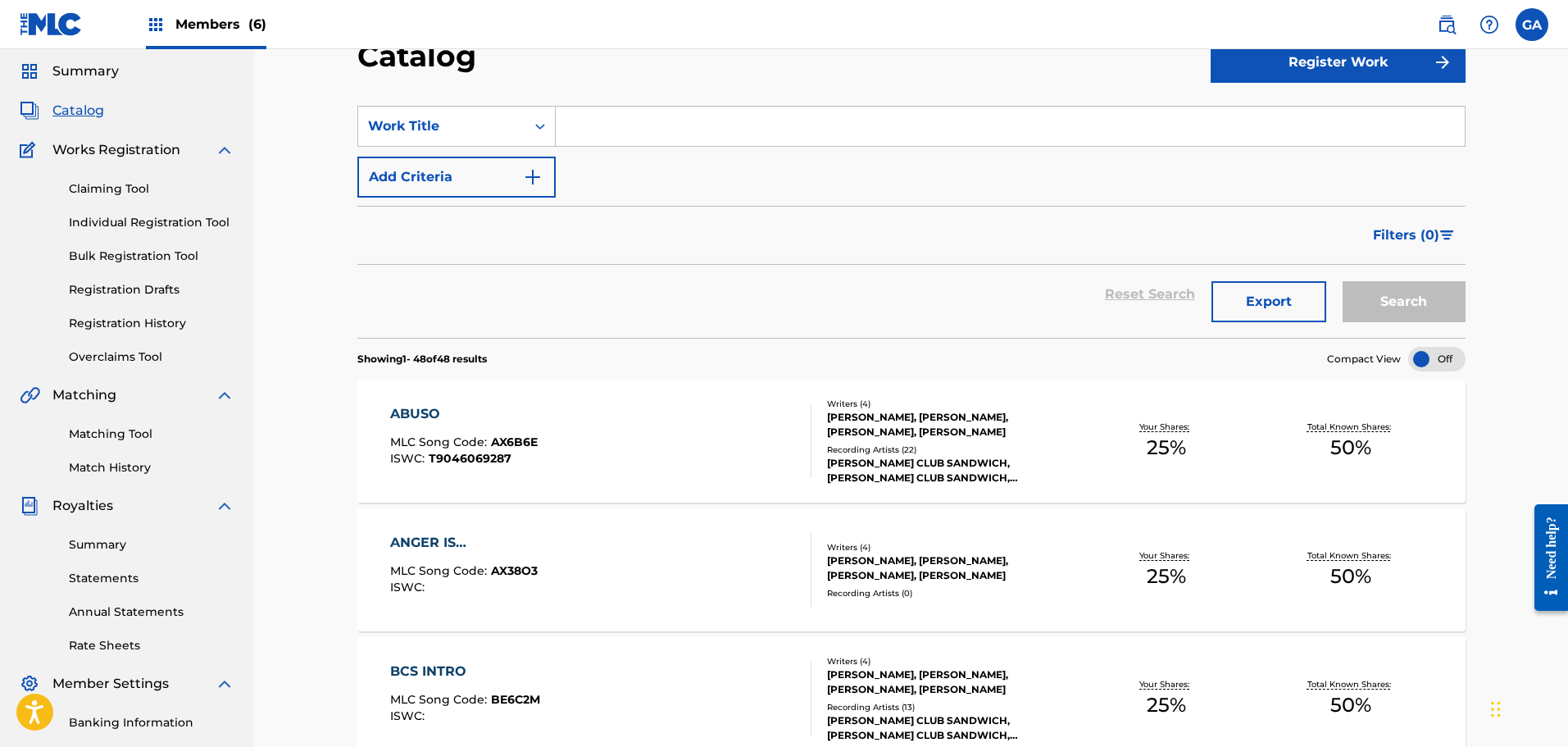
scroll to position [0, 0]
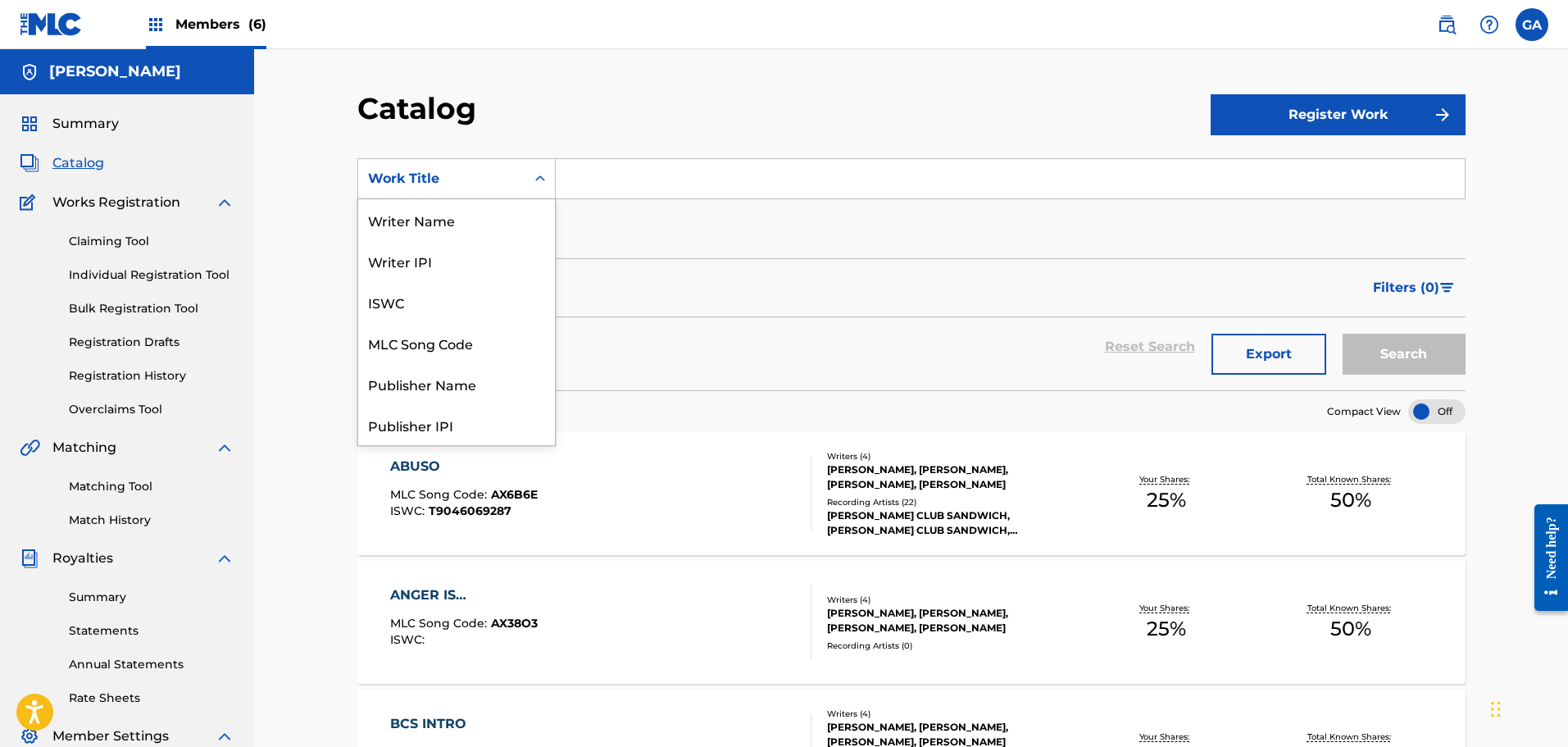
click at [528, 186] on div "Search Form" at bounding box center [540, 178] width 29 height 29
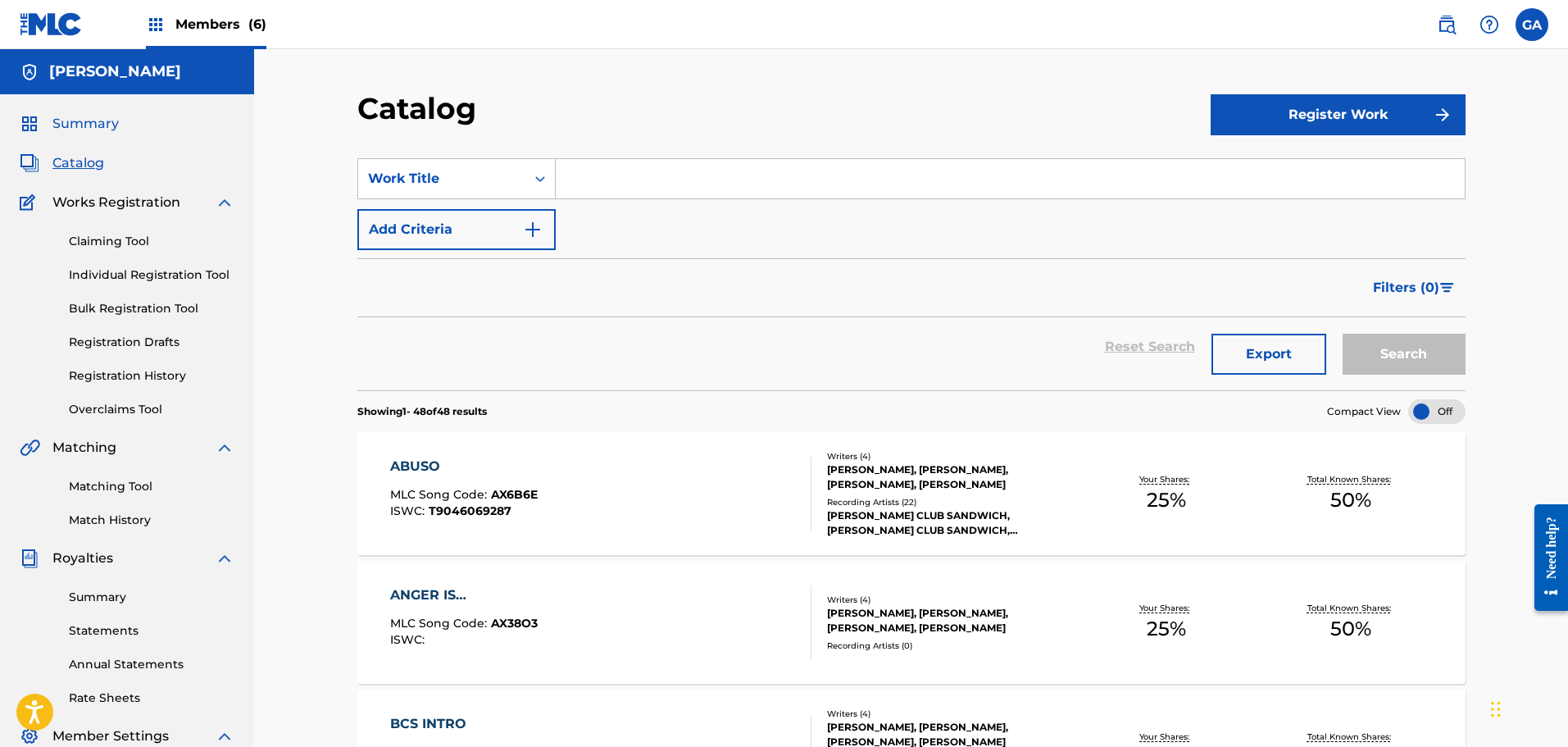
click at [41, 117] on link "Summary" at bounding box center [69, 124] width 99 height 20
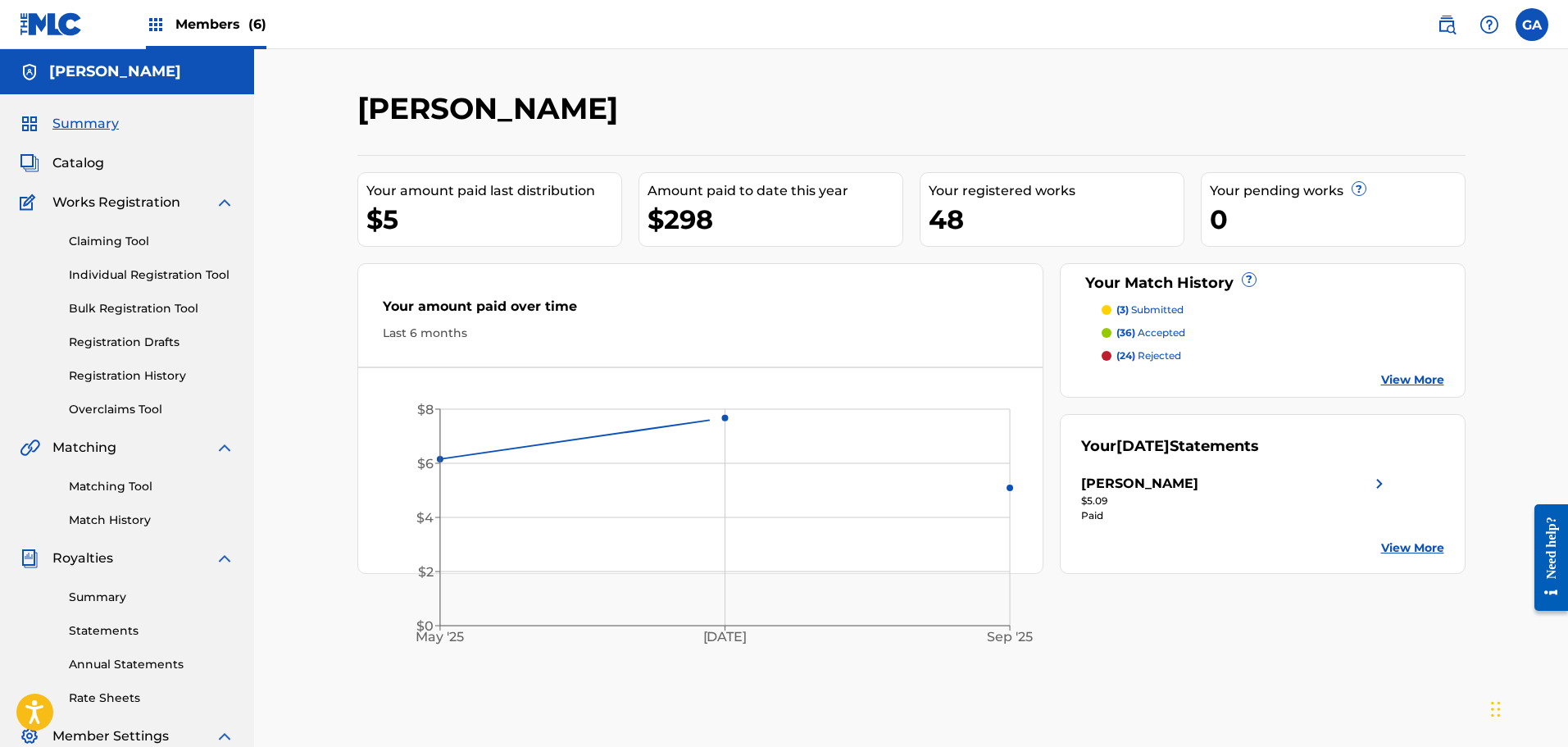
click at [241, 8] on div "Members (6)" at bounding box center [206, 24] width 121 height 48
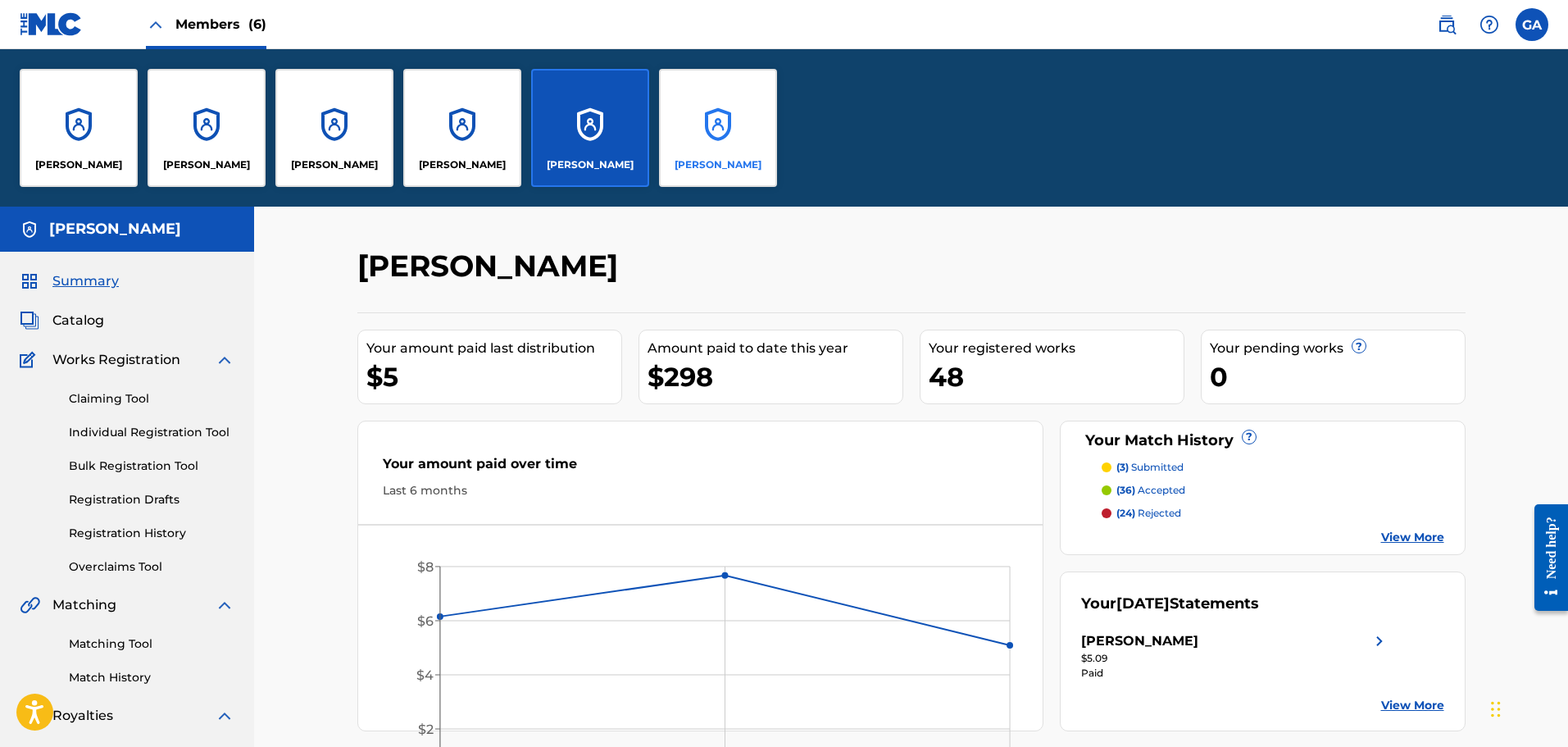
click at [728, 145] on div "[PERSON_NAME]" at bounding box center [717, 127] width 118 height 118
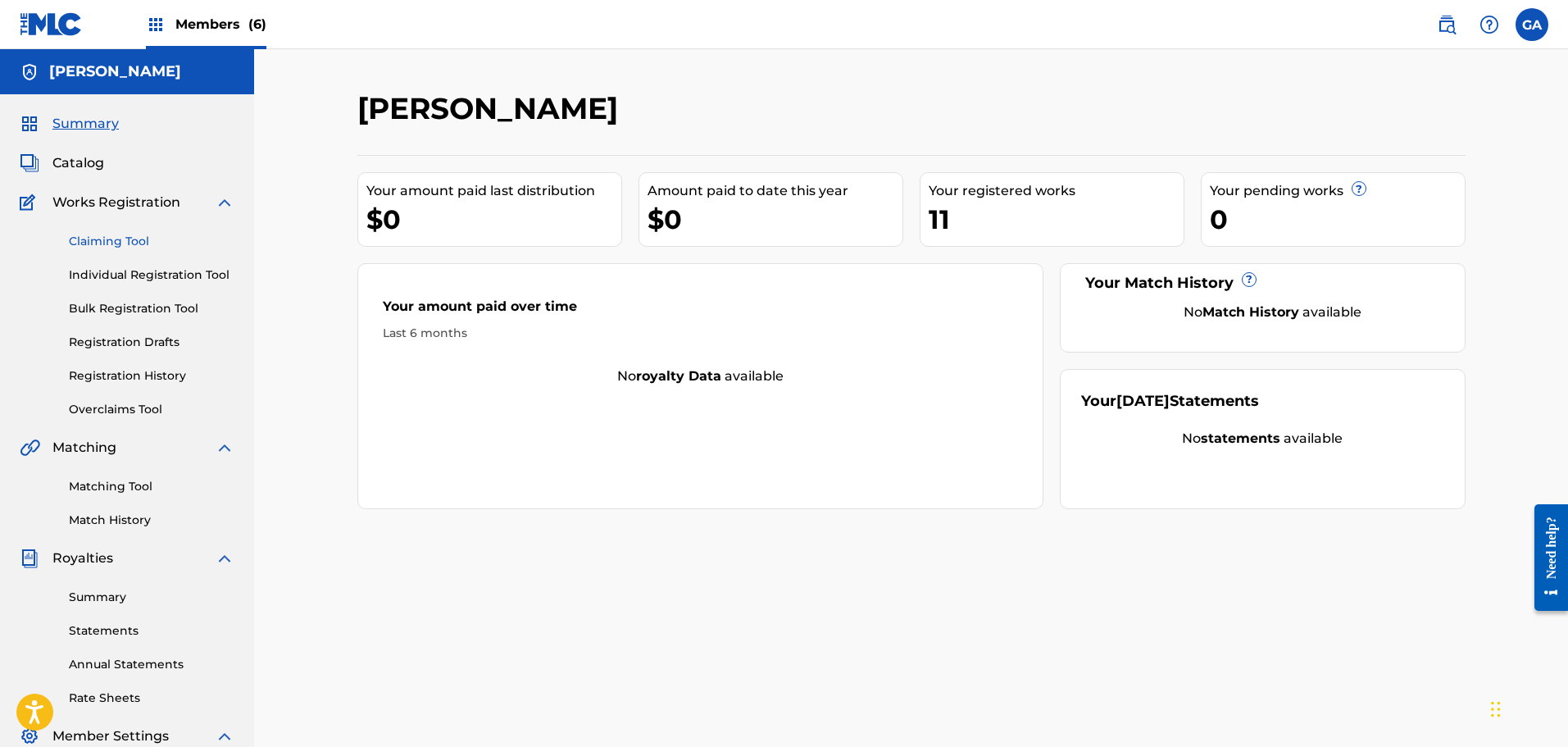
click at [134, 242] on link "Claiming Tool" at bounding box center [151, 242] width 166 height 18
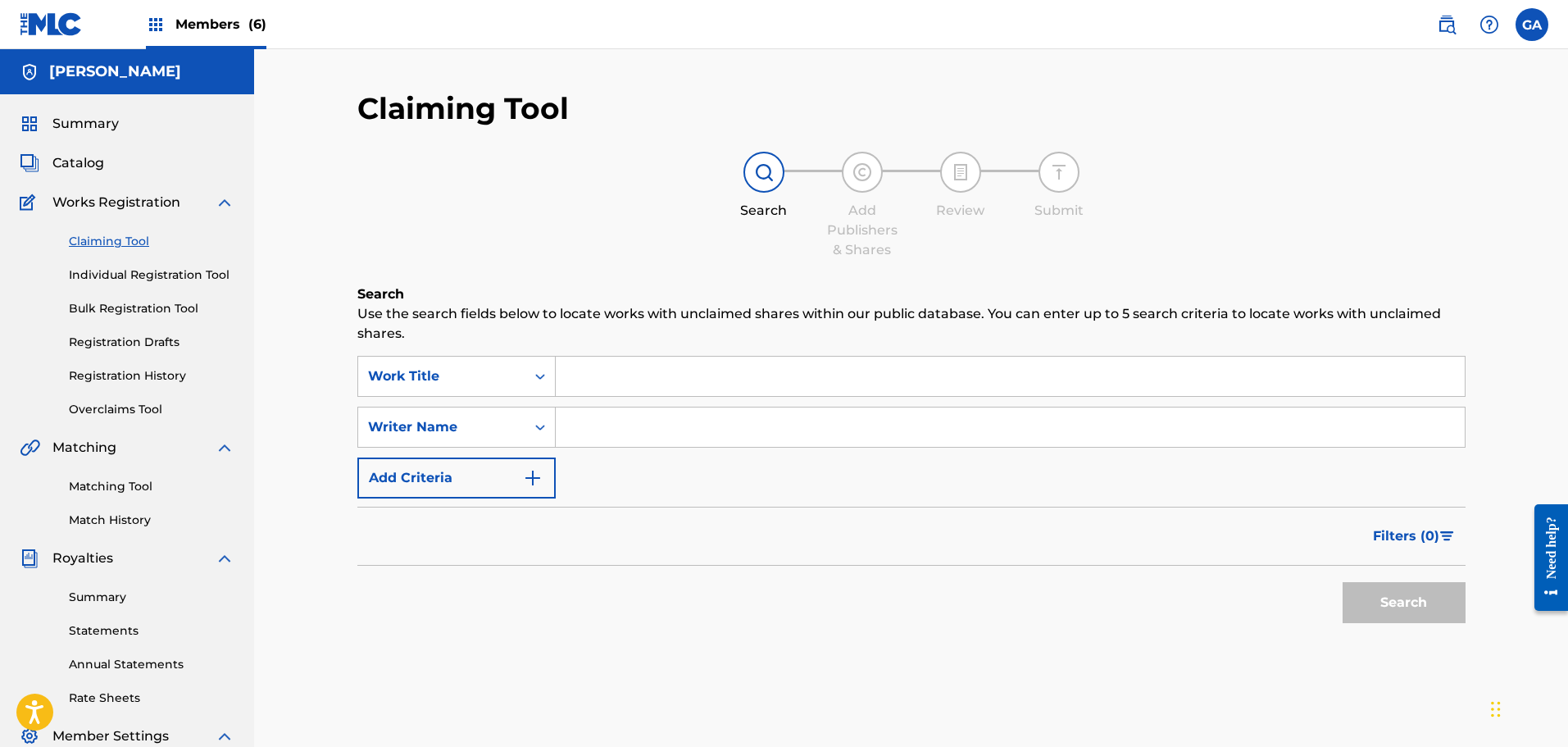
click at [623, 378] on input "Search Form" at bounding box center [1009, 376] width 908 height 39
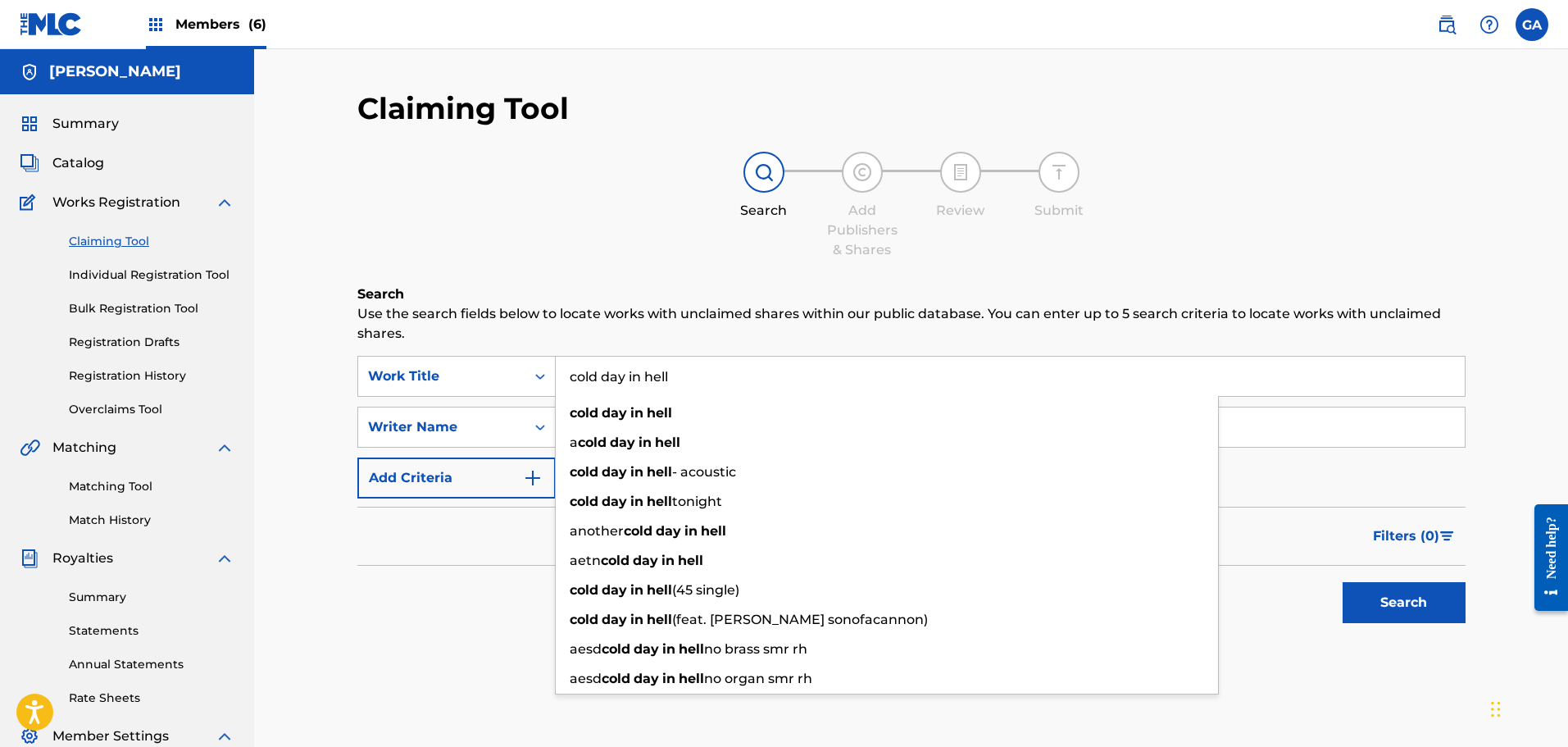
type input "cold day in hell"
click at [1343, 582] on button "Search" at bounding box center [1403, 603] width 122 height 41
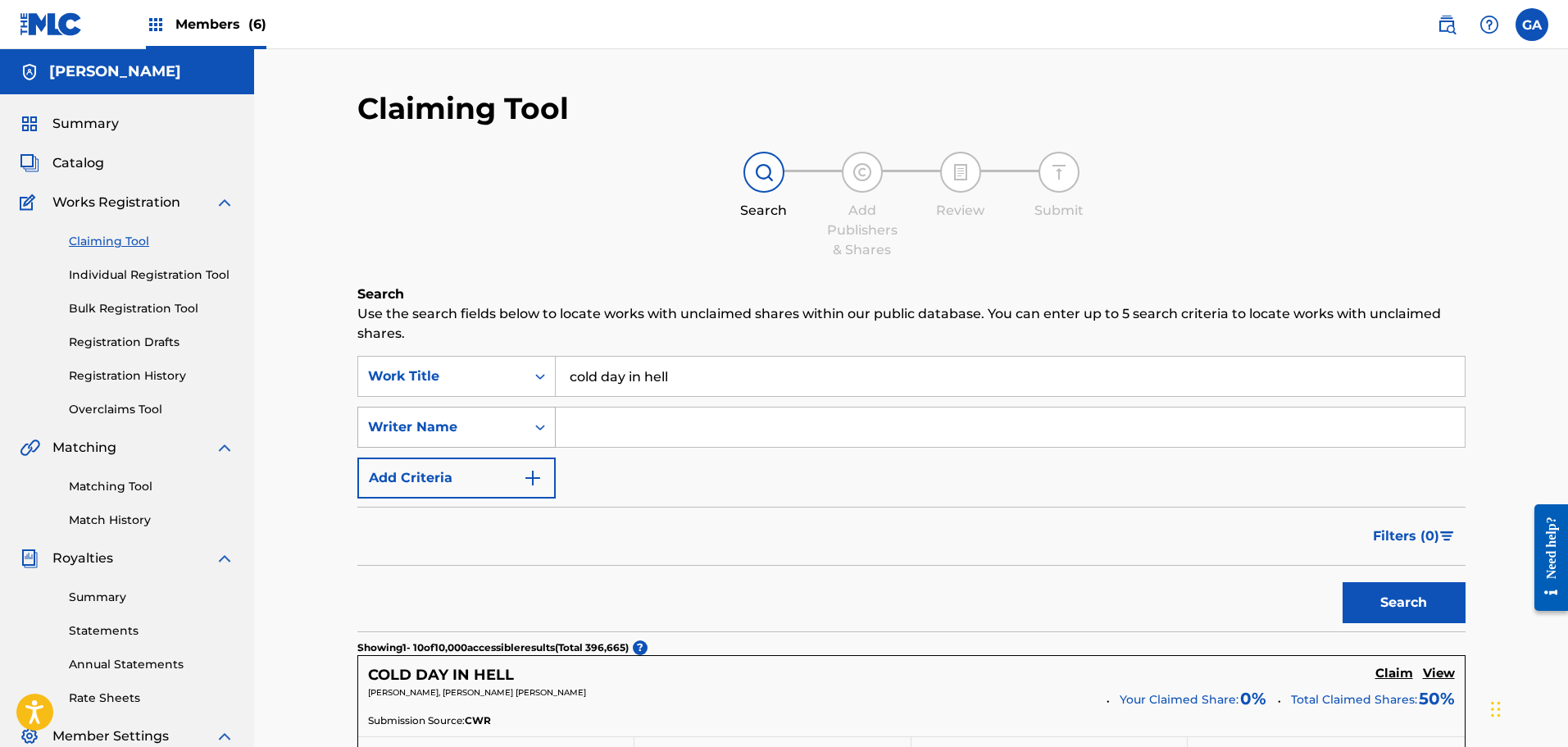
click at [490, 429] on div "Writer Name" at bounding box center [441, 427] width 148 height 20
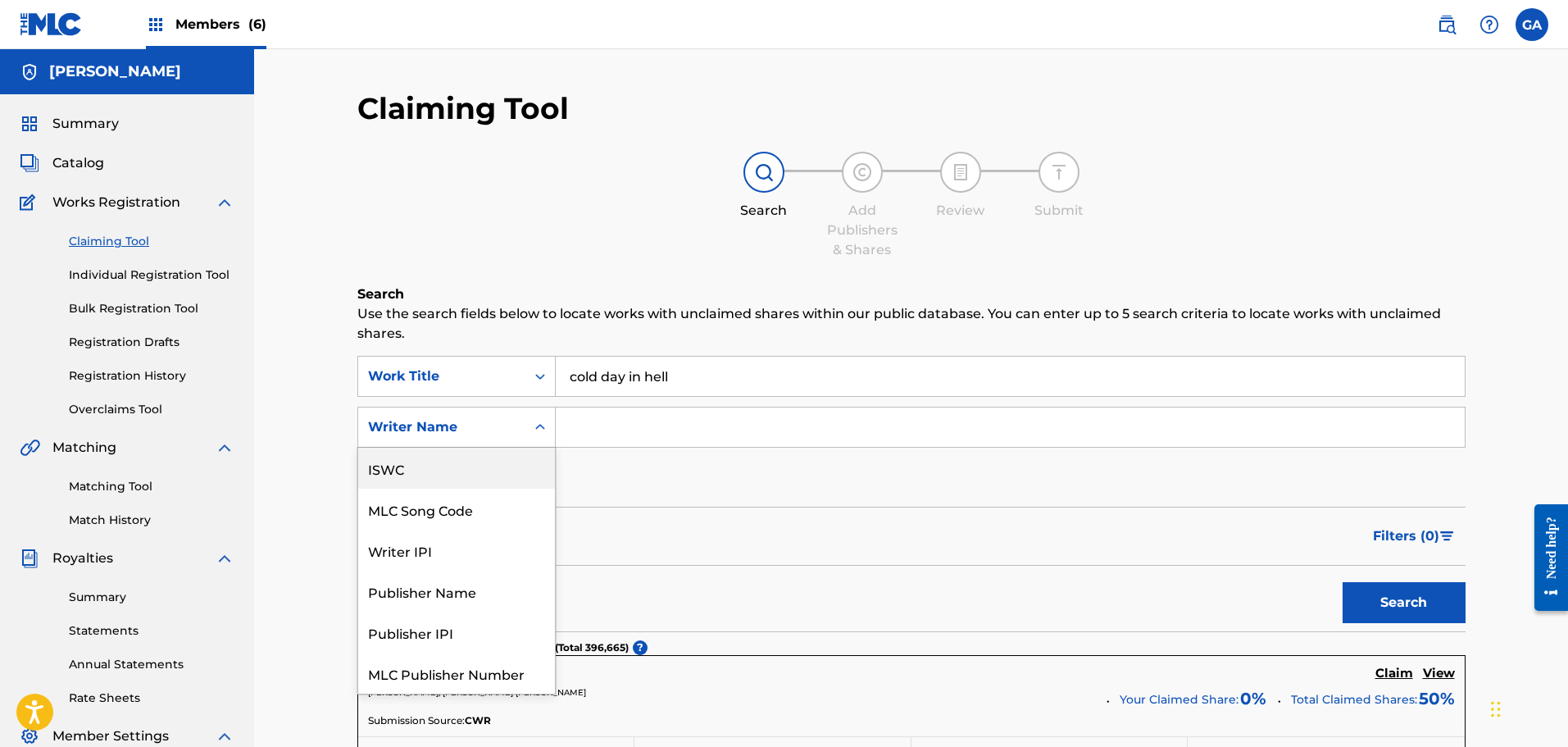
click at [790, 519] on div "Filters ( 0 )" at bounding box center [911, 536] width 1108 height 59
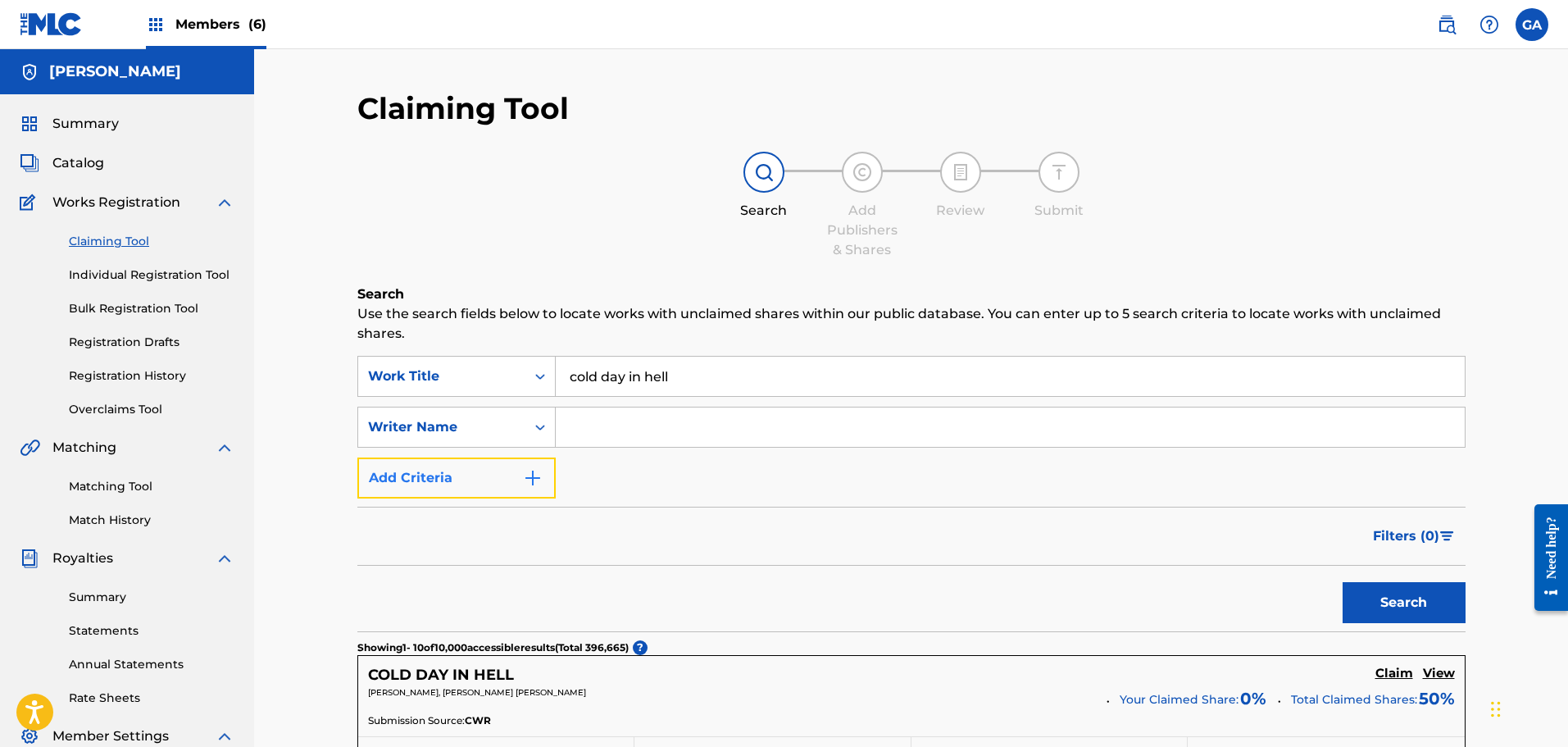
click at [493, 481] on button "Add Criteria" at bounding box center [457, 478] width 198 height 41
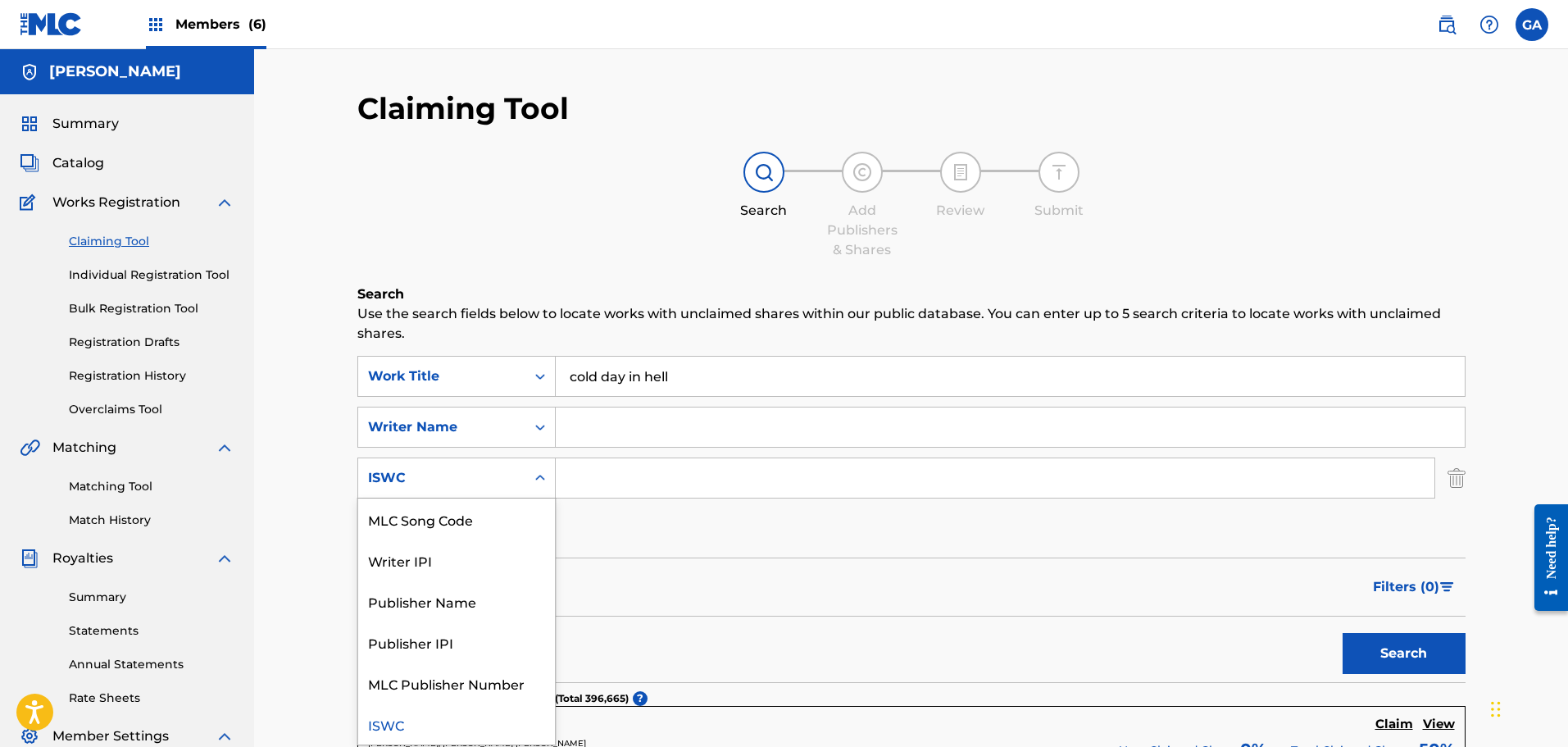
click at [445, 490] on div "ISWC" at bounding box center [441, 478] width 168 height 31
drag, startPoint x: 668, startPoint y: 488, endPoint x: 706, endPoint y: 496, distance: 38.8
click at [672, 490] on input "Search Form" at bounding box center [995, 477] width 879 height 39
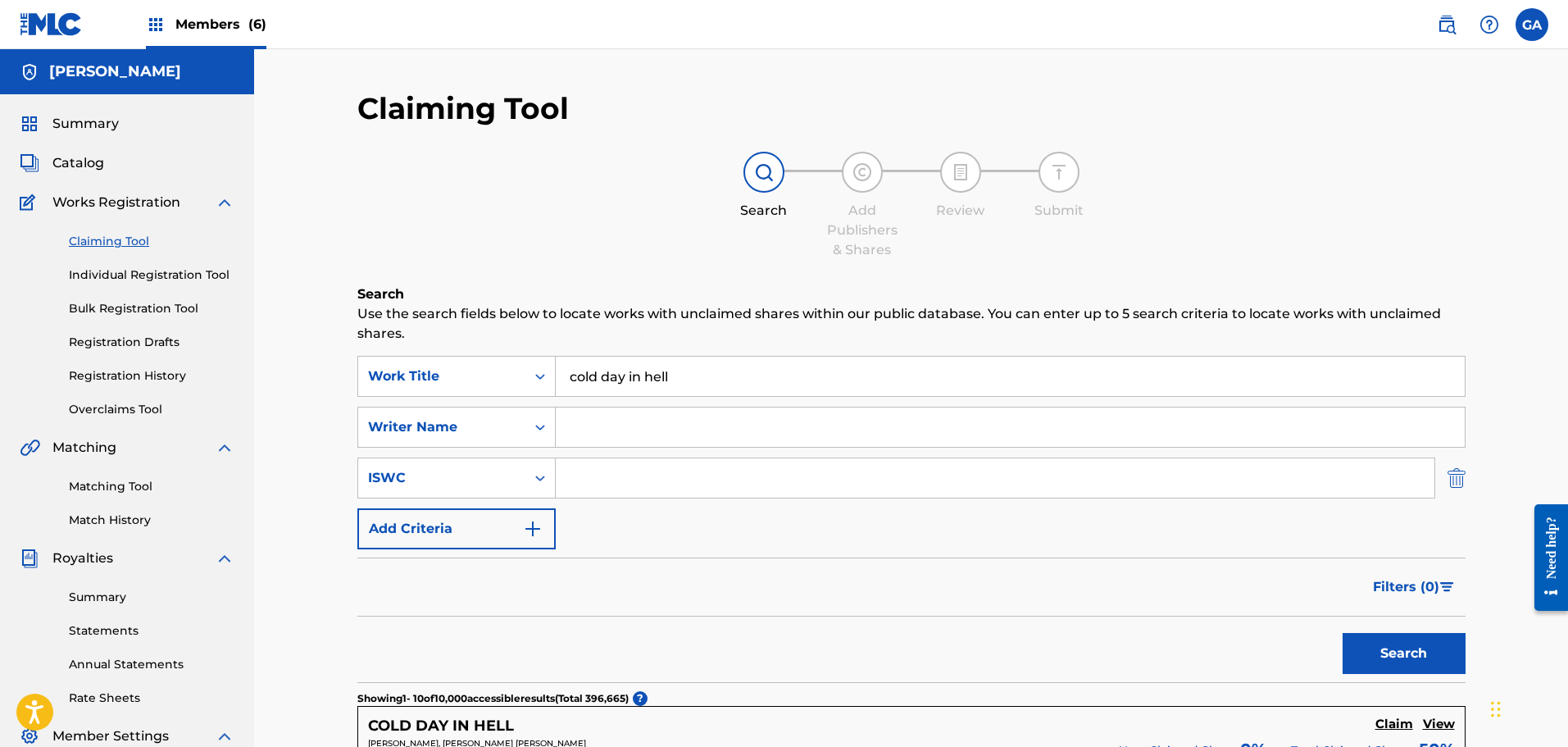
click at [1464, 484] on img "Search Form" at bounding box center [1456, 478] width 18 height 41
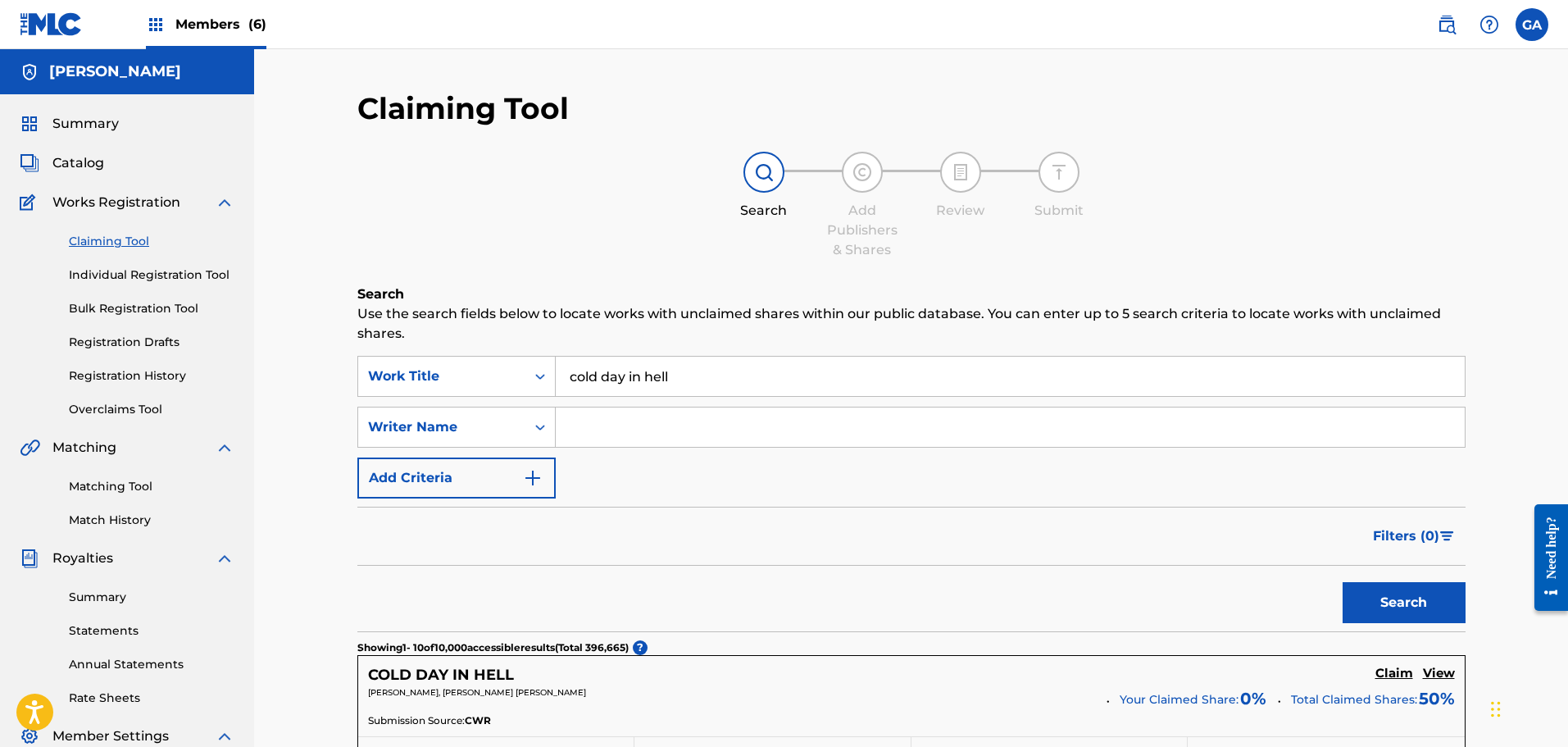
click at [760, 423] on input "Search Form" at bounding box center [1009, 427] width 908 height 39
type input "ramen"
click at [1343, 582] on button "Search" at bounding box center [1403, 603] width 122 height 41
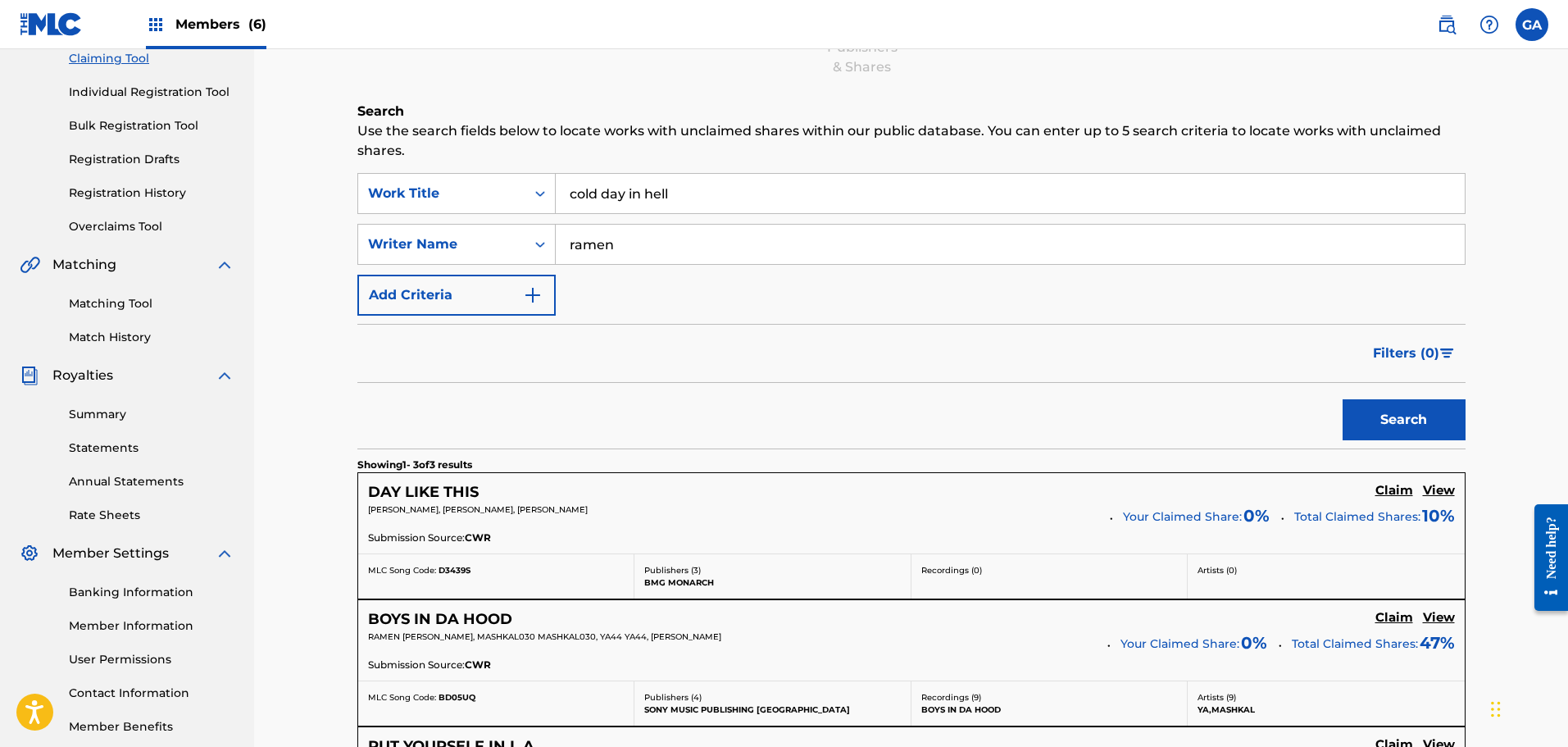
scroll to position [164, 0]
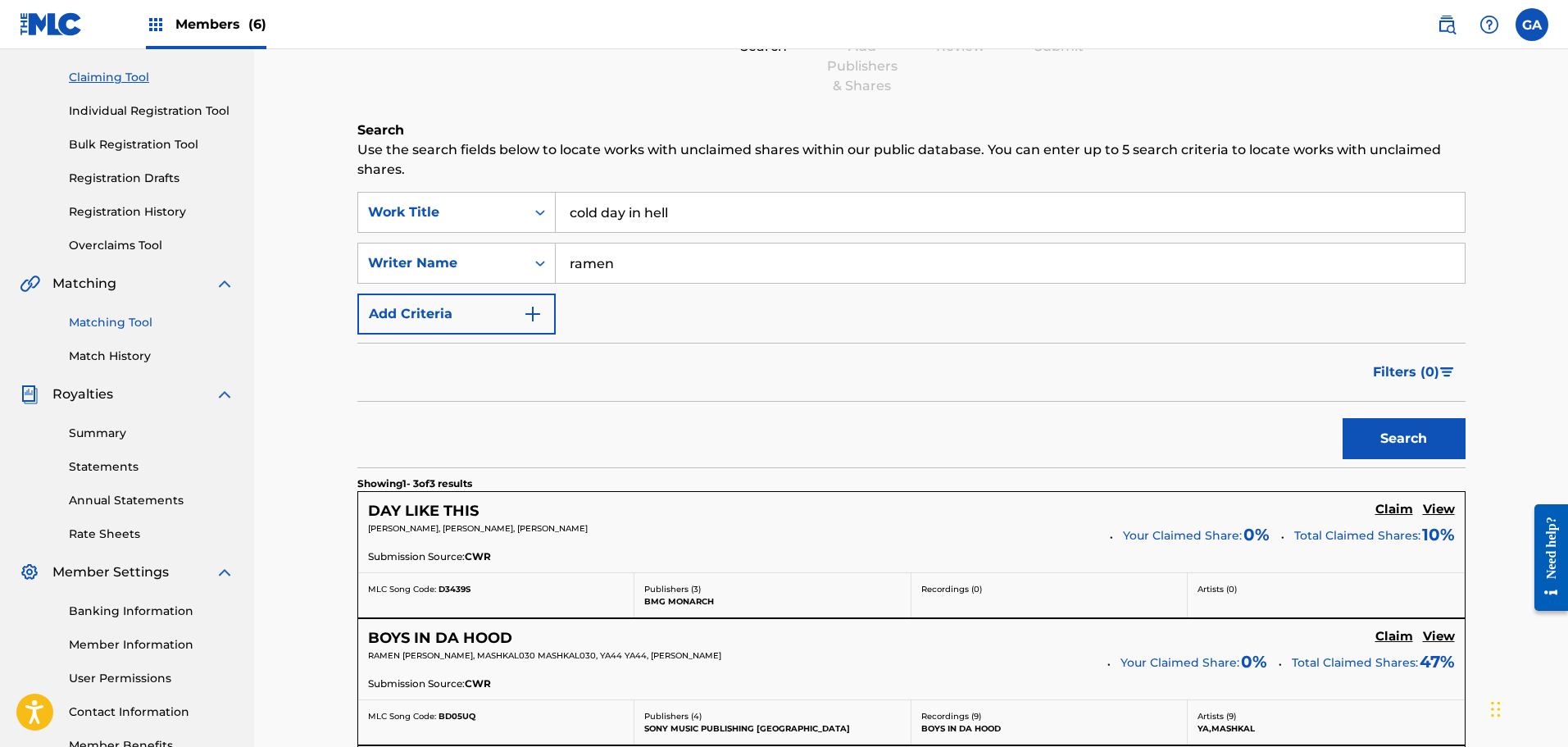
click at [123, 324] on link "Matching Tool" at bounding box center [151, 323] width 166 height 18
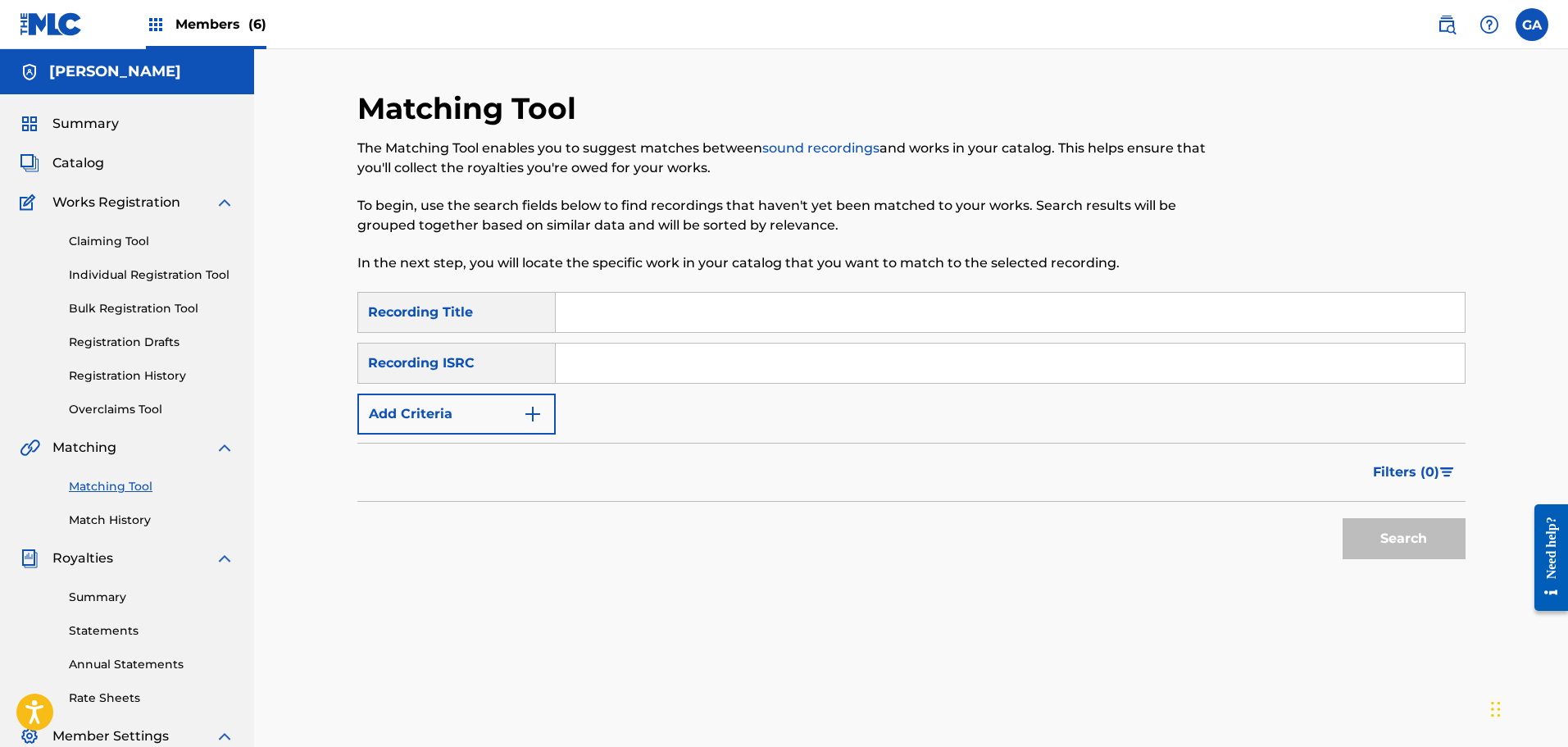
click at [654, 319] on input "Search Form" at bounding box center [1009, 313] width 908 height 39
type input "cold day in hell"
click at [1343, 519] on button "Search" at bounding box center [1403, 539] width 122 height 41
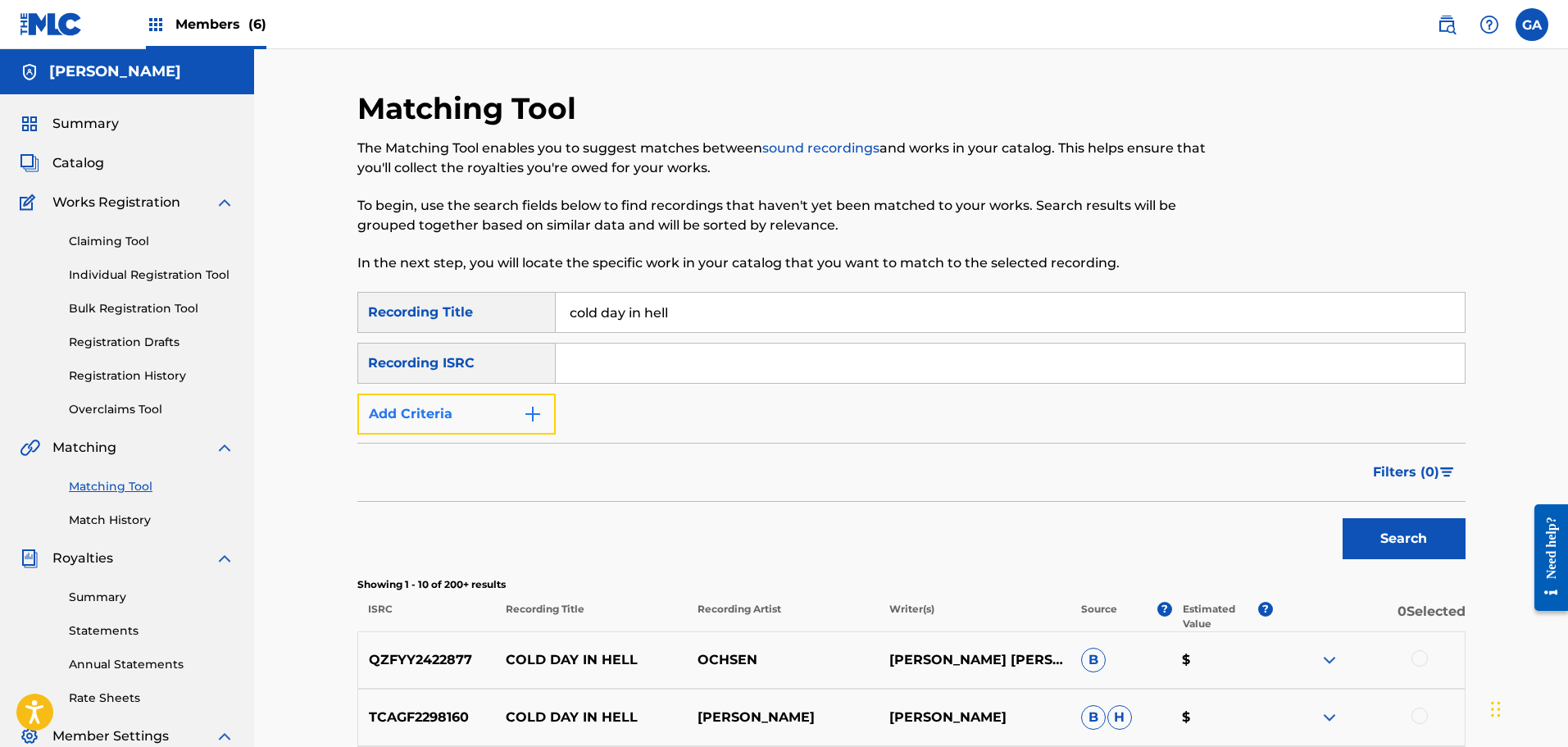
click at [475, 409] on button "Add Criteria" at bounding box center [457, 414] width 198 height 41
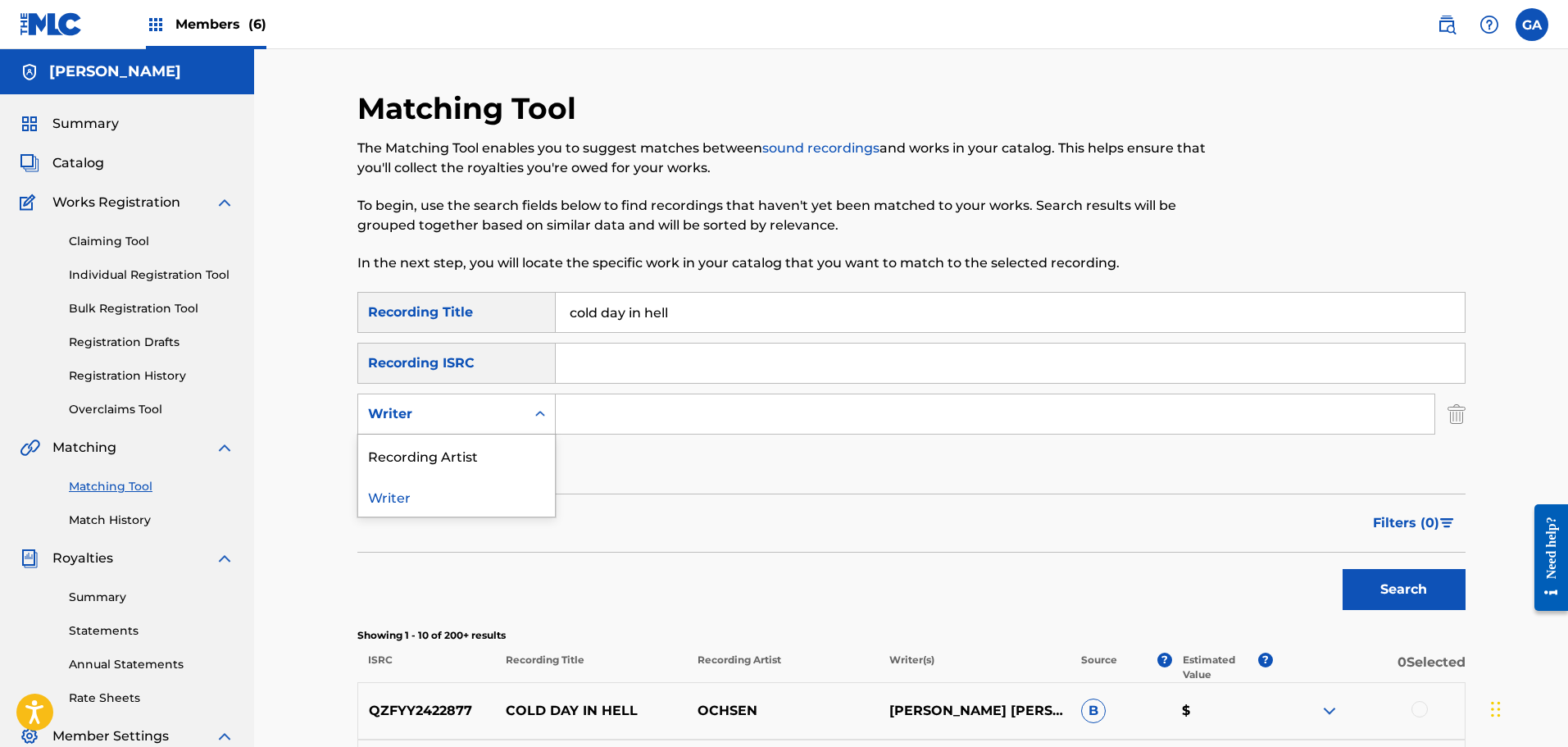
click at [451, 419] on div "Writer" at bounding box center [441, 414] width 148 height 20
click at [450, 451] on div "Recording Artist" at bounding box center [456, 455] width 197 height 41
click at [637, 419] on input "Search Form" at bounding box center [995, 414] width 879 height 39
type input "fury"
click at [1343, 569] on button "Search" at bounding box center [1403, 589] width 122 height 41
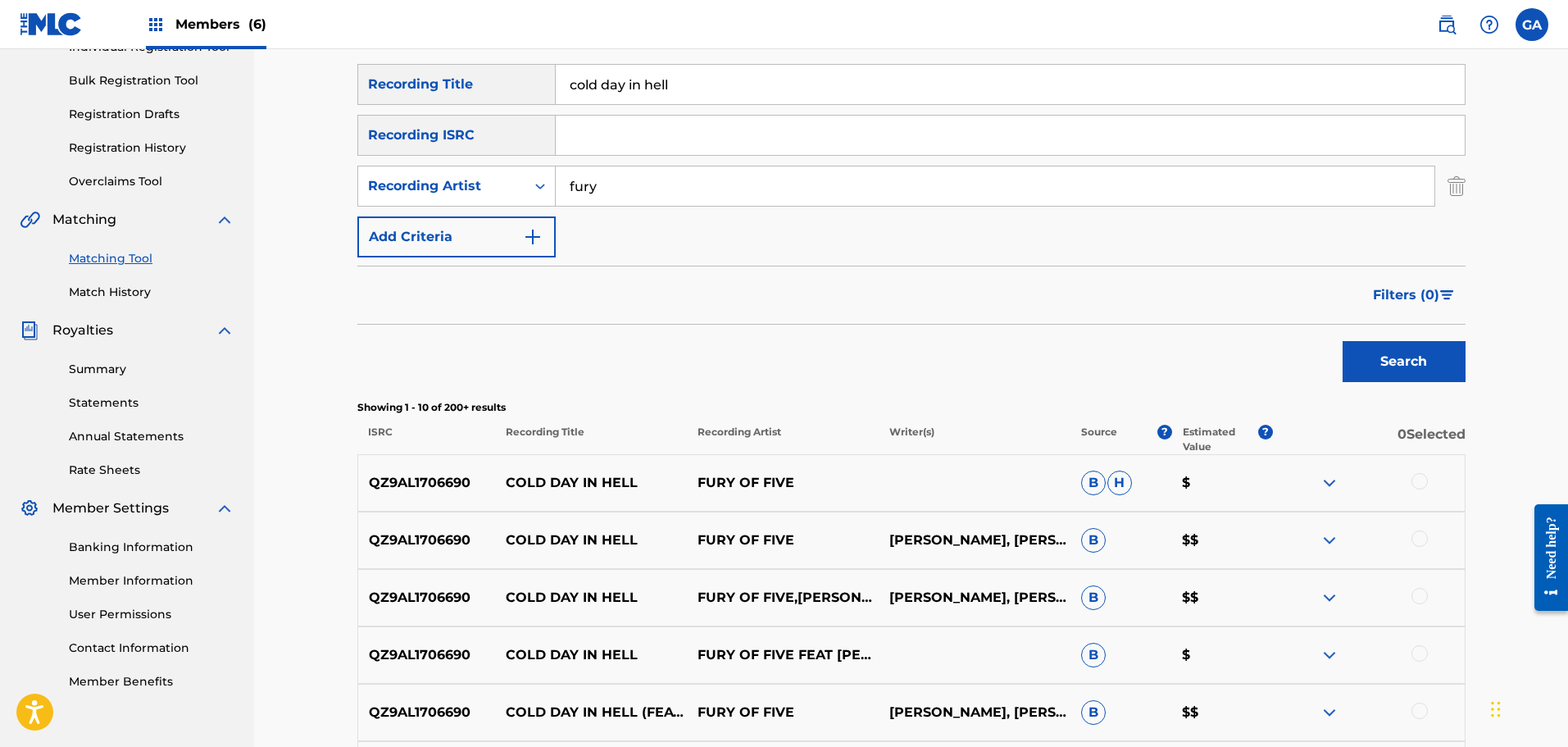
scroll to position [246, 0]
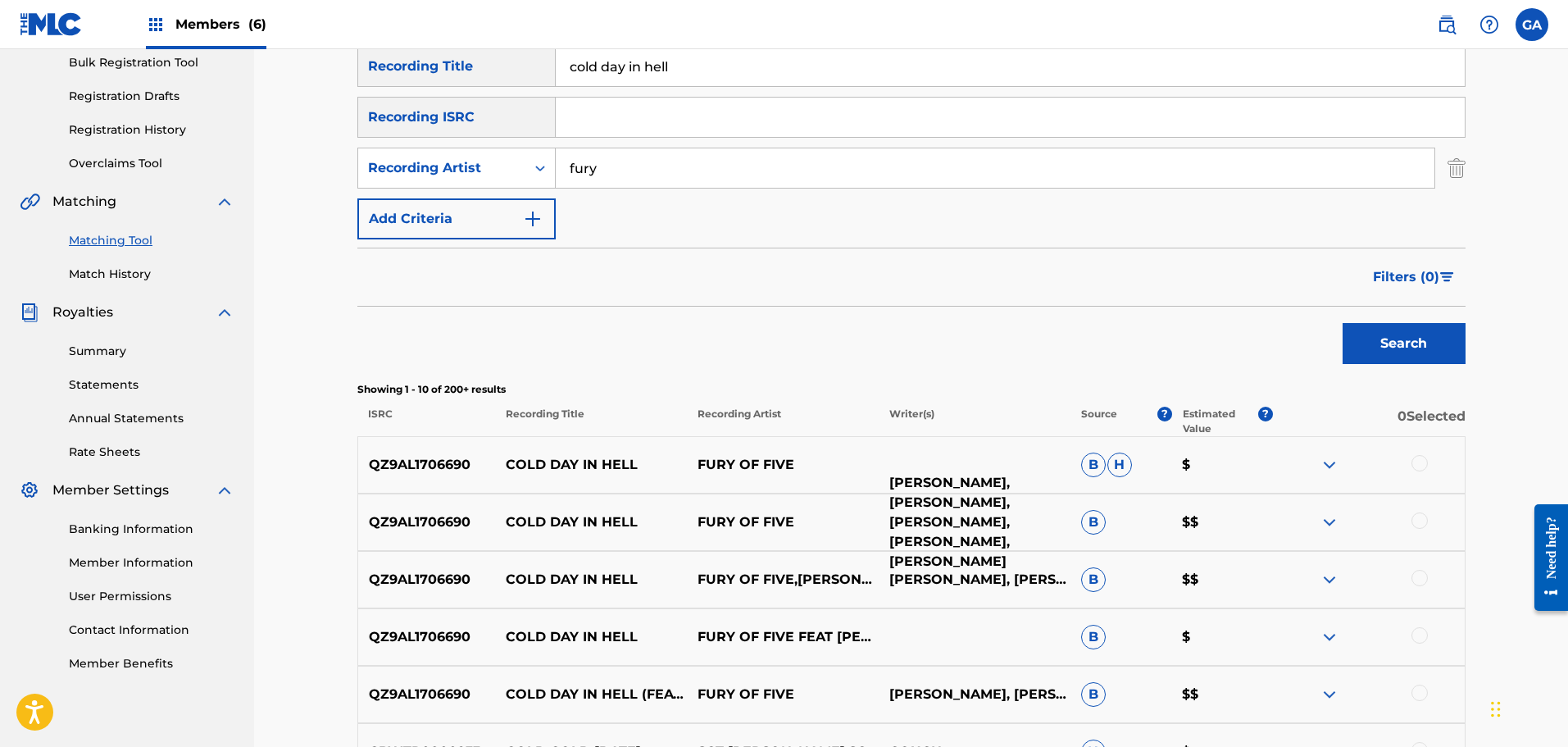
click at [1009, 532] on p "[PERSON_NAME], [PERSON_NAME], [PERSON_NAME], [PERSON_NAME], [PERSON_NAME]" at bounding box center [975, 523] width 192 height 98
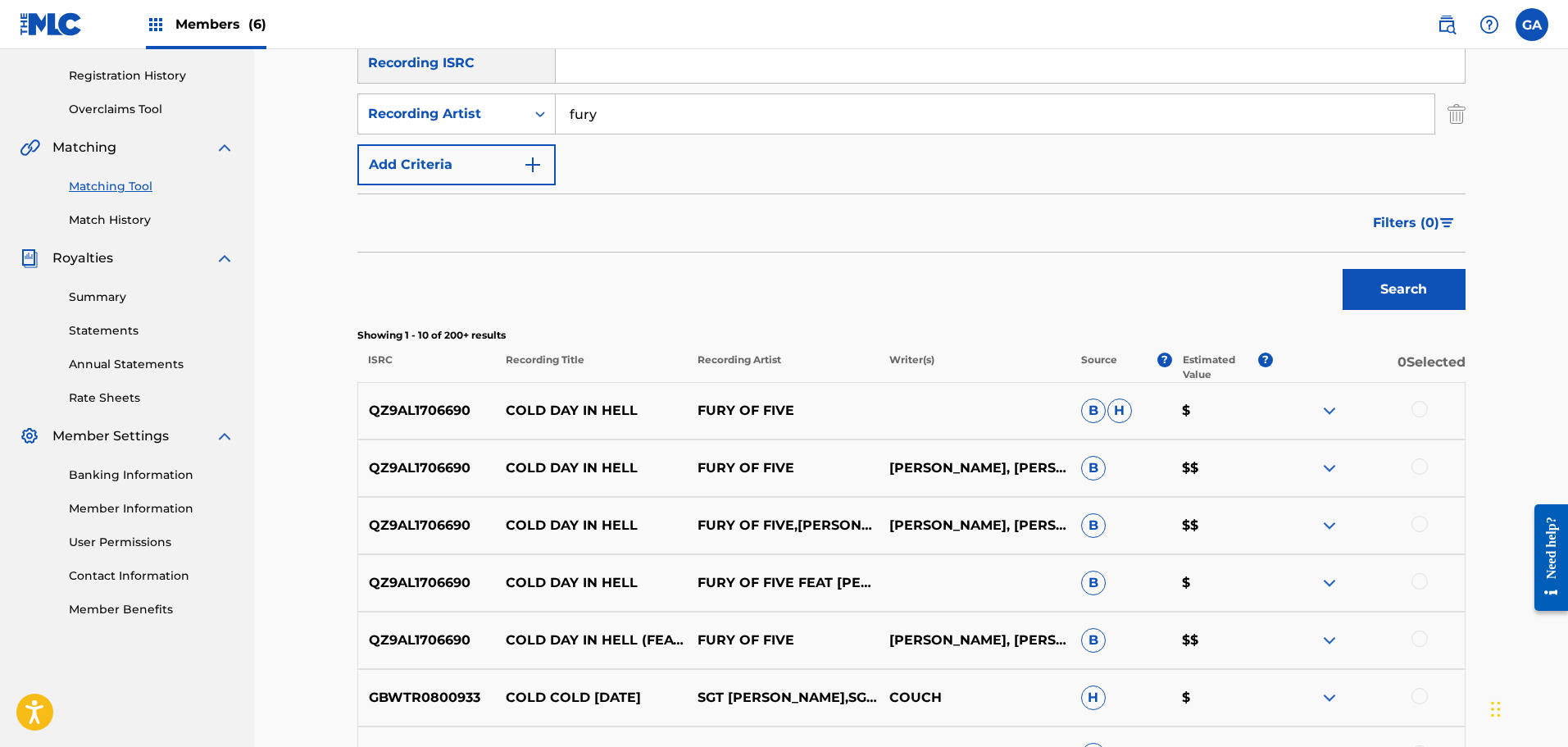
scroll to position [328, 0]
